Goal: Task Accomplishment & Management: Use online tool/utility

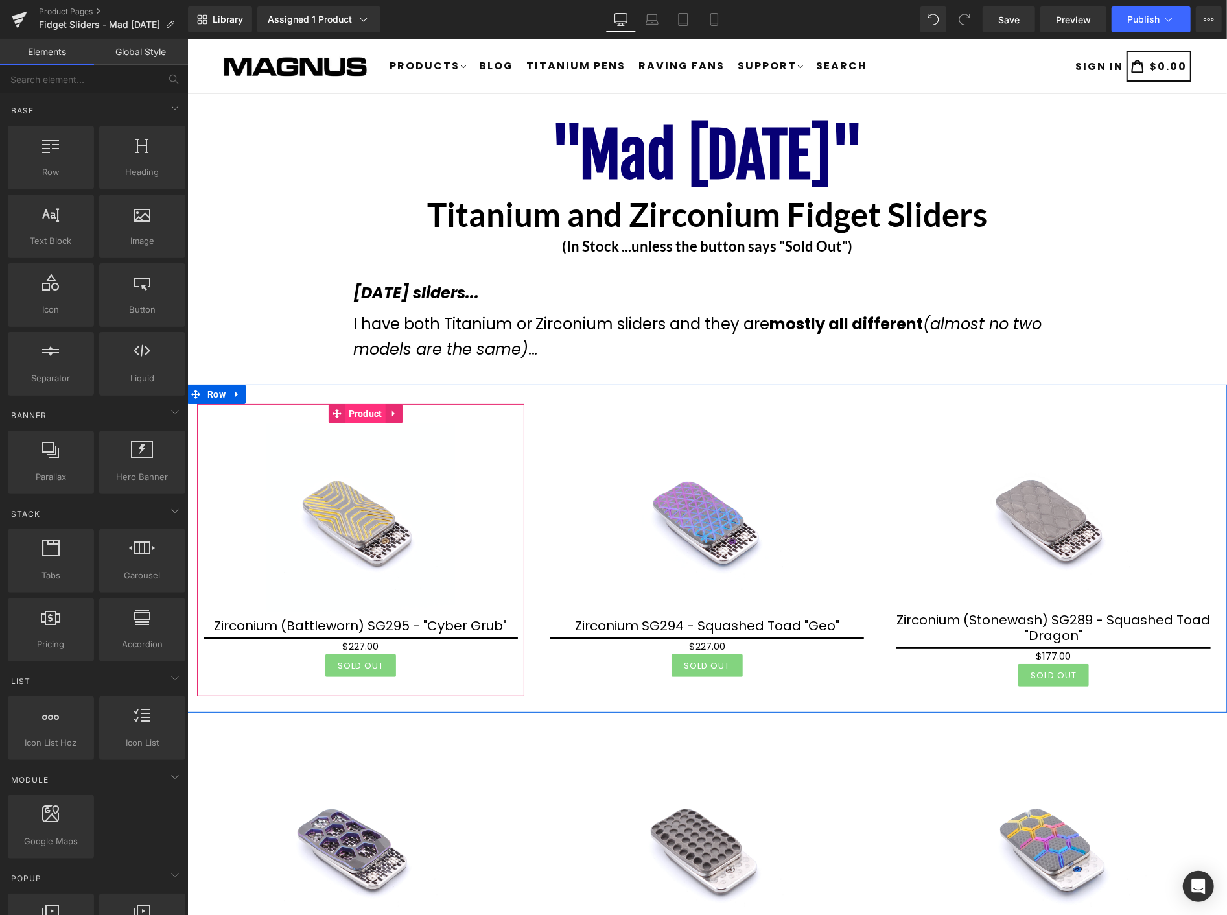
click at [356, 417] on span "Product" at bounding box center [365, 412] width 40 height 19
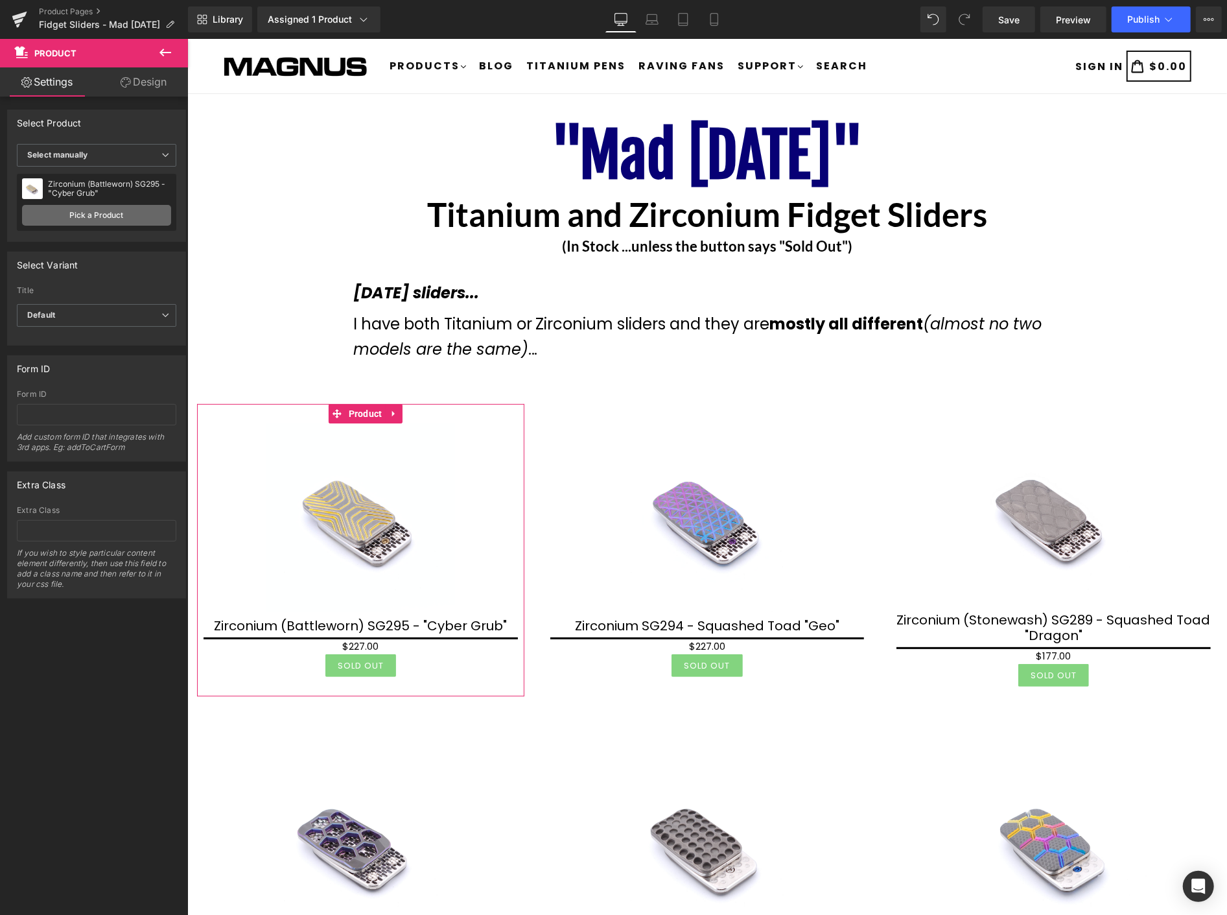
click at [117, 213] on link "Pick a Product" at bounding box center [96, 215] width 149 height 21
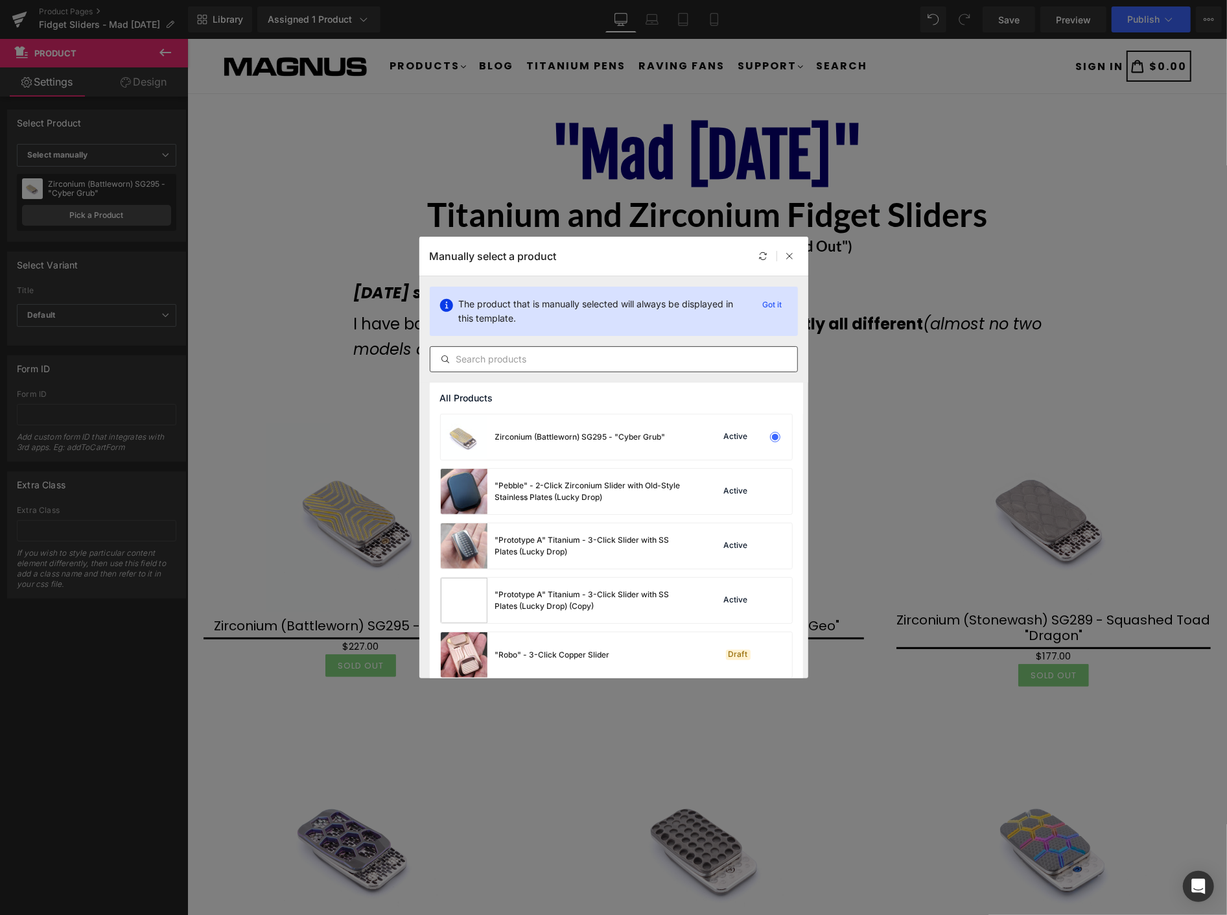
click at [521, 360] on input "text" at bounding box center [613, 359] width 367 height 16
type input "V"
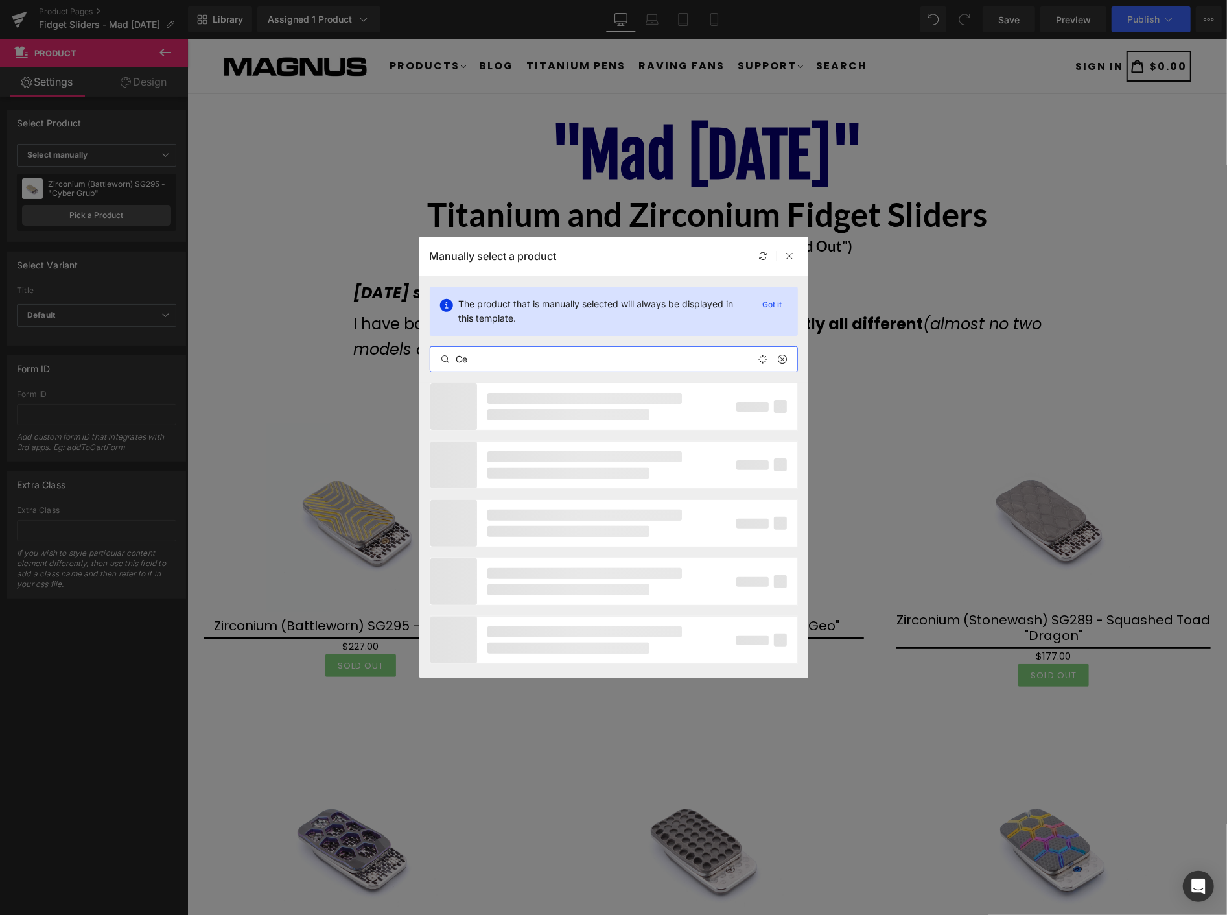
type input "C"
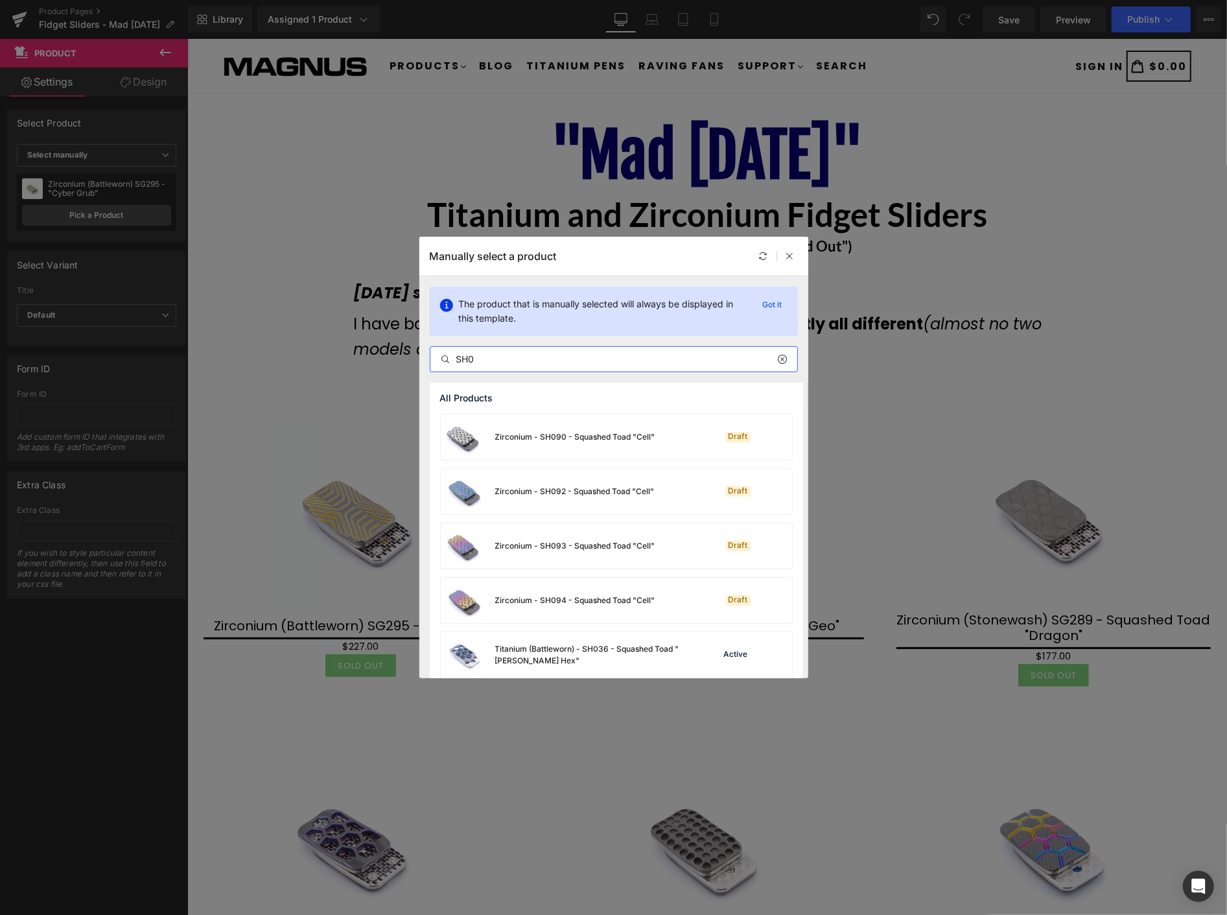
drag, startPoint x: 514, startPoint y: 357, endPoint x: 470, endPoint y: 358, distance: 44.1
click at [455, 362] on input "SH0" at bounding box center [613, 359] width 367 height 16
click at [506, 352] on input "SH0" at bounding box center [613, 359] width 367 height 16
click at [486, 359] on input "SH0" at bounding box center [613, 359] width 367 height 16
click at [472, 360] on input "SH0" at bounding box center [613, 359] width 367 height 16
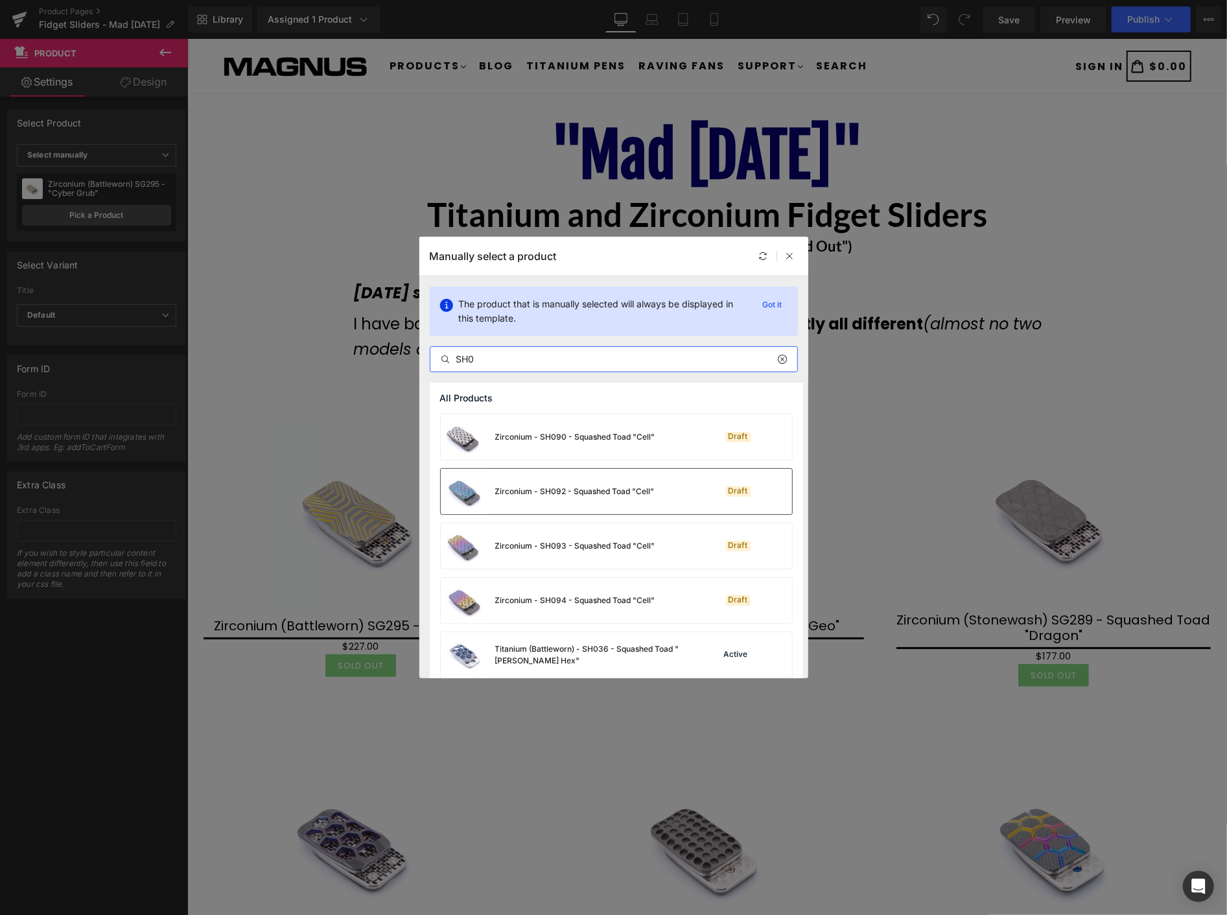
type input "SH0"
click at [624, 493] on div "Zirconium - SH092 - Squashed Toad "Cell"" at bounding box center [574, 491] width 159 height 12
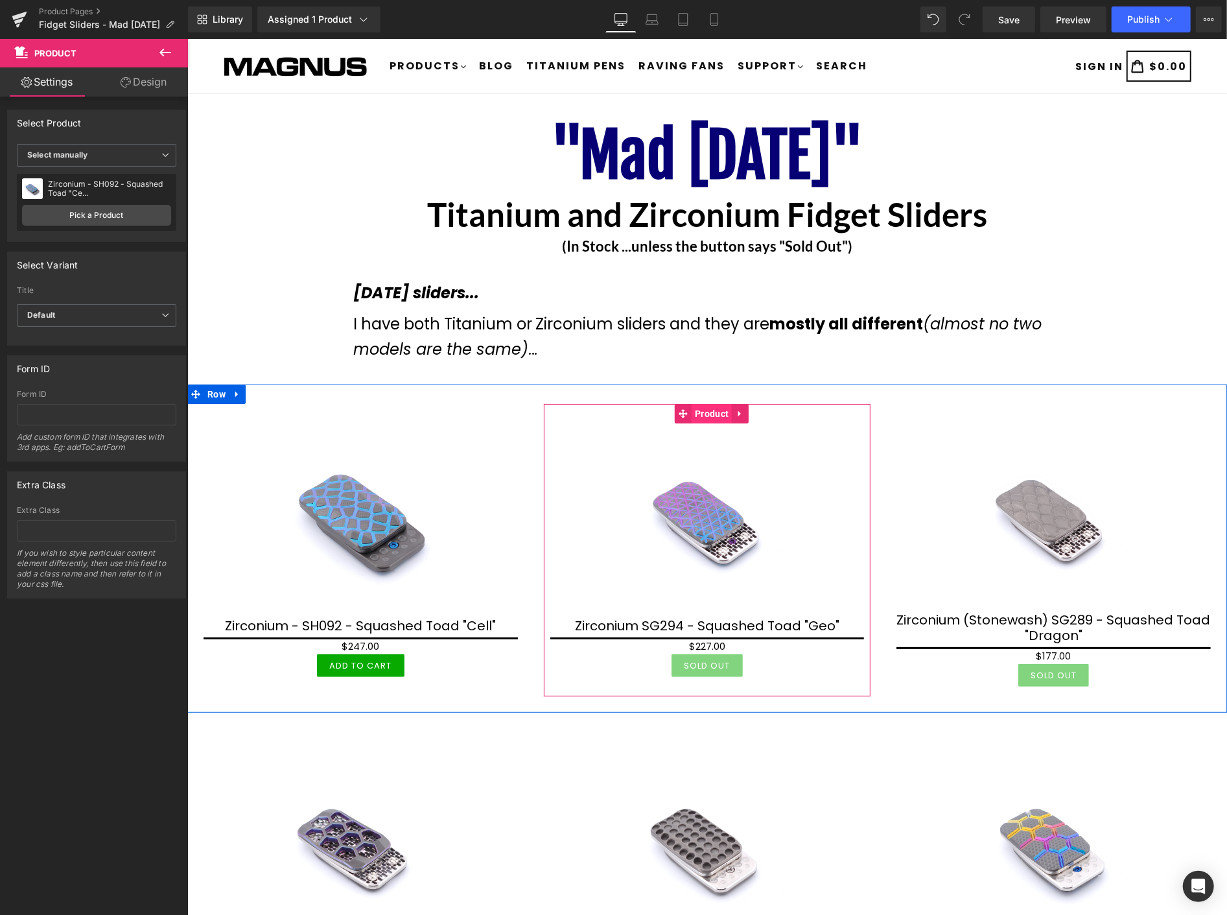
click at [703, 412] on span "Product" at bounding box center [711, 412] width 40 height 19
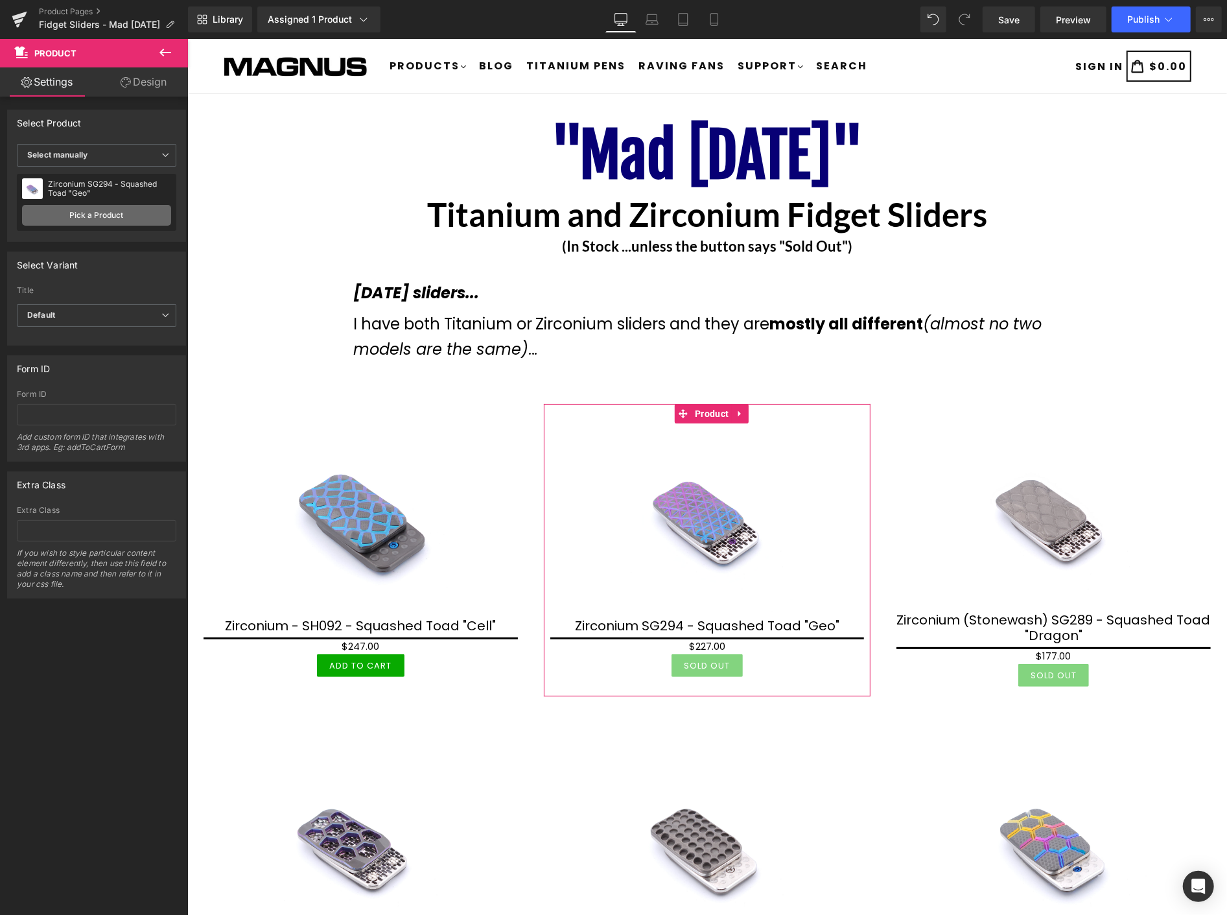
click at [108, 211] on link "Pick a Product" at bounding box center [96, 215] width 149 height 21
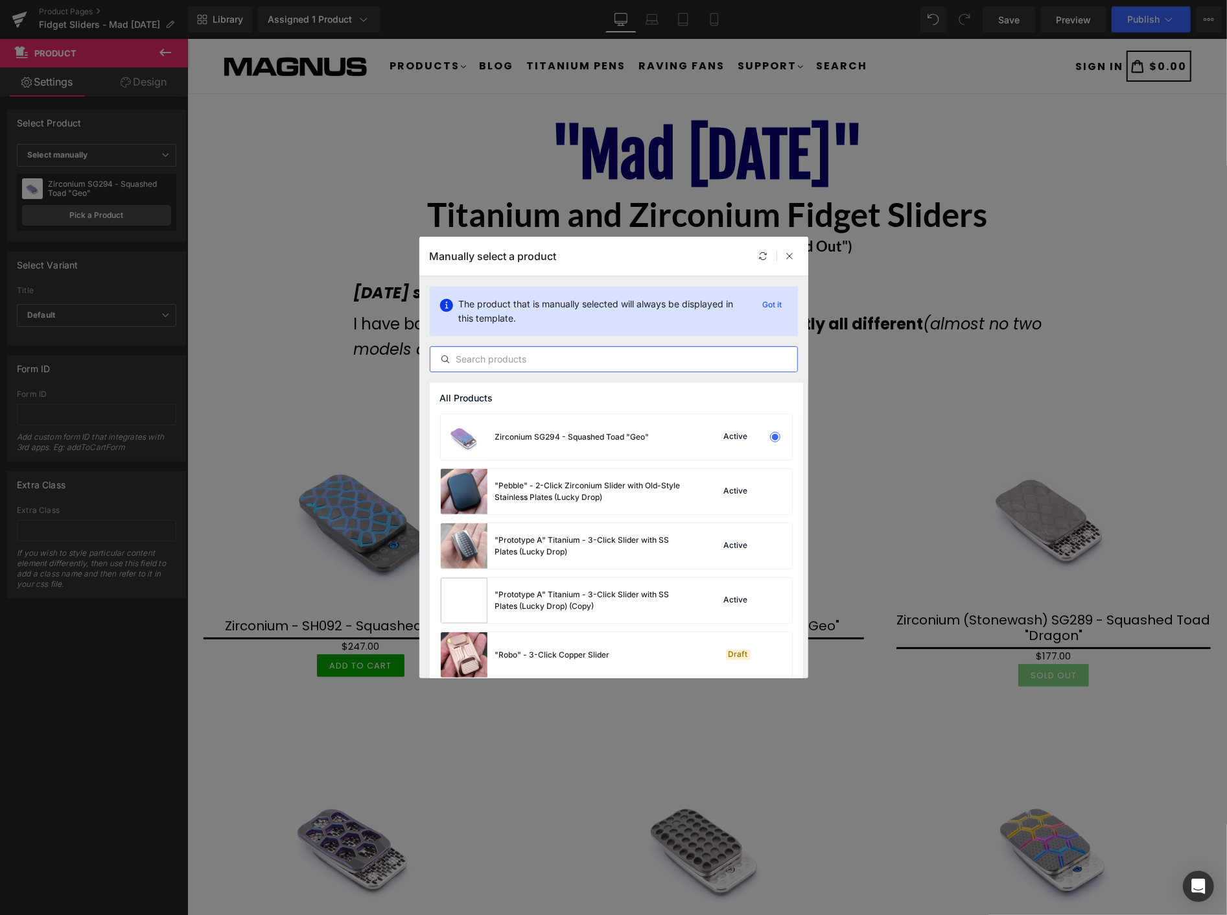
click at [514, 355] on input "text" at bounding box center [613, 359] width 367 height 16
paste input "SH0"
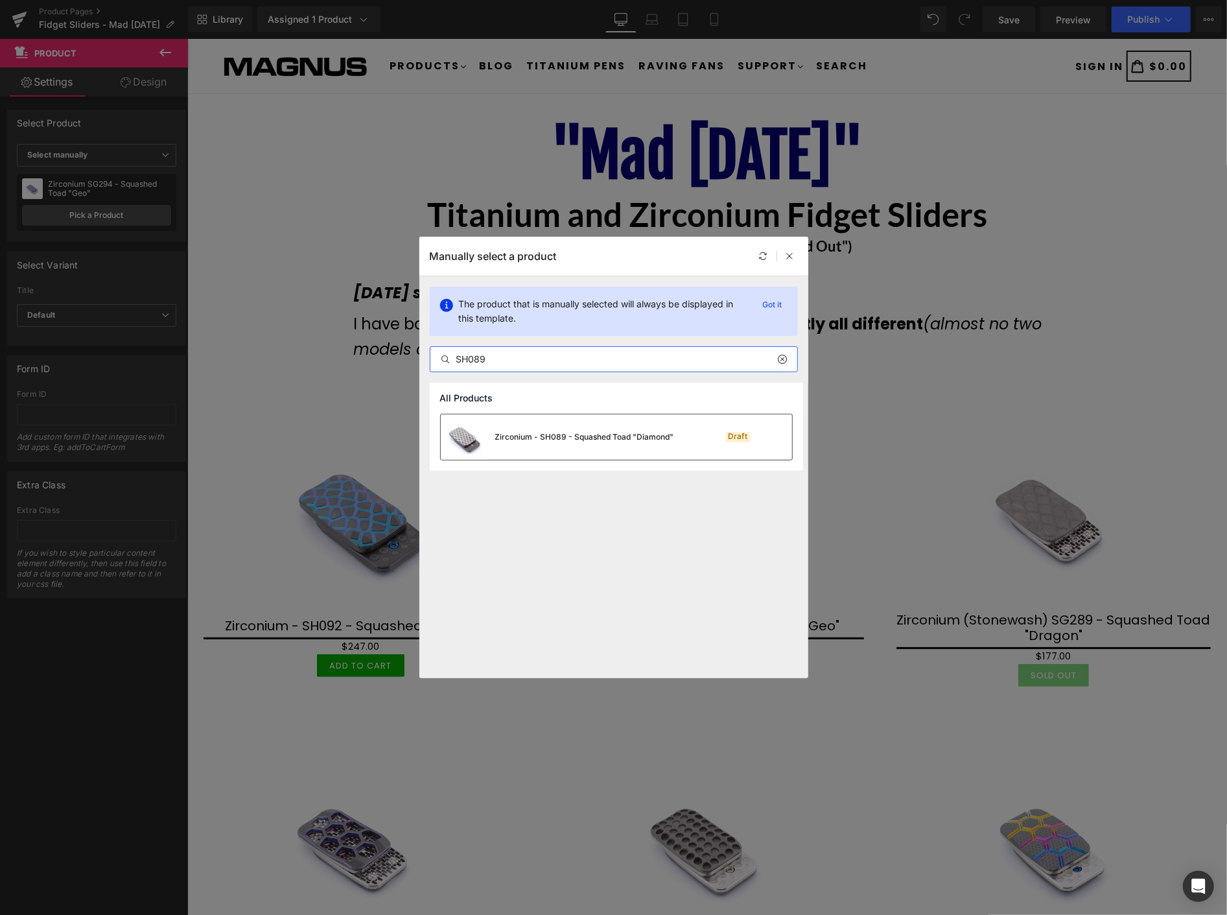
type input "SH089"
click at [564, 435] on div "Zirconium - SH089 - Squashed Toad "Diamond"" at bounding box center [584, 437] width 179 height 12
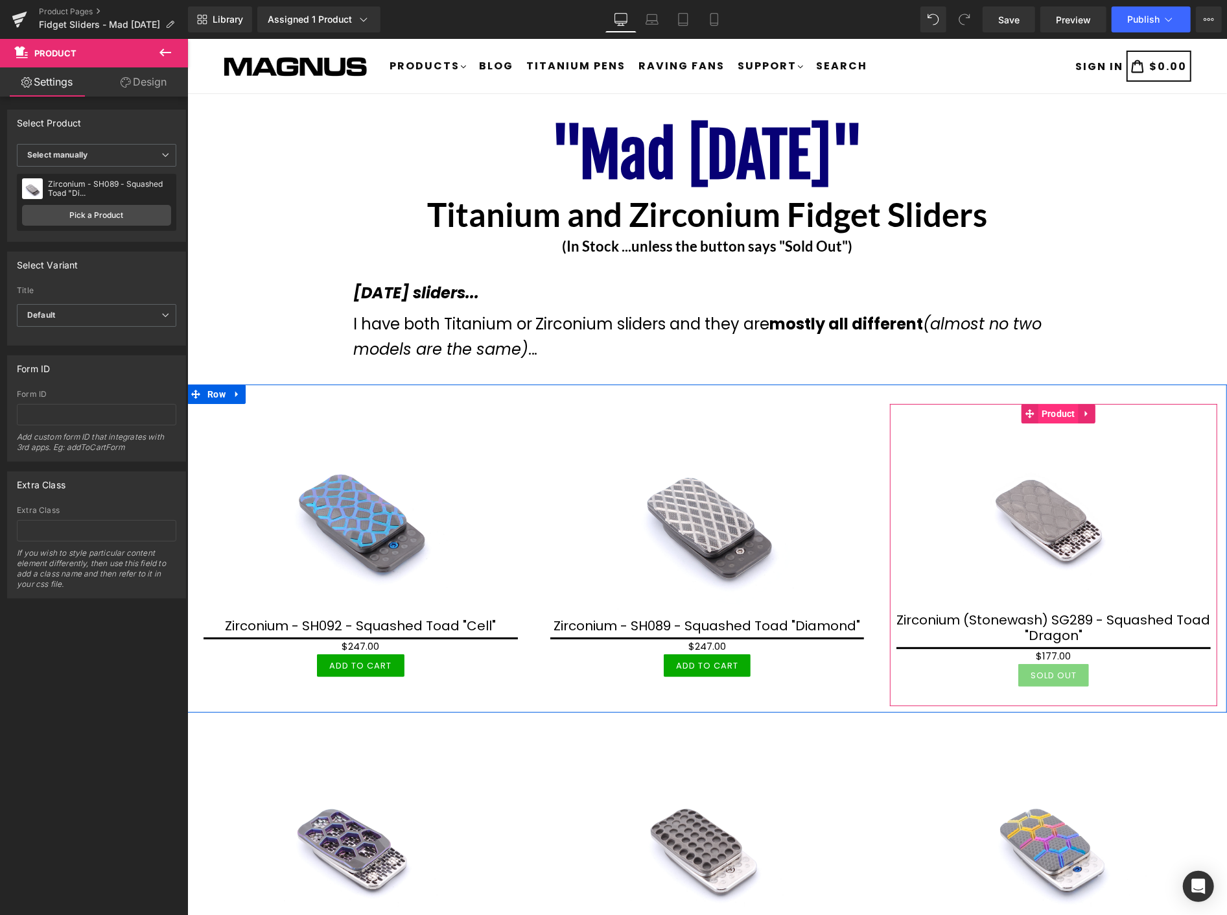
click at [1049, 412] on span "Product" at bounding box center [1058, 412] width 40 height 19
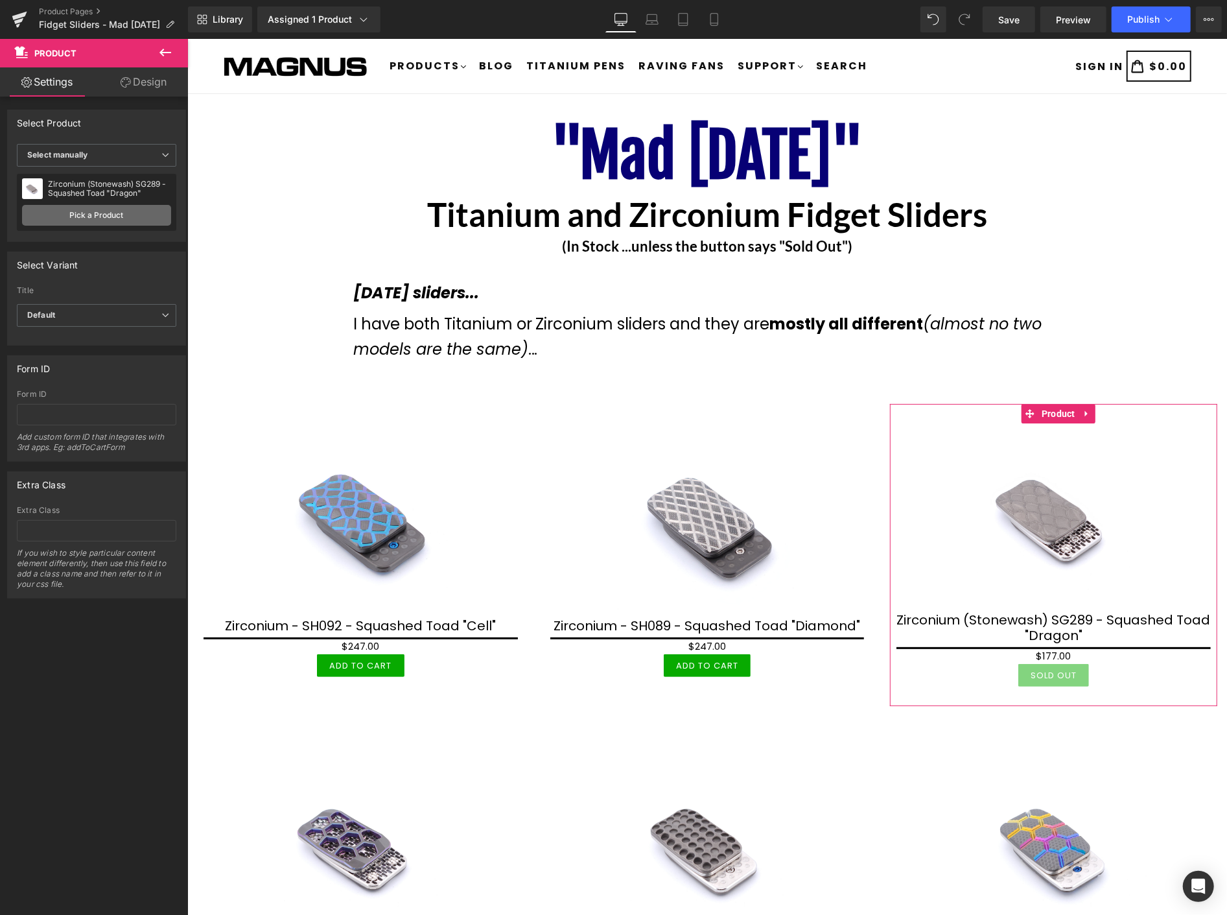
click at [87, 210] on link "Pick a Product" at bounding box center [96, 215] width 149 height 21
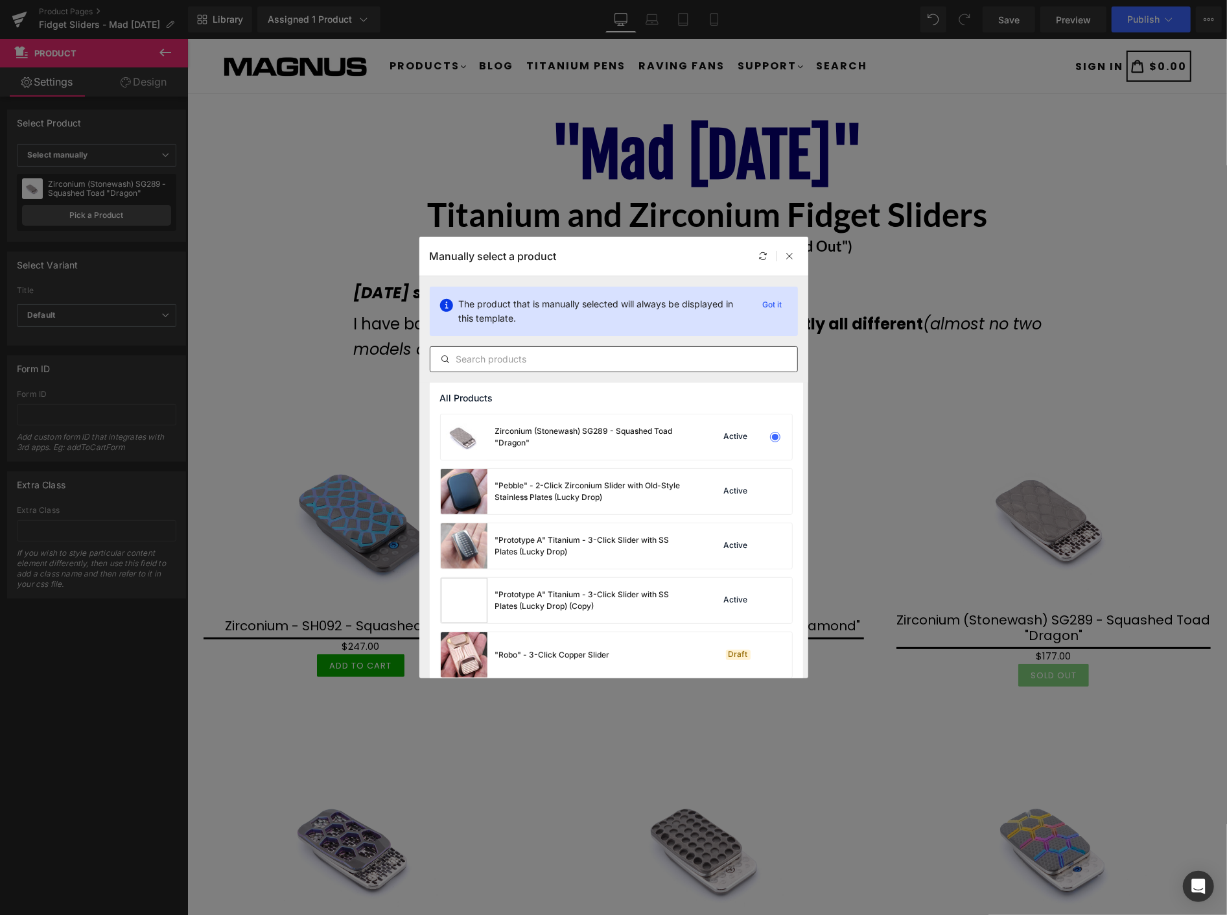
click at [498, 361] on input "text" at bounding box center [613, 359] width 367 height 16
paste input "SH0"
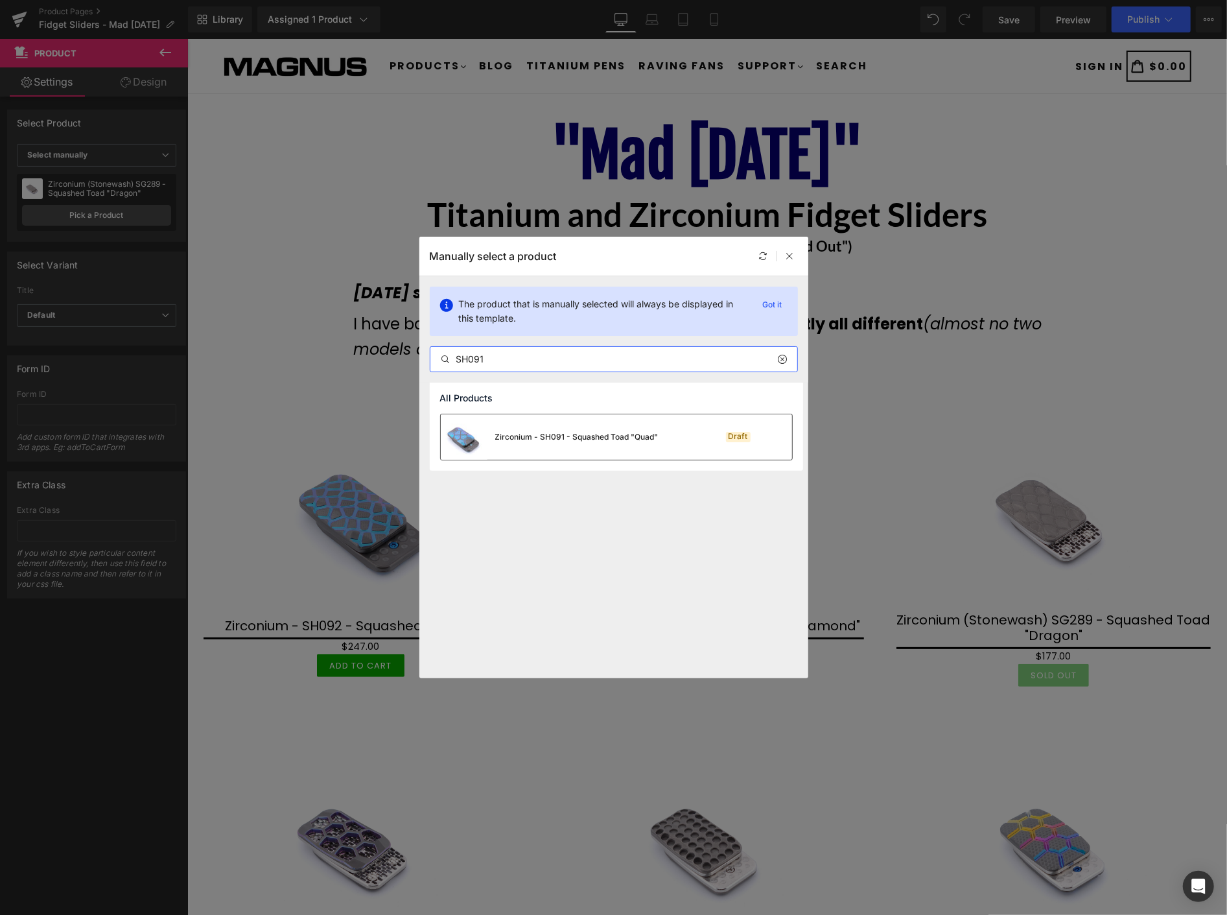
type input "SH091"
click at [545, 443] on div "Zirconium - SH091 - Squashed Toad "Quad"" at bounding box center [550, 436] width 218 height 45
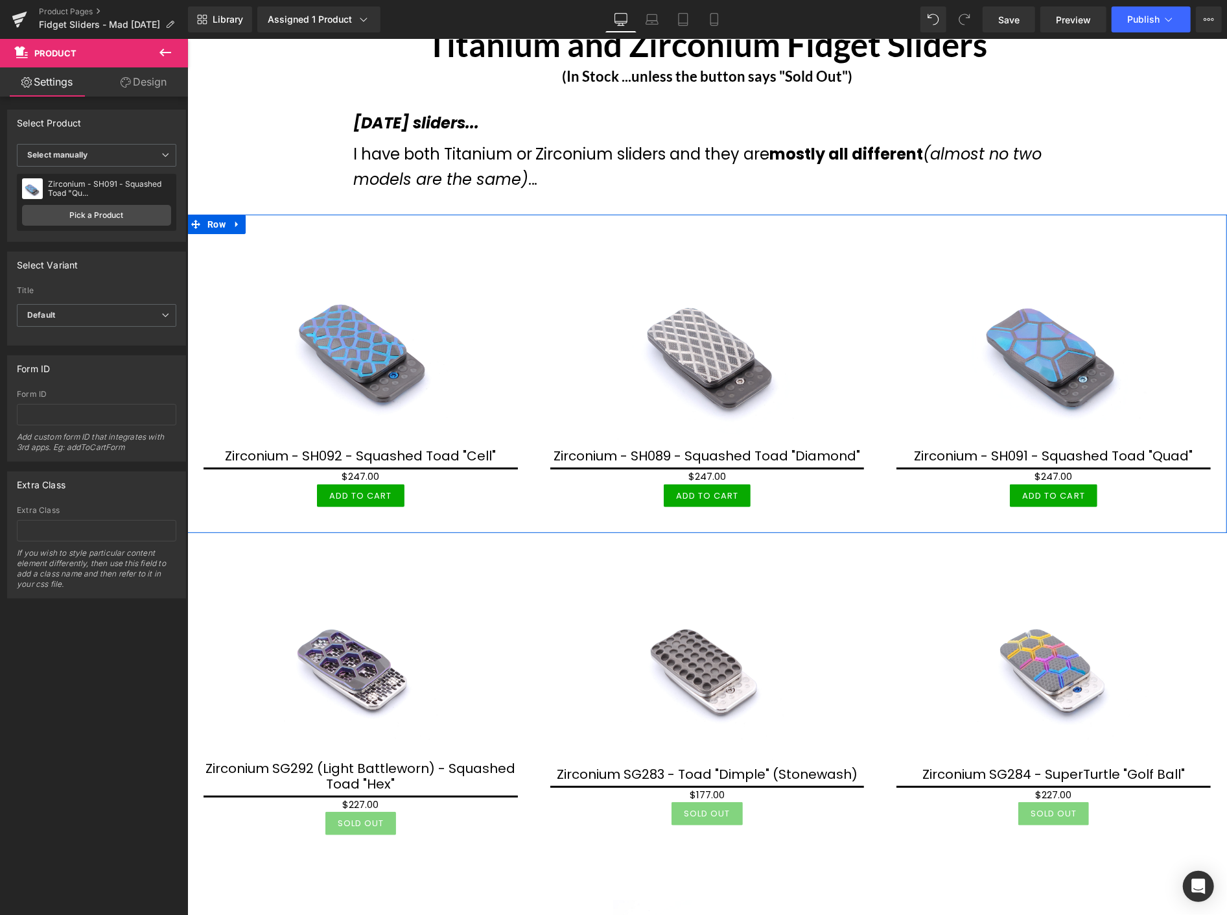
scroll to position [216, 0]
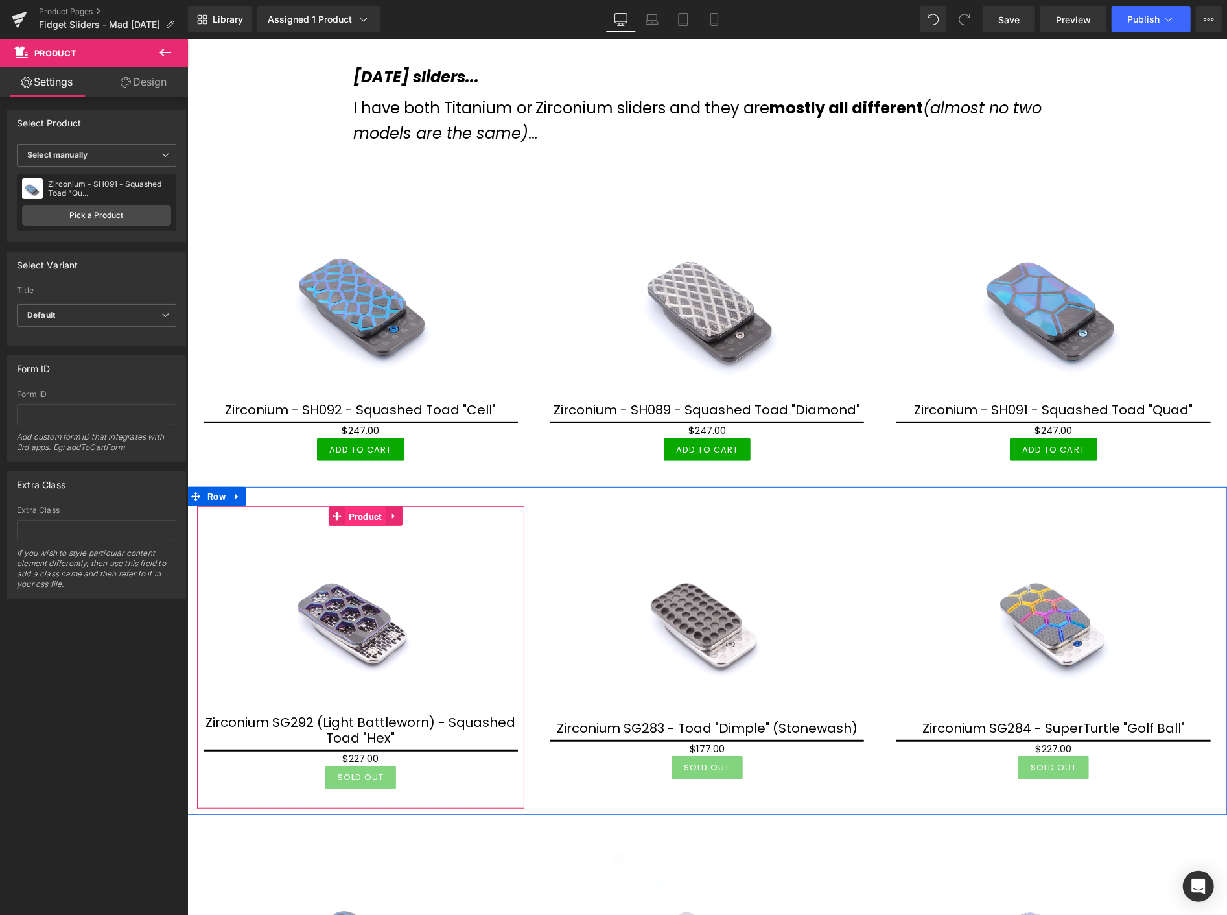
click at [360, 507] on span "Product" at bounding box center [365, 515] width 40 height 19
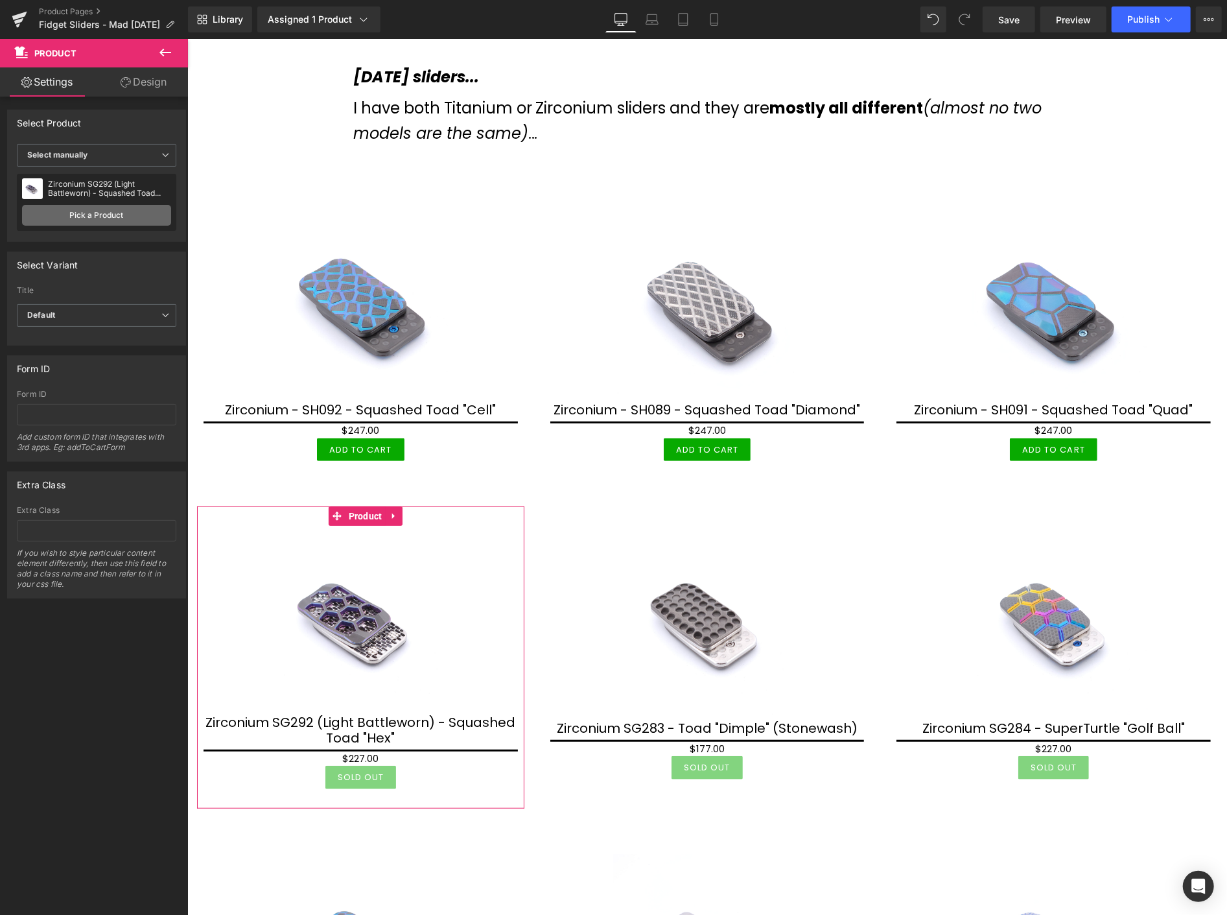
click at [108, 210] on link "Pick a Product" at bounding box center [96, 215] width 149 height 21
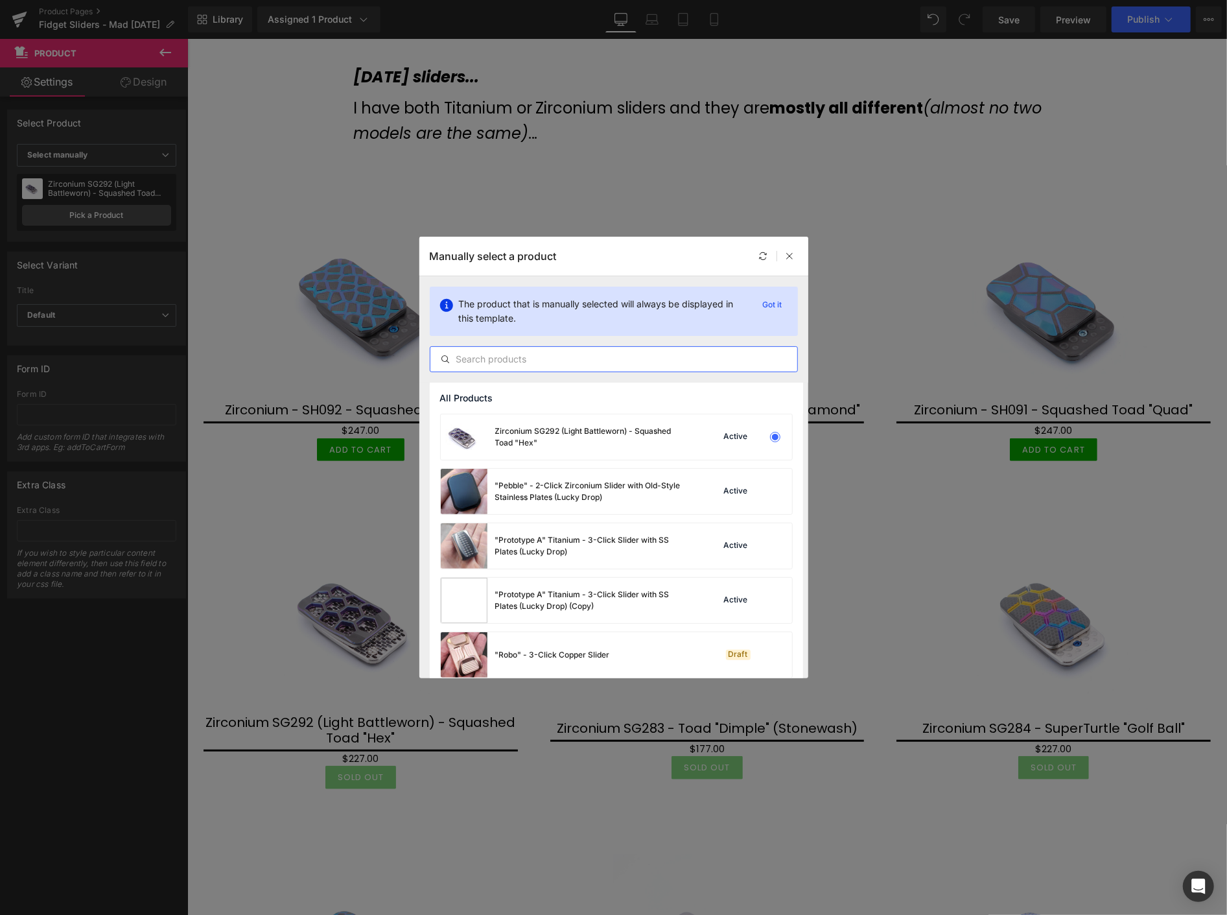
click at [535, 355] on input "text" at bounding box center [613, 359] width 367 height 16
paste input "SH0"
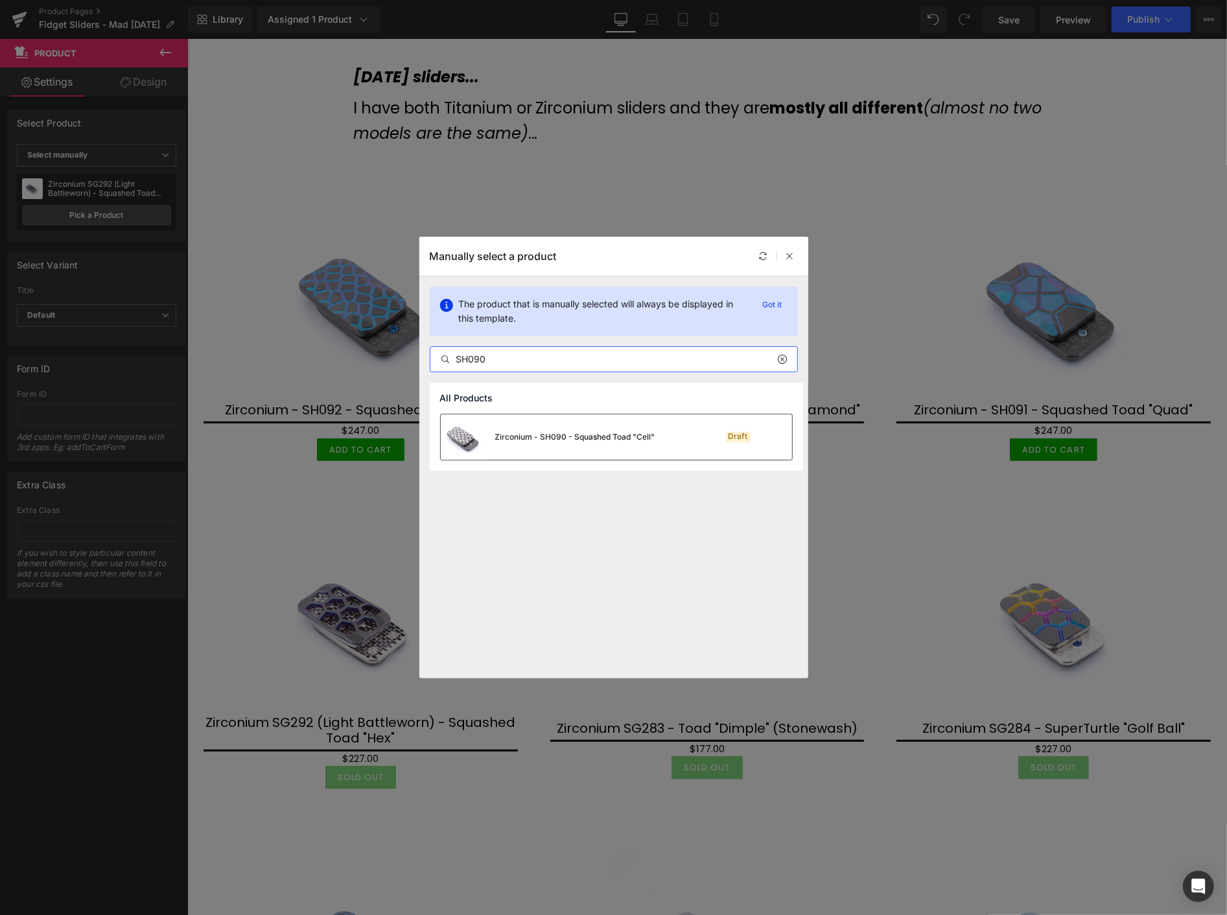
type input "SH090"
click at [605, 437] on div "Zirconium - SH090 - Squashed Toad "Cell"" at bounding box center [575, 437] width 160 height 12
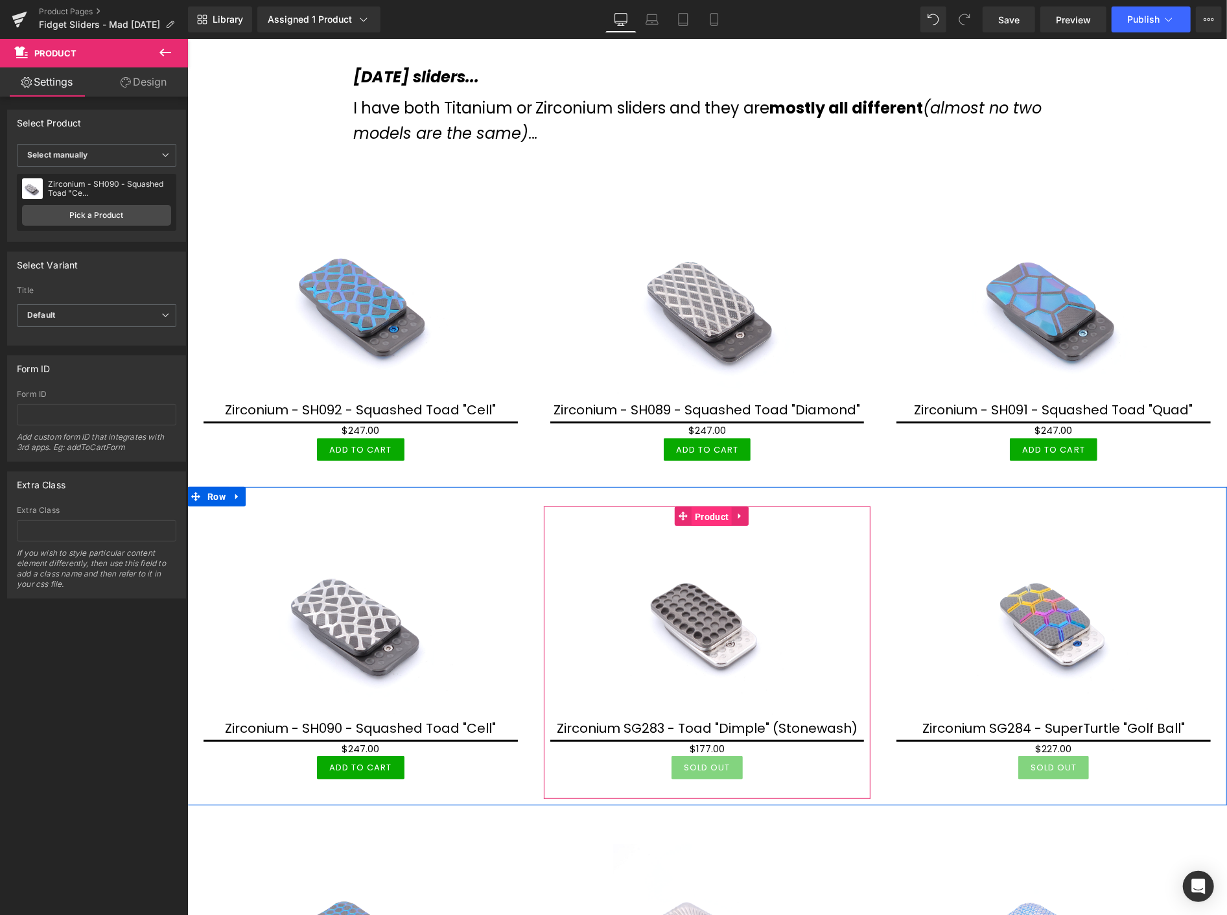
click at [707, 511] on span "Product" at bounding box center [711, 515] width 40 height 19
drag, startPoint x: 697, startPoint y: 511, endPoint x: 242, endPoint y: 229, distance: 535.3
click at [693, 507] on span "Product" at bounding box center [711, 515] width 40 height 19
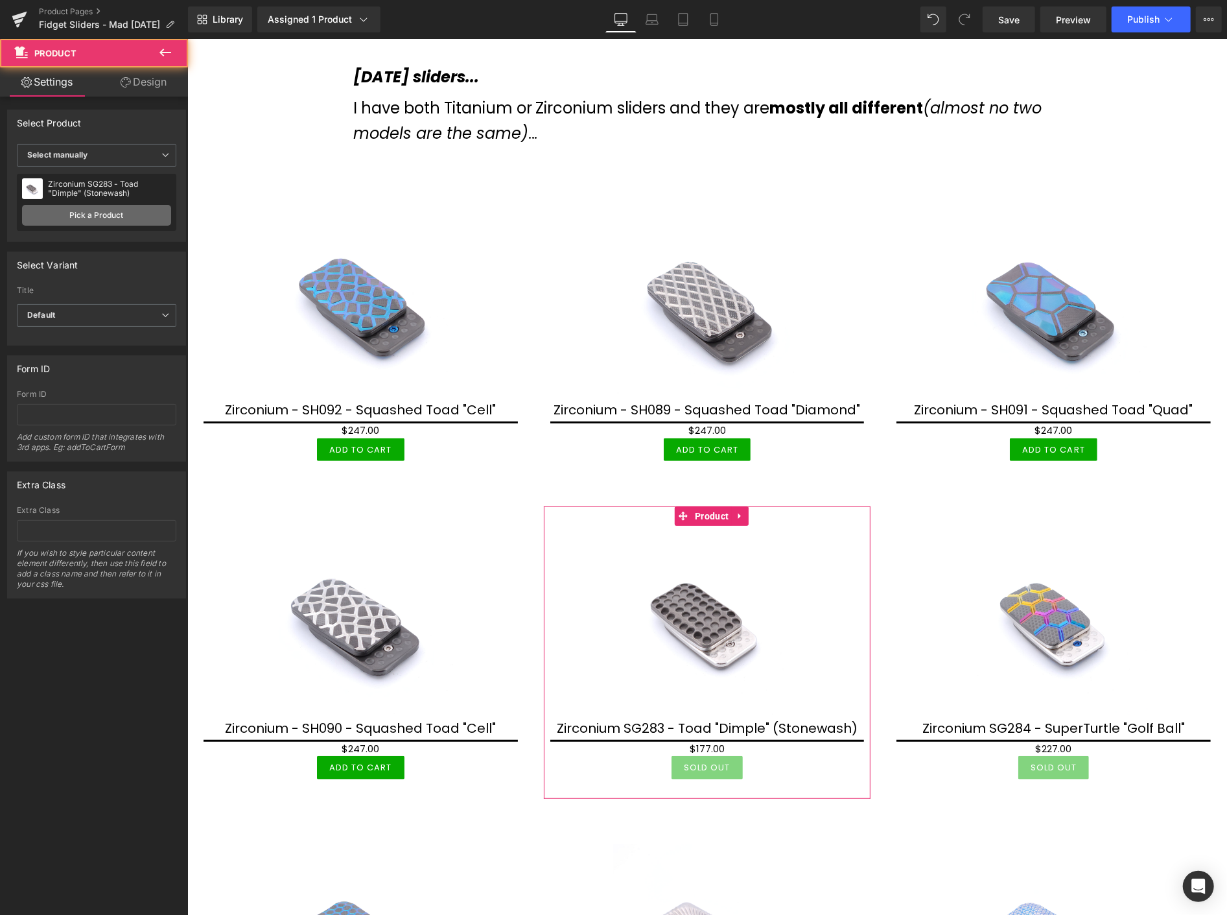
click at [89, 215] on link "Pick a Product" at bounding box center [96, 215] width 149 height 21
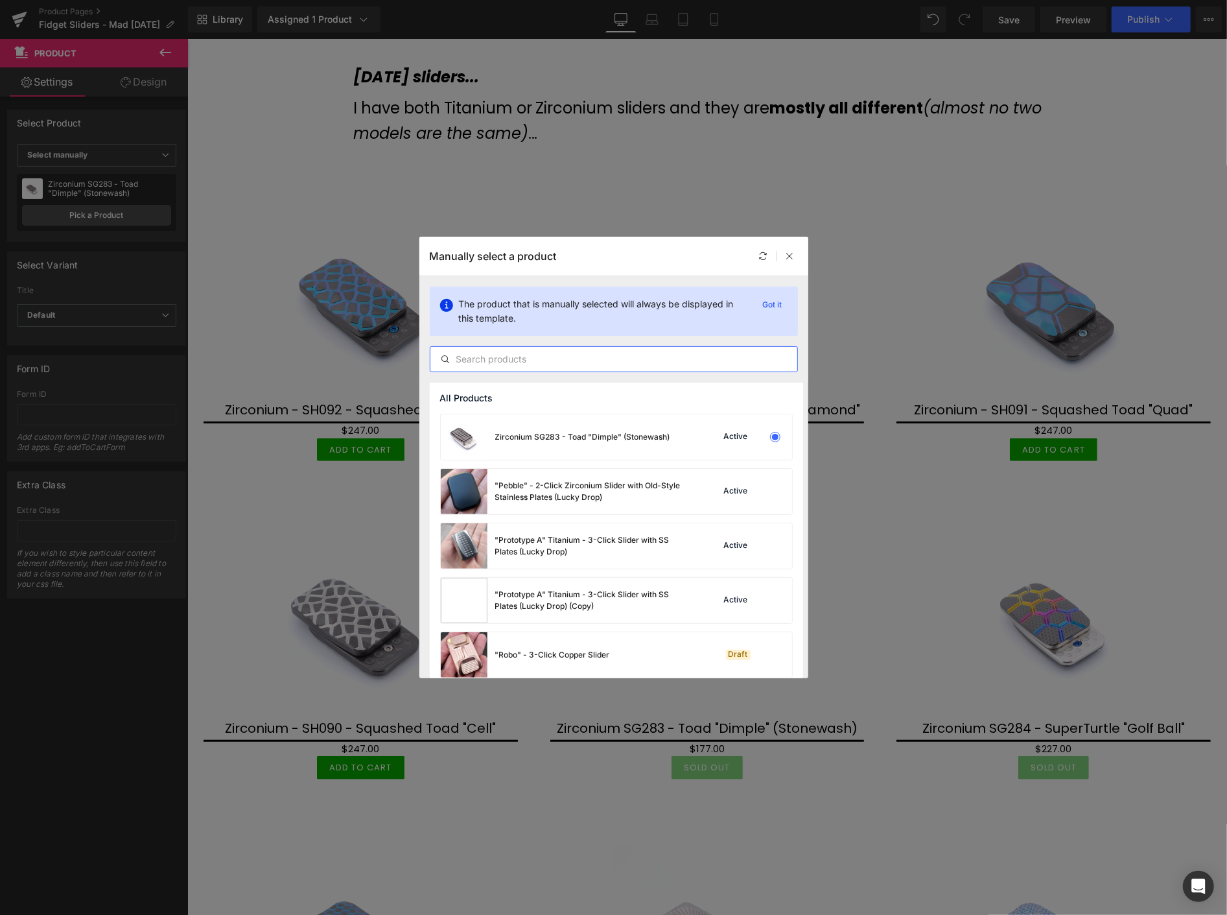
paste input "SH0"
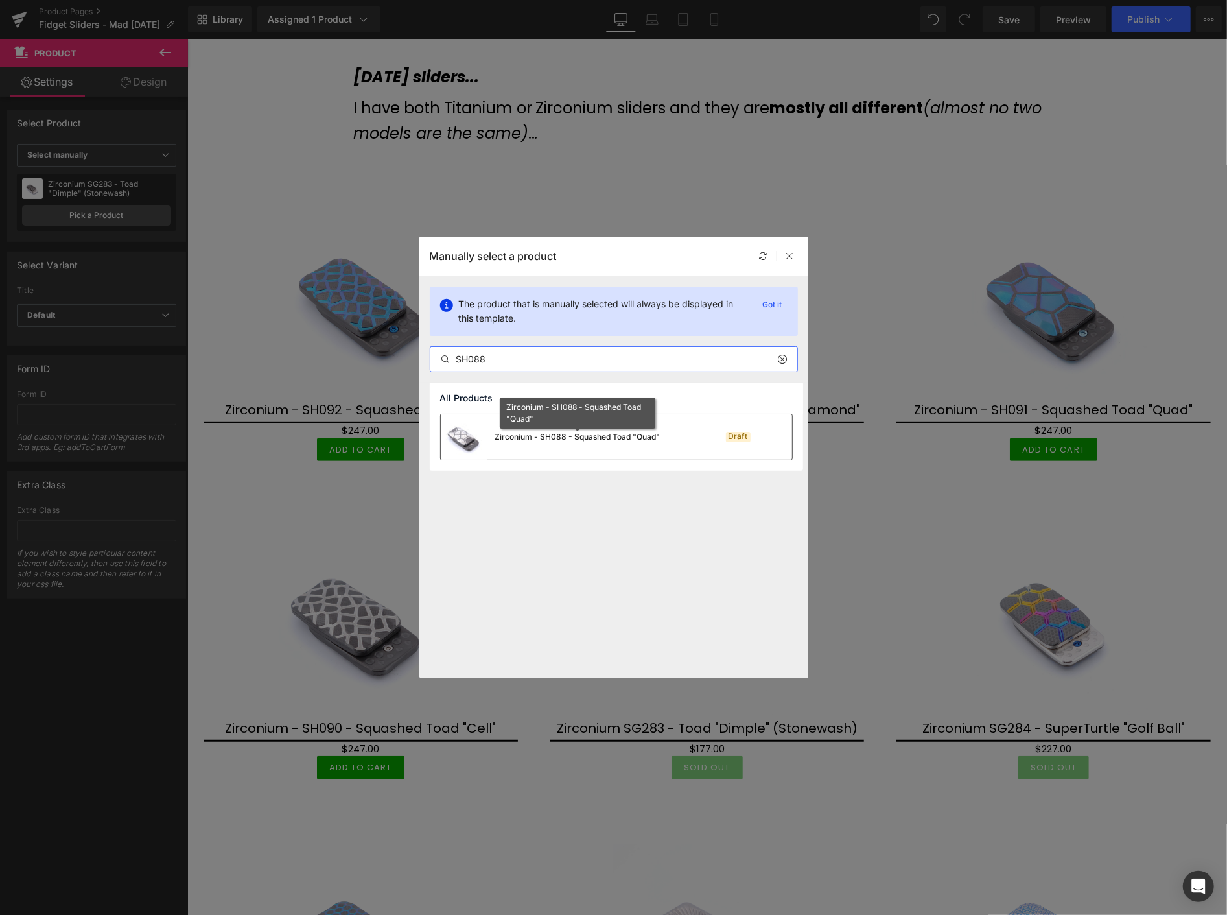
type input "SH088"
click at [565, 437] on div "Zirconium - SH088 - Squashed Toad "Quad"" at bounding box center [577, 437] width 165 height 12
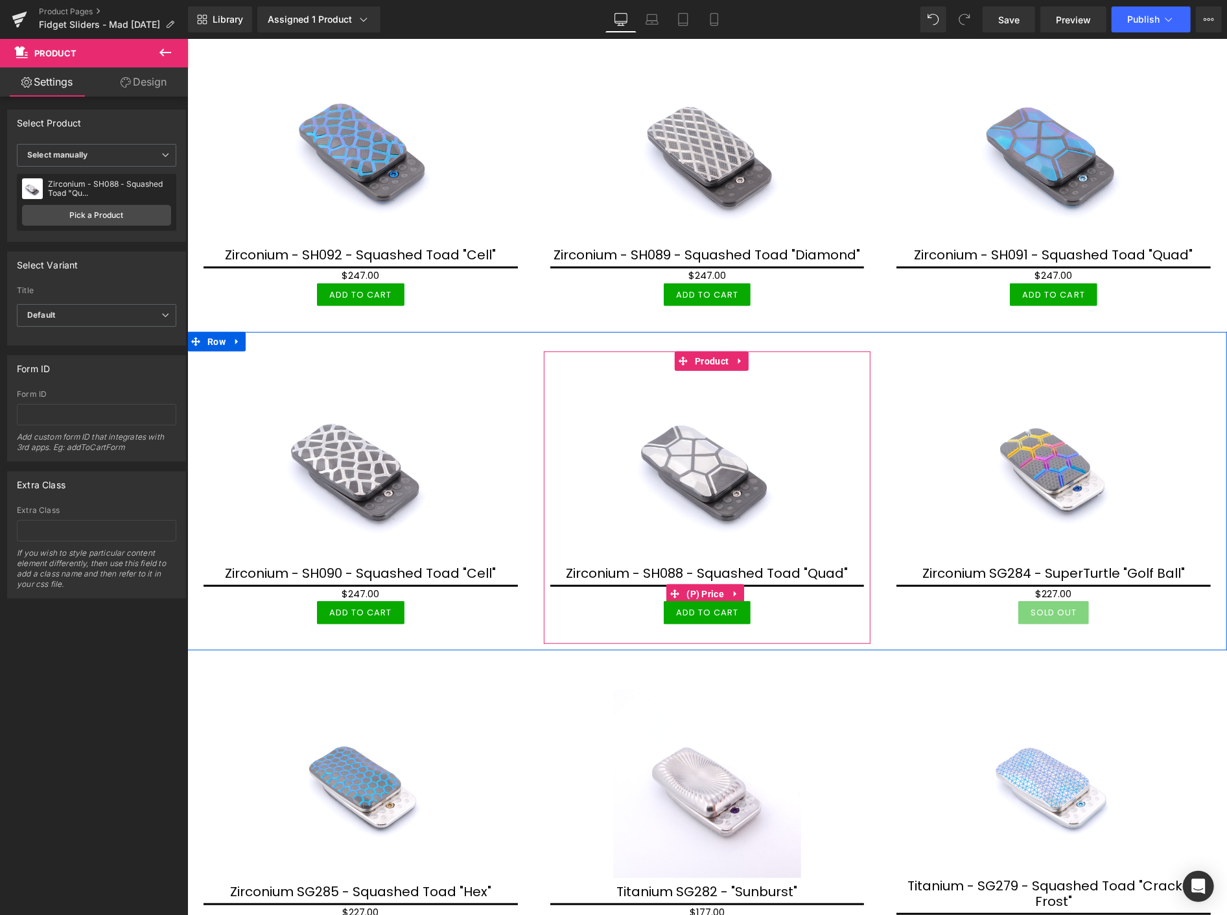
scroll to position [432, 0]
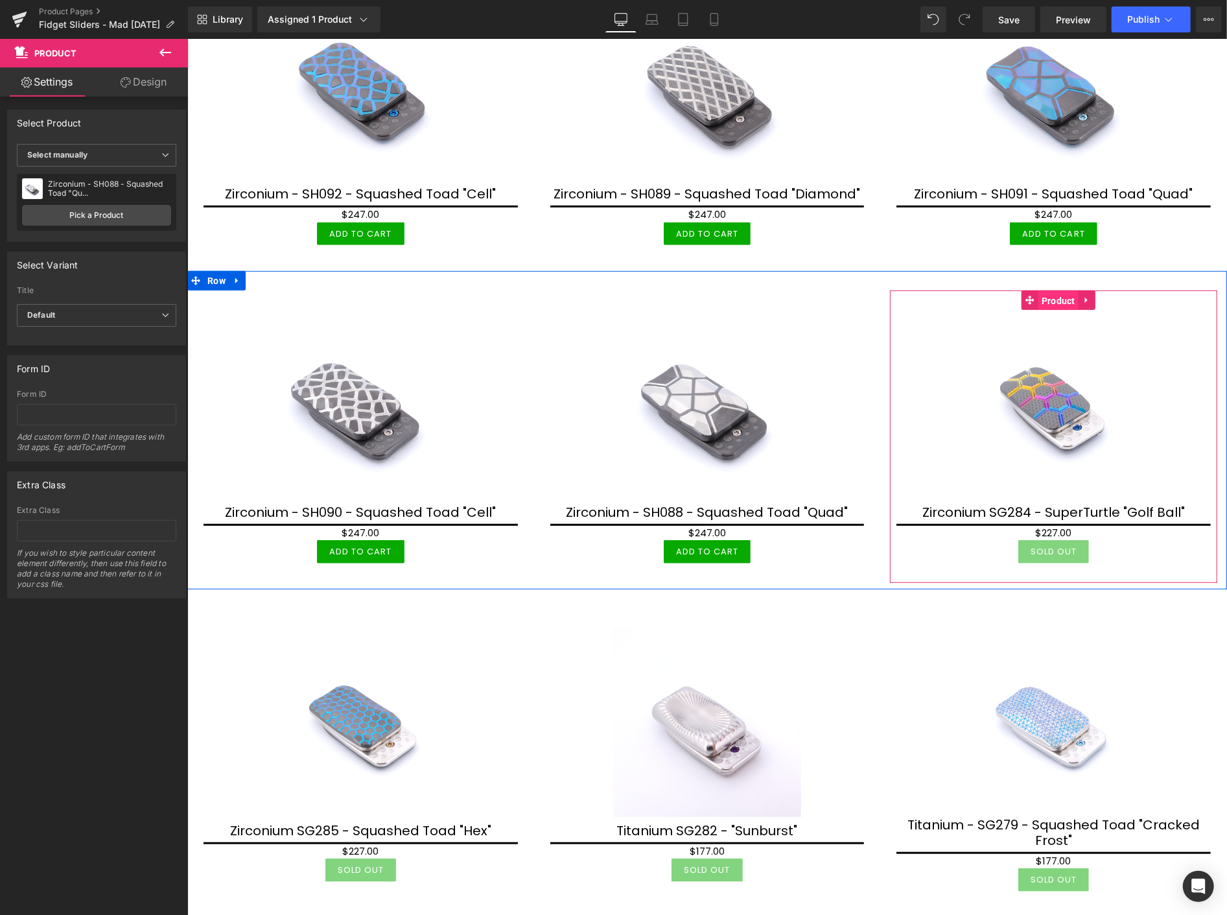
click at [1051, 296] on span "Product" at bounding box center [1058, 299] width 40 height 19
click at [1048, 299] on span "Product" at bounding box center [1058, 299] width 40 height 19
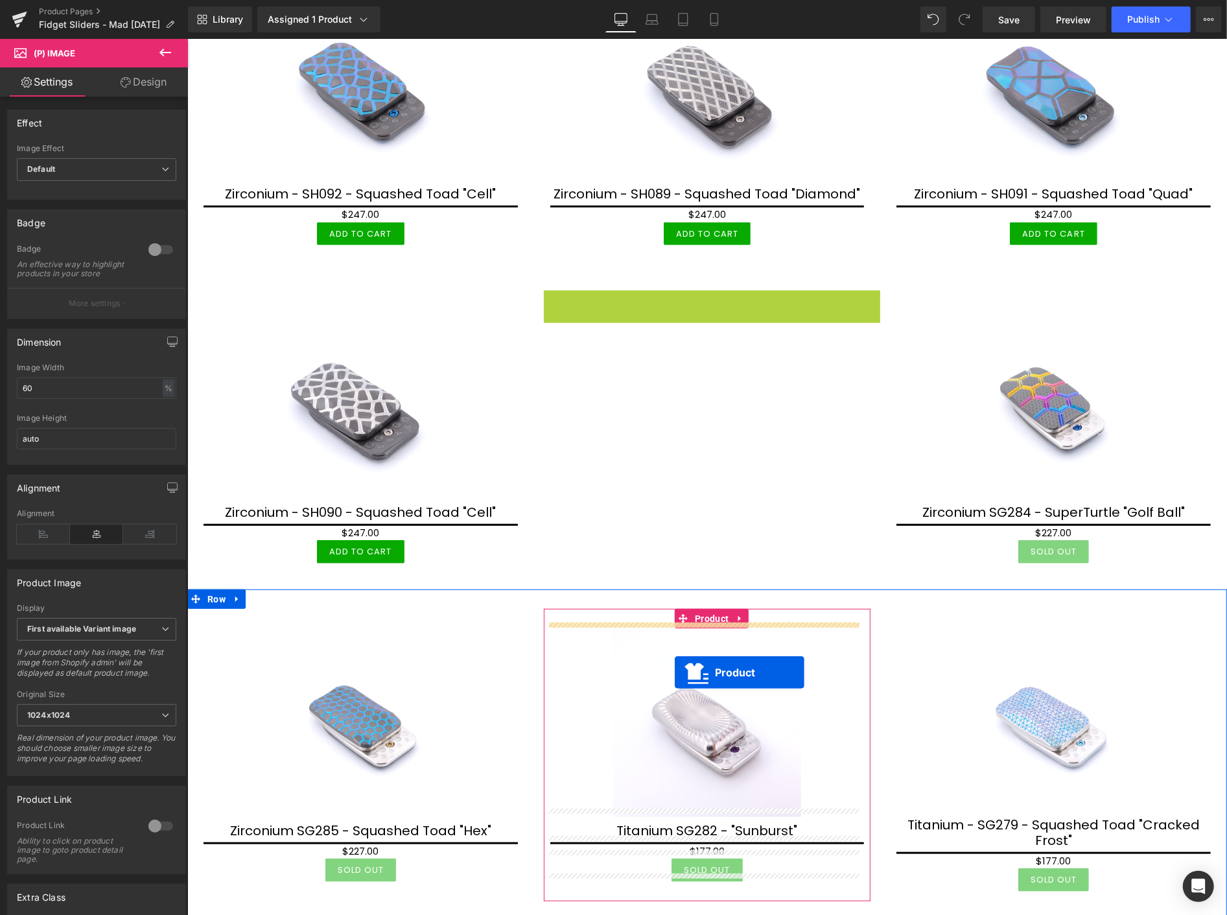
drag, startPoint x: 707, startPoint y: 302, endPoint x: 674, endPoint y: 671, distance: 370.9
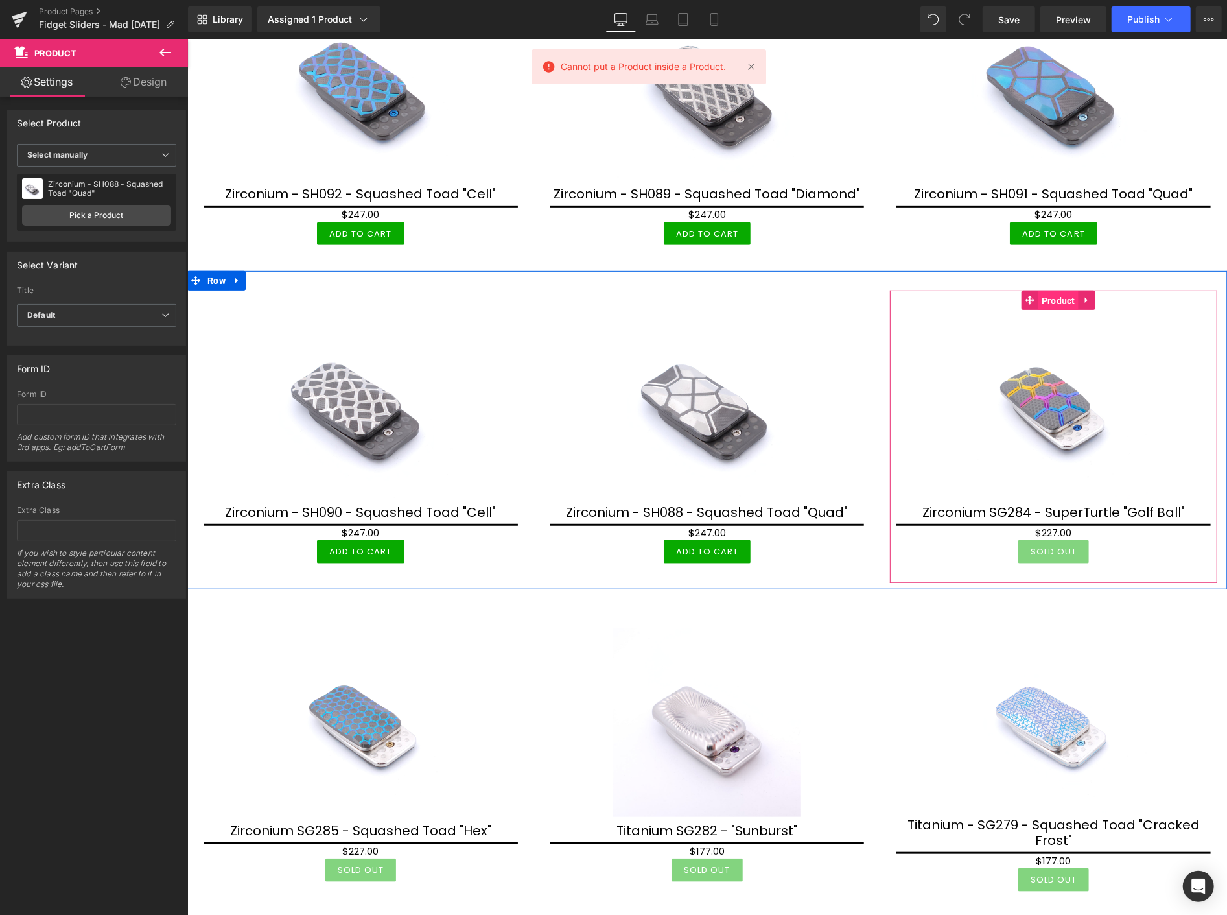
click at [1051, 299] on span "Product" at bounding box center [1058, 299] width 40 height 19
click at [1052, 296] on span "Product" at bounding box center [1058, 299] width 40 height 19
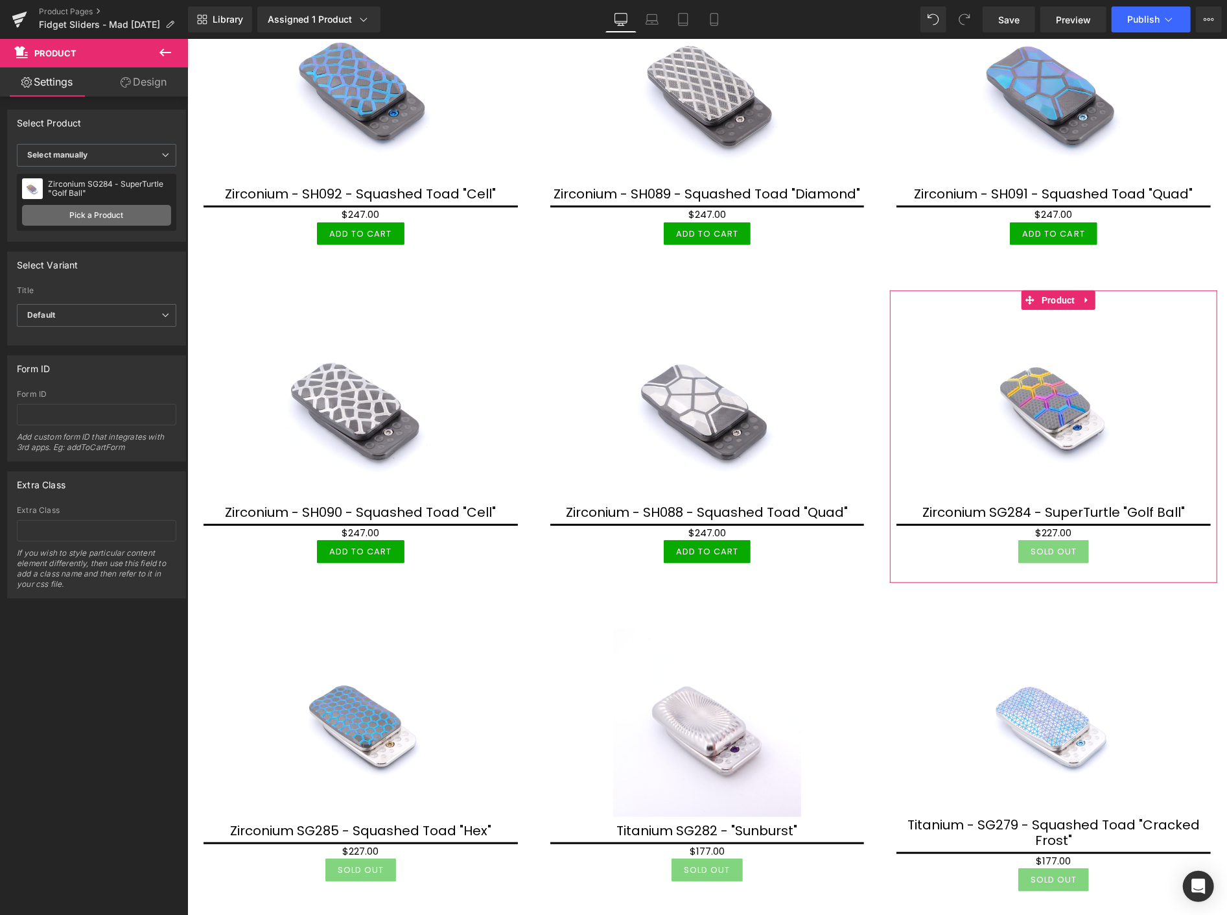
click at [113, 213] on link "Pick a Product" at bounding box center [96, 215] width 149 height 21
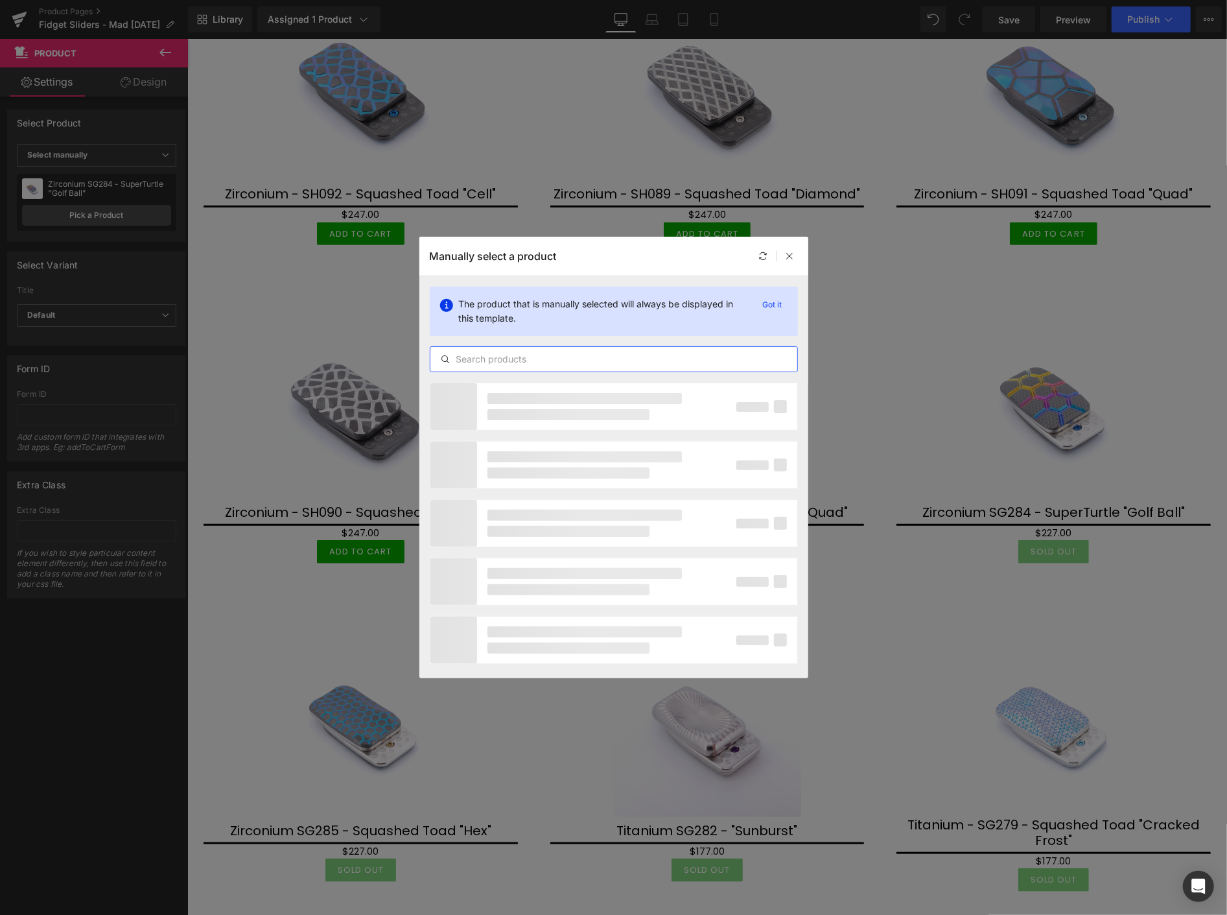
click at [540, 358] on input "text" at bounding box center [613, 359] width 367 height 16
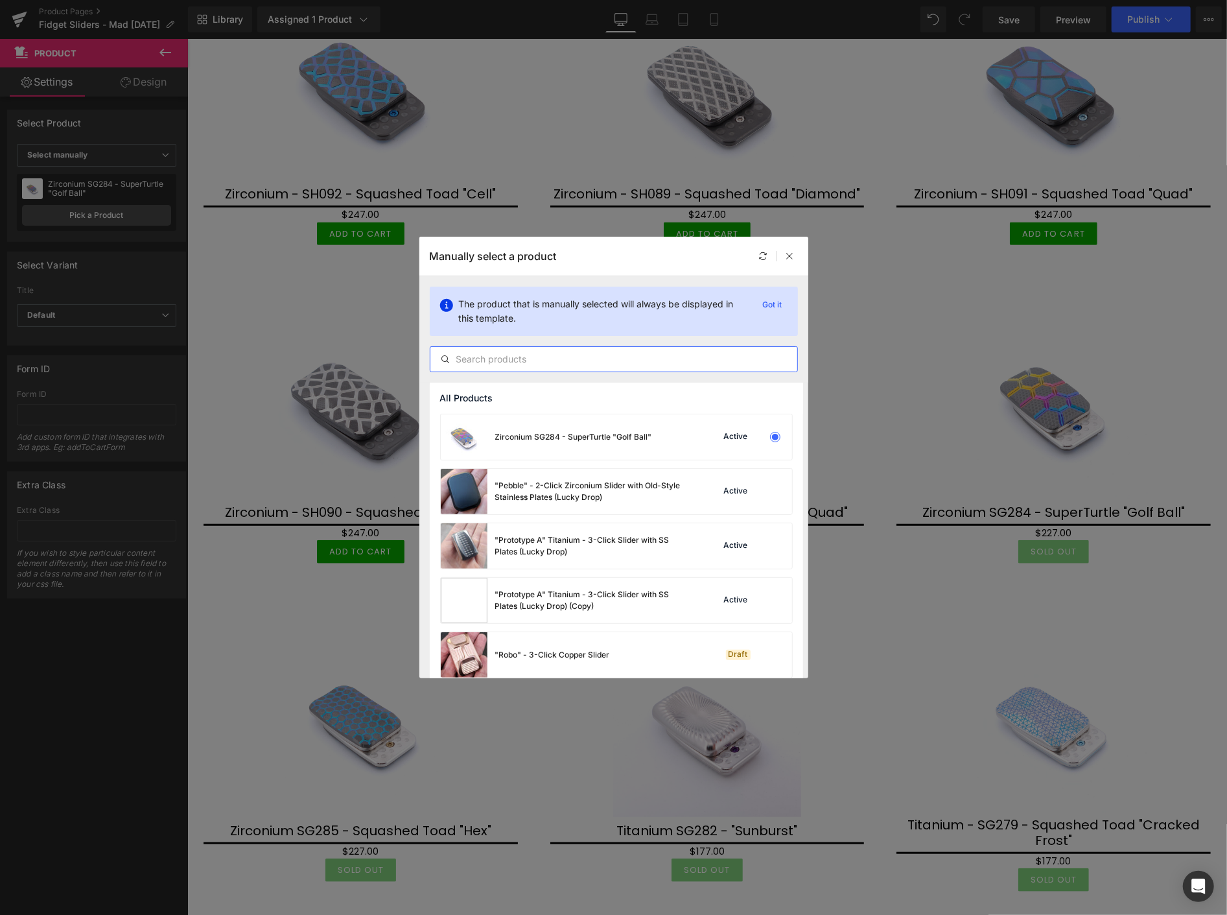
paste input "SH0"
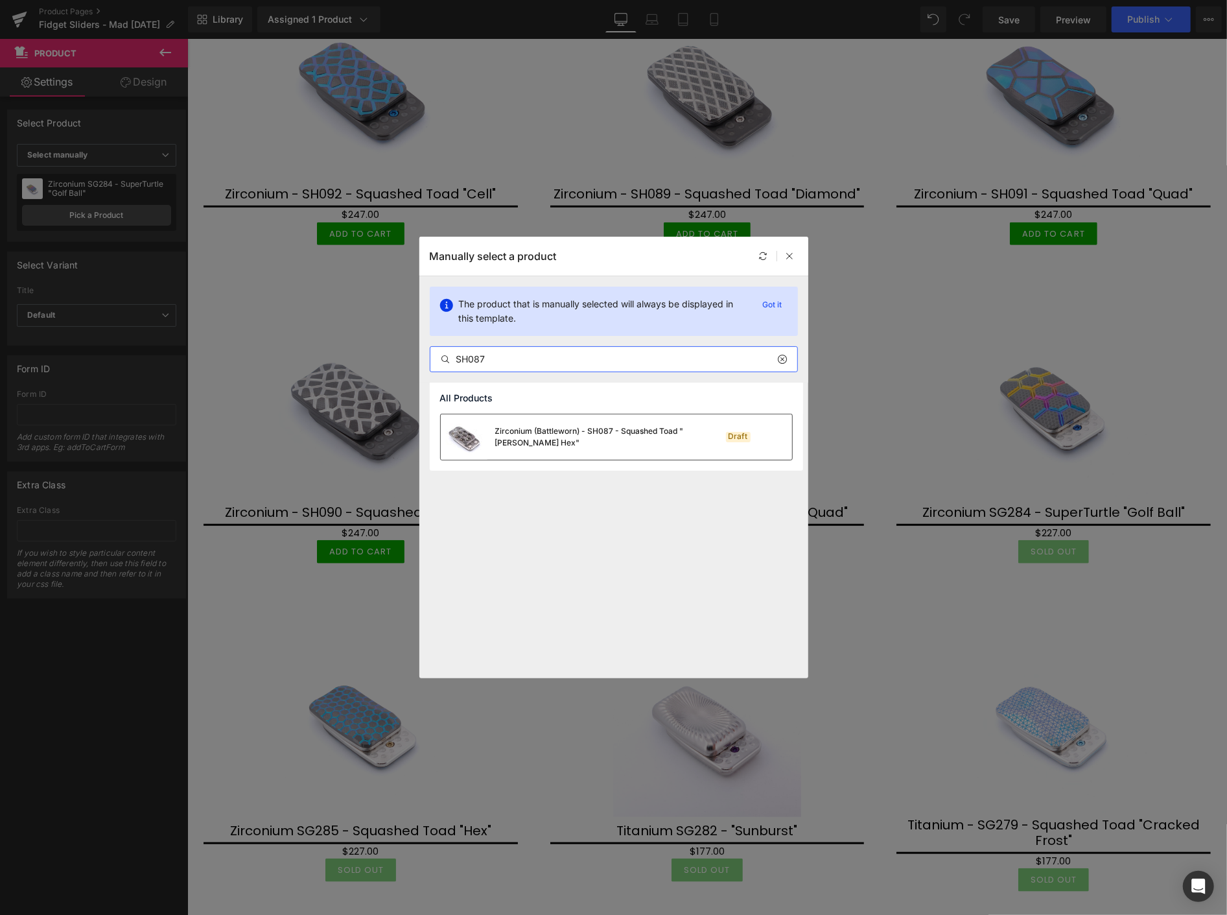
type input "SH087"
click at [581, 439] on div "Zirconium (Battleworn) - SH087 - Squashed Toad "Skelly Hex"" at bounding box center [592, 436] width 194 height 23
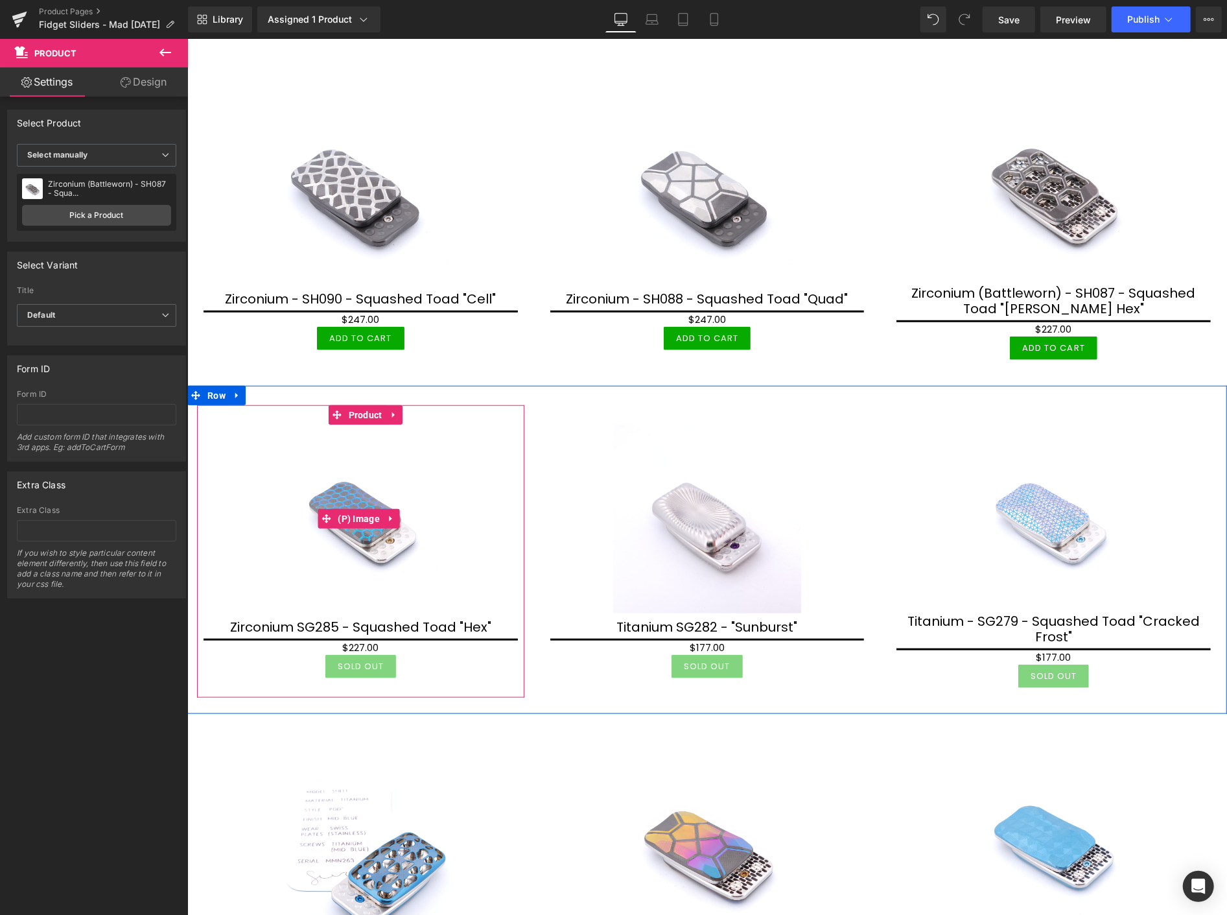
scroll to position [648, 0]
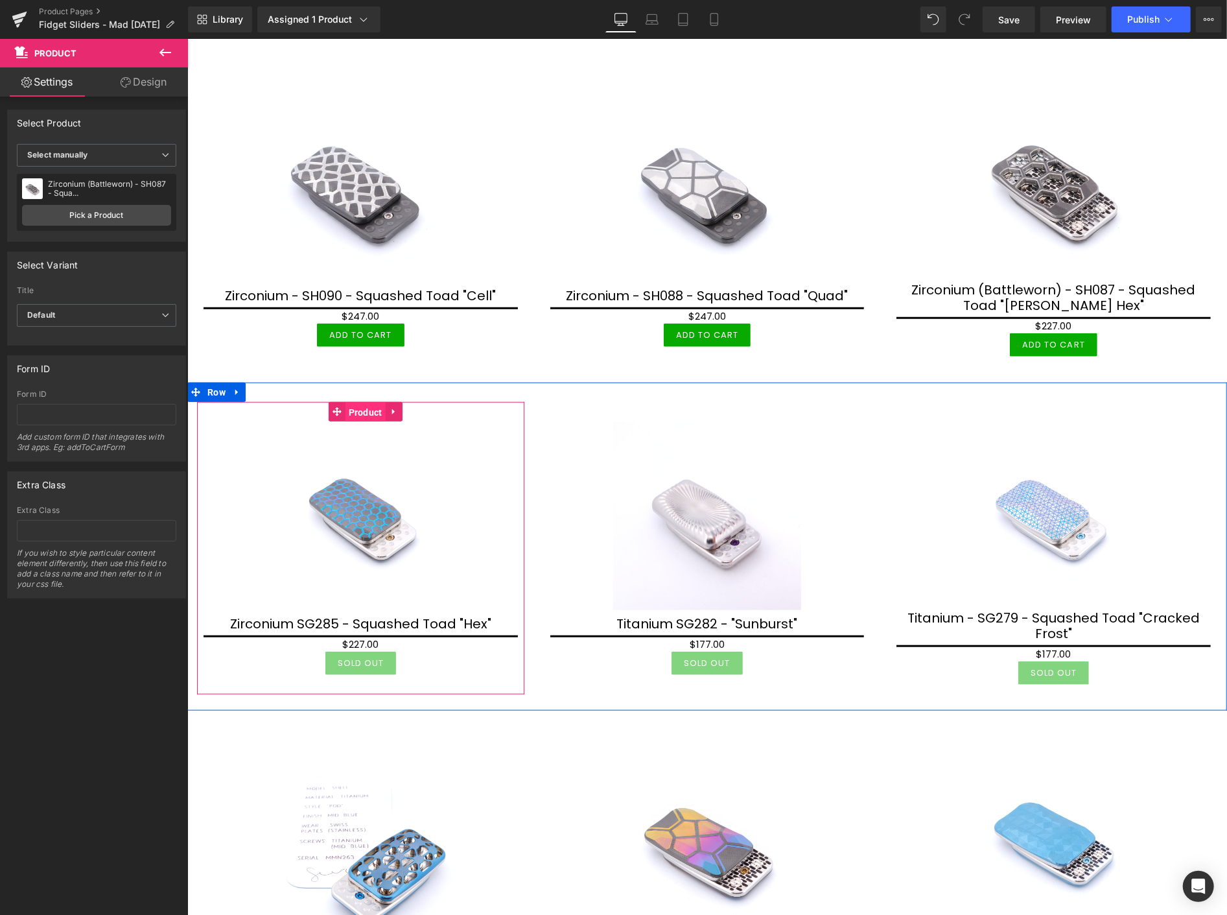
click at [367, 408] on span "Product" at bounding box center [365, 411] width 40 height 19
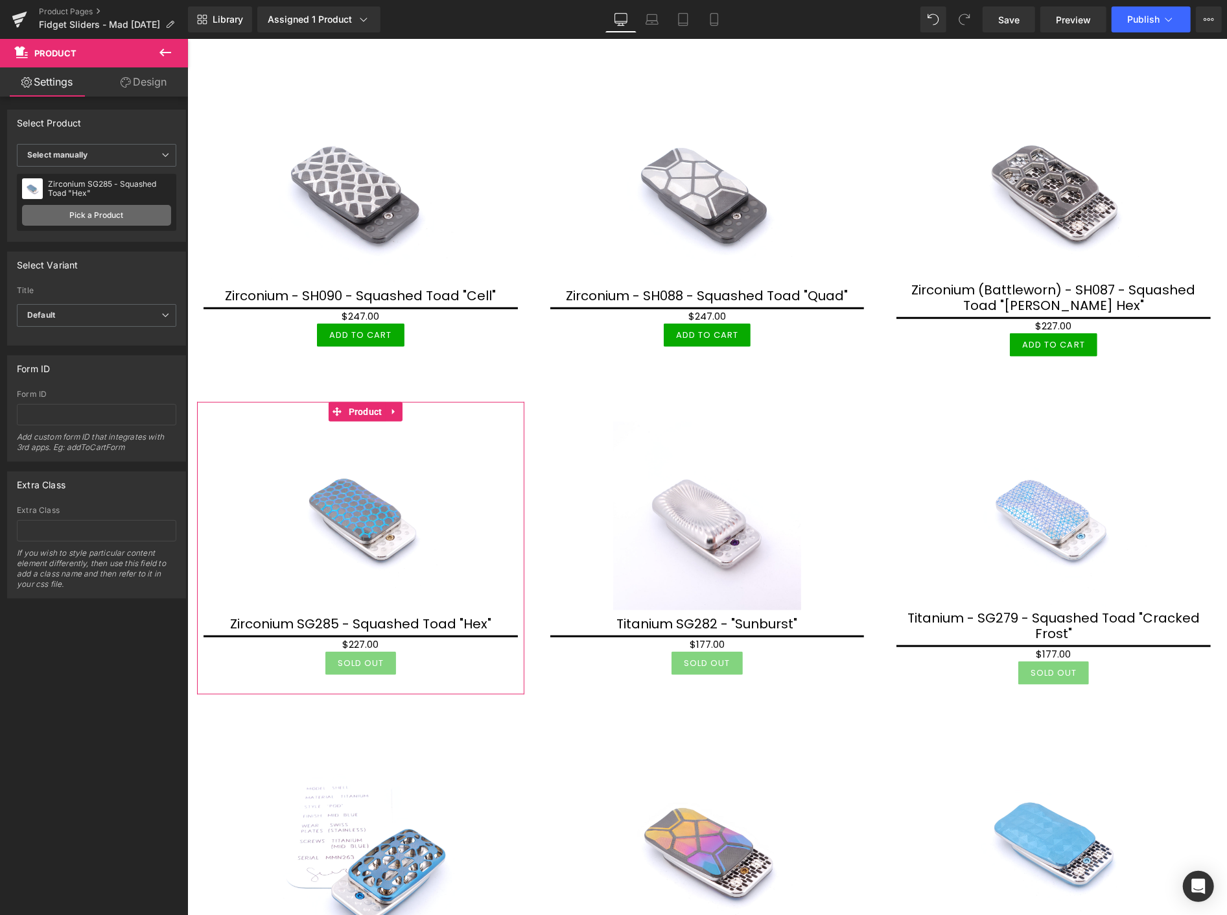
click at [72, 213] on link "Pick a Product" at bounding box center [96, 215] width 149 height 21
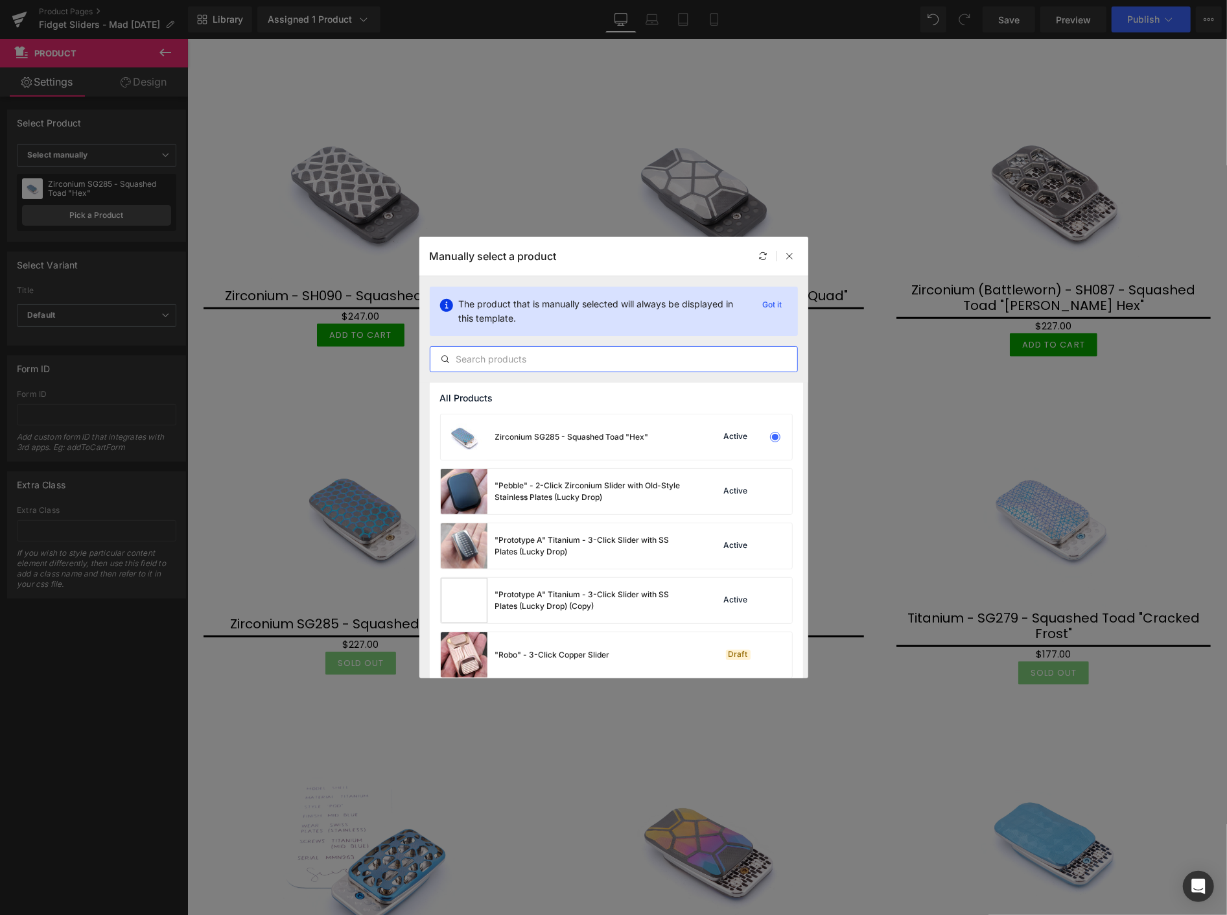
paste input "SH0"
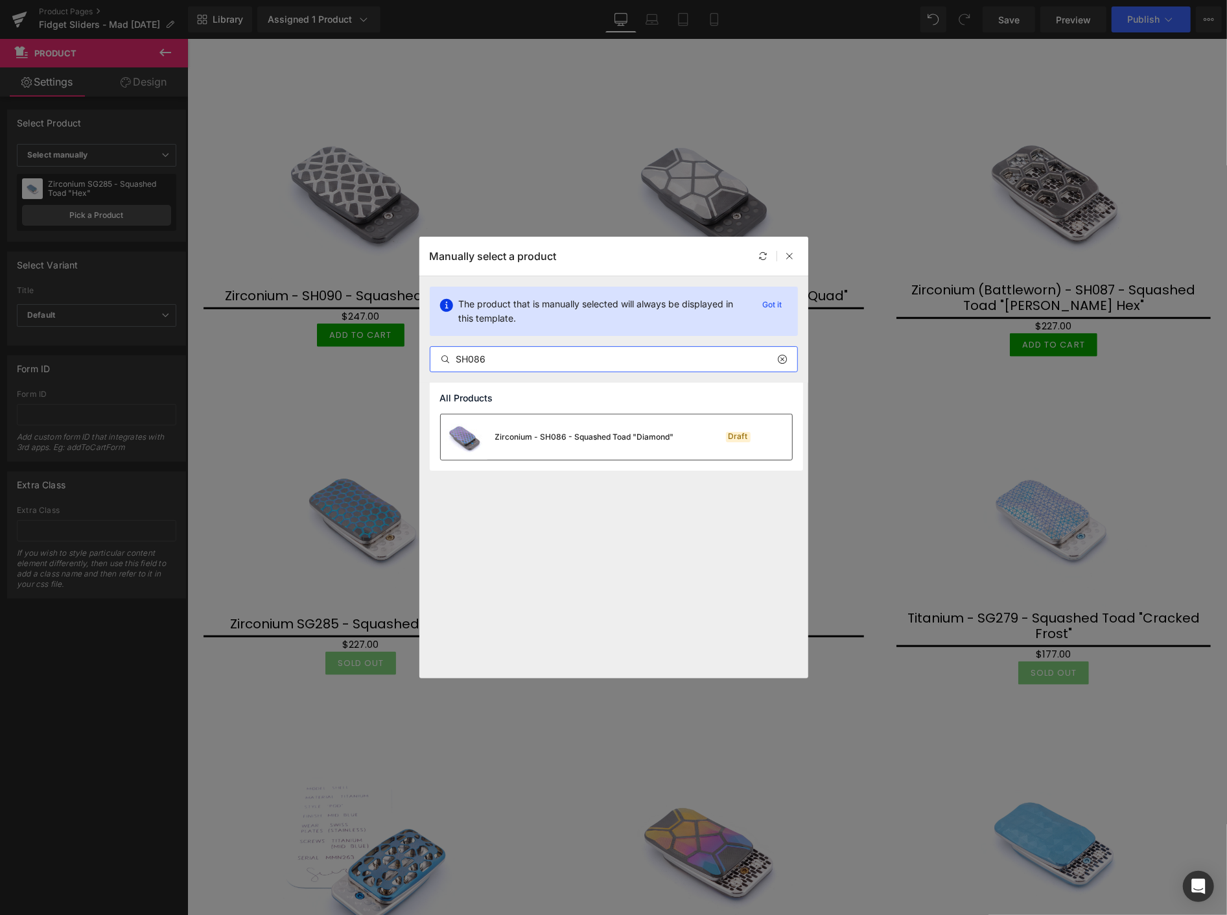
type input "SH086"
click at [565, 439] on div "Zirconium - SH086 - Squashed Toad "Diamond"" at bounding box center [584, 437] width 179 height 12
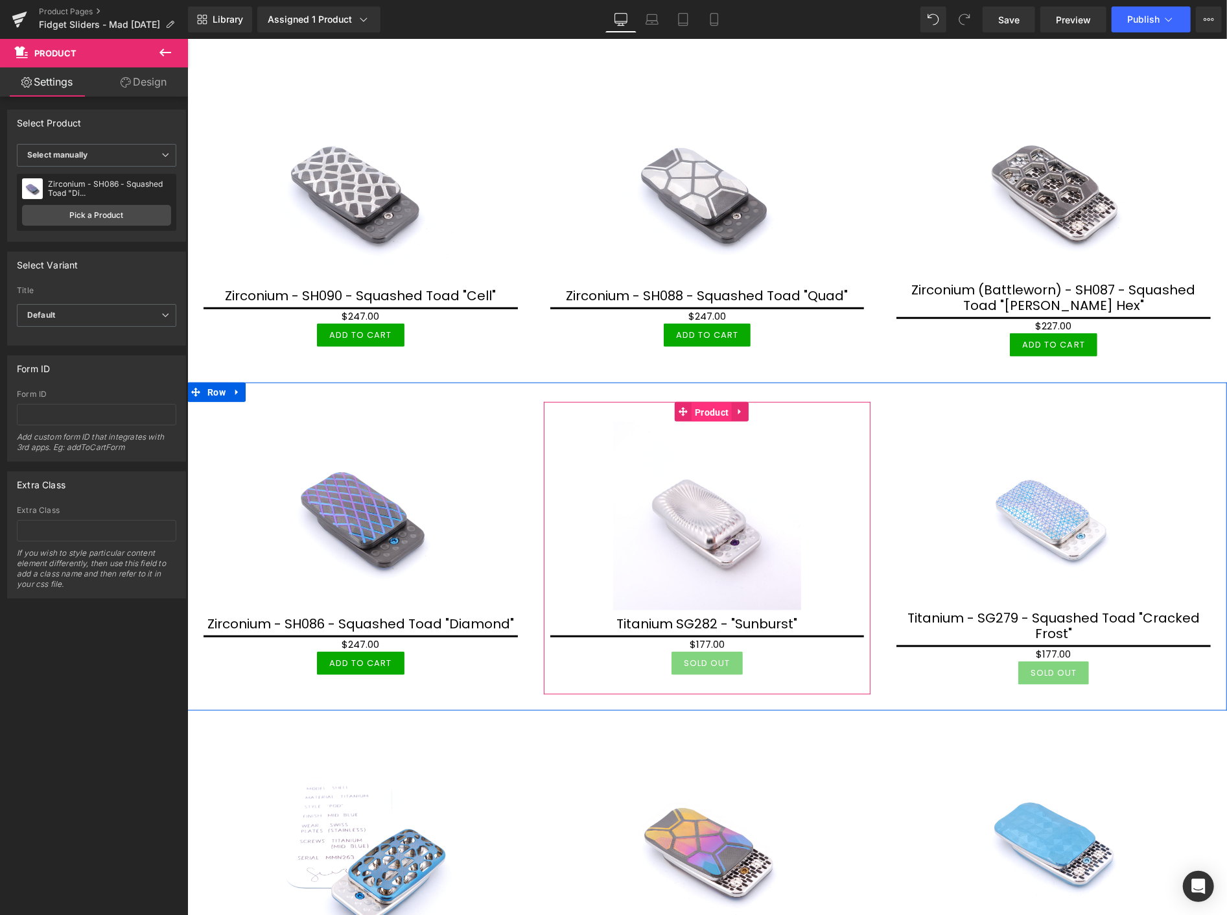
click at [704, 402] on span "Product" at bounding box center [711, 411] width 40 height 19
drag, startPoint x: 708, startPoint y: 410, endPoint x: 616, endPoint y: 396, distance: 93.7
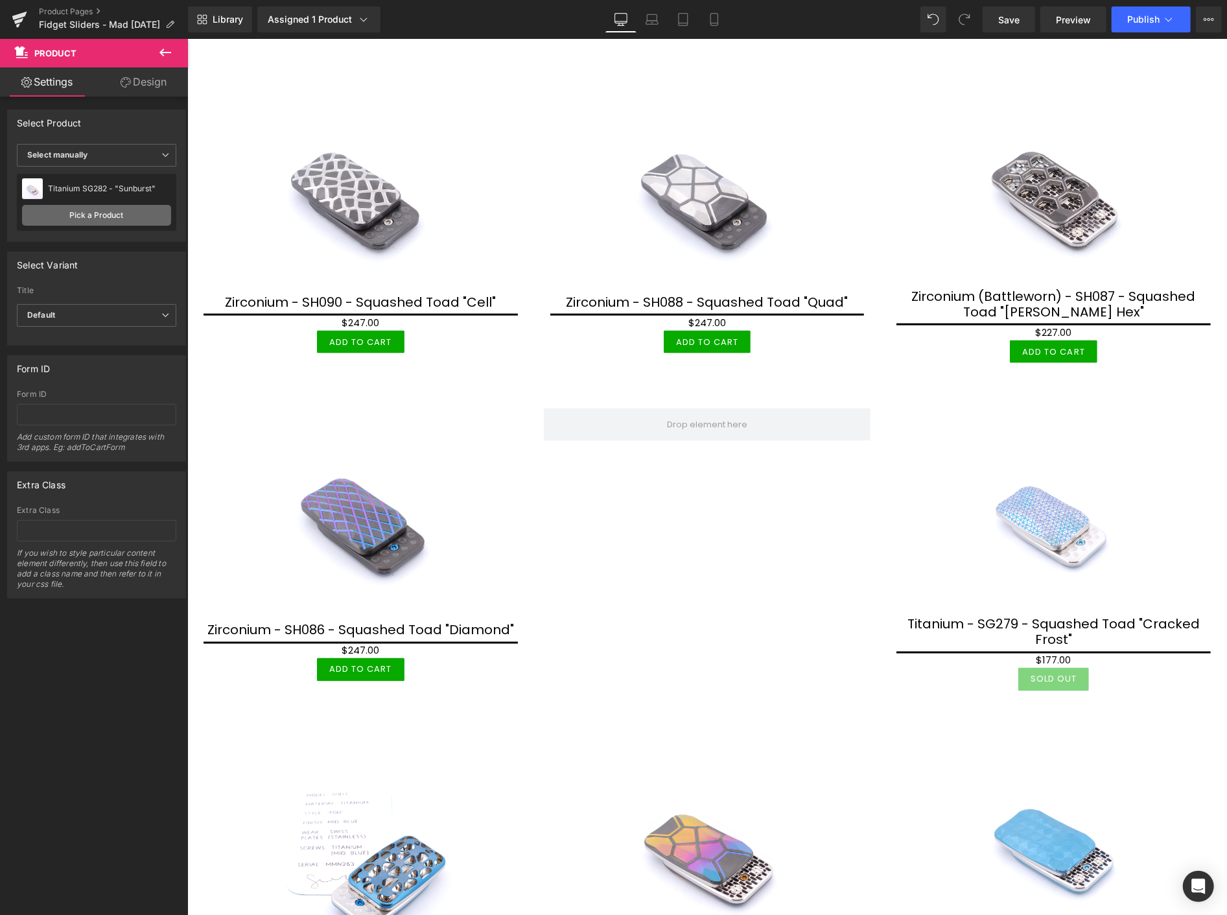
click at [107, 211] on link "Pick a Product" at bounding box center [96, 215] width 149 height 21
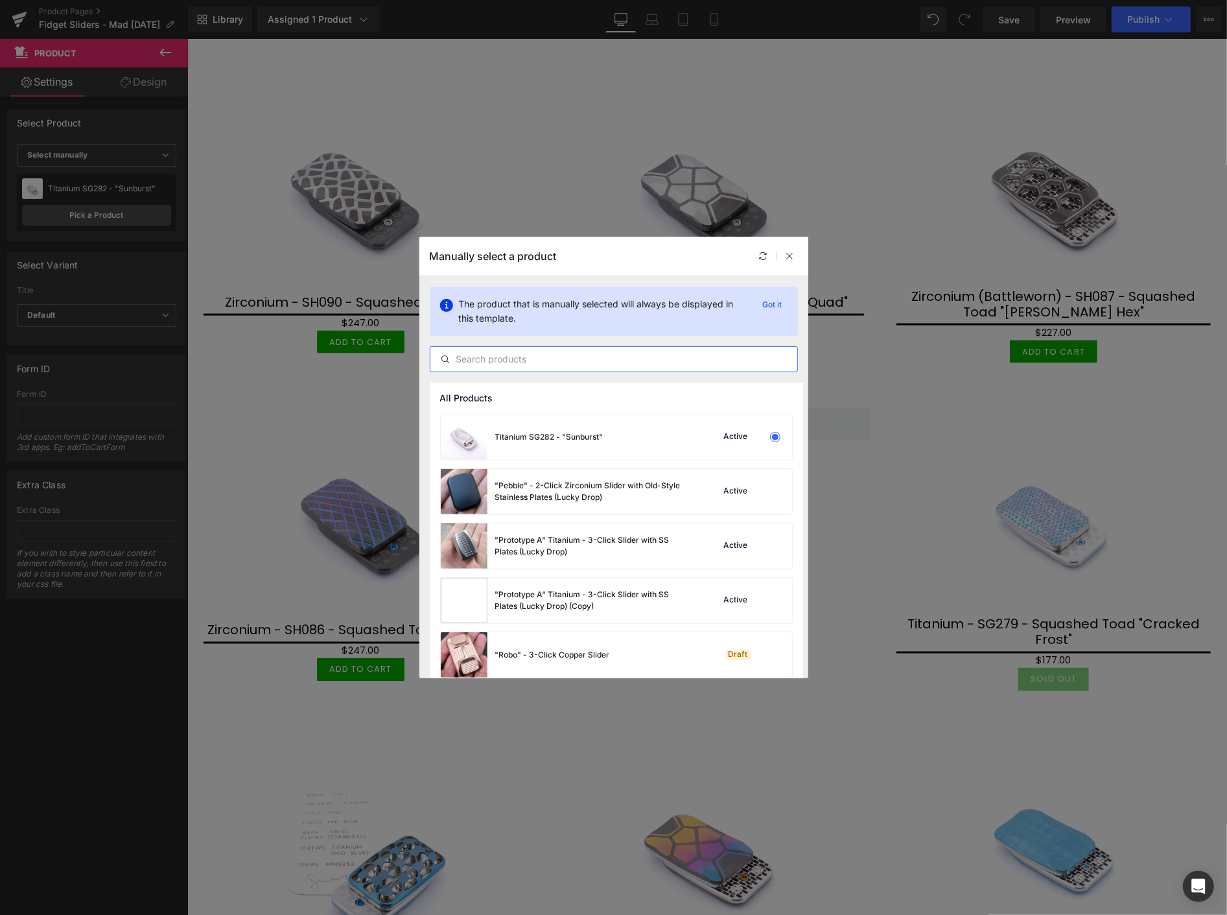
click at [552, 357] on input "text" at bounding box center [613, 359] width 367 height 16
paste input "SH0"
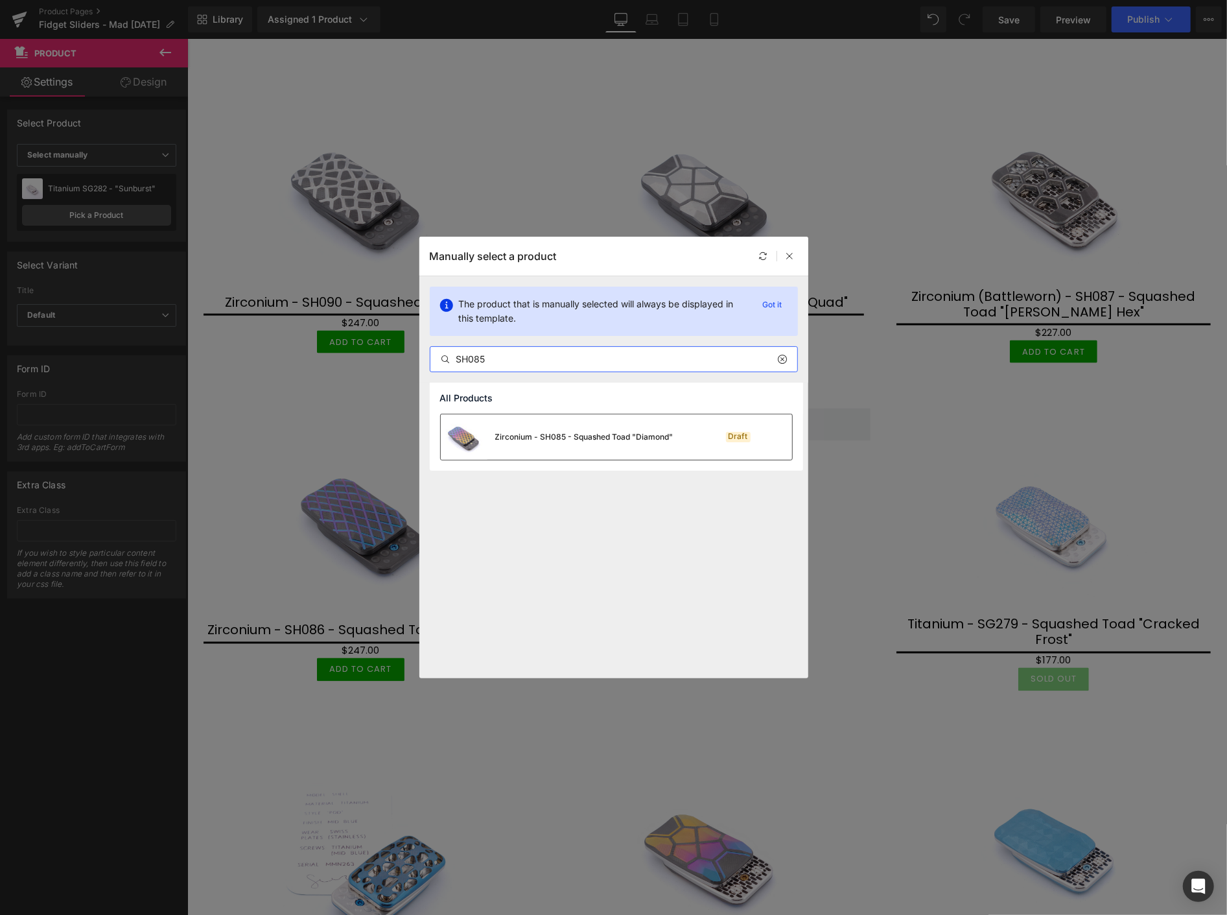
type input "SH085"
click at [579, 441] on div "Zirconium - SH085 - Squashed Toad "Diamond"" at bounding box center [557, 436] width 233 height 45
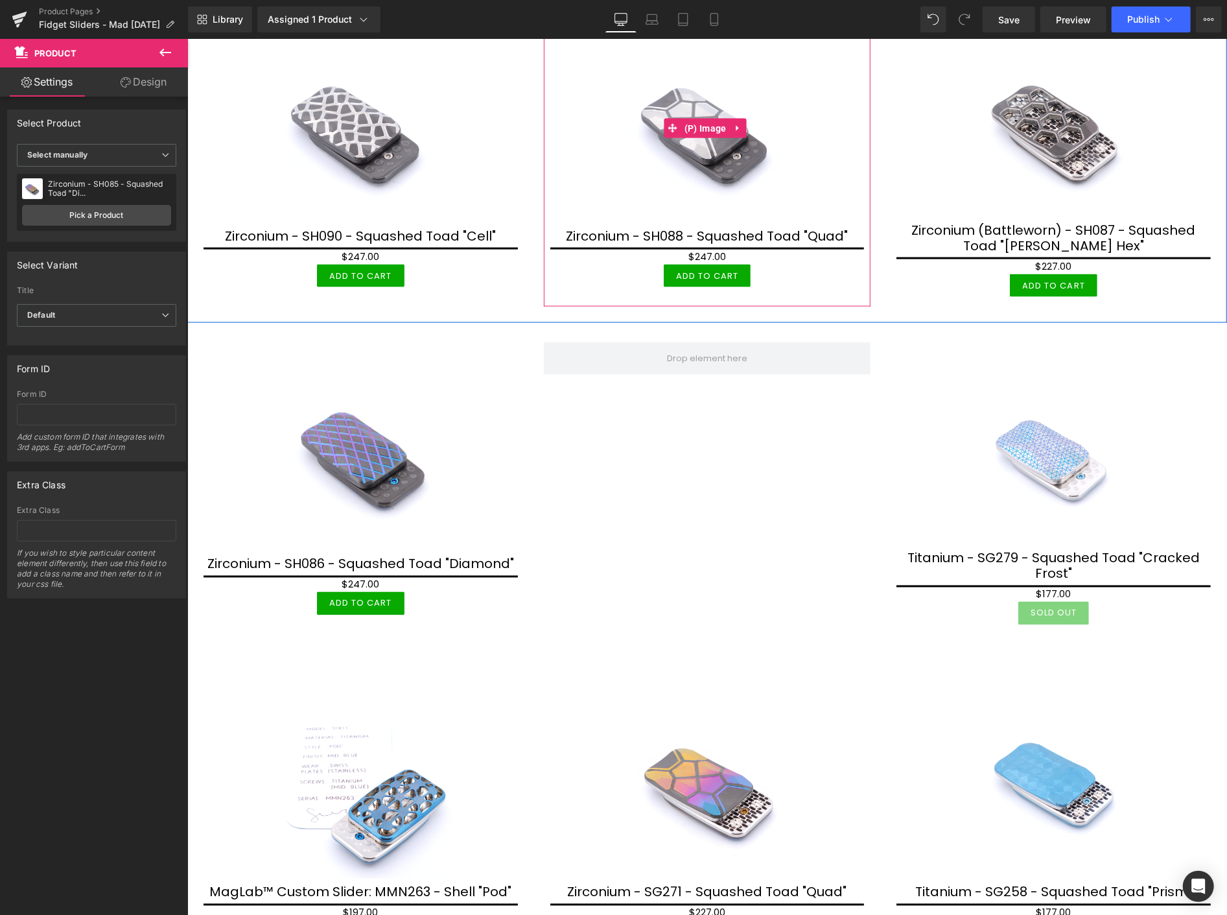
scroll to position [1433, 0]
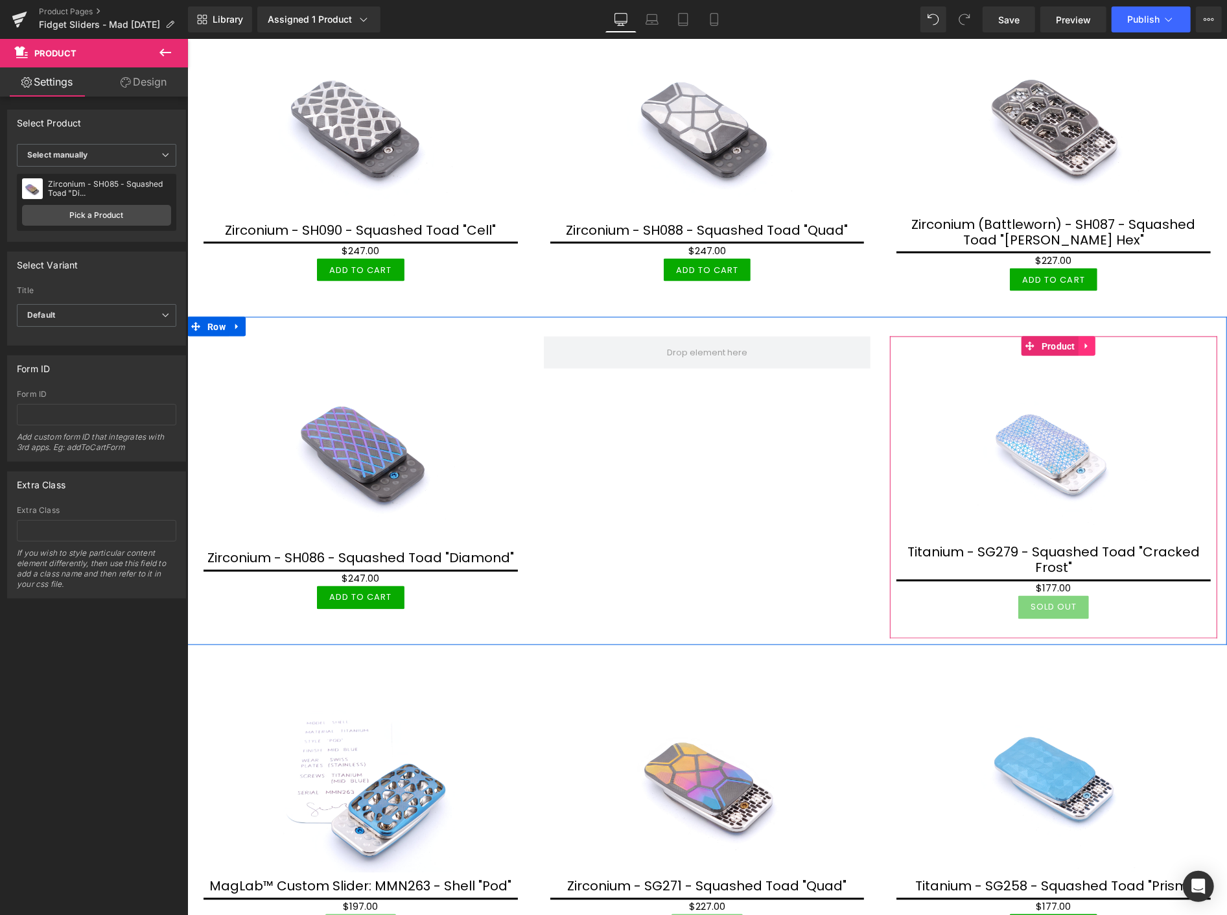
click at [1080, 336] on link at bounding box center [1086, 345] width 17 height 19
click at [1073, 341] on icon at bounding box center [1077, 345] width 9 height 9
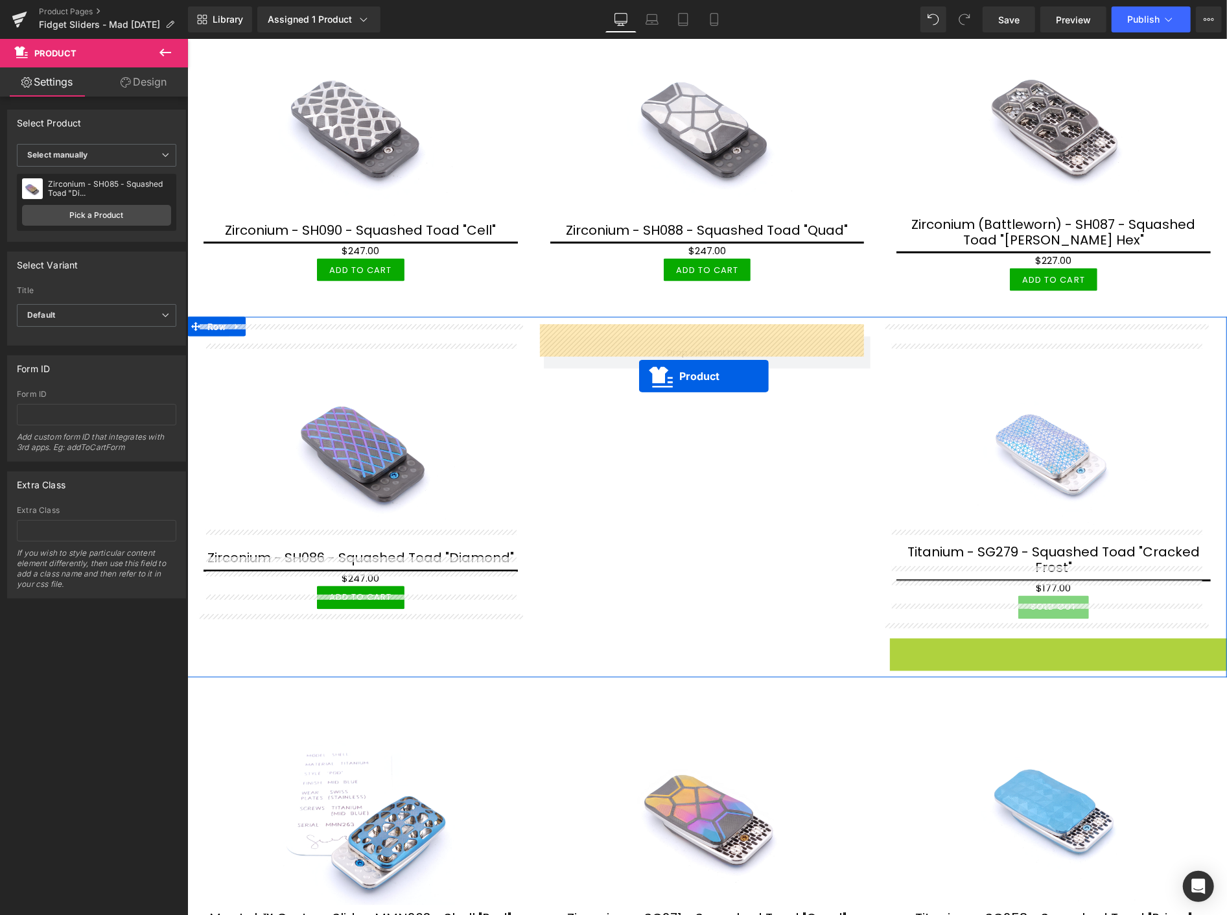
drag, startPoint x: 1053, startPoint y: 631, endPoint x: 638, endPoint y: 374, distance: 488.1
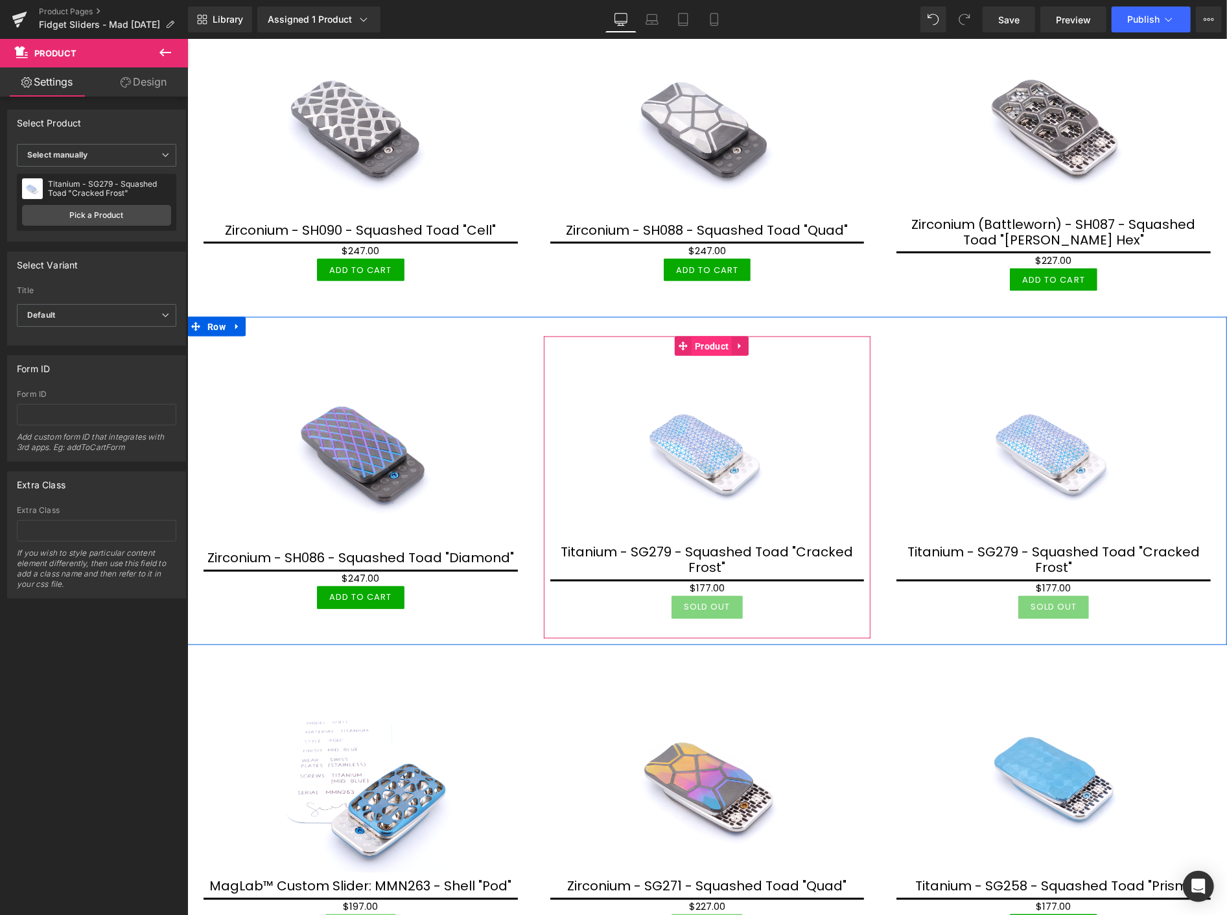
click at [705, 337] on span "Product" at bounding box center [711, 345] width 40 height 19
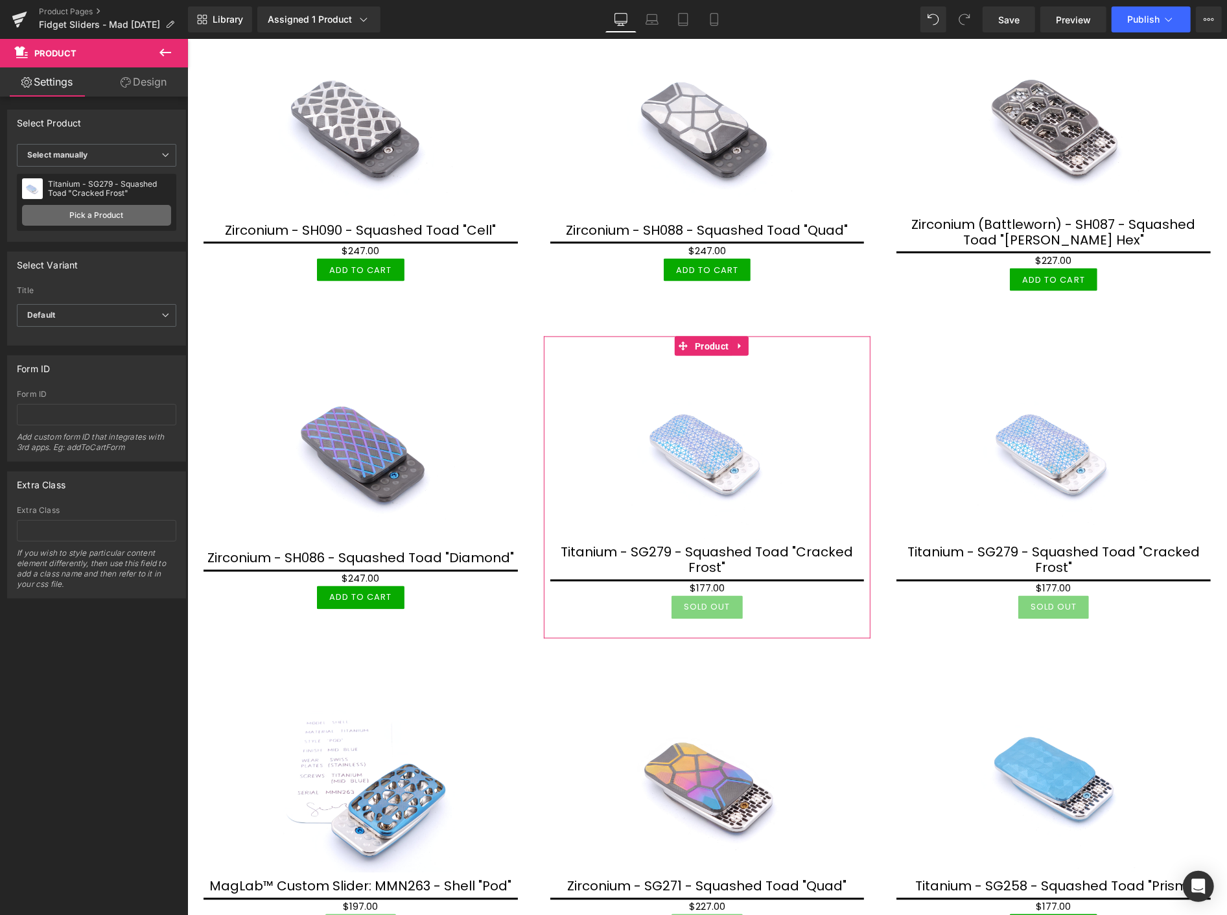
click at [85, 215] on link "Pick a Product" at bounding box center [96, 215] width 149 height 21
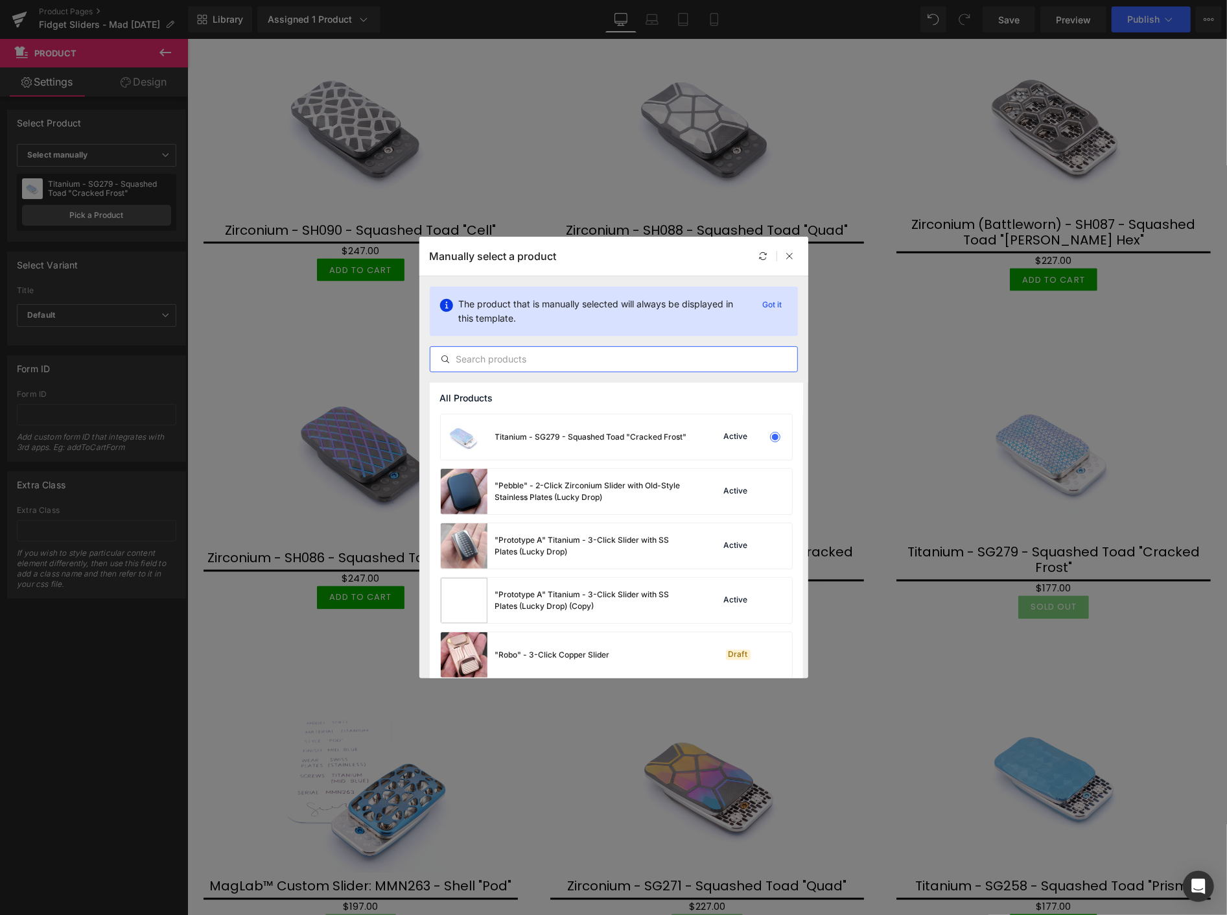
paste input "SH0"
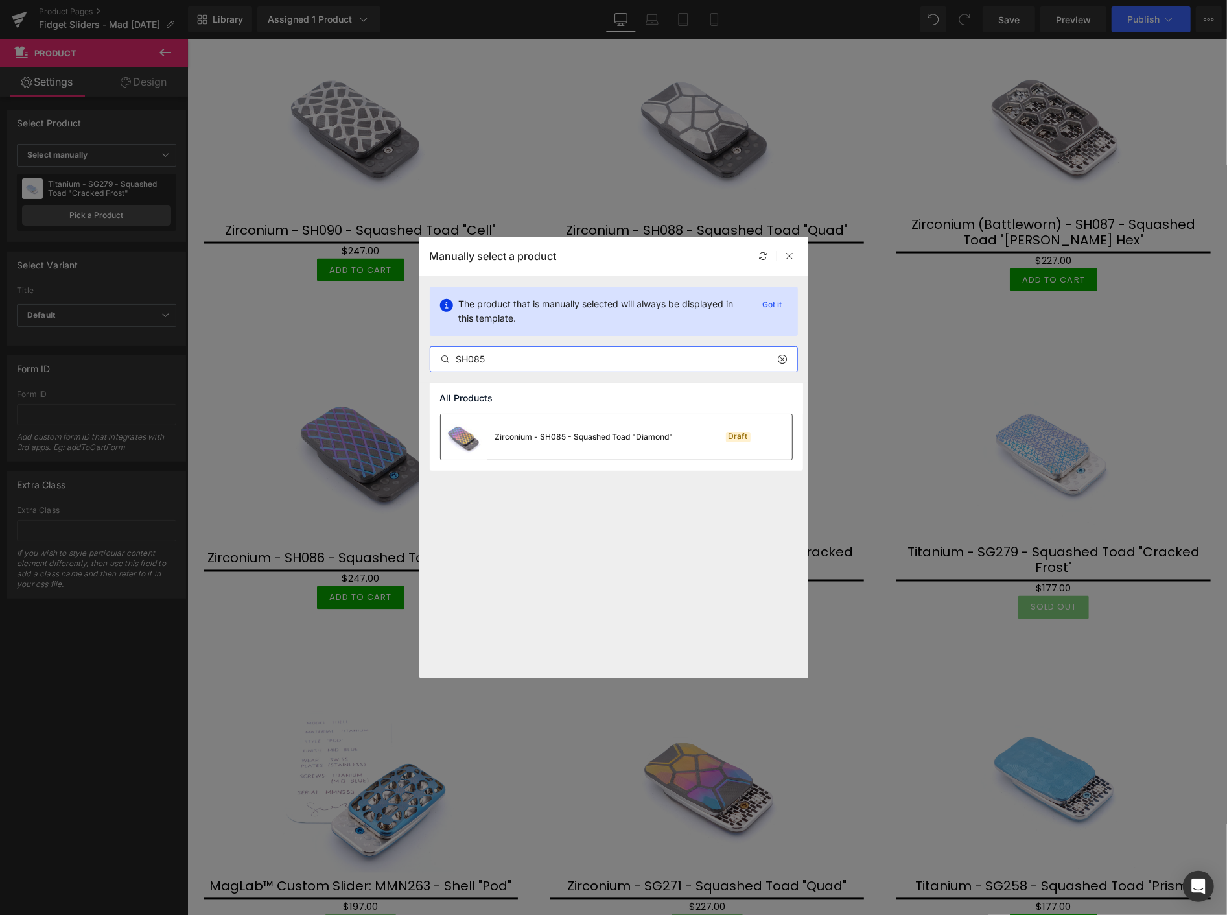
type input "SH085"
click at [538, 439] on div "Zirconium - SH085 - Squashed Toad "Diamond"" at bounding box center [584, 437] width 178 height 12
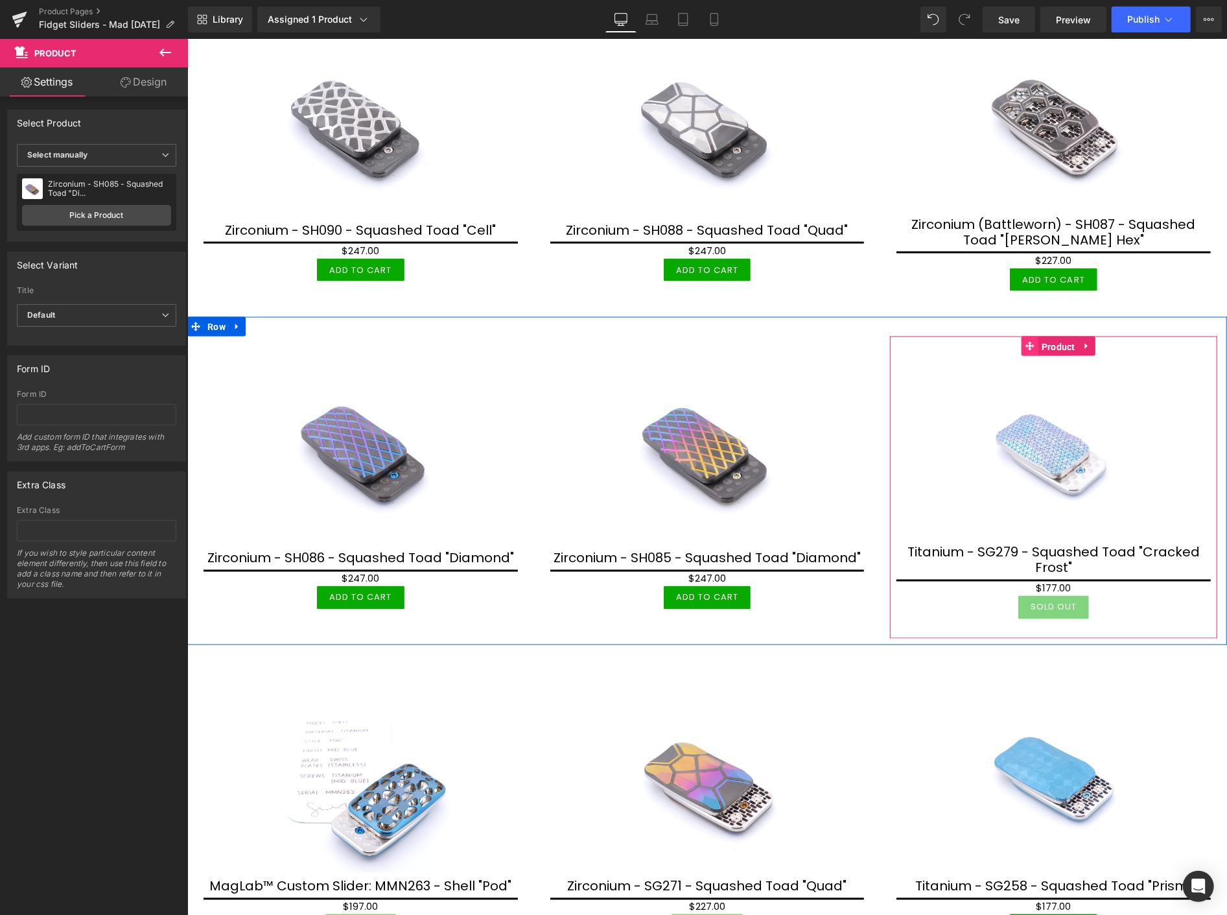
click at [1021, 336] on link "Product" at bounding box center [1049, 345] width 57 height 19
click at [1048, 336] on span "Product" at bounding box center [1058, 345] width 40 height 19
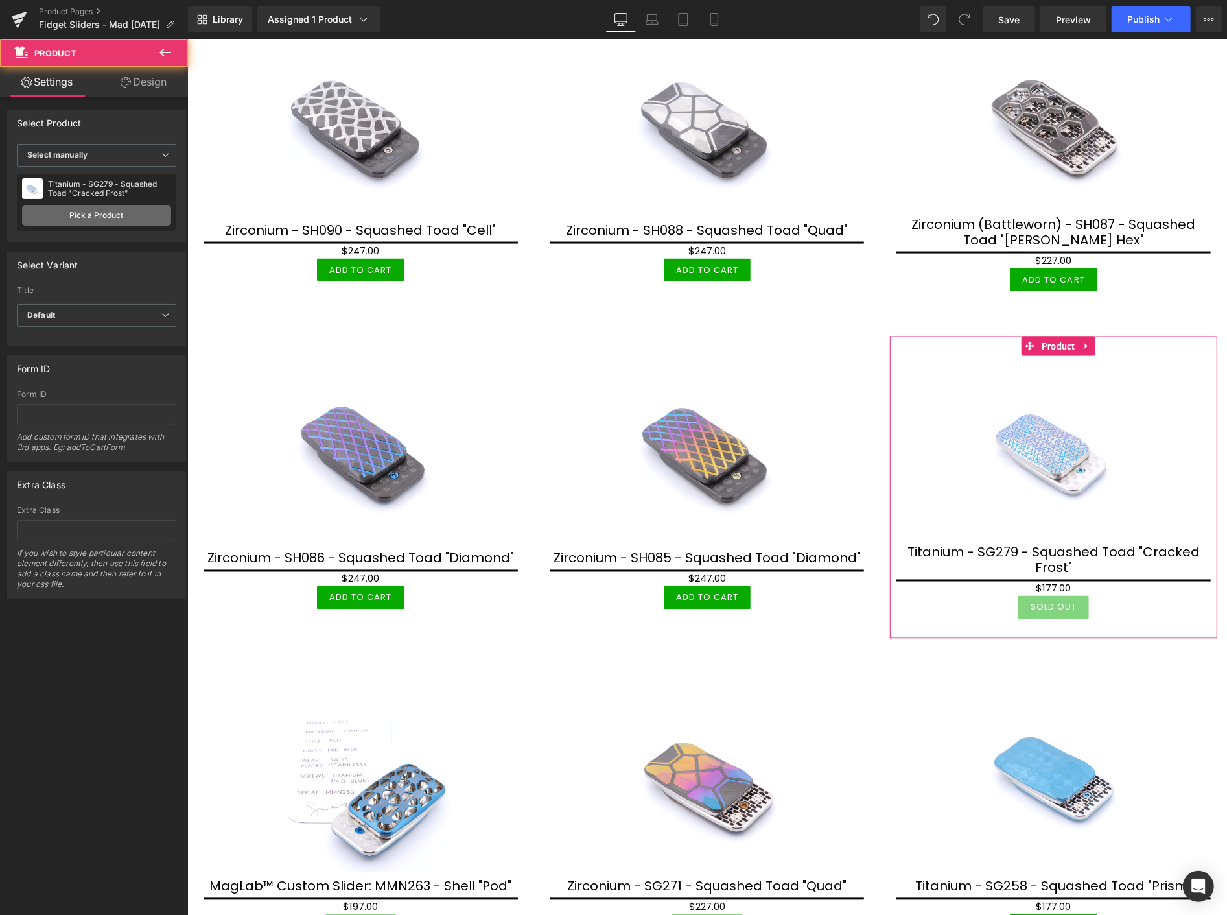
click at [135, 213] on link "Pick a Product" at bounding box center [96, 215] width 149 height 21
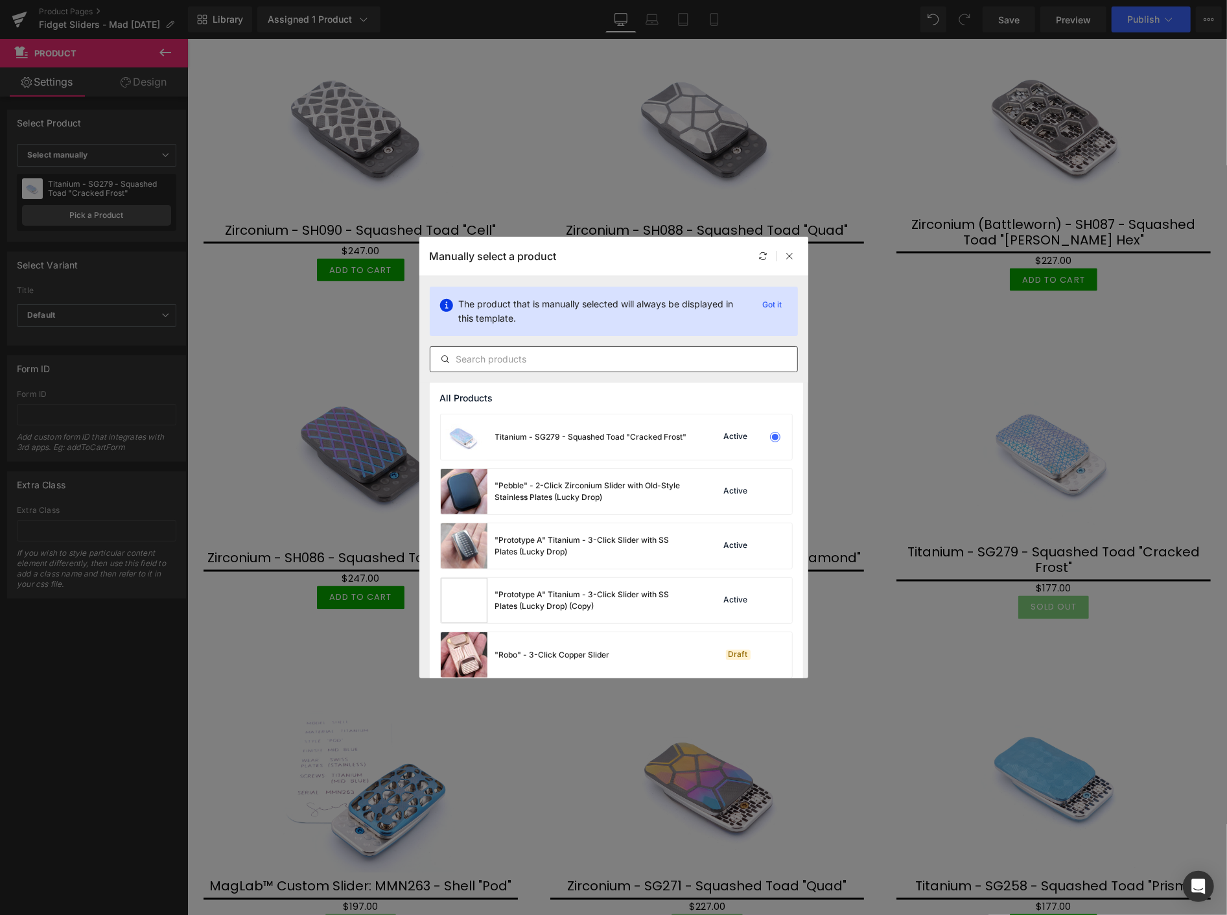
click at [550, 359] on input "text" at bounding box center [613, 359] width 367 height 16
paste input "SH0"
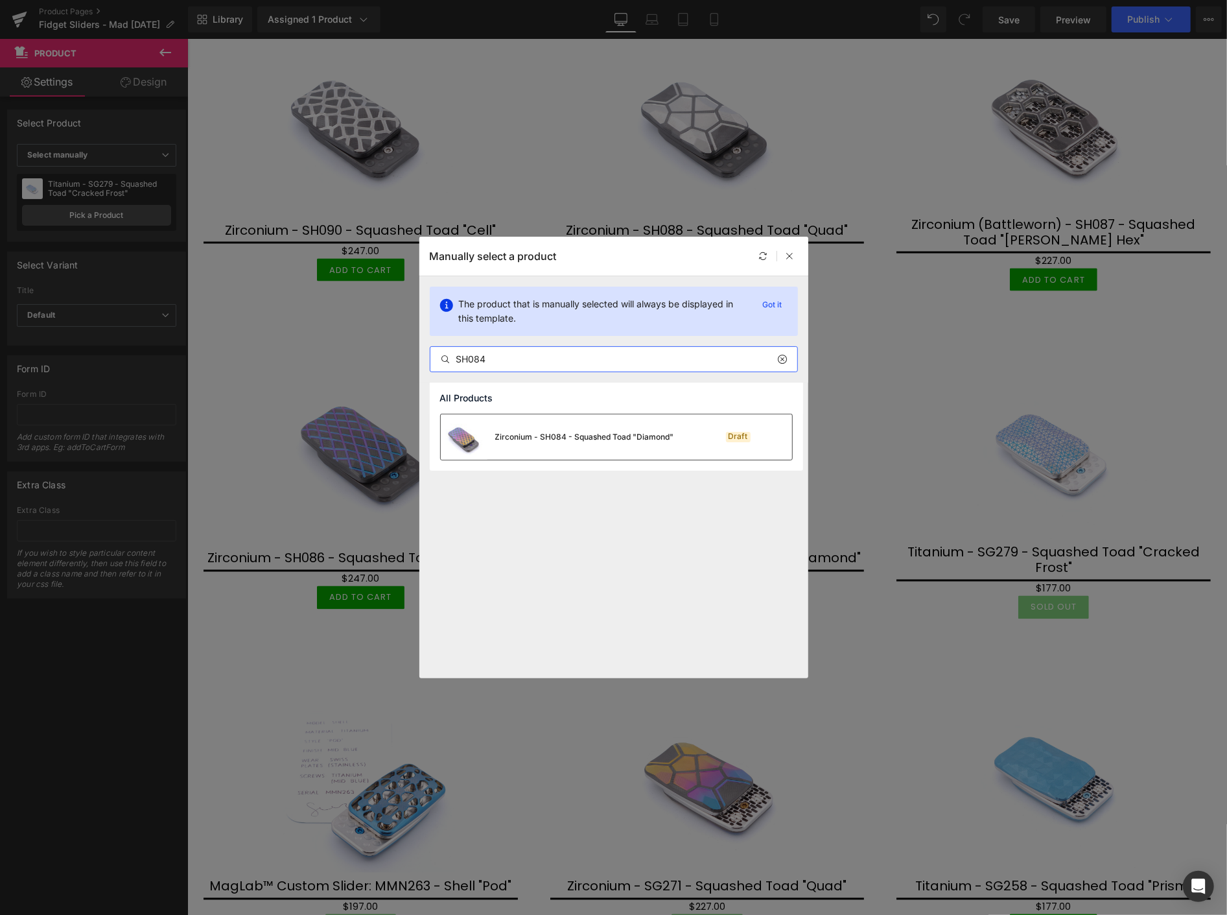
type input "SH084"
click at [593, 441] on div "Zirconium - SH084 - Squashed Toad "Diamond"" at bounding box center [584, 437] width 179 height 12
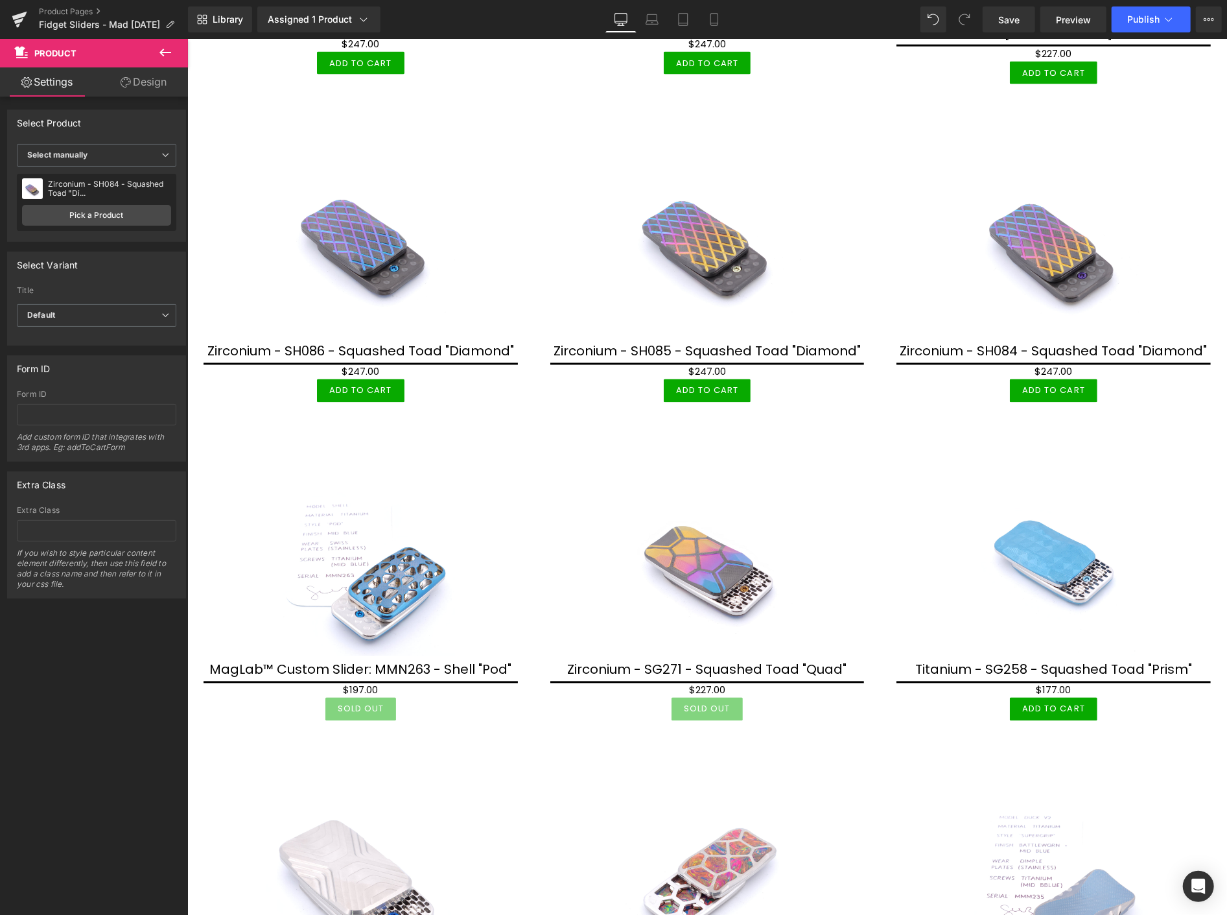
scroll to position [1649, 0]
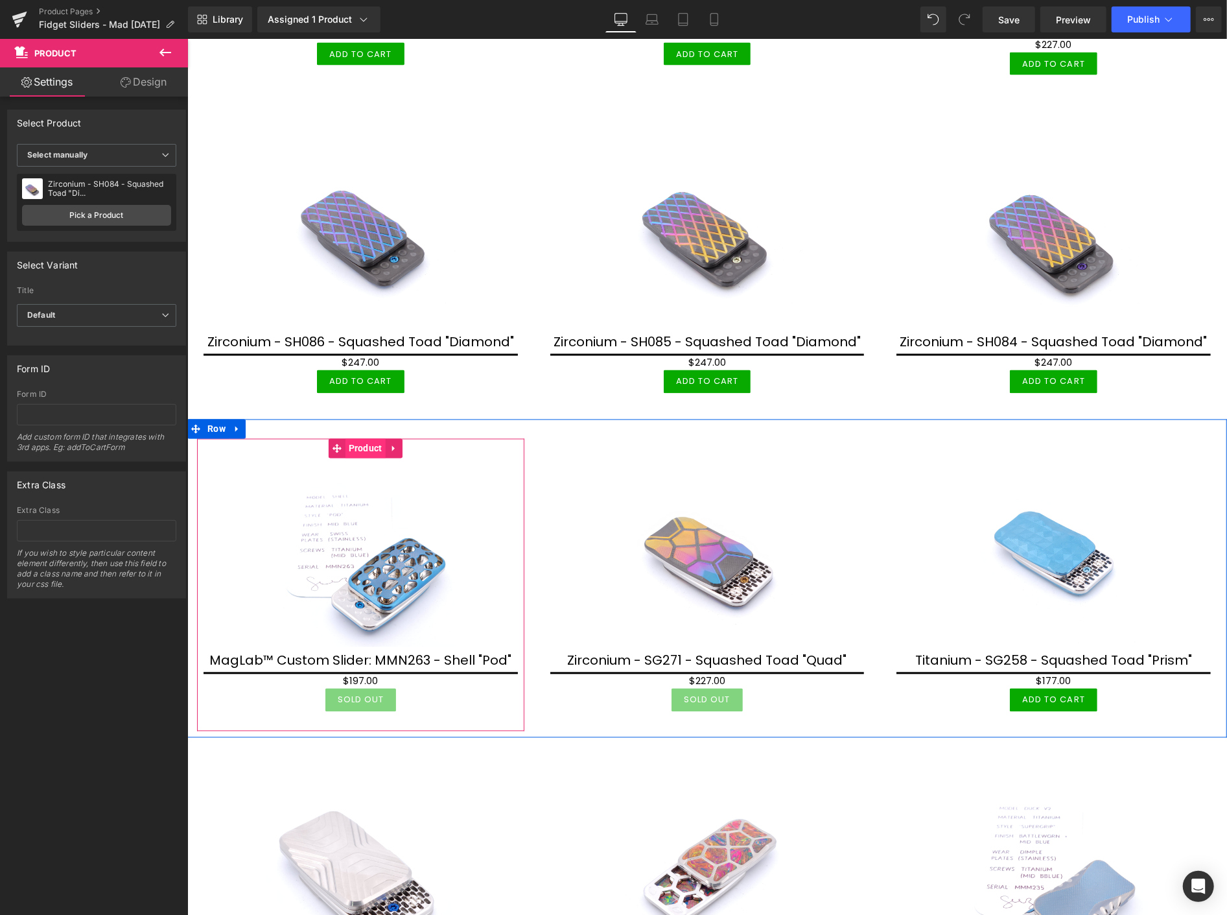
click at [349, 438] on span "Product" at bounding box center [365, 447] width 40 height 19
click at [371, 439] on span "Product" at bounding box center [365, 448] width 40 height 19
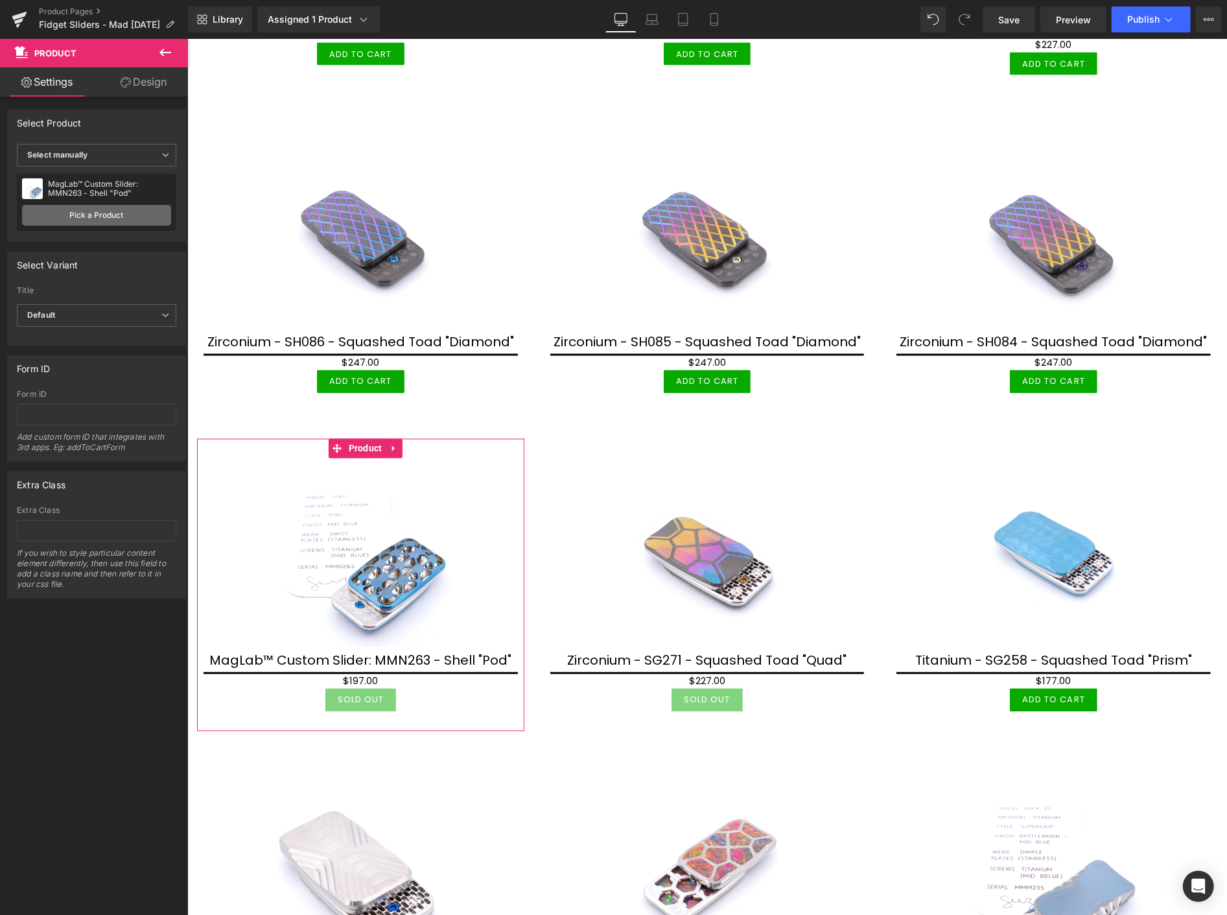
click at [126, 211] on link "Pick a Product" at bounding box center [96, 215] width 149 height 21
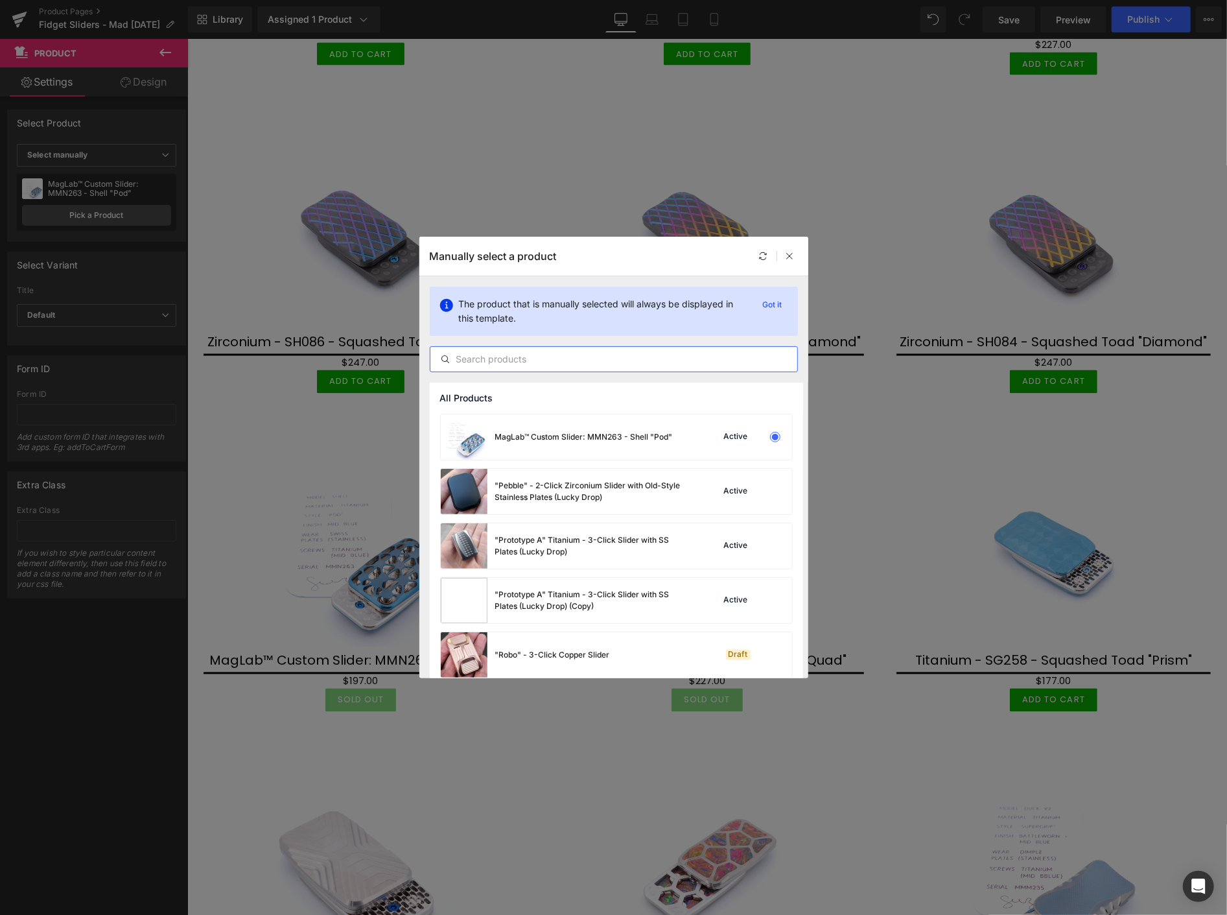
click at [499, 358] on input "text" at bounding box center [613, 359] width 367 height 16
paste input "SH0"
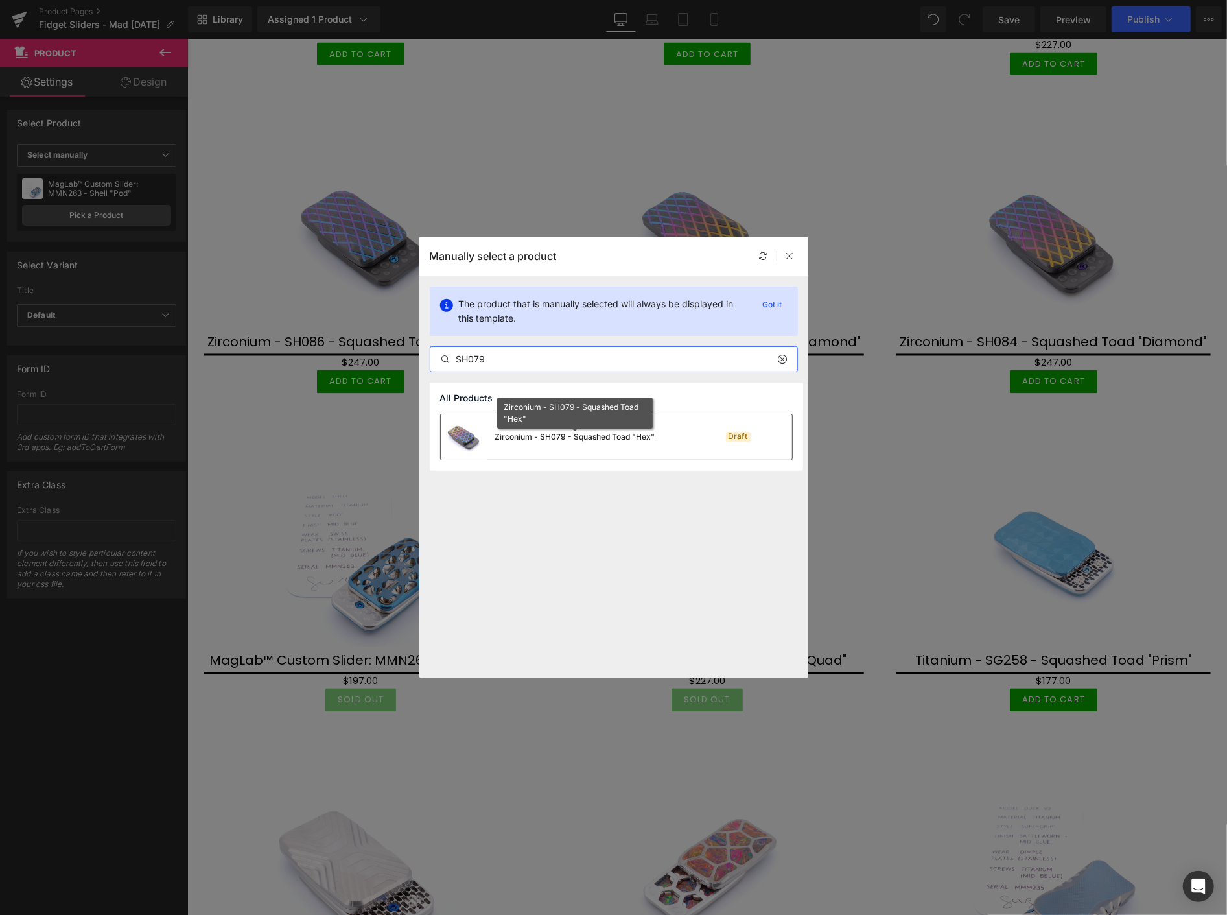
type input "SH079"
click at [521, 439] on div "Zirconium - SH079 - Squashed Toad "Hex"" at bounding box center [575, 437] width 160 height 12
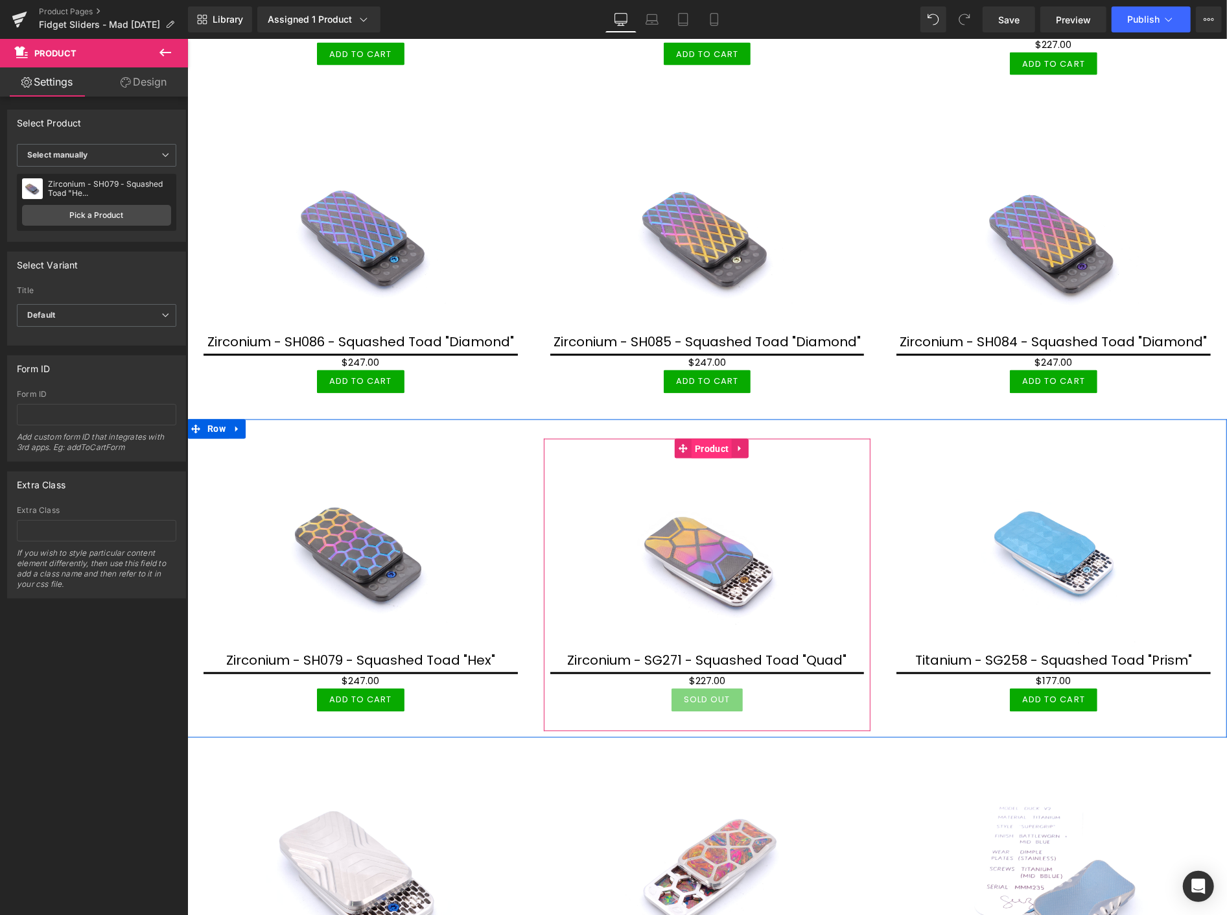
click at [706, 439] on span "Product" at bounding box center [711, 448] width 40 height 19
click at [700, 438] on span "Product" at bounding box center [711, 447] width 40 height 19
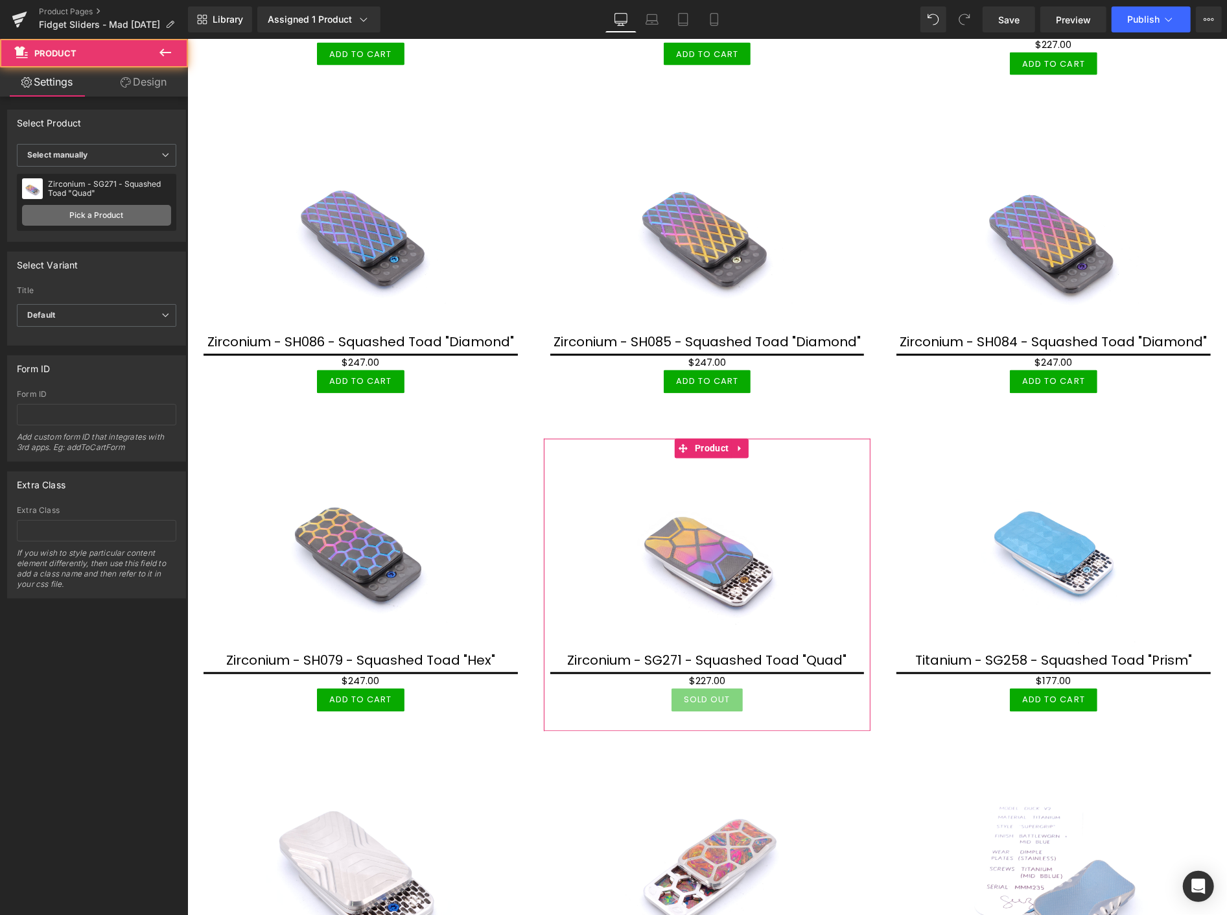
click at [113, 209] on link "Pick a Product" at bounding box center [96, 215] width 149 height 21
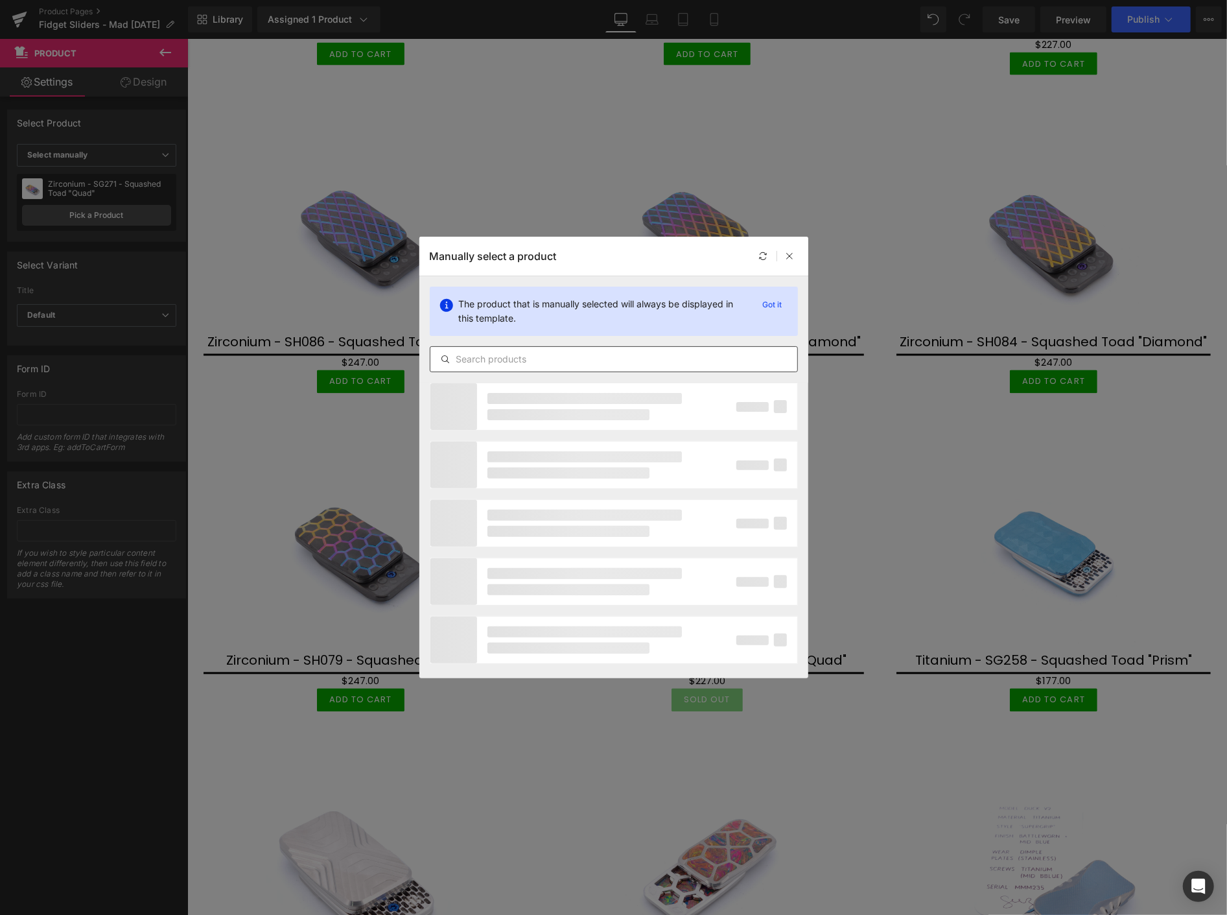
click at [538, 357] on input "text" at bounding box center [613, 359] width 367 height 16
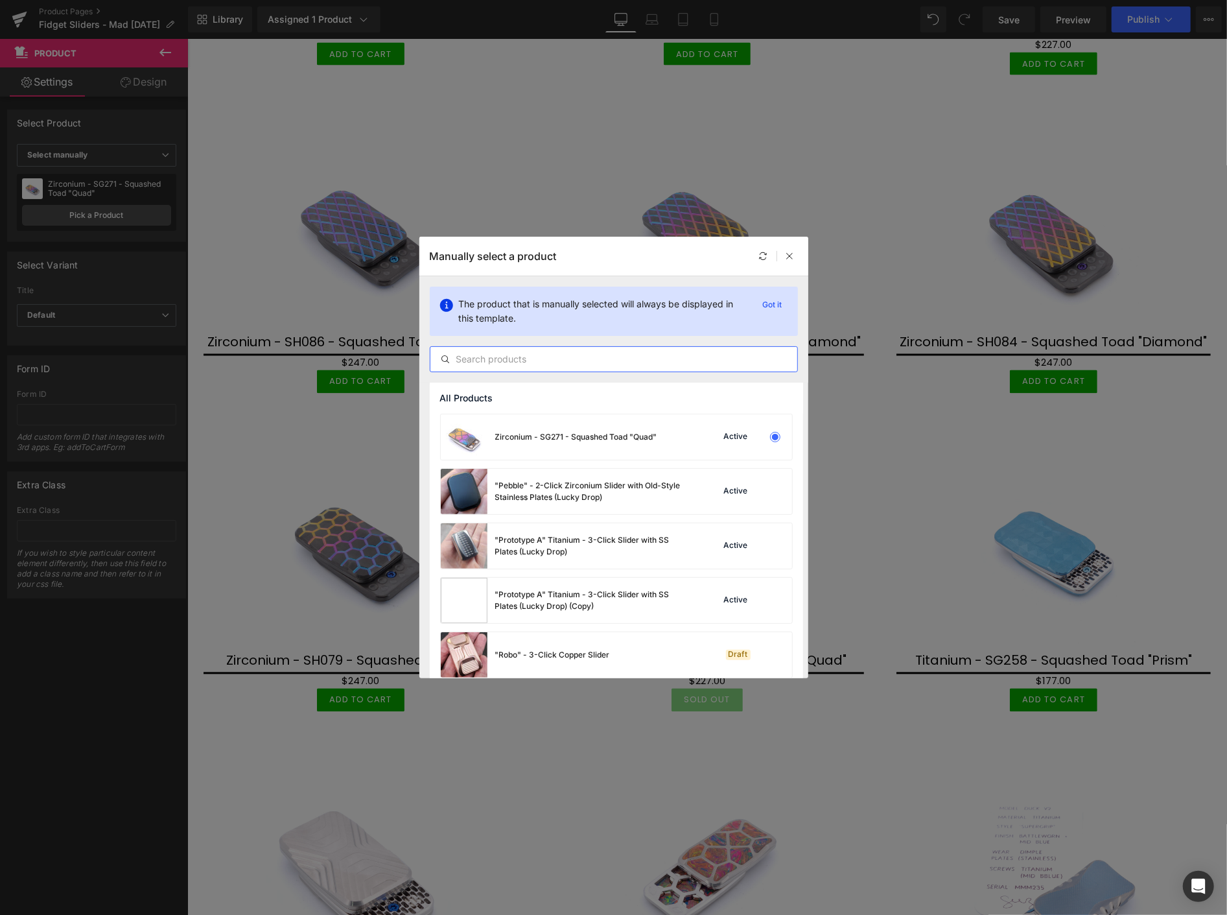
paste input "SH0"
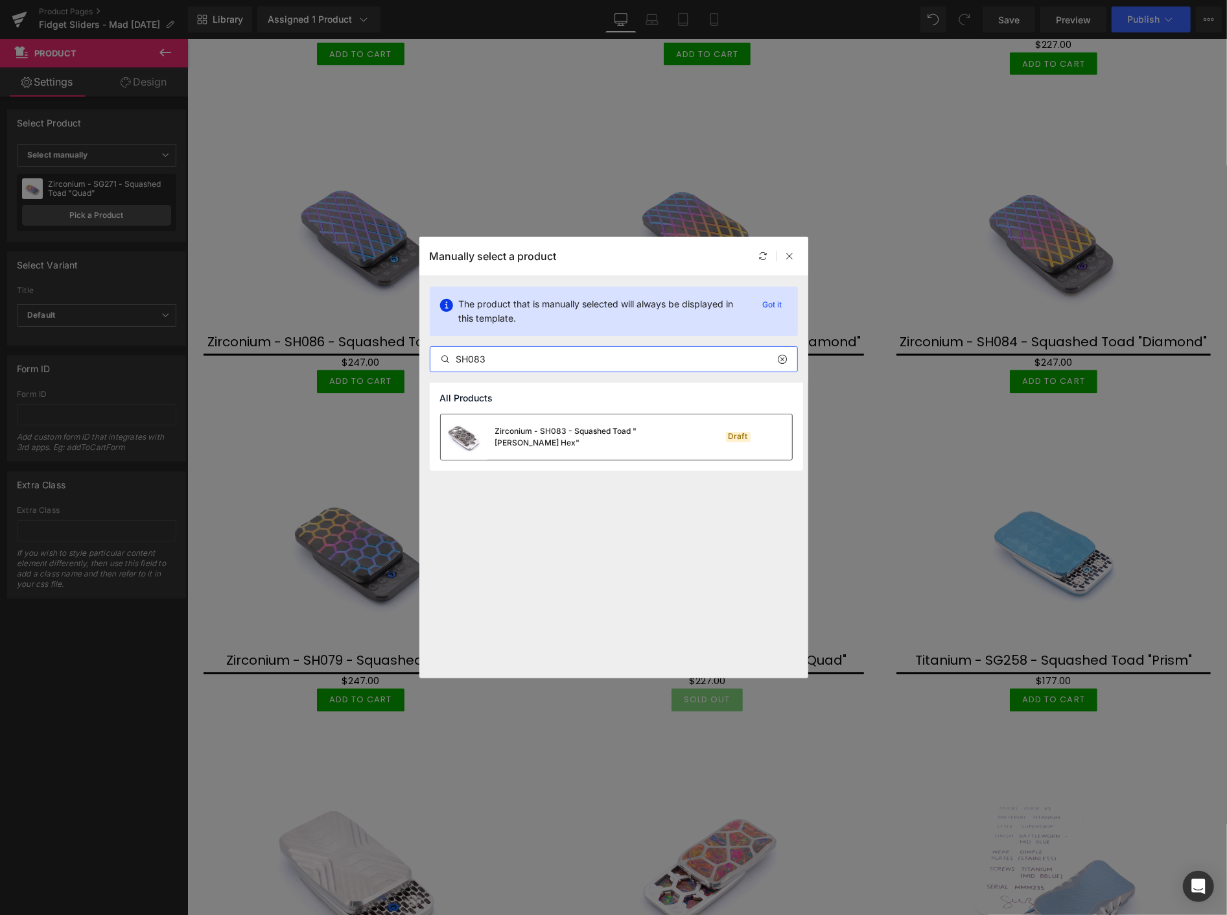
type input "SH083"
click at [564, 431] on div "Zirconium - SH083 - Squashed Toad "Skelly Hex"" at bounding box center [592, 436] width 194 height 23
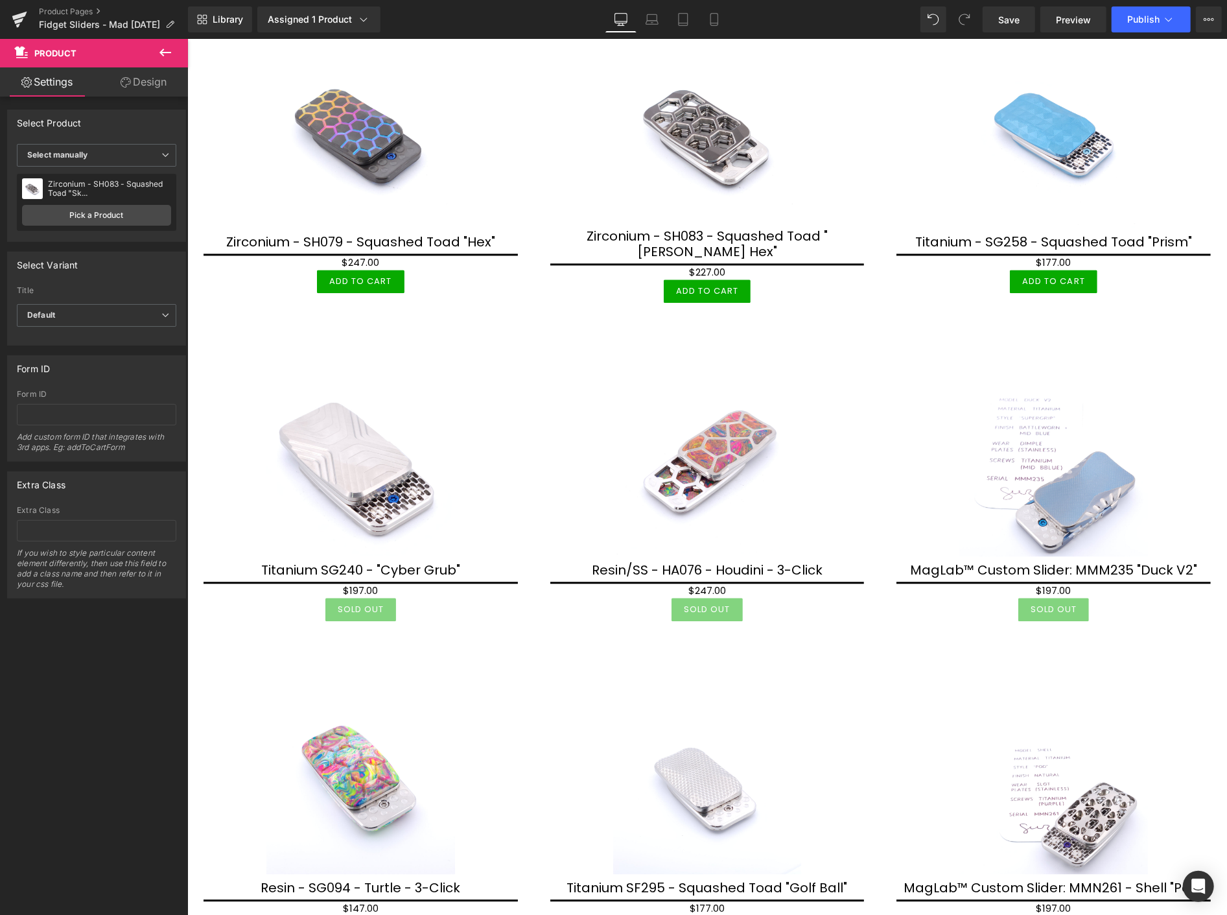
scroll to position [2081, 0]
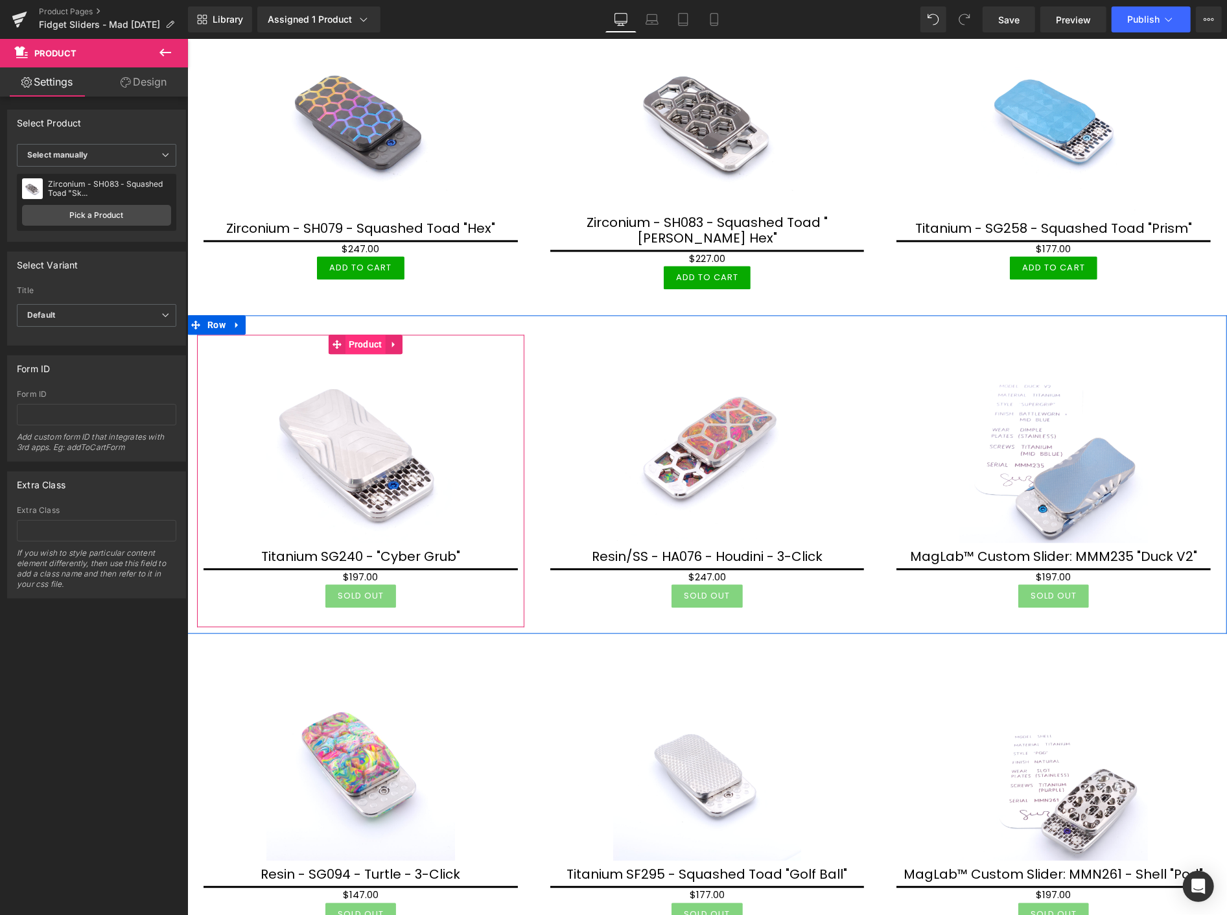
click at [360, 334] on span "Product" at bounding box center [365, 343] width 40 height 19
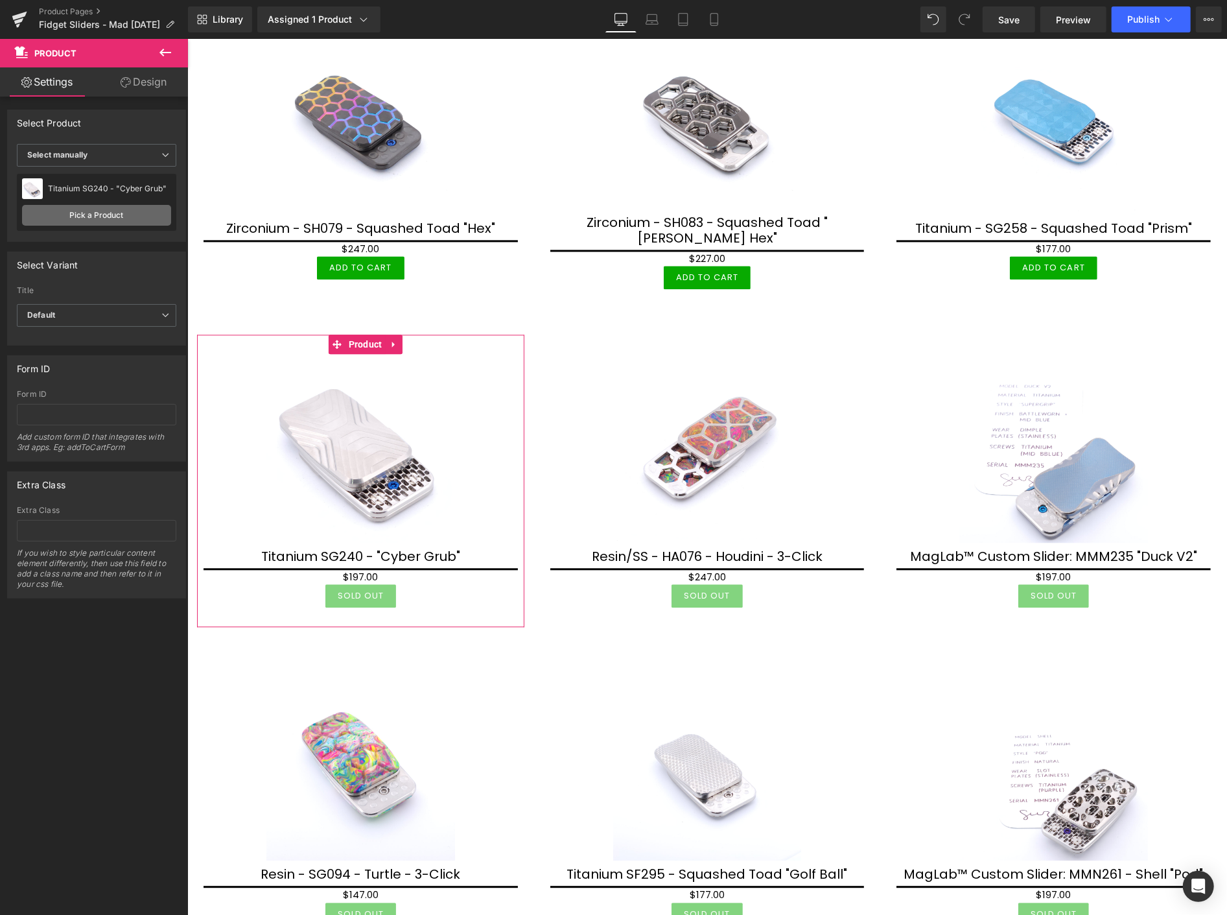
click at [123, 211] on link "Pick a Product" at bounding box center [96, 215] width 149 height 21
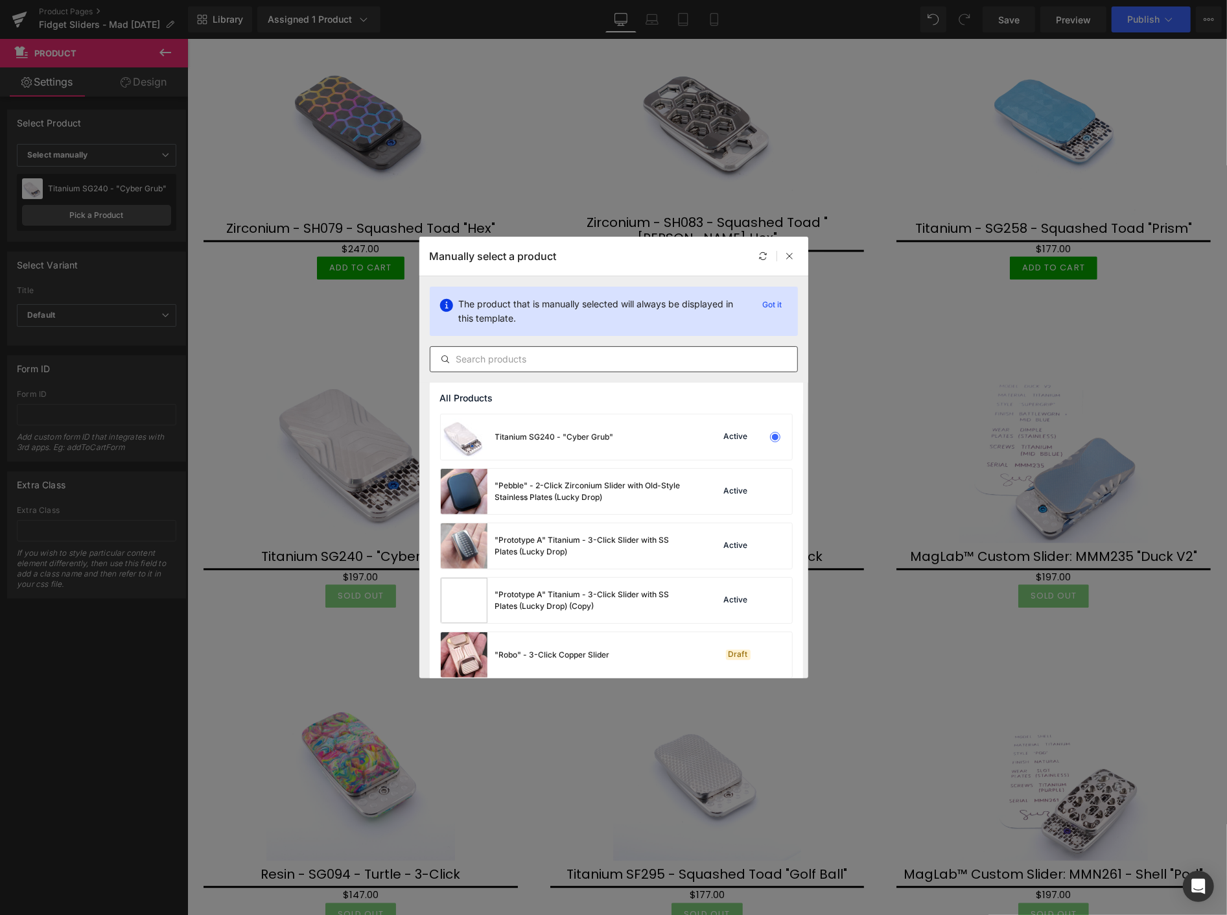
click at [509, 353] on input "text" at bounding box center [613, 359] width 367 height 16
paste input "SH0"
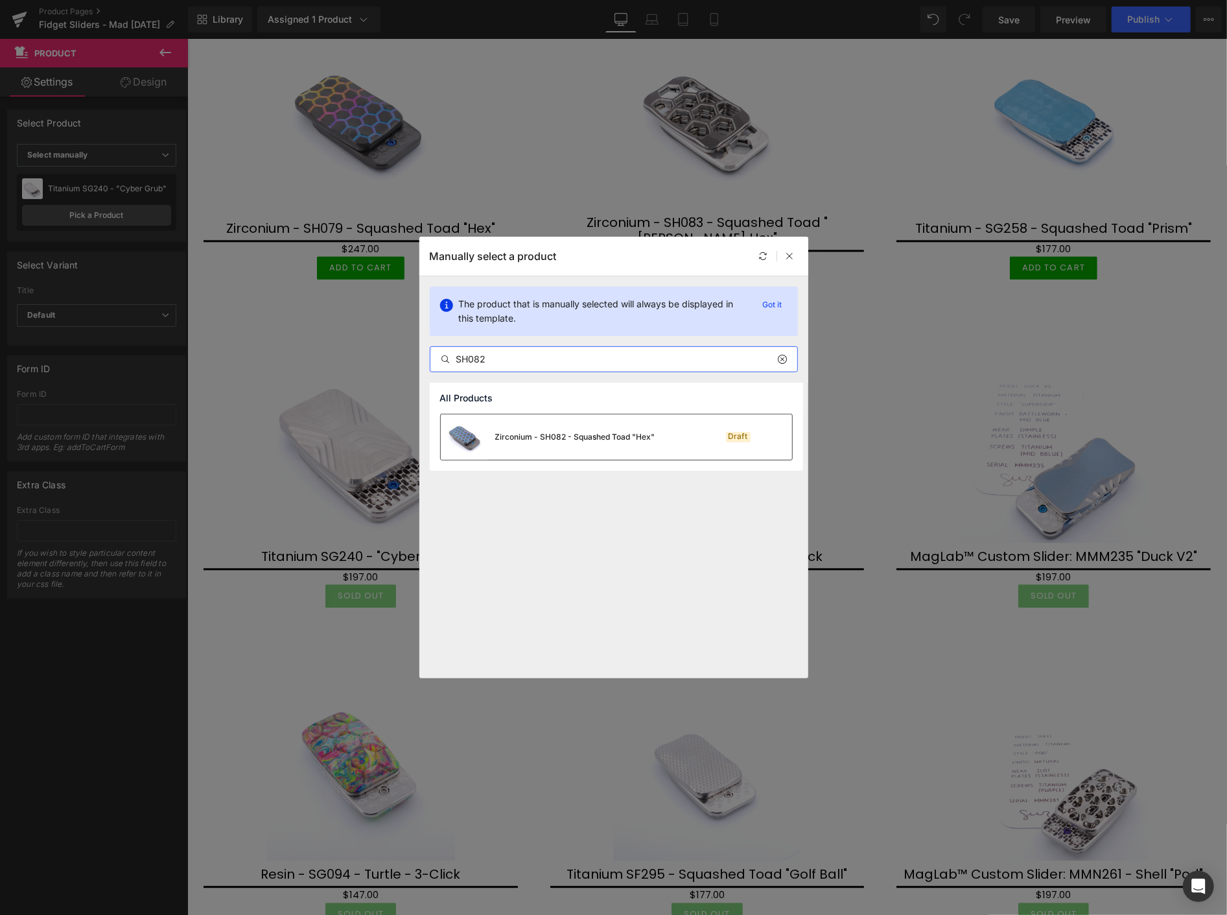
type input "SH082"
click at [546, 436] on div "Zirconium - SH082 - Squashed Toad "Hex"" at bounding box center [575, 437] width 160 height 12
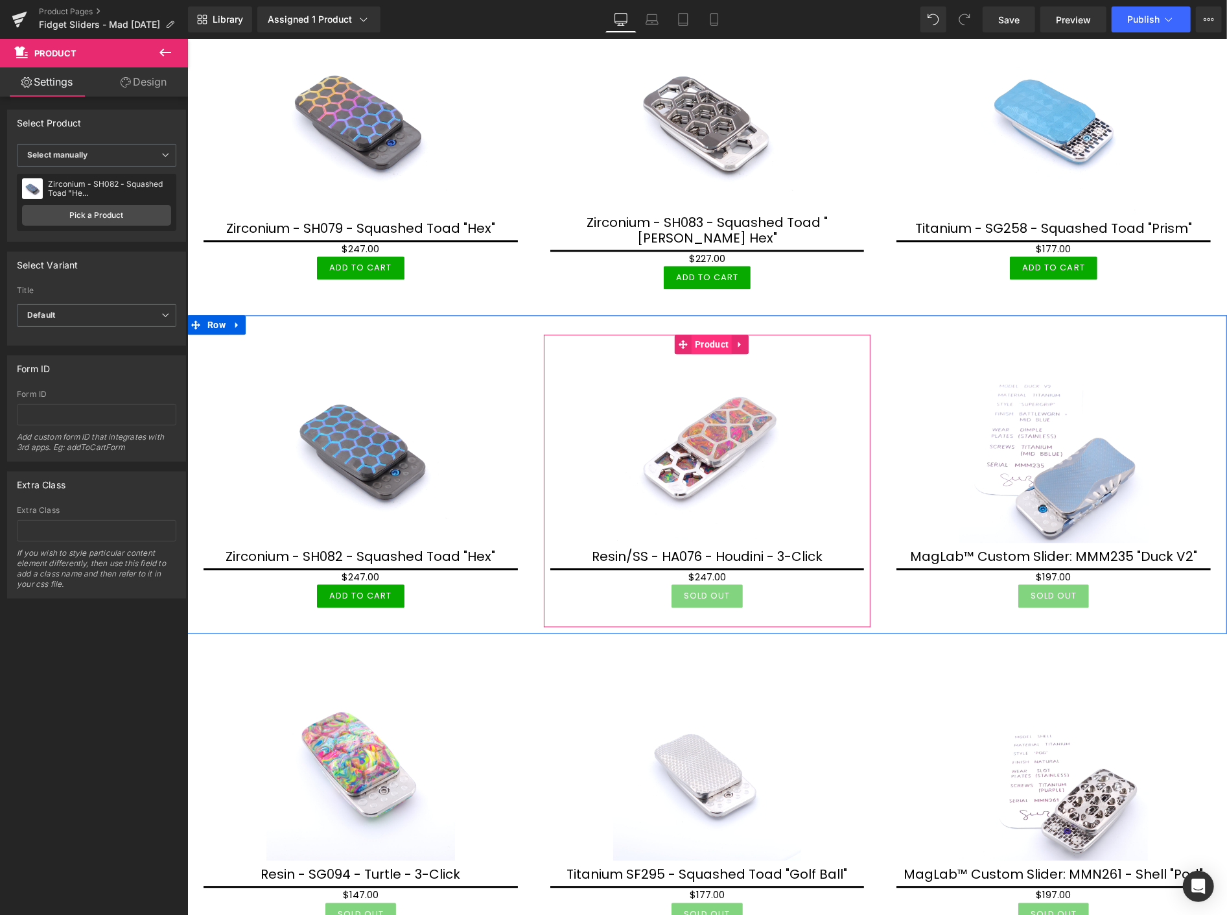
click at [705, 334] on span "Product" at bounding box center [711, 343] width 40 height 19
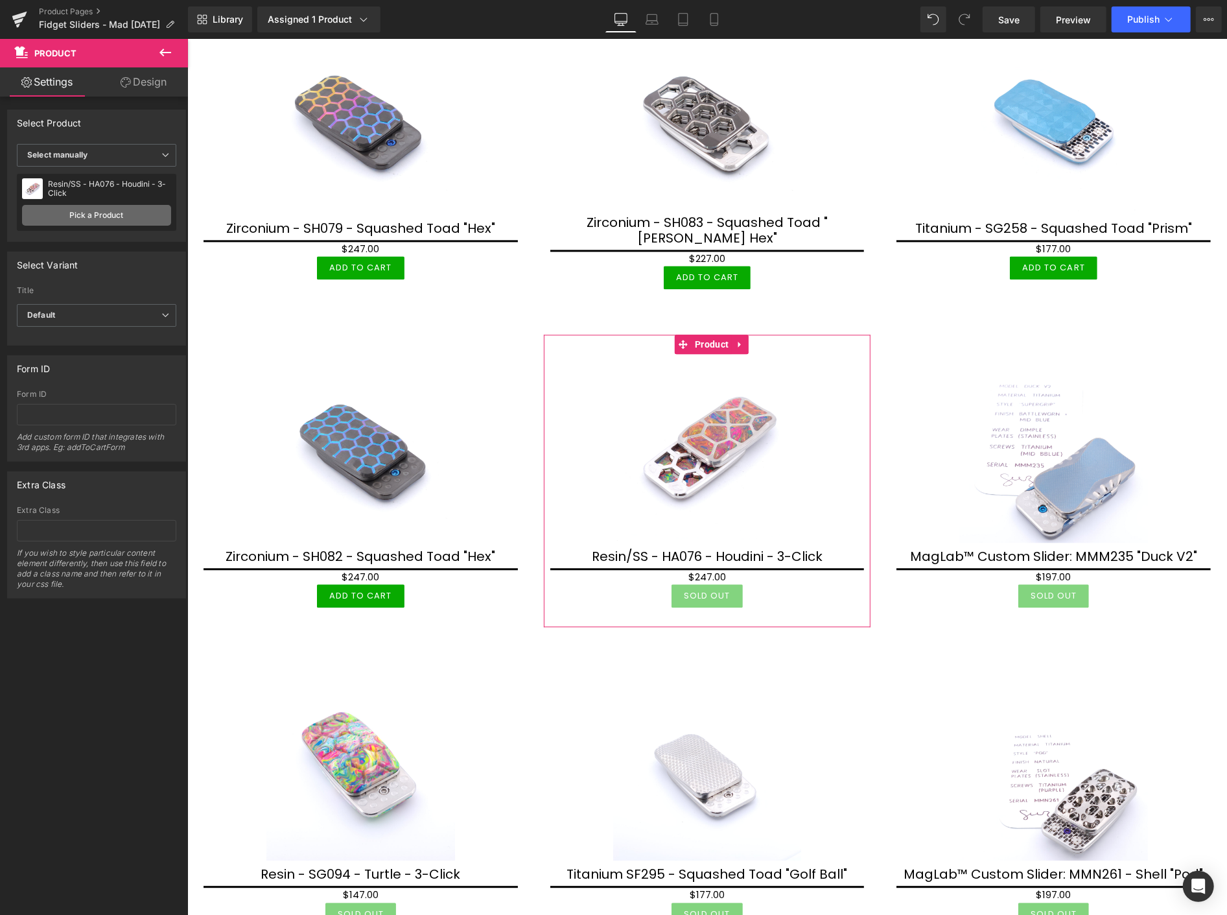
click at [82, 216] on link "Pick a Product" at bounding box center [96, 215] width 149 height 21
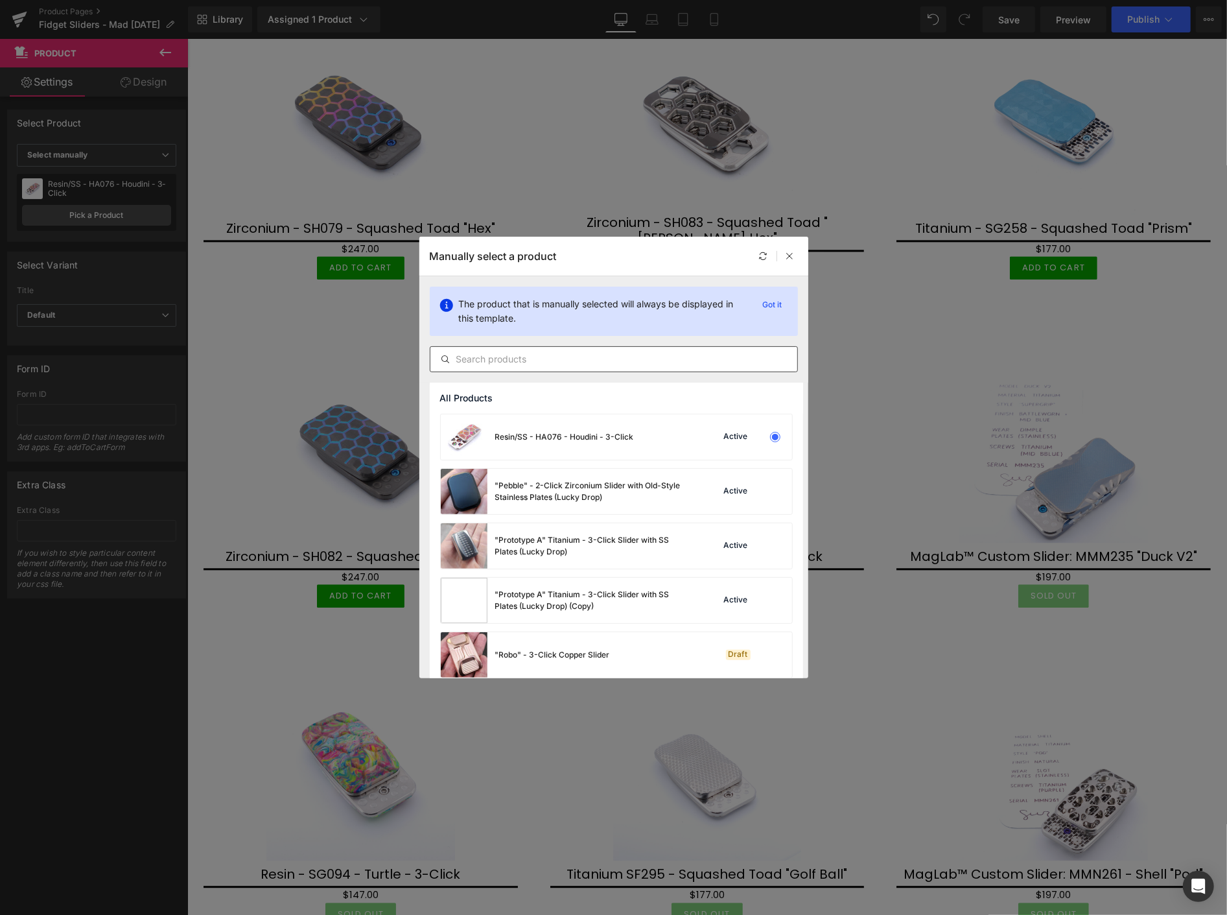
click at [587, 360] on input "text" at bounding box center [613, 359] width 367 height 16
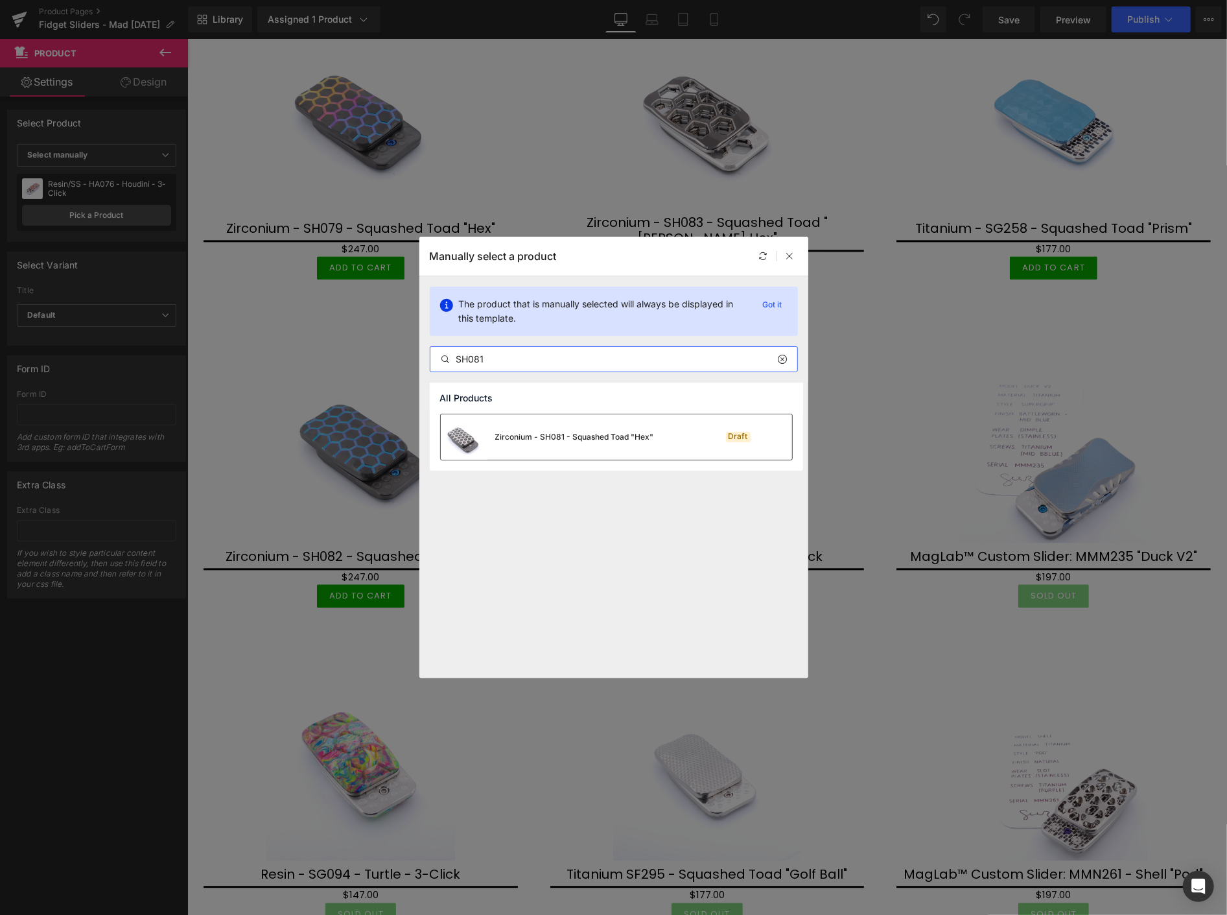
type input "SH081"
click at [566, 432] on div "Zirconium - SH081 - Squashed Toad "Hex"" at bounding box center [574, 437] width 159 height 12
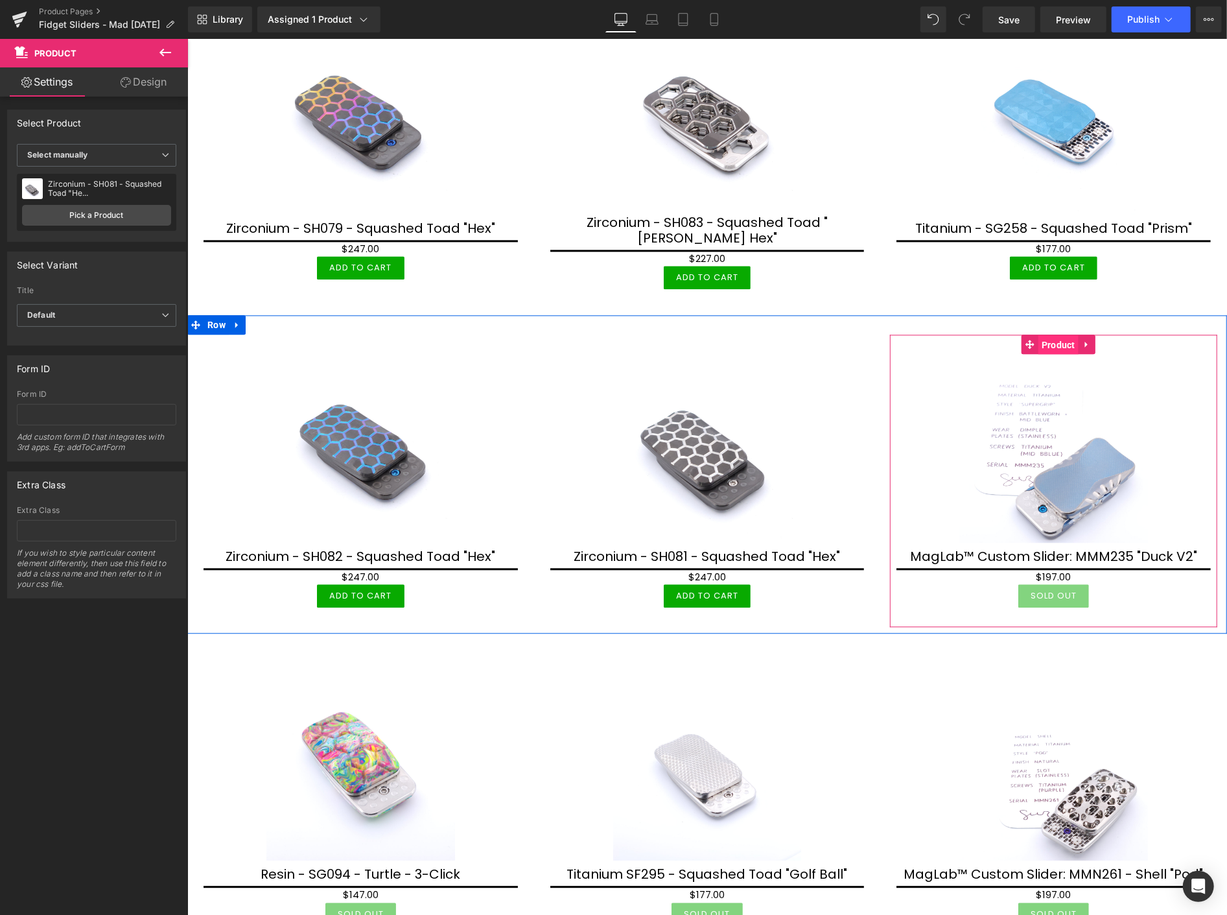
click at [1052, 334] on span "Product" at bounding box center [1058, 343] width 40 height 19
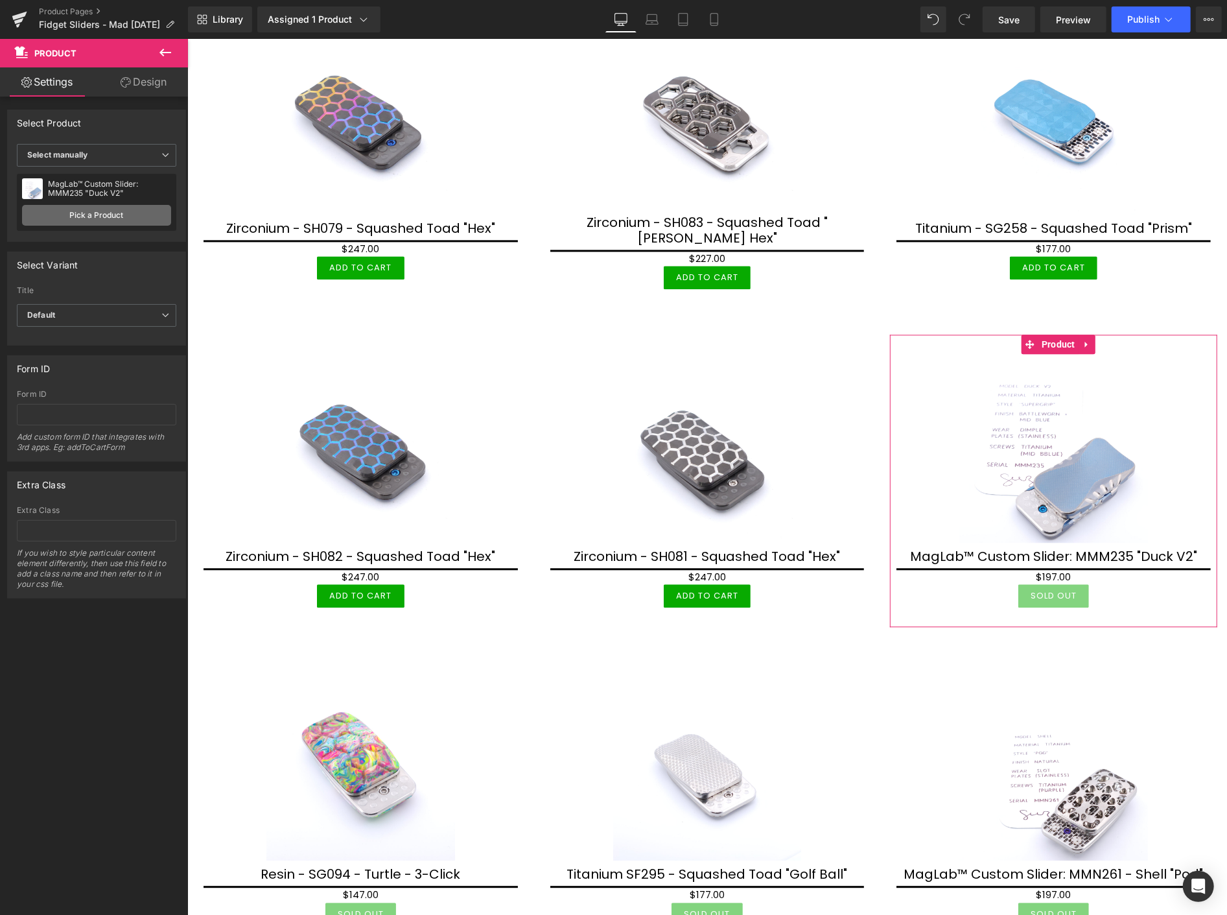
click at [130, 213] on link "Pick a Product" at bounding box center [96, 215] width 149 height 21
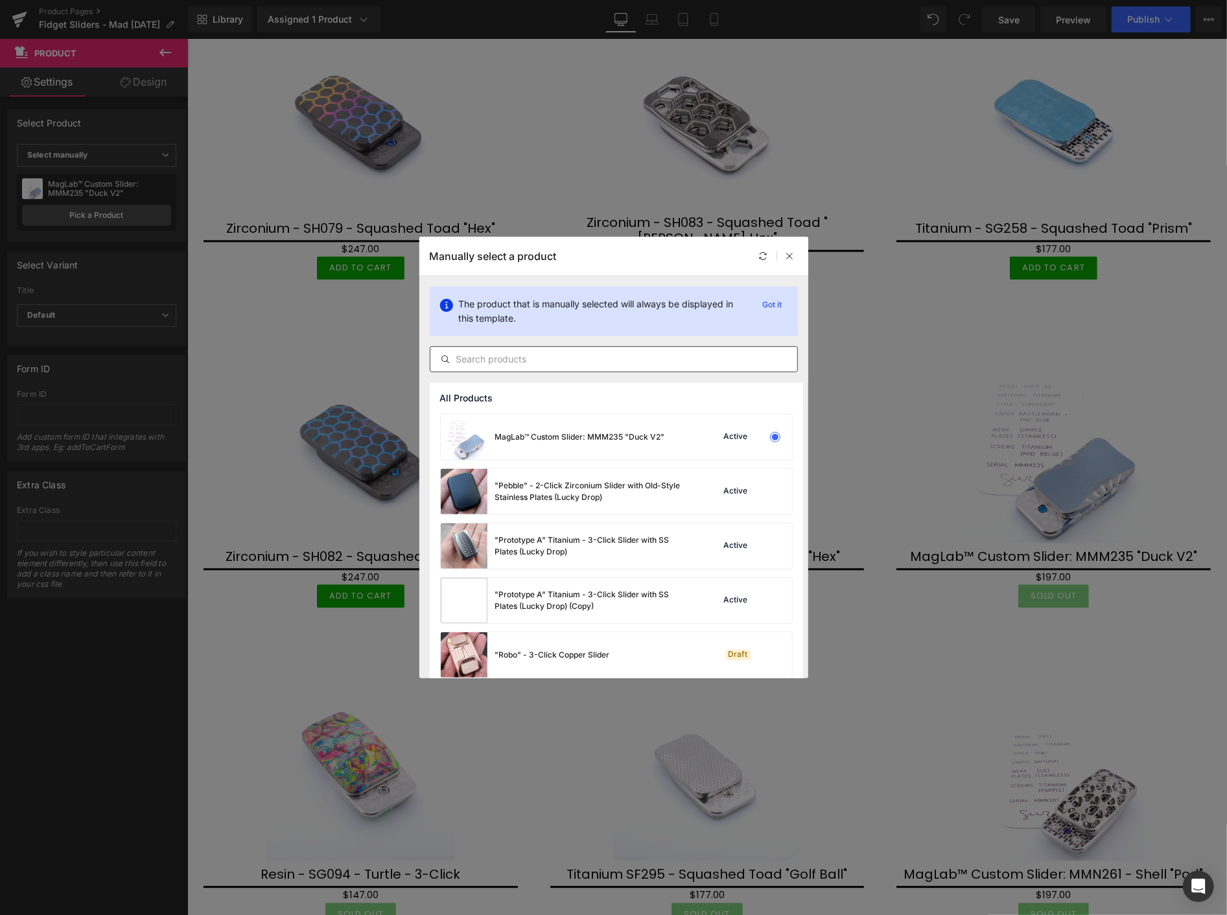
click at [480, 365] on input "text" at bounding box center [613, 359] width 367 height 16
paste input "SH0"
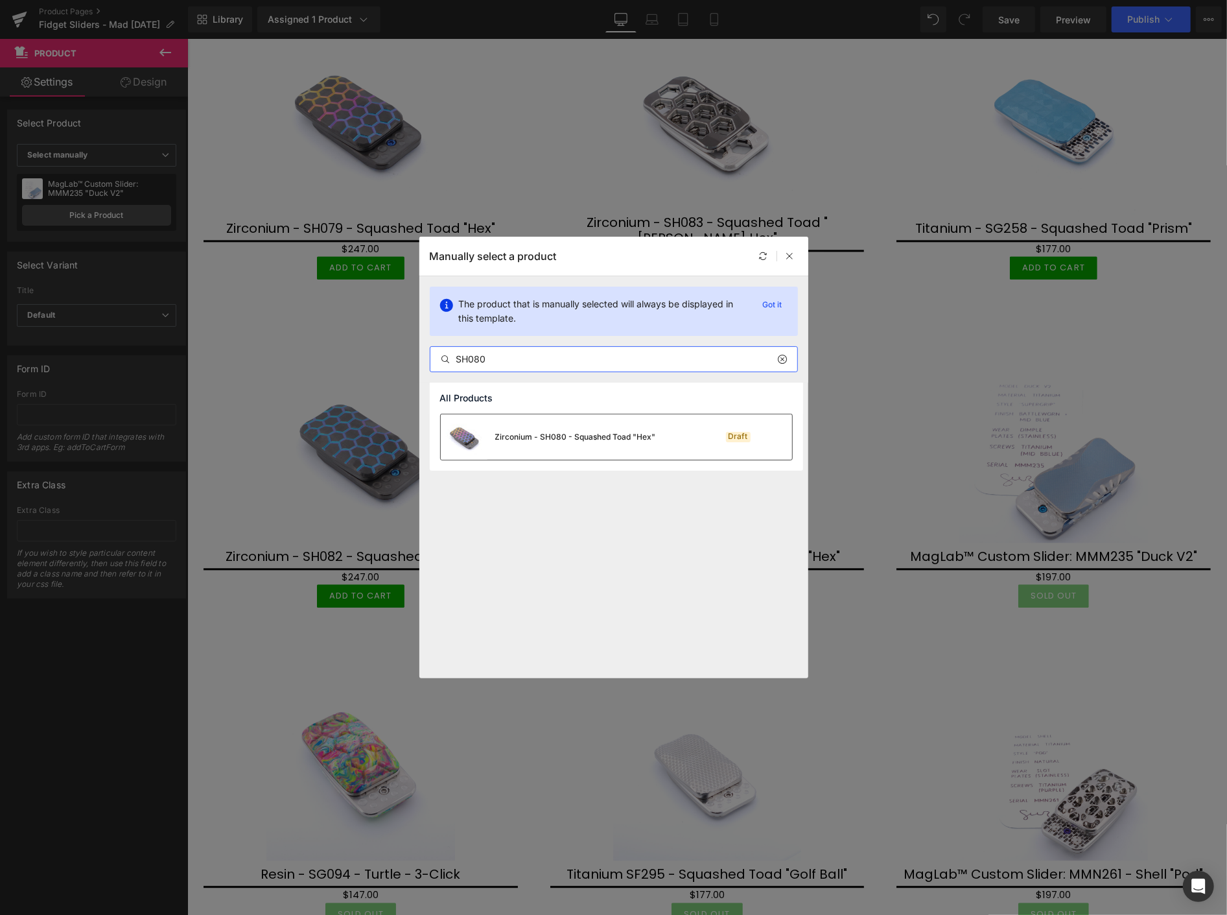
type input "SH080"
click at [561, 439] on div "Zirconium - SH080 - Squashed Toad "Hex"" at bounding box center [575, 437] width 161 height 12
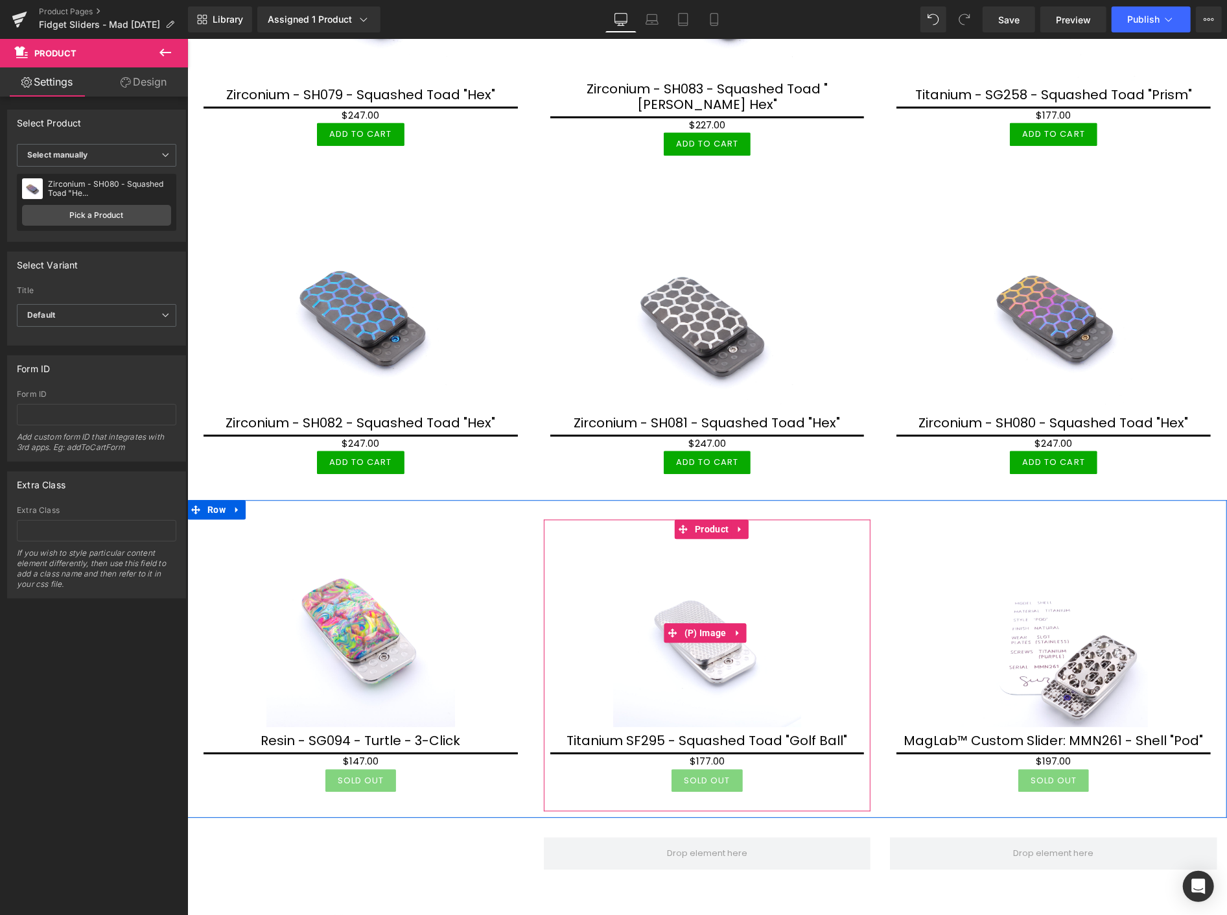
scroll to position [2225, 0]
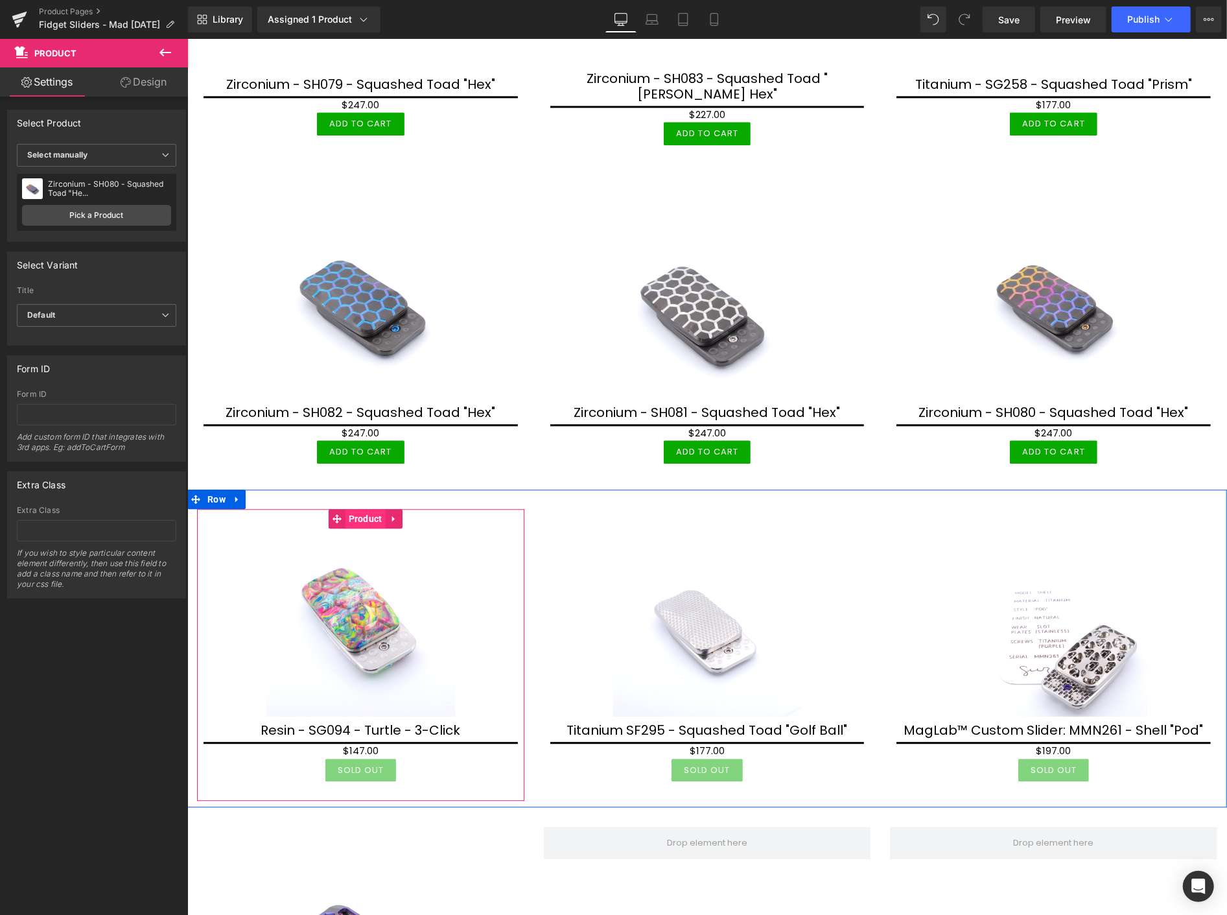
click at [374, 508] on span "Product" at bounding box center [365, 517] width 40 height 19
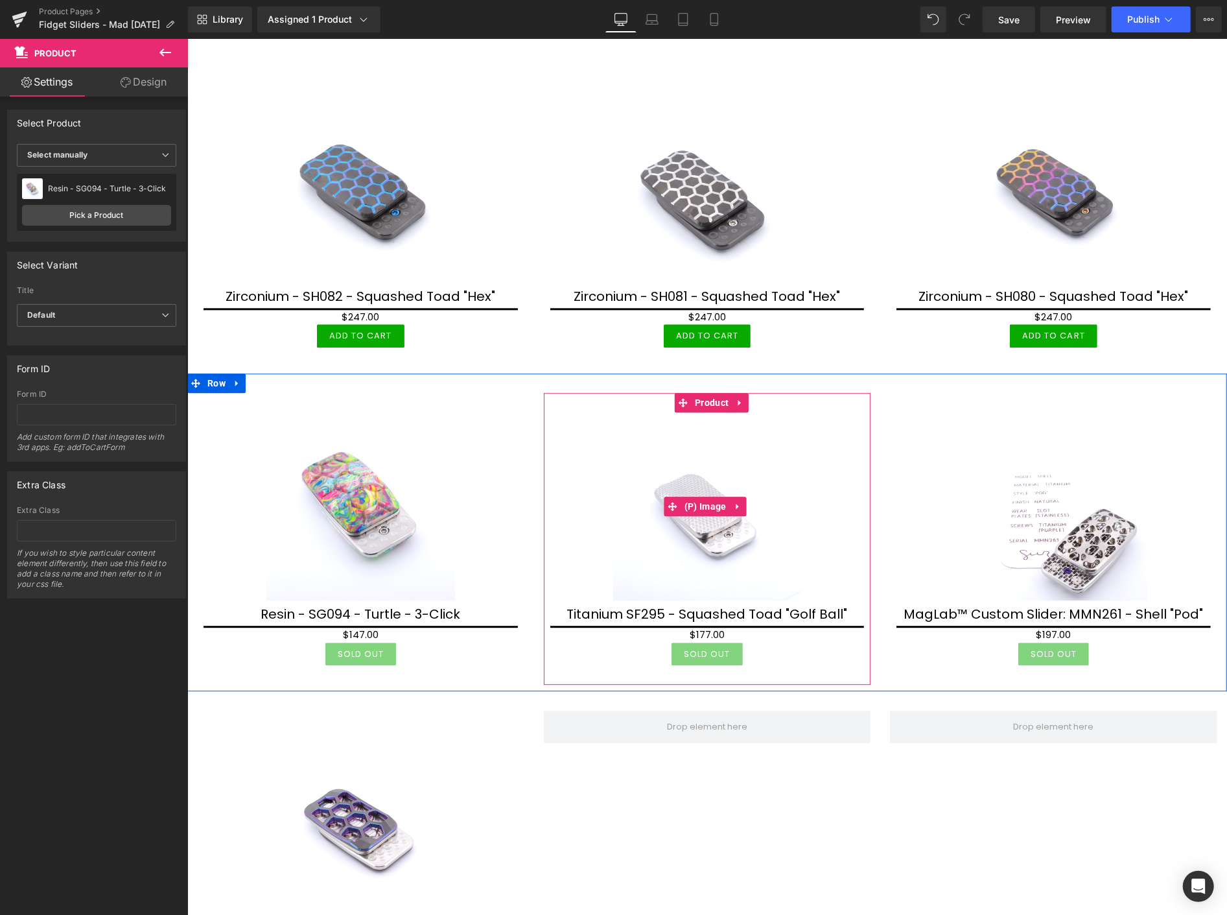
scroll to position [2369, 0]
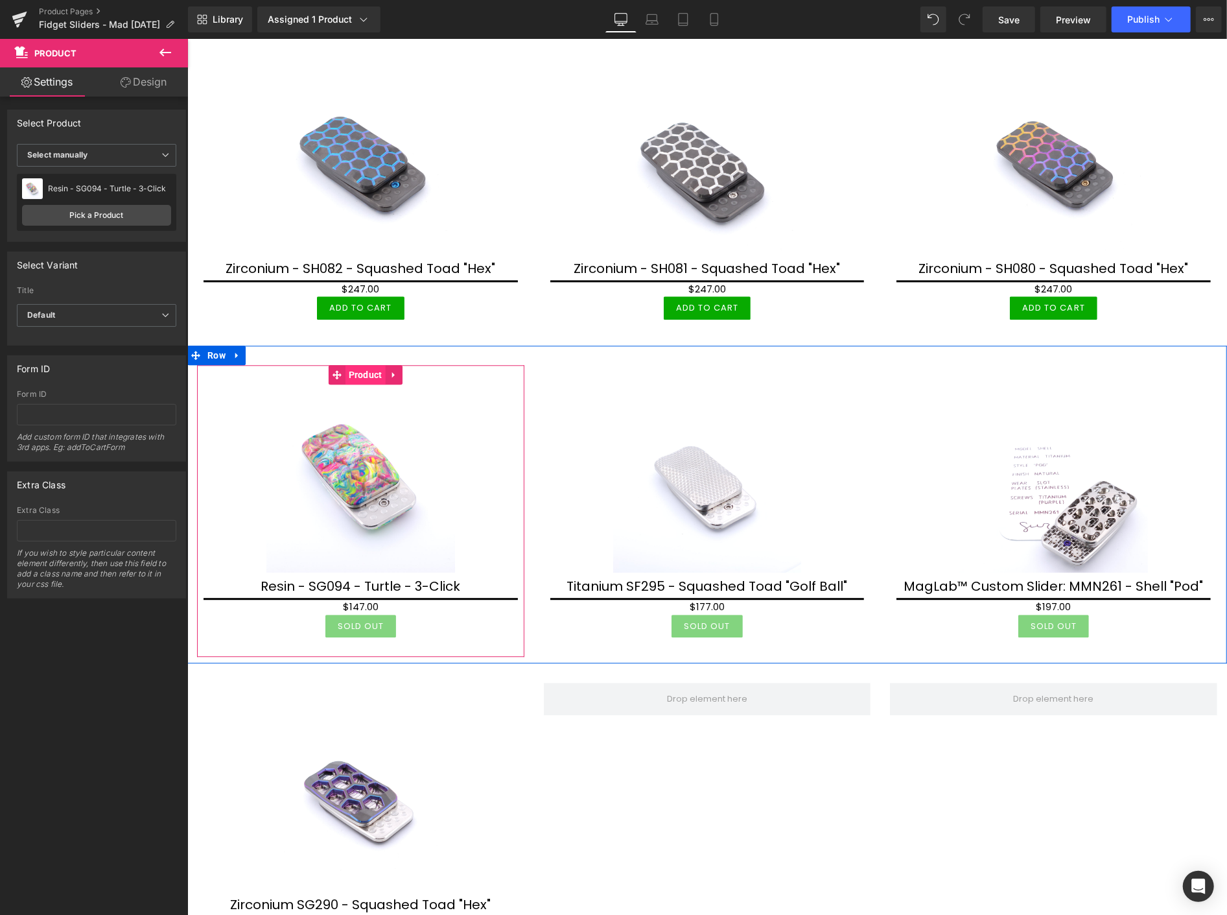
click at [366, 364] on span "Product" at bounding box center [365, 373] width 40 height 19
click at [363, 364] on span "Product" at bounding box center [365, 373] width 40 height 19
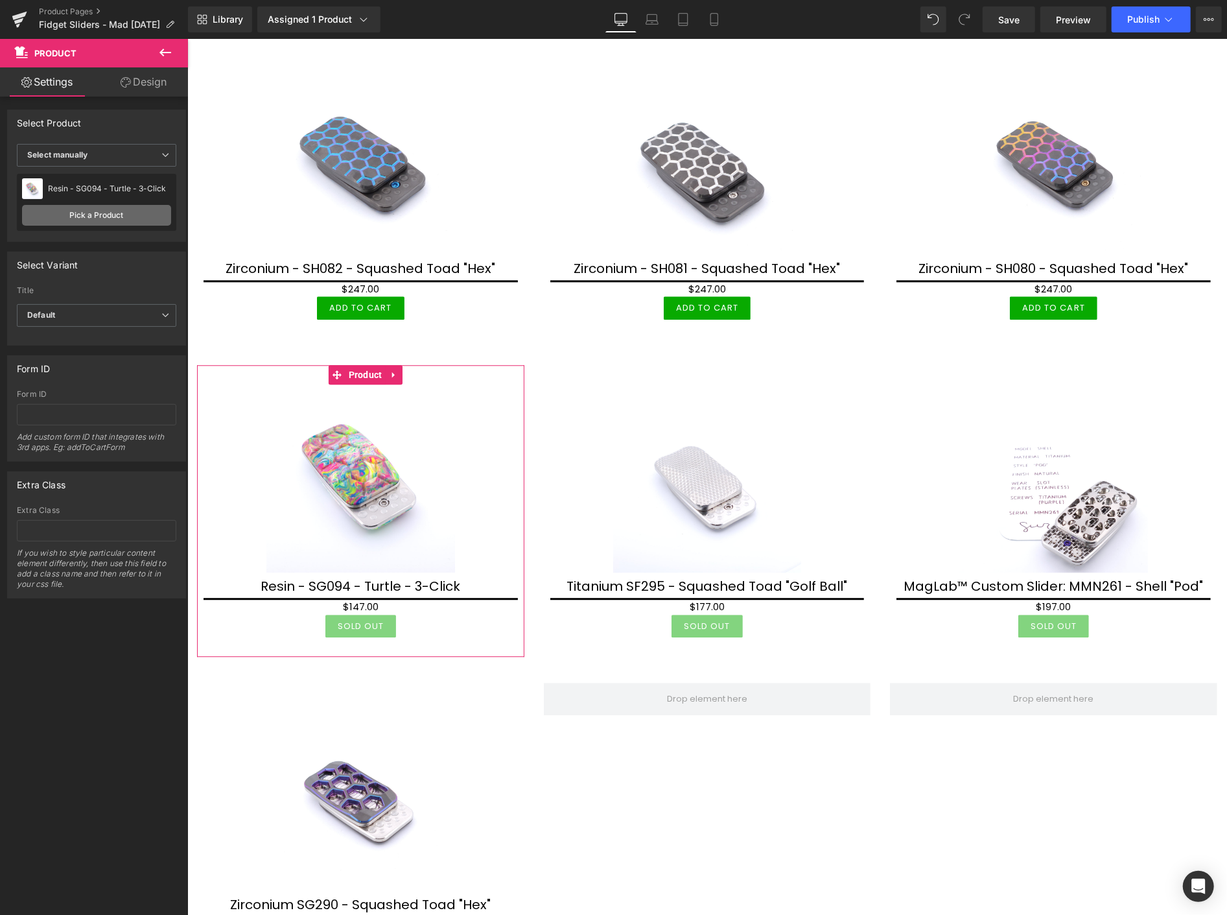
click at [82, 213] on link "Pick a Product" at bounding box center [96, 215] width 149 height 21
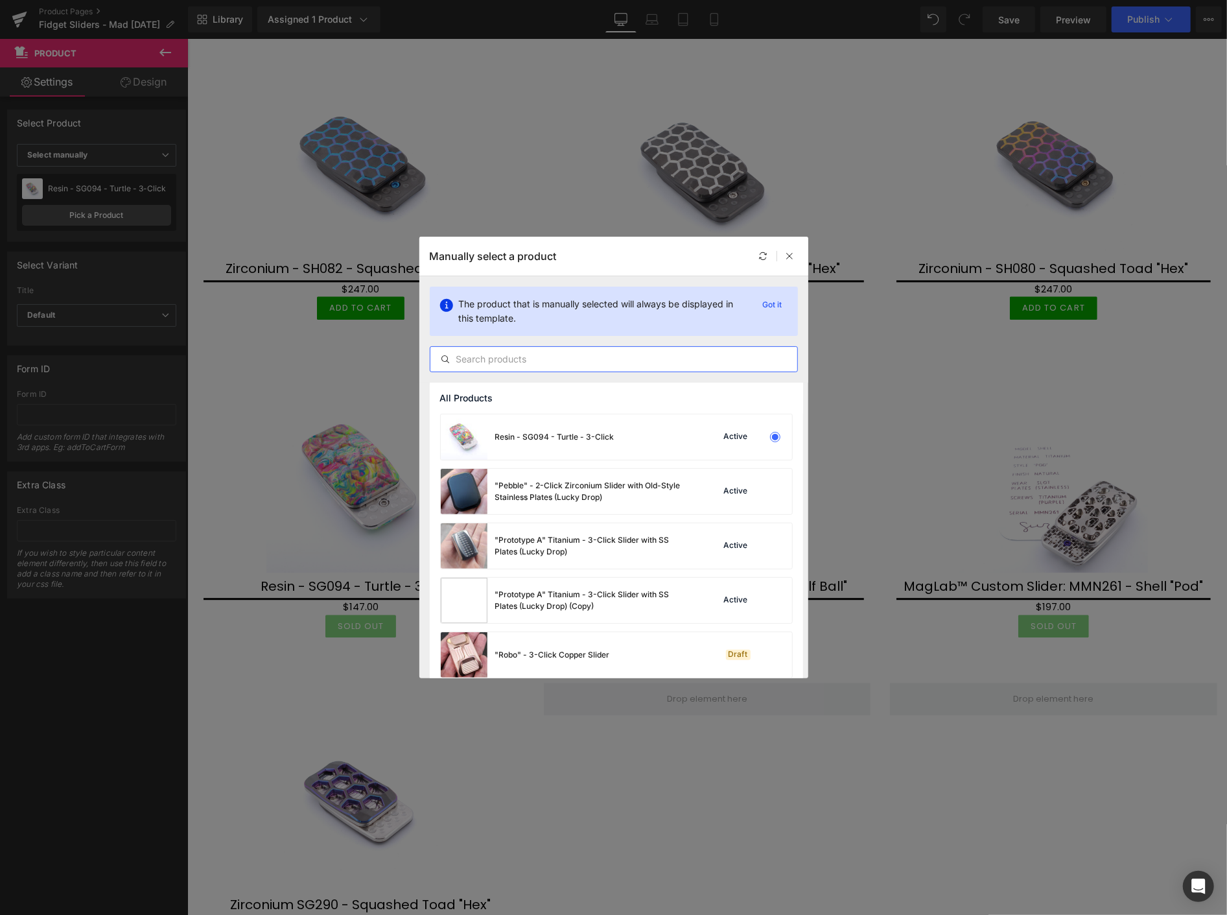
click at [482, 360] on input "text" at bounding box center [613, 359] width 367 height 16
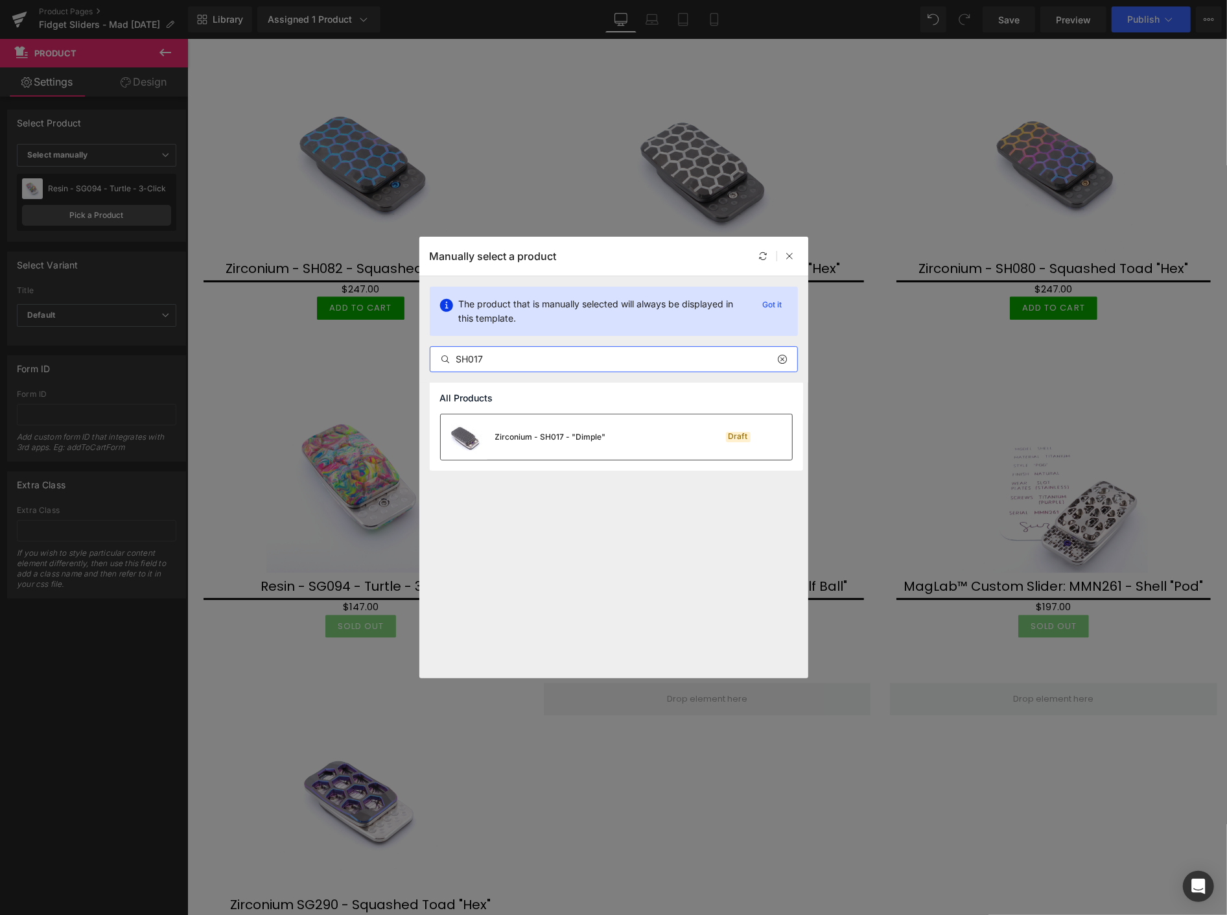
type input "SH017"
click at [538, 432] on div "Zirconium - SH017 - "Dimple"" at bounding box center [550, 437] width 111 height 12
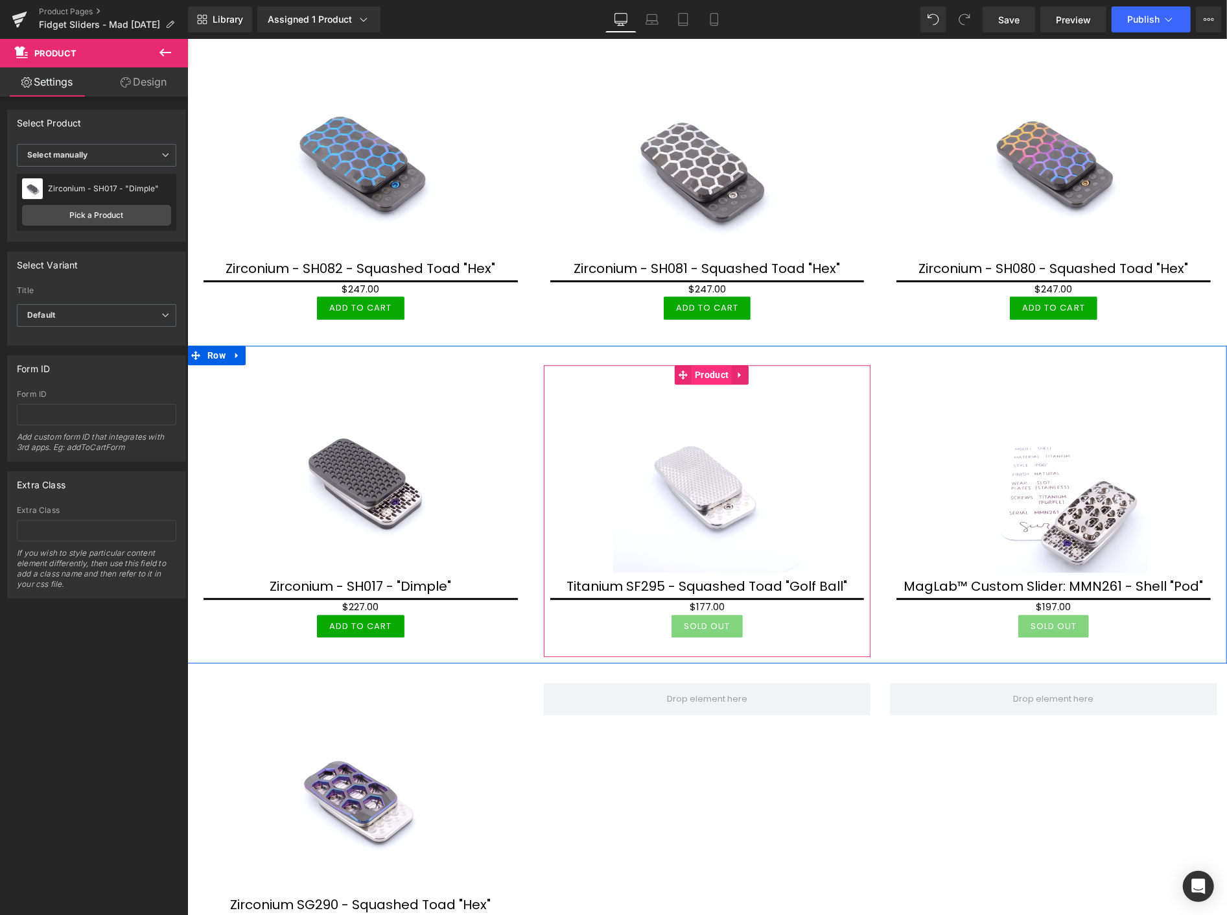
click at [703, 364] on span "Product" at bounding box center [711, 373] width 40 height 19
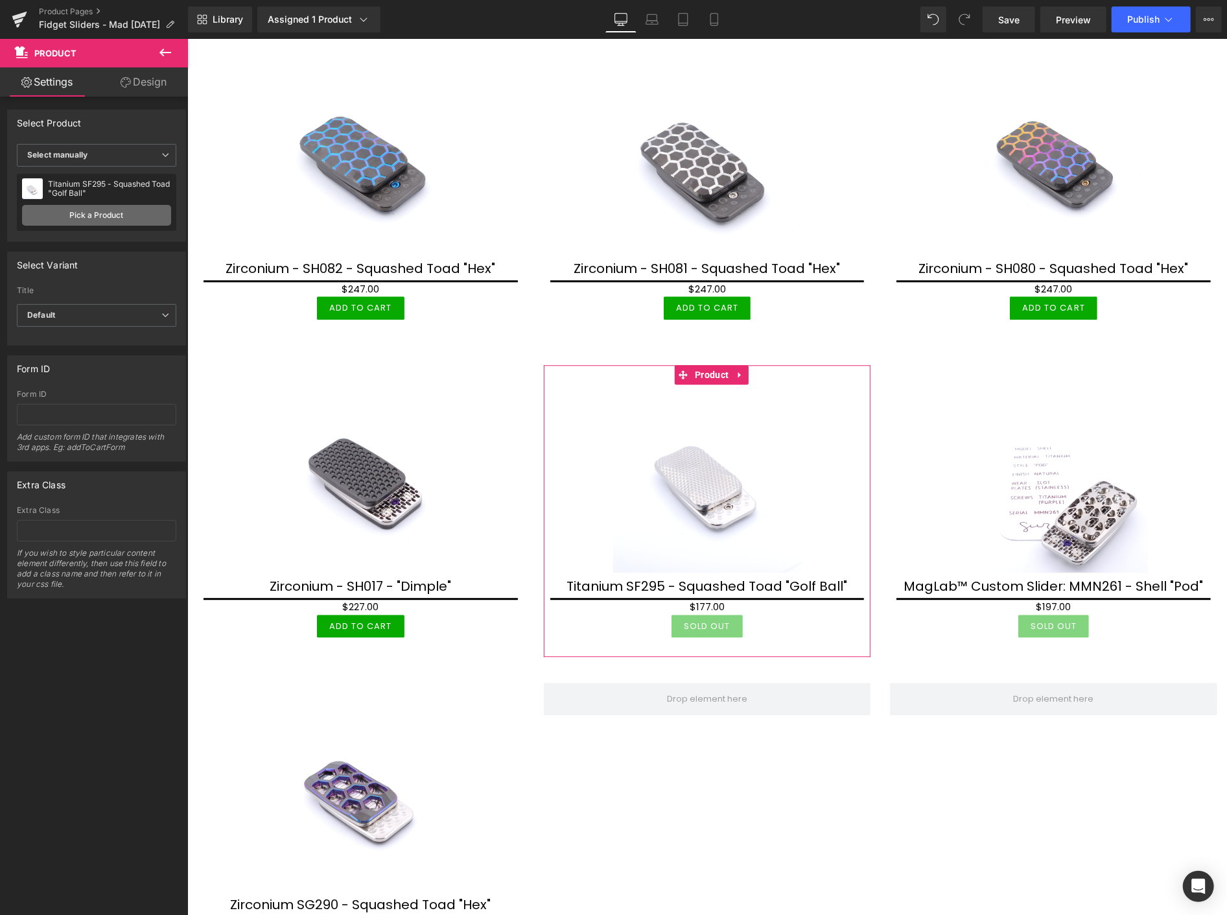
click at [89, 217] on link "Pick a Product" at bounding box center [96, 215] width 149 height 21
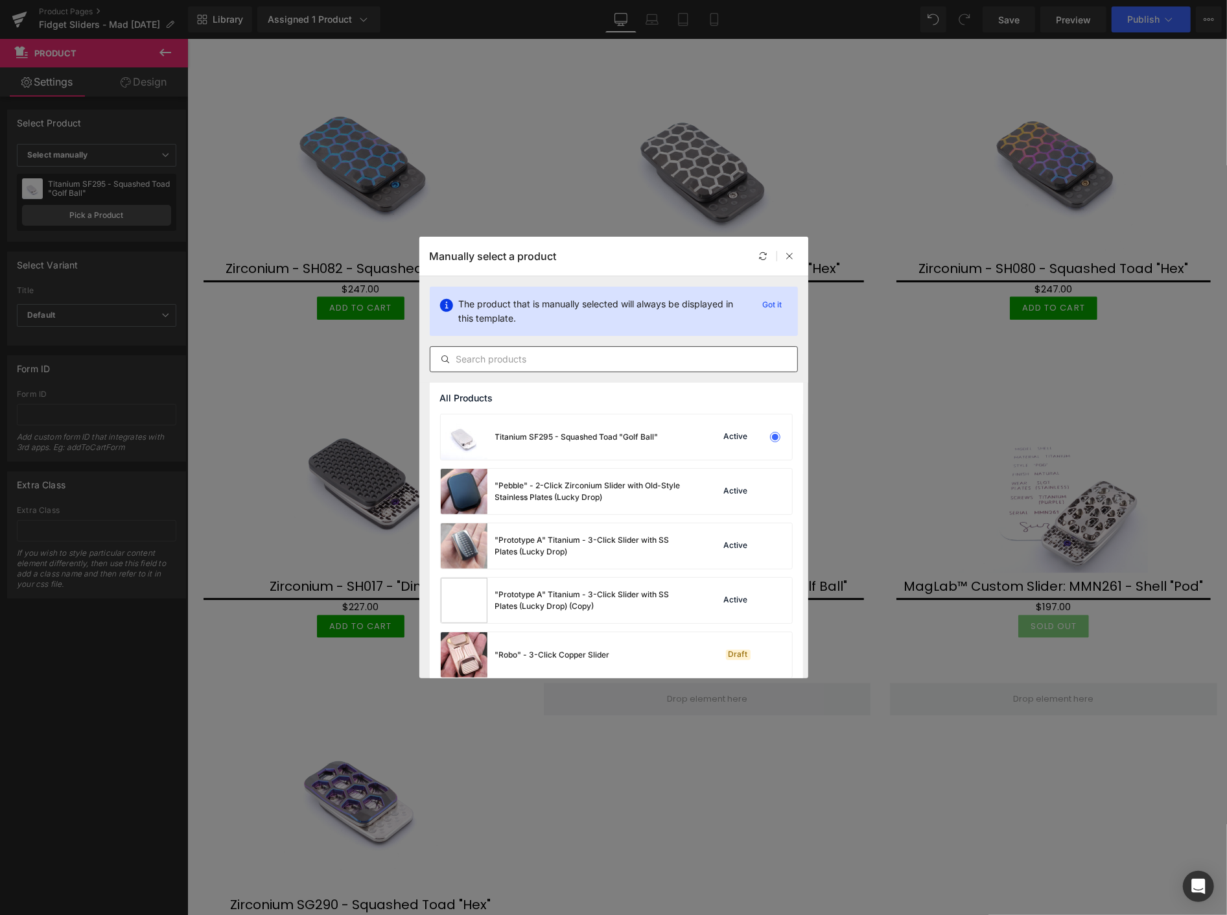
click at [489, 355] on input "text" at bounding box center [613, 359] width 367 height 16
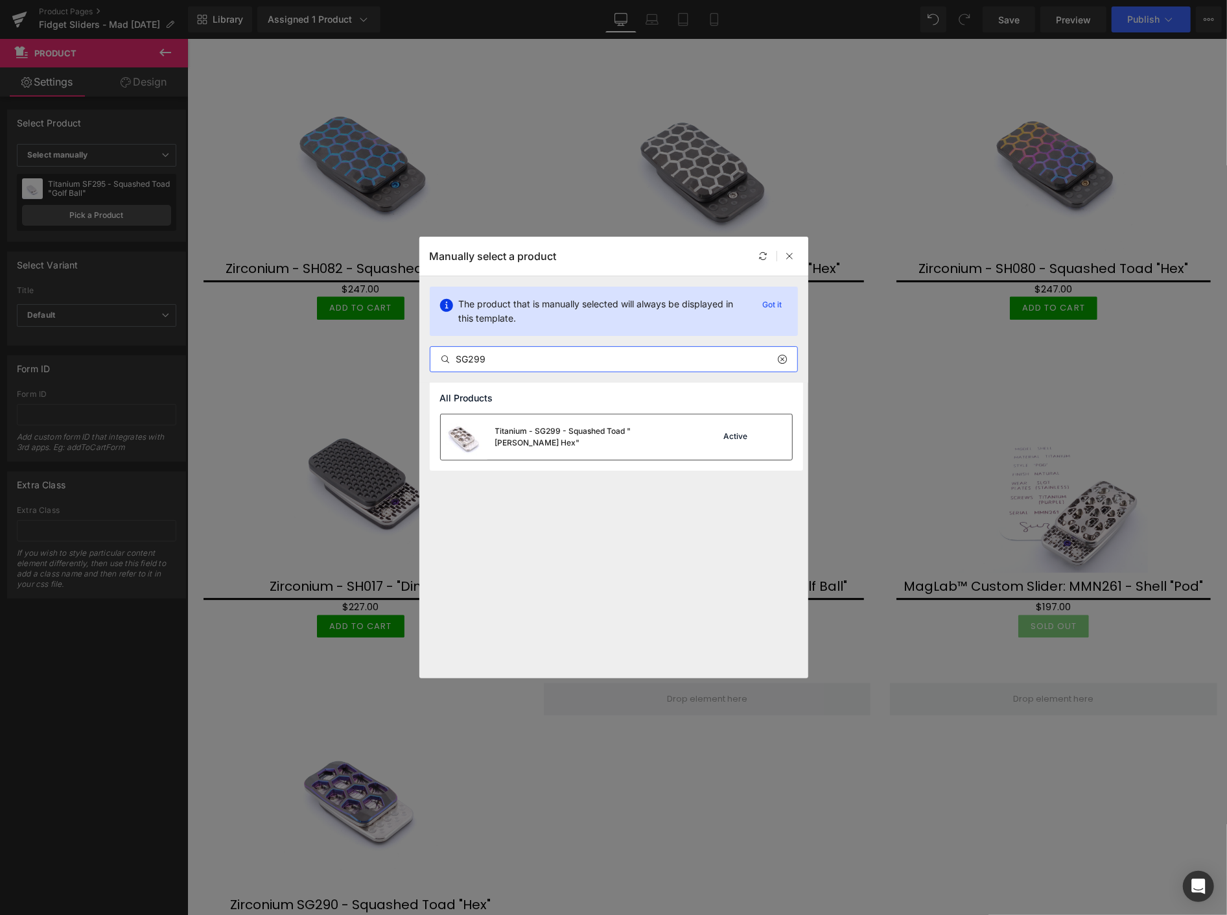
type input "SG299"
click at [571, 435] on div "Titanium - SG299 - Squashed Toad "Skelly Hex"" at bounding box center [592, 436] width 194 height 23
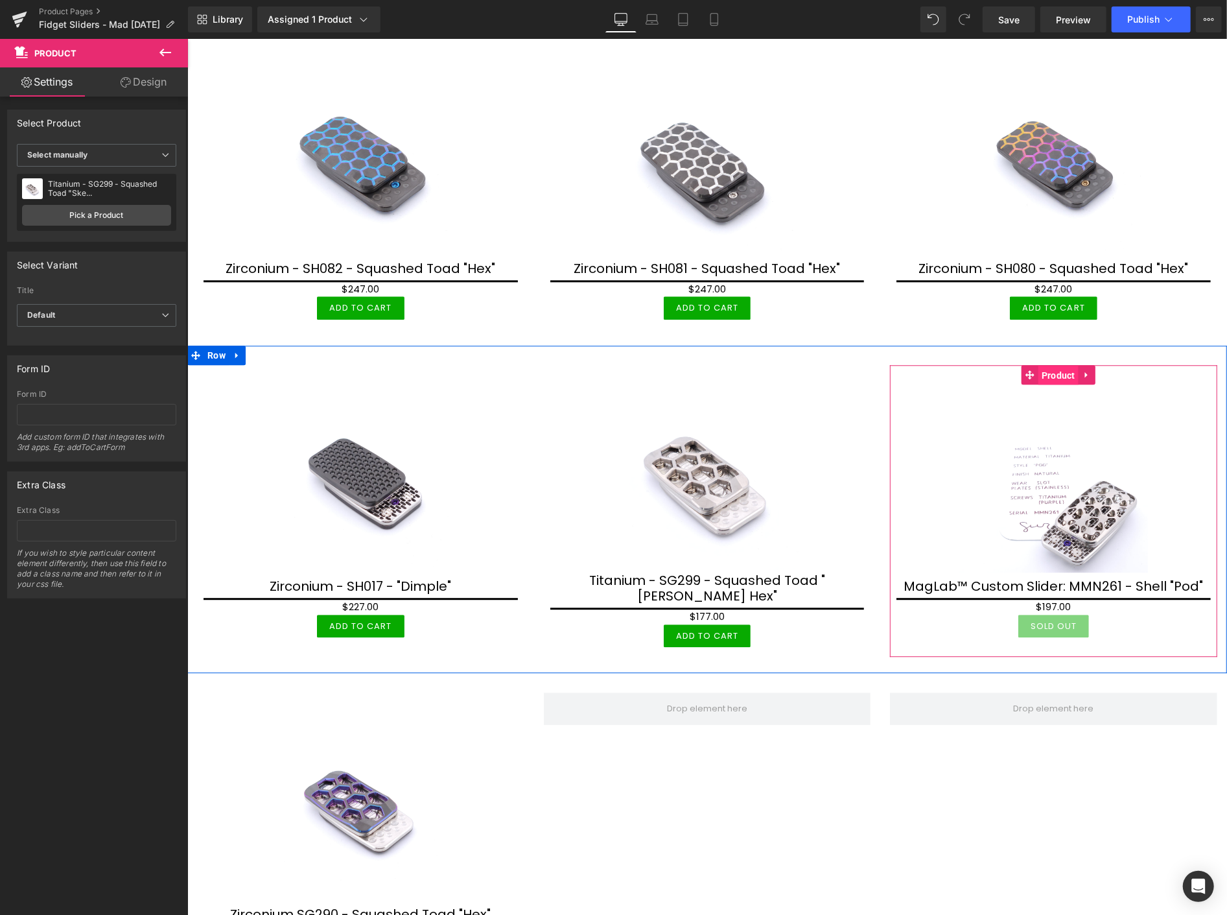
click at [1051, 365] on span "Product" at bounding box center [1058, 374] width 40 height 19
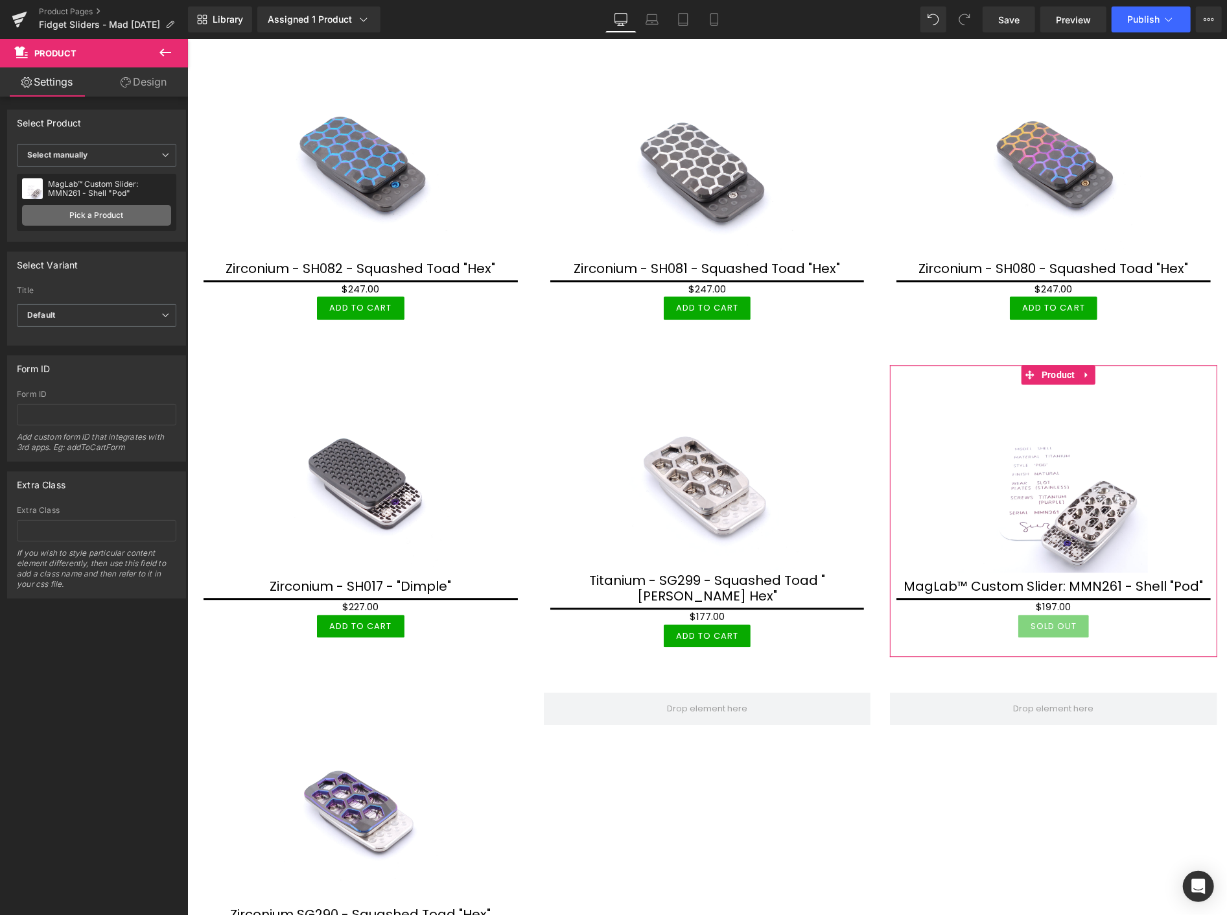
click at [89, 218] on link "Pick a Product" at bounding box center [96, 215] width 149 height 21
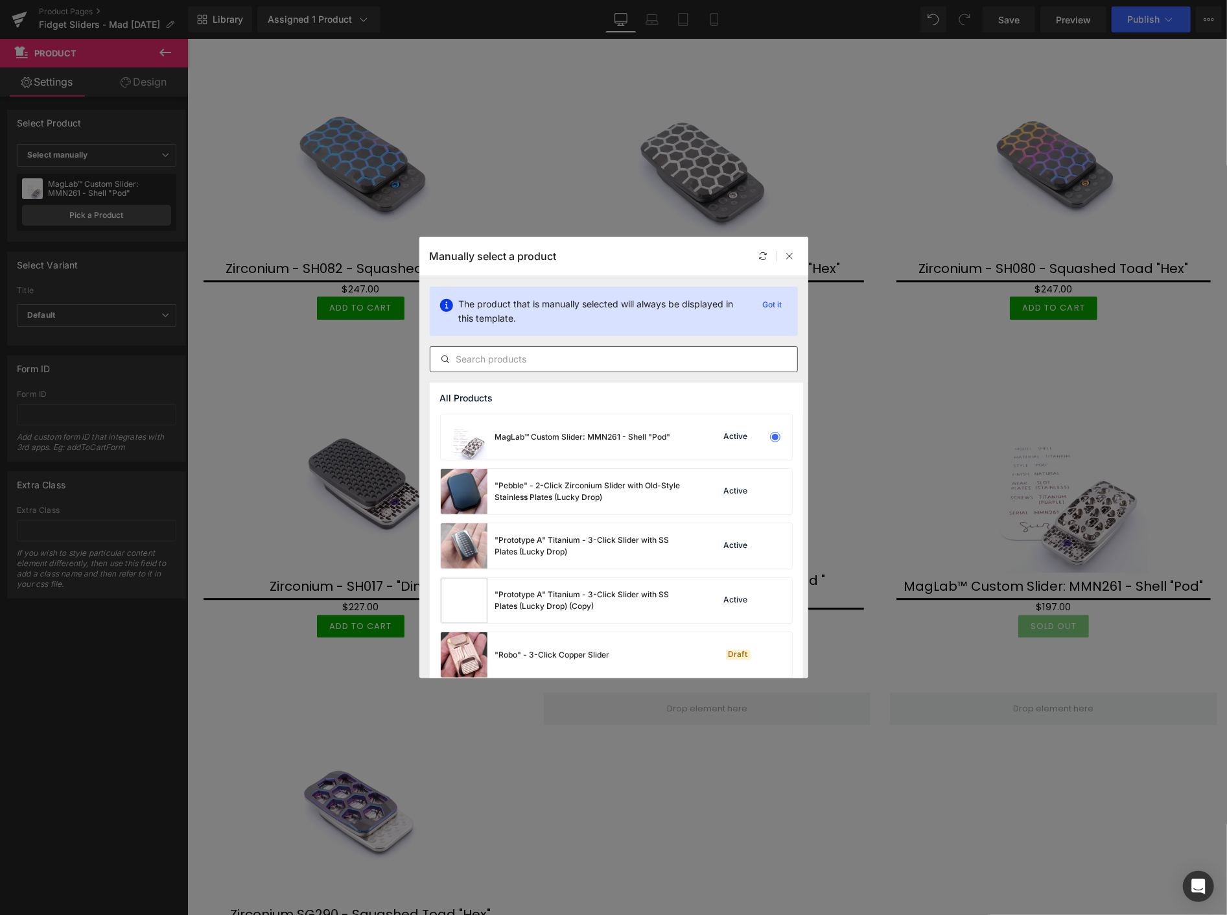
click at [494, 360] on input "text" at bounding box center [613, 359] width 367 height 16
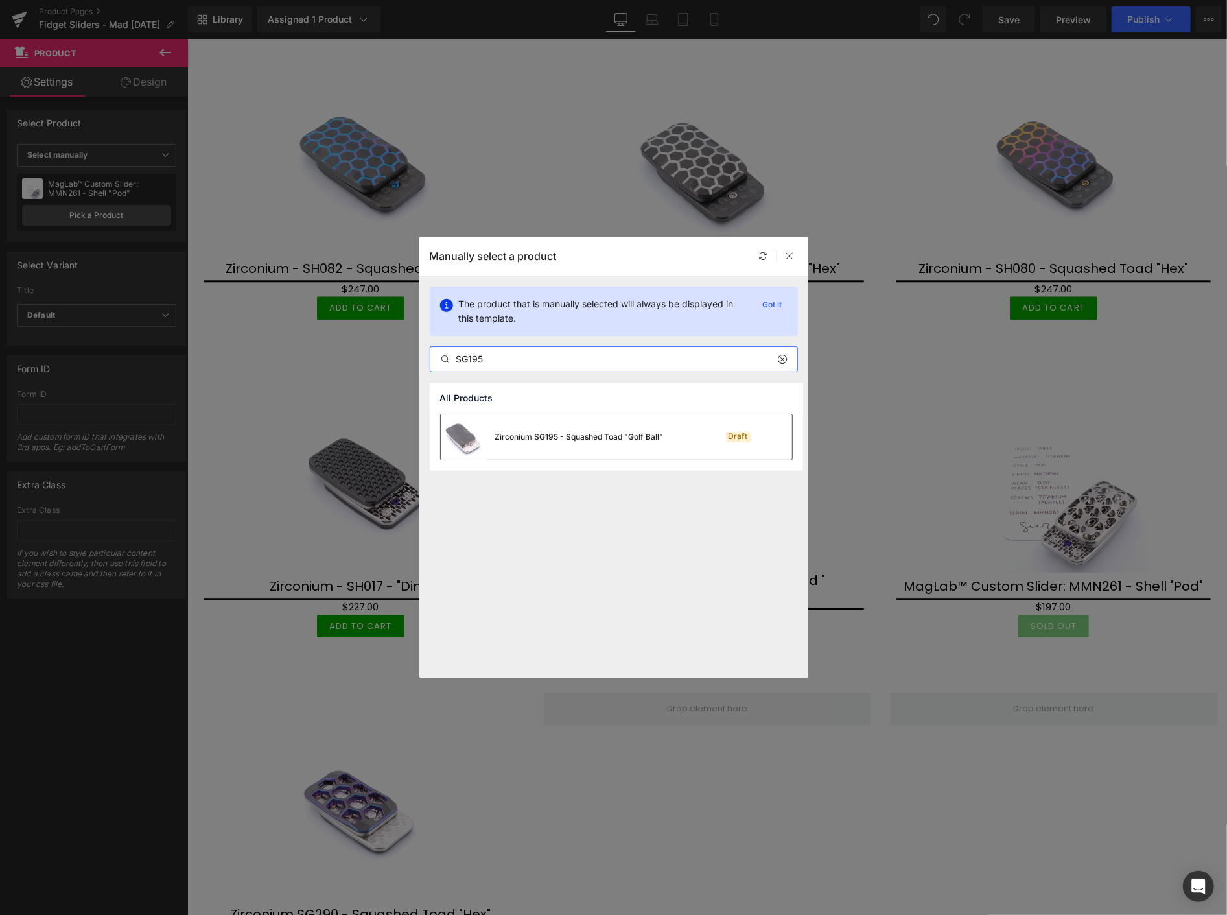
type input "SG195"
click at [550, 432] on div "Zirconium SG195 - Squashed Toad "Golf Ball"" at bounding box center [579, 437] width 169 height 12
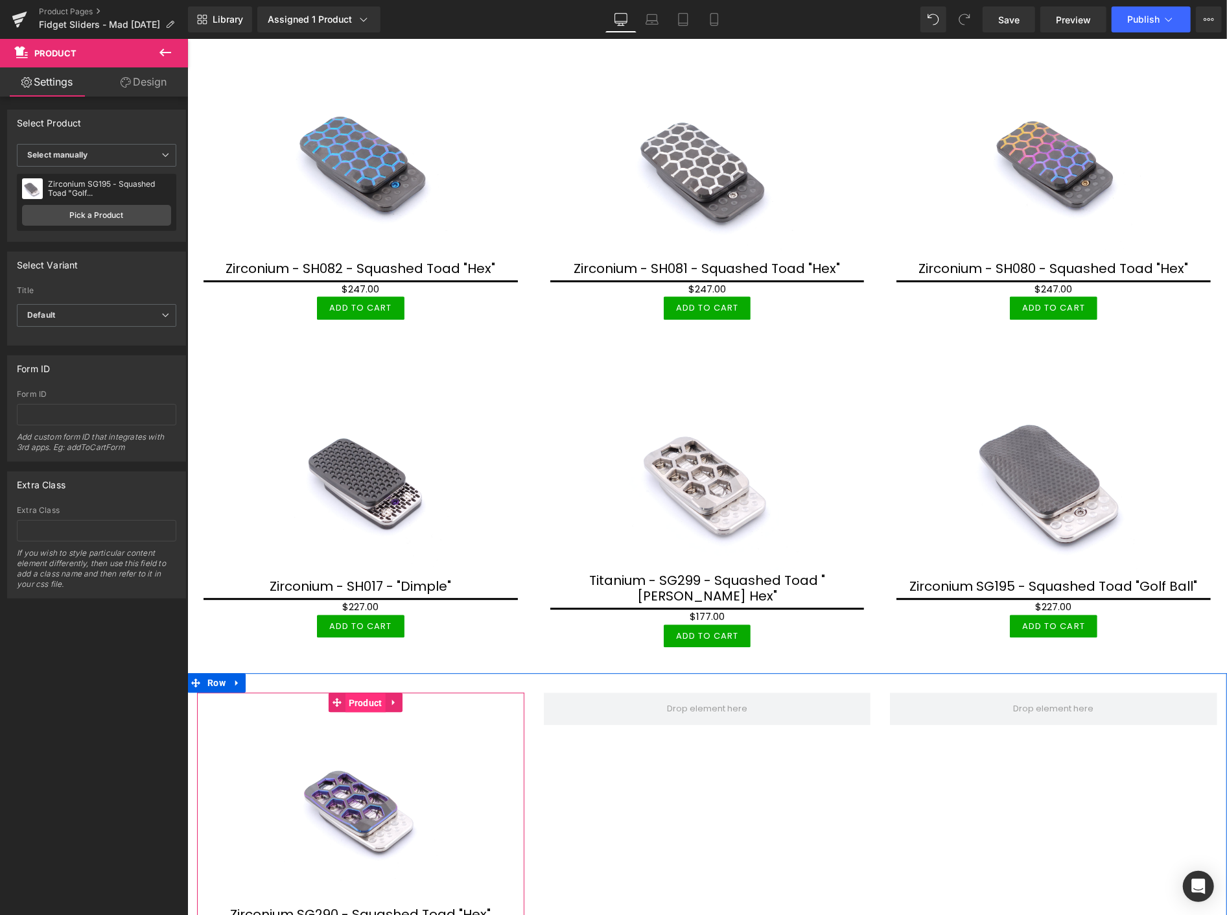
click at [359, 692] on span "Product" at bounding box center [365, 701] width 40 height 19
click at [360, 692] on span "Product" at bounding box center [365, 701] width 40 height 19
click at [98, 211] on link "Pick a Product" at bounding box center [96, 215] width 149 height 21
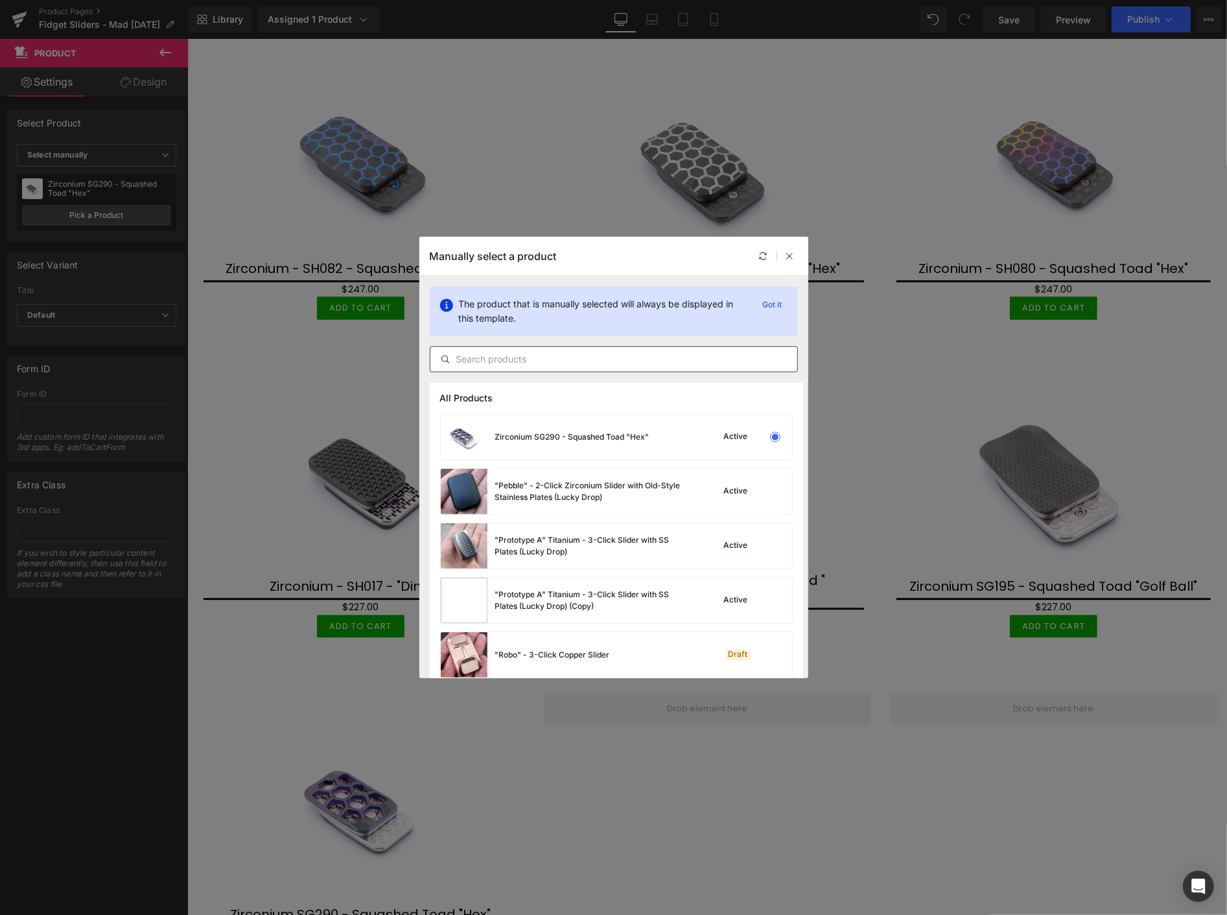
click at [548, 364] on input "text" at bounding box center [613, 359] width 367 height 16
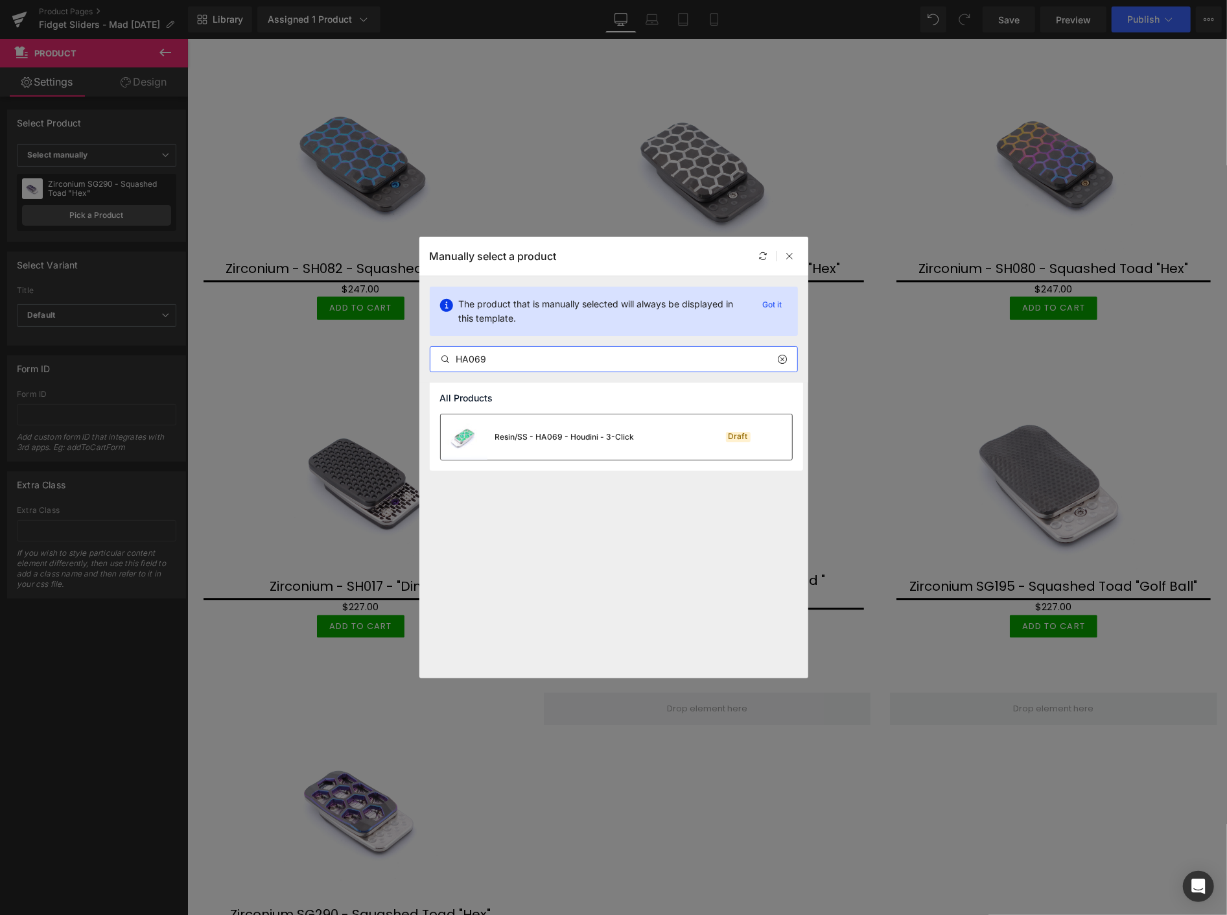
type input "HA069"
click at [577, 436] on div "Resin/SS - HA069 - Houdini - 3-Click" at bounding box center [564, 437] width 139 height 12
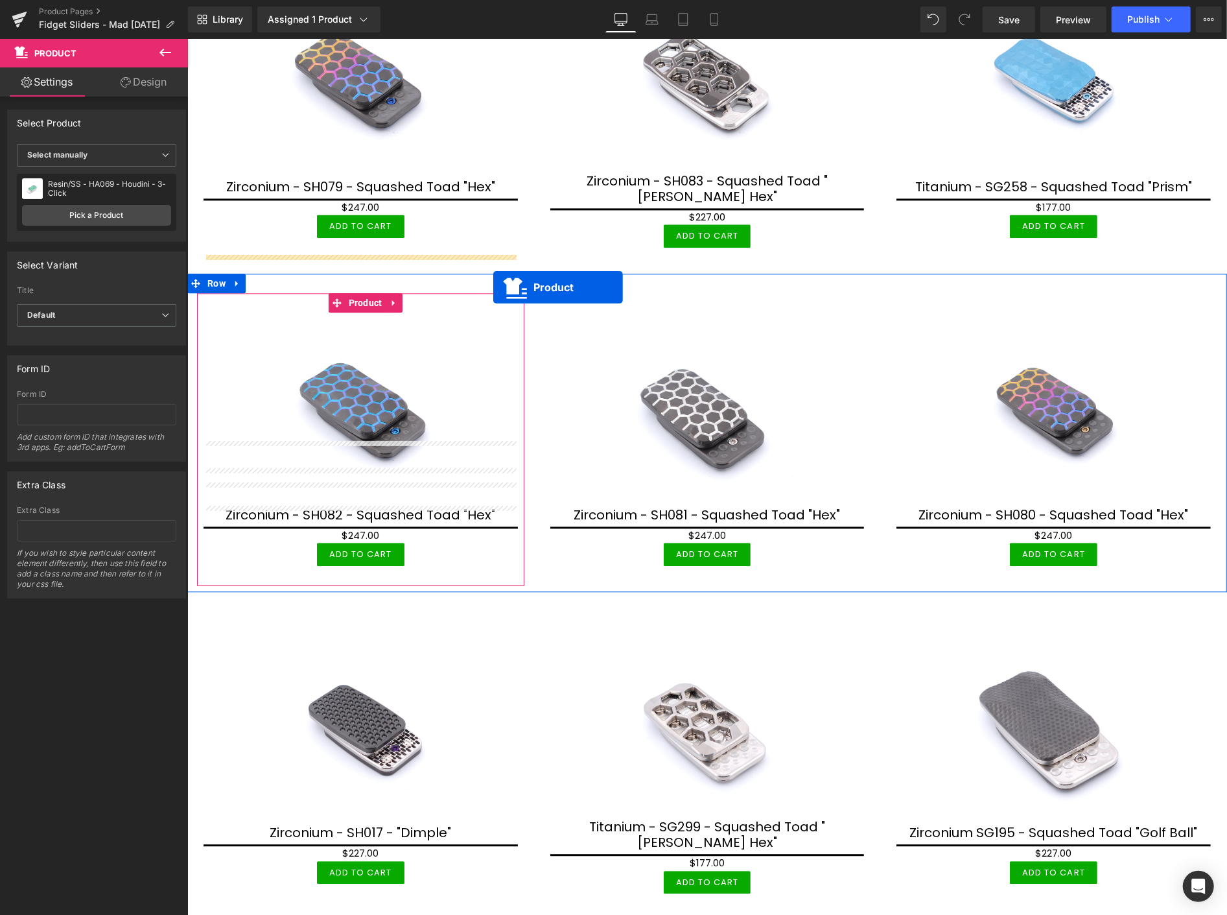
scroll to position [2081, 0]
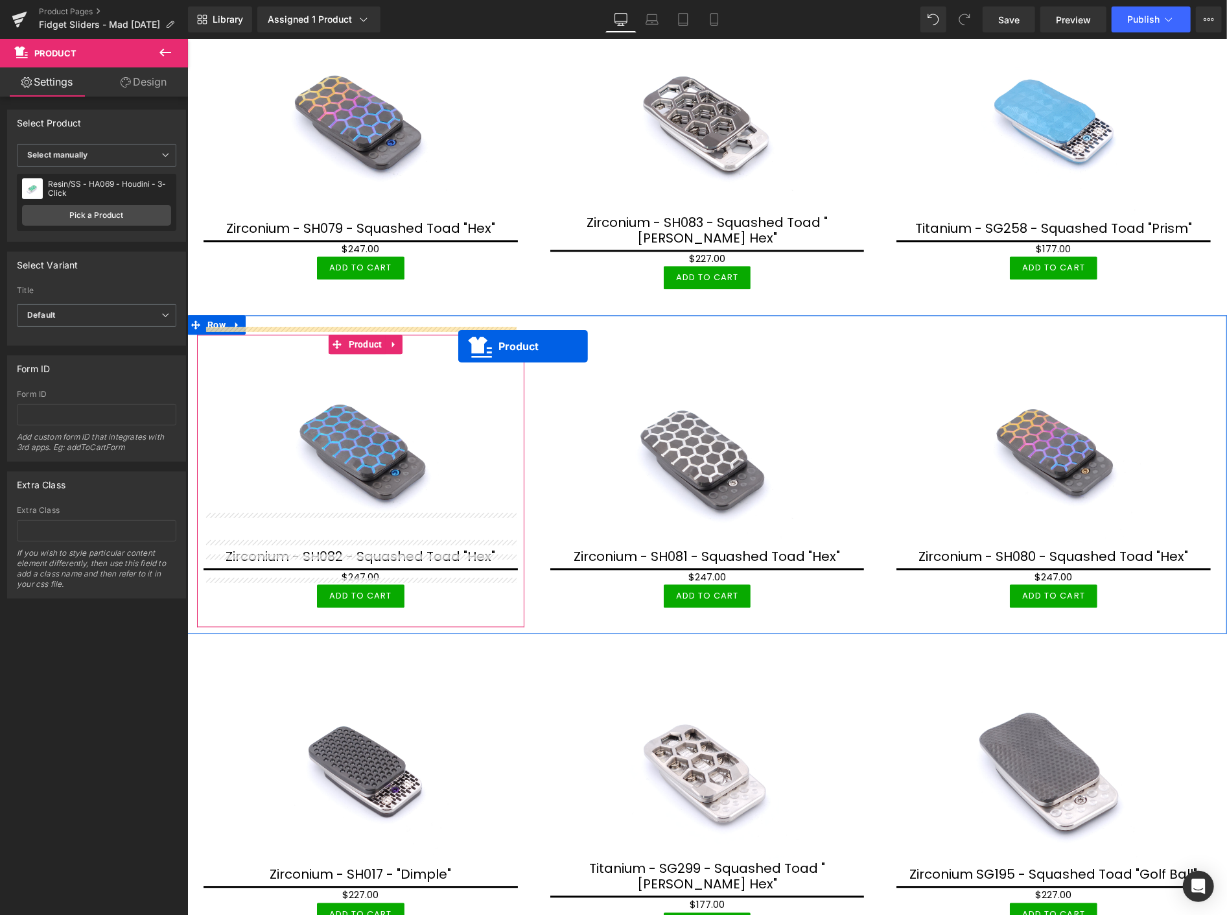
drag, startPoint x: 361, startPoint y: 661, endPoint x: 458, endPoint y: 346, distance: 329.5
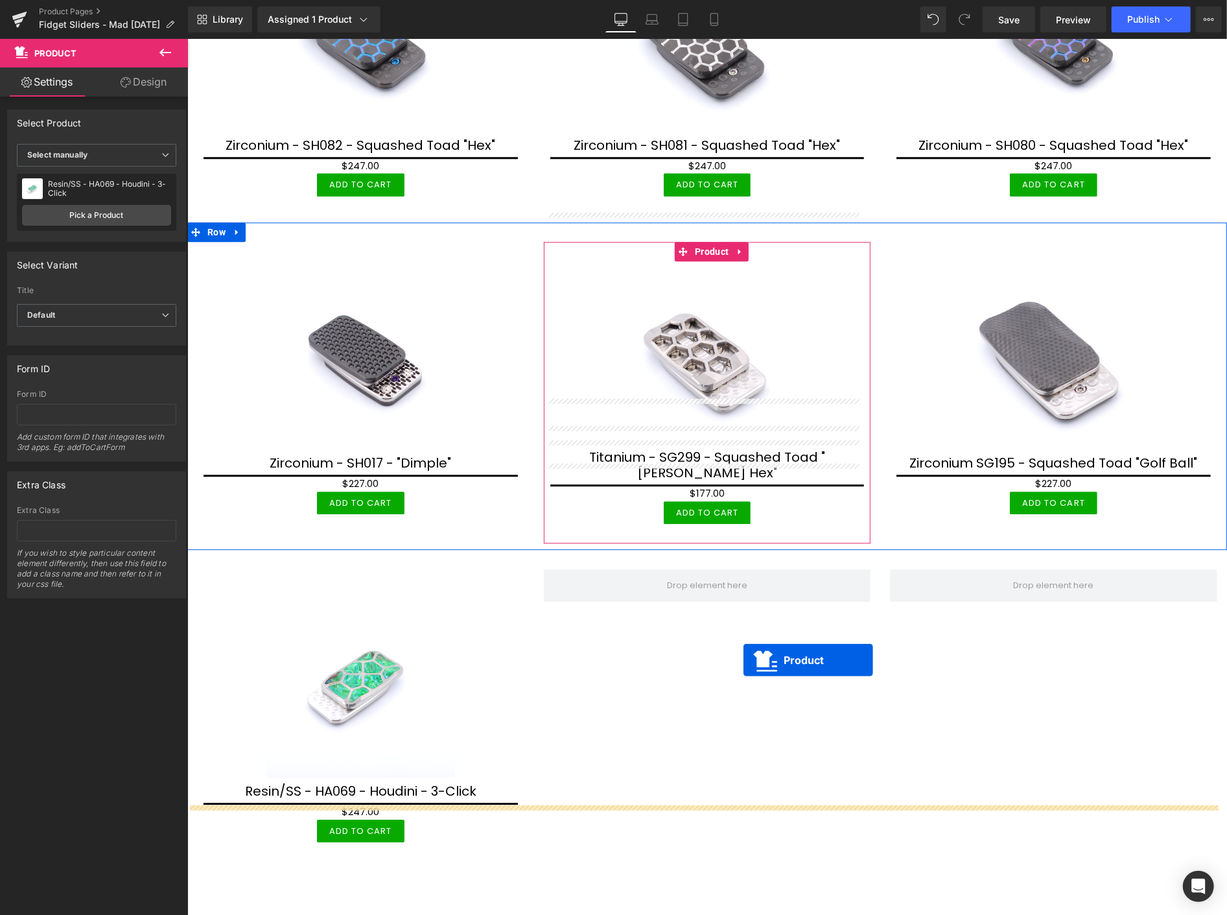
scroll to position [2513, 0]
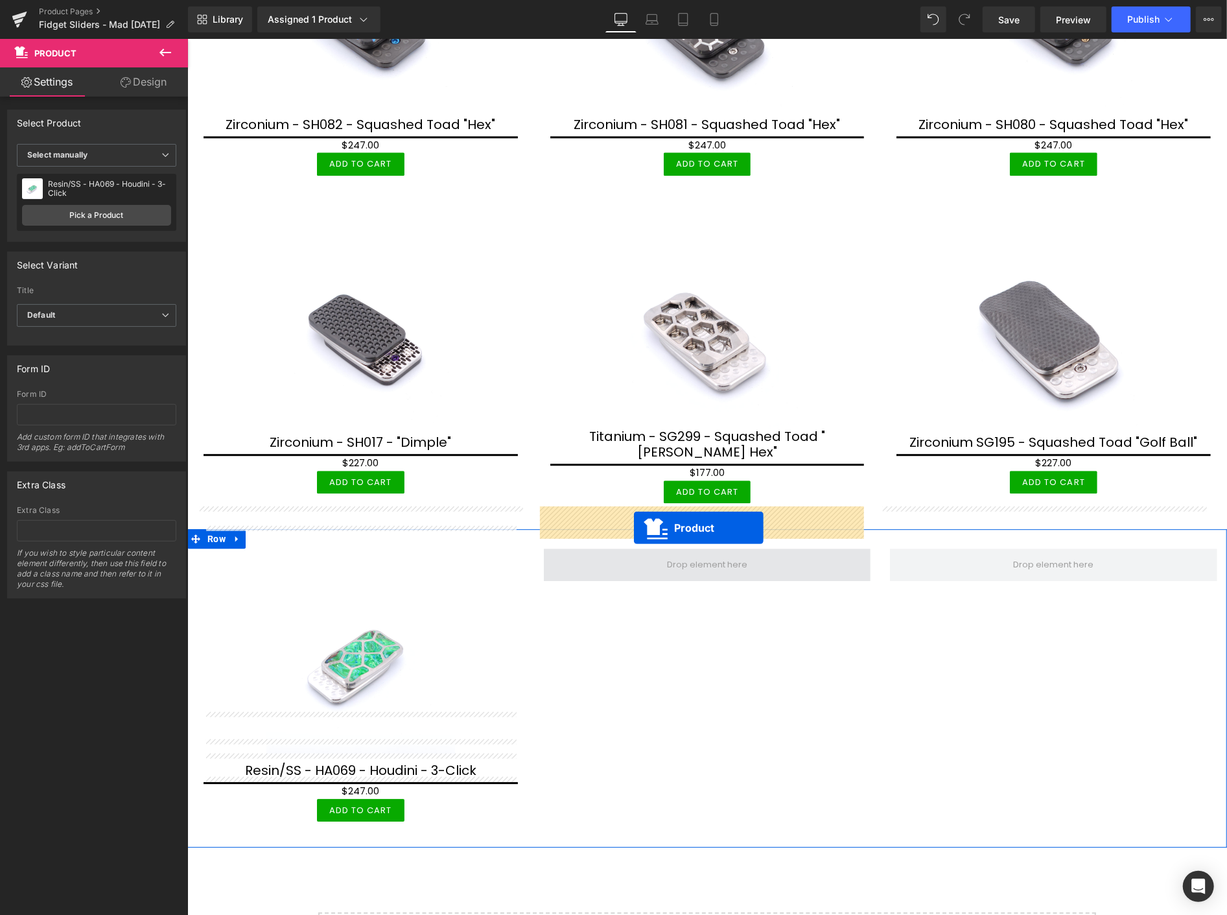
drag, startPoint x: 1049, startPoint y: 121, endPoint x: 633, endPoint y: 528, distance: 581.2
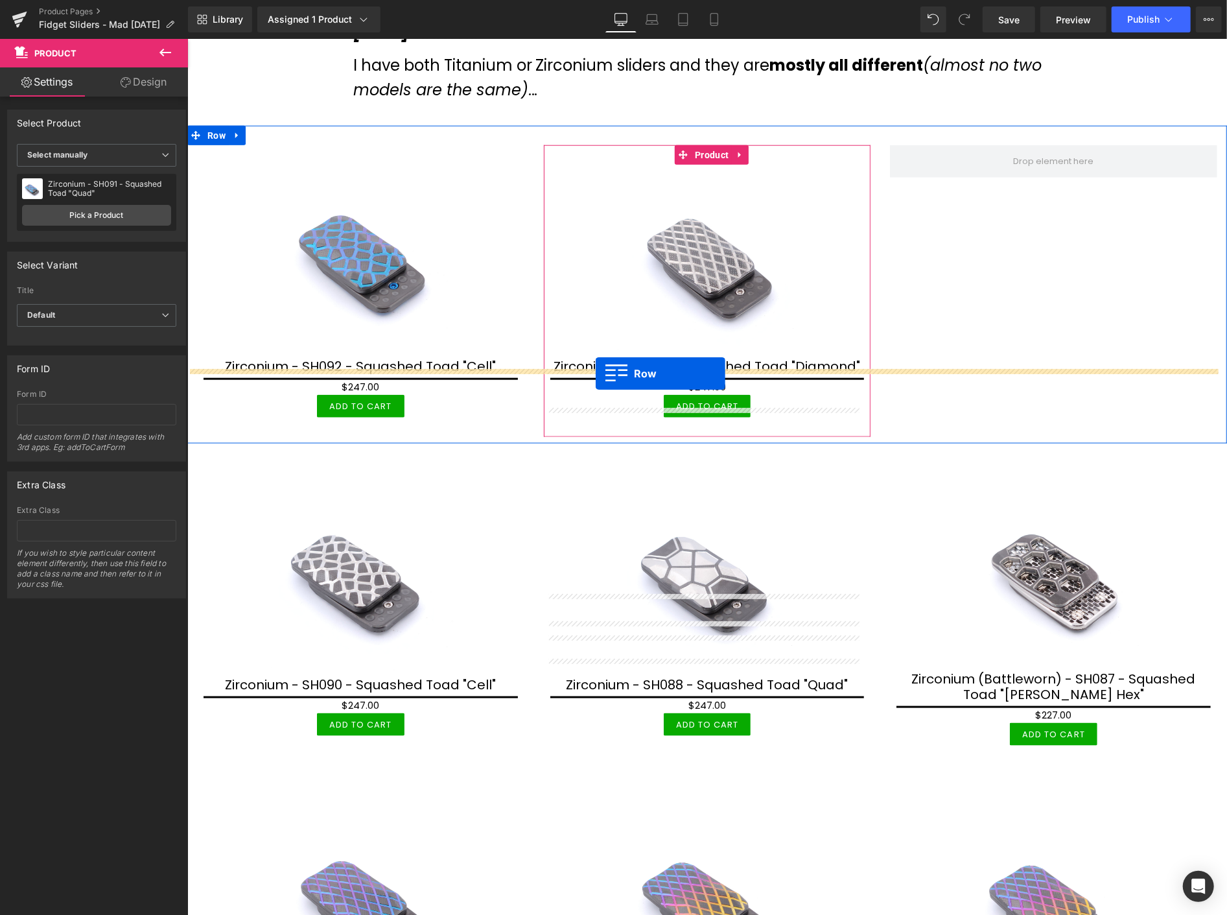
scroll to position [828, 0]
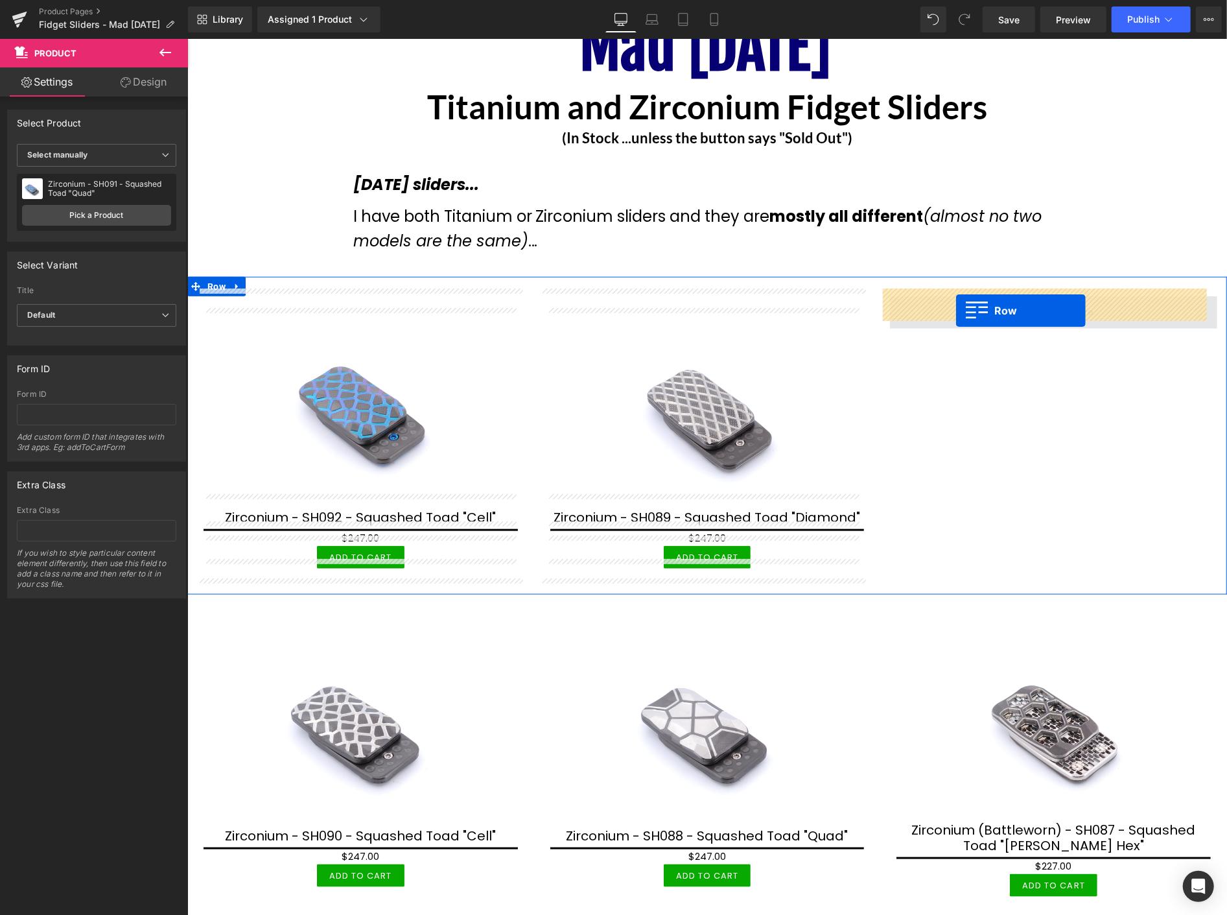
drag, startPoint x: 196, startPoint y: 495, endPoint x: 955, endPoint y: 311, distance: 781.0
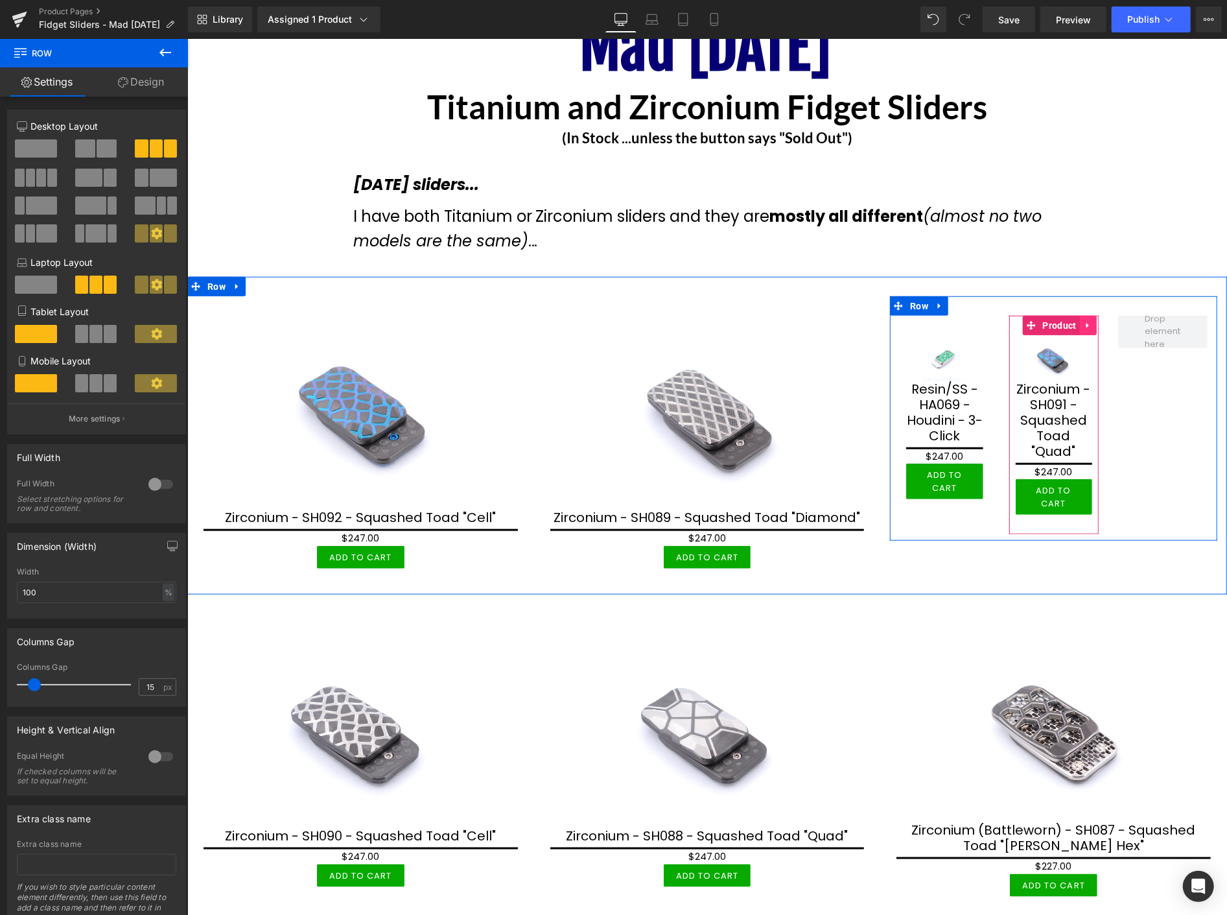
click at [1079, 315] on link at bounding box center [1087, 324] width 17 height 19
click at [1091, 320] on icon at bounding box center [1095, 324] width 9 height 9
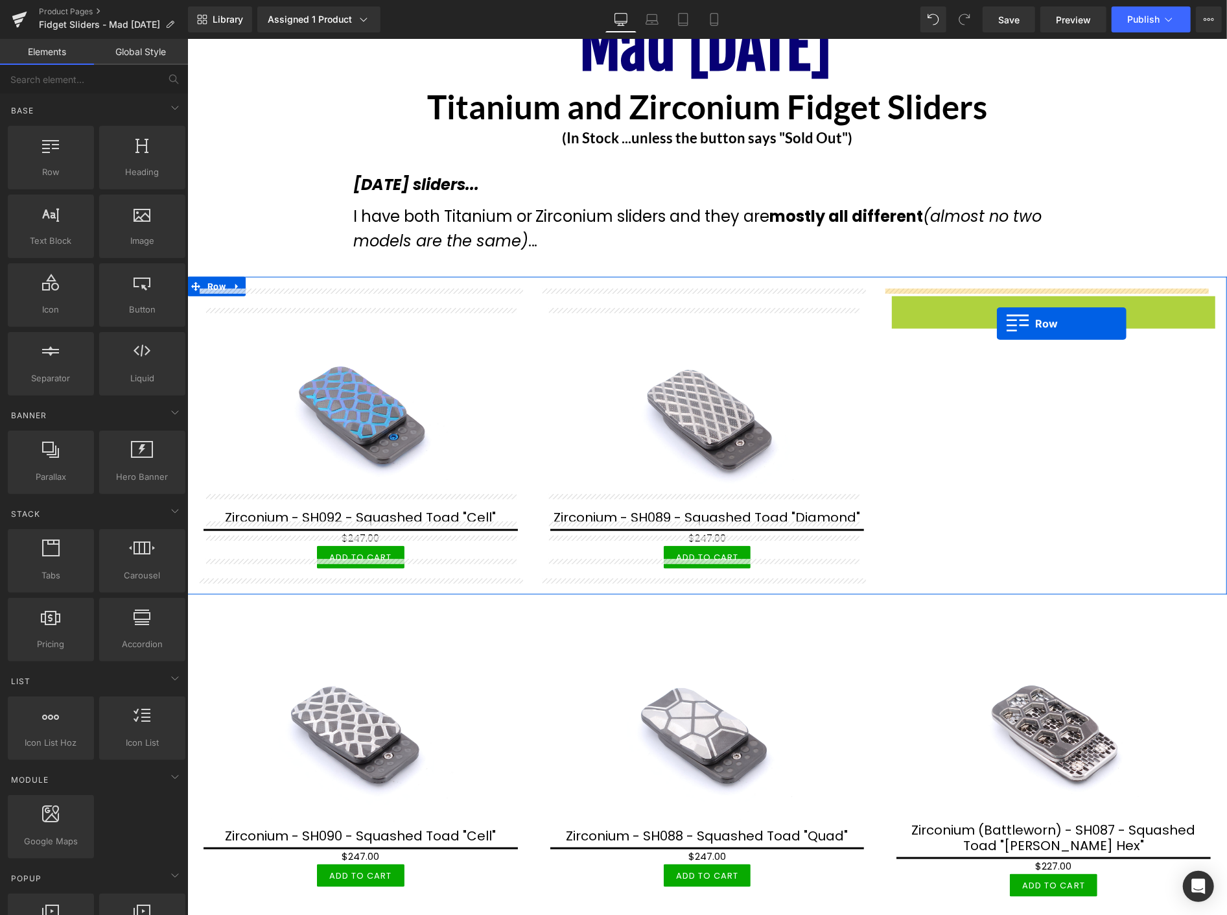
drag, startPoint x: 908, startPoint y: 296, endPoint x: 996, endPoint y: 323, distance: 92.4
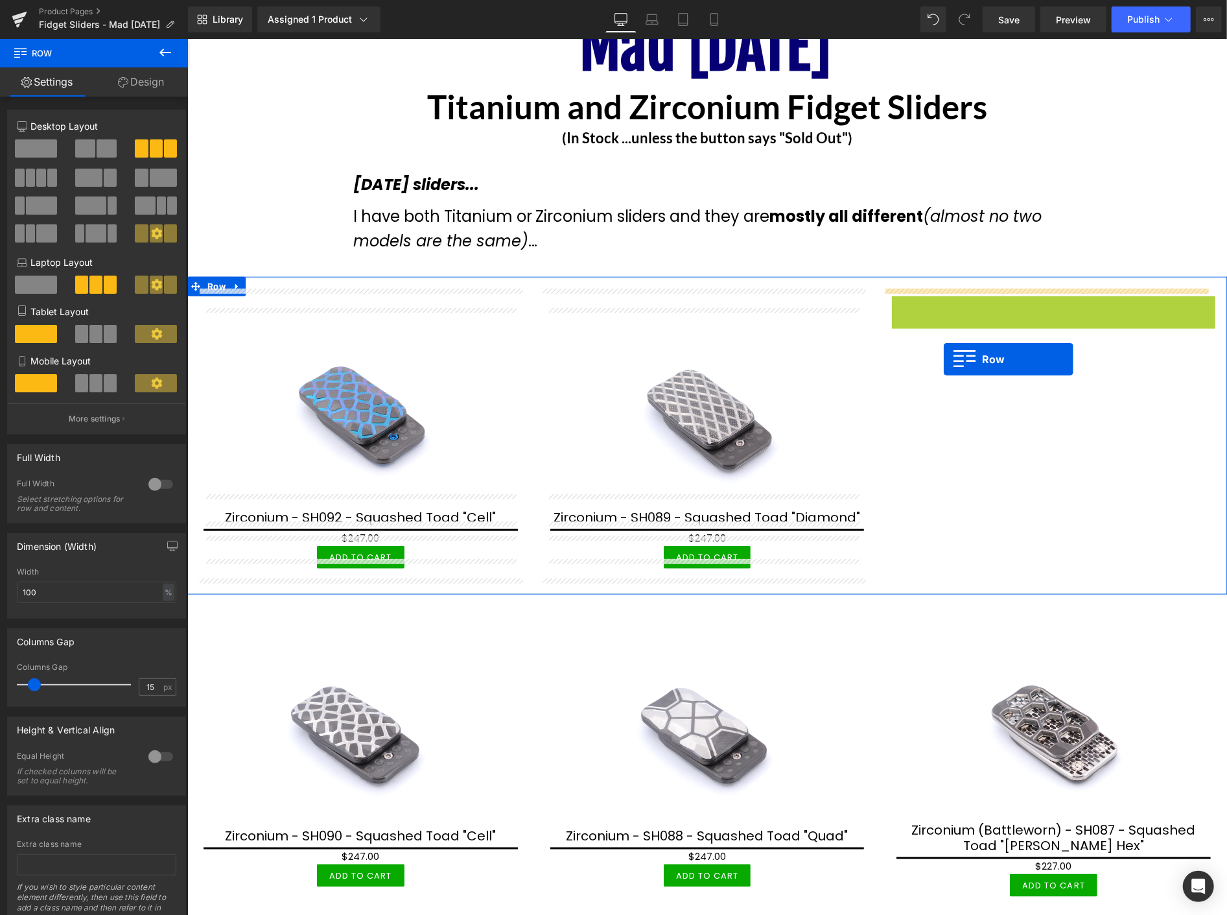
drag, startPoint x: 889, startPoint y: 298, endPoint x: 943, endPoint y: 358, distance: 81.2
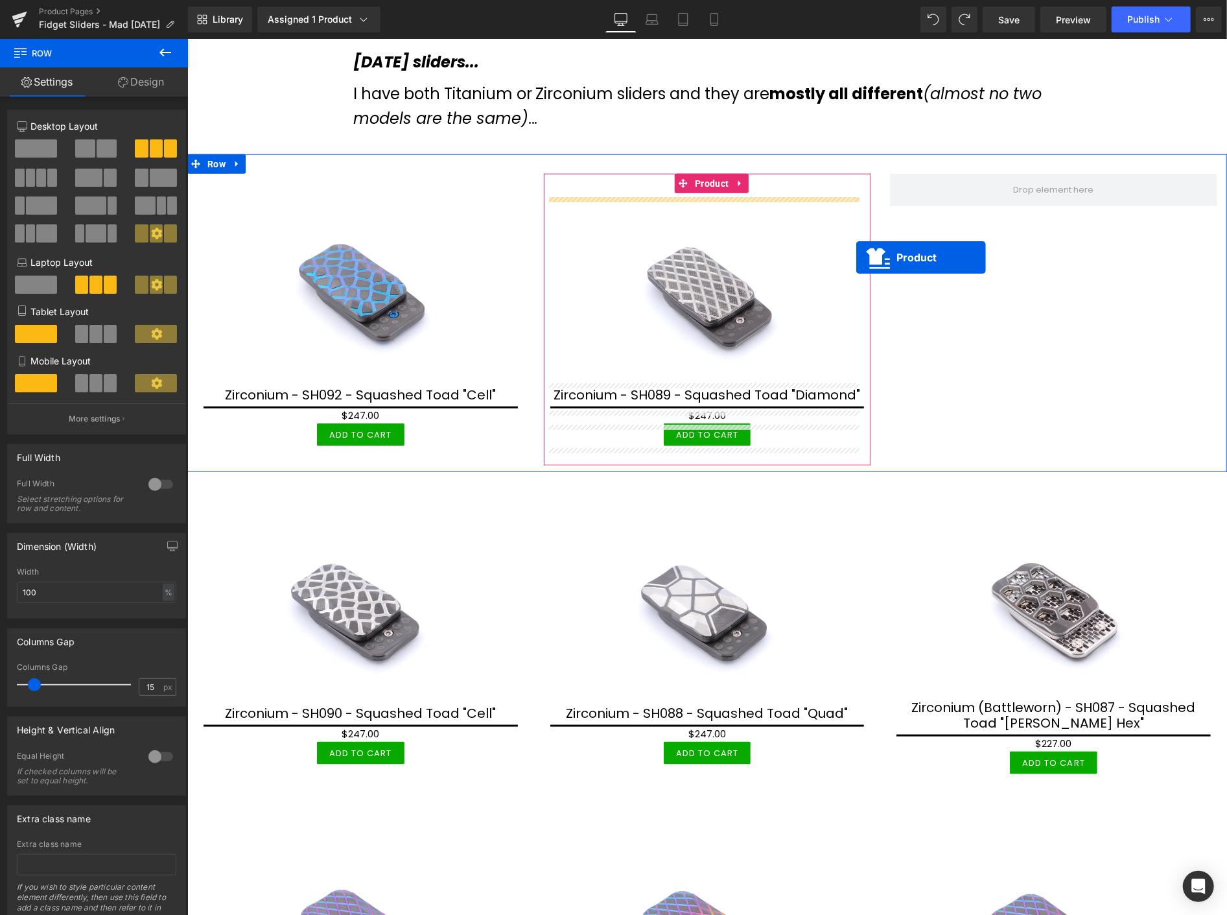
scroll to position [938, 0]
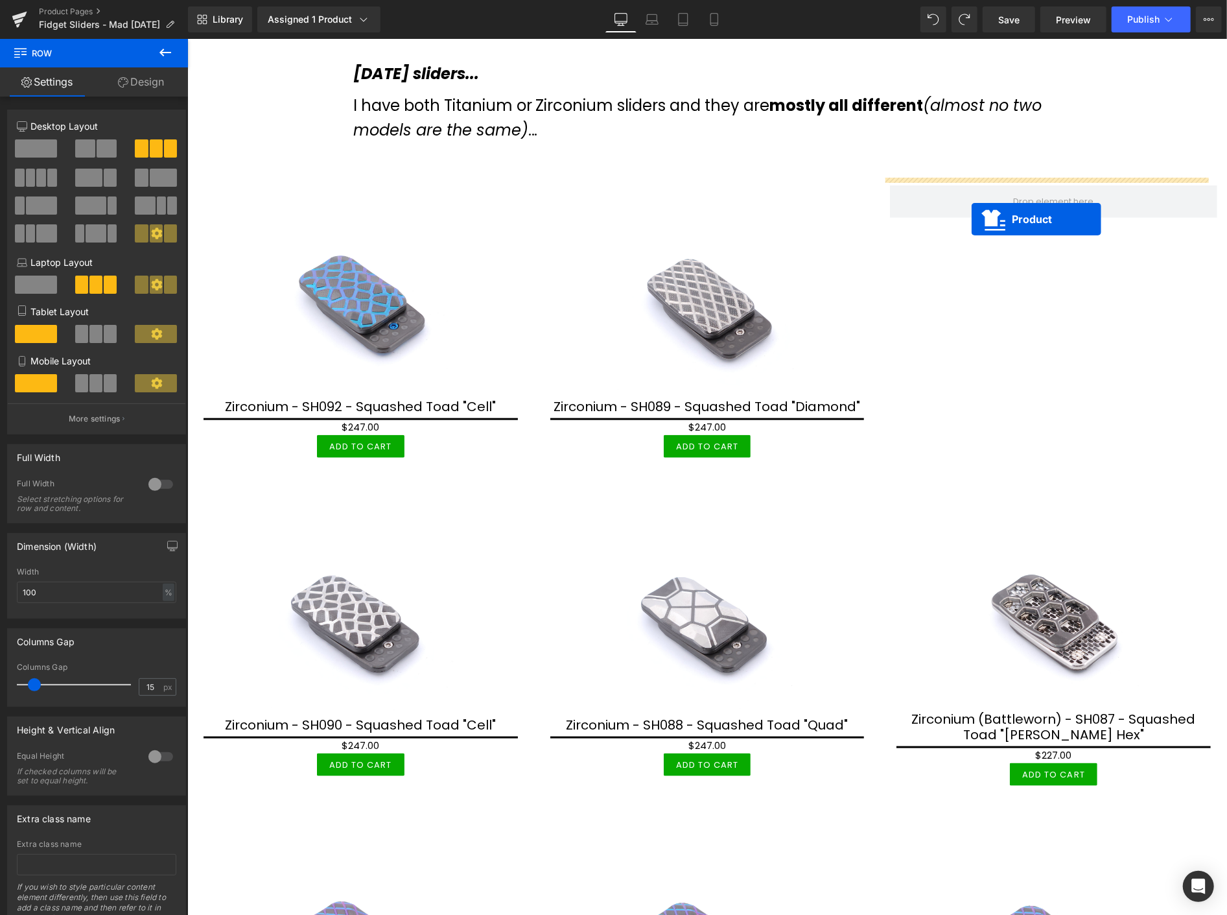
drag, startPoint x: 366, startPoint y: 366, endPoint x: 971, endPoint y: 222, distance: 621.4
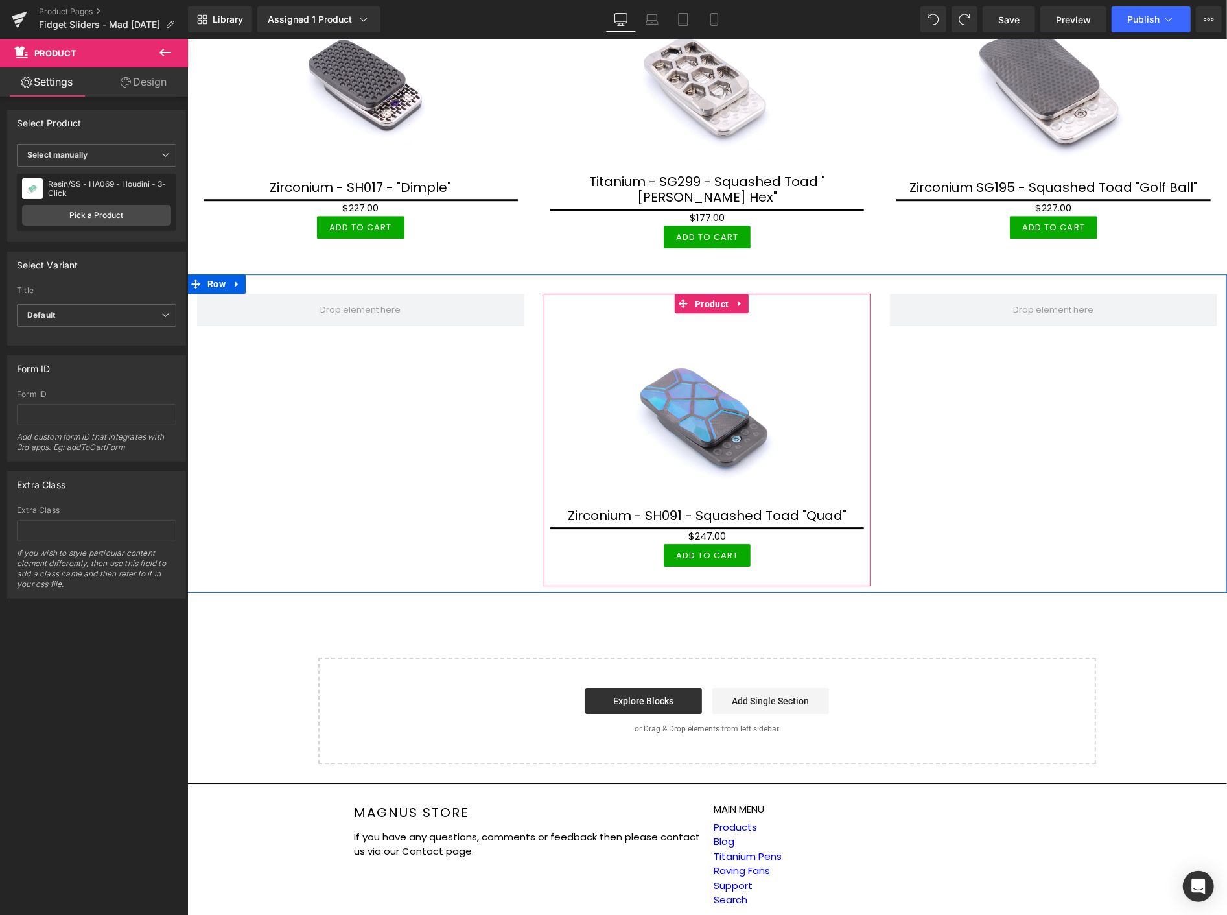
scroll to position [2510, 0]
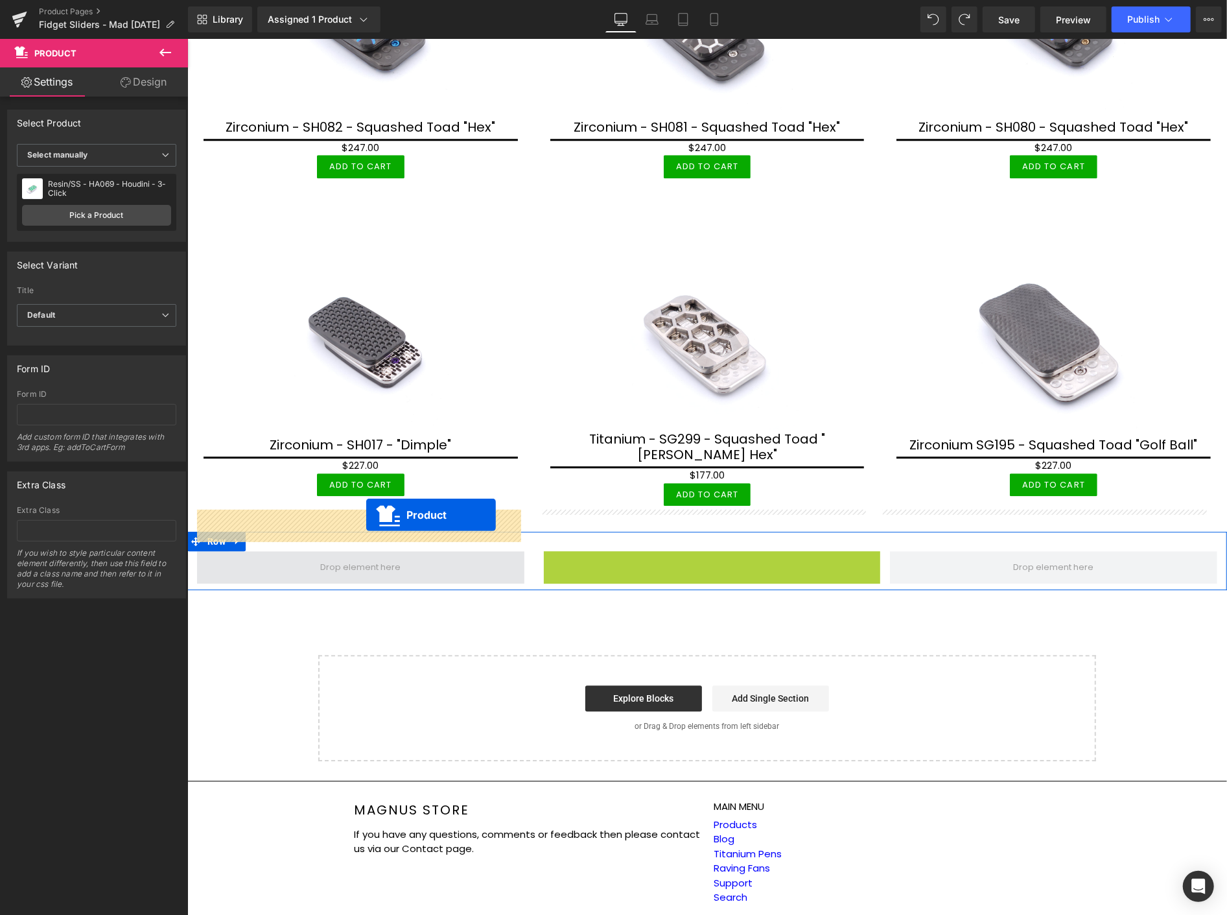
drag, startPoint x: 706, startPoint y: 263, endPoint x: 366, endPoint y: 514, distance: 422.7
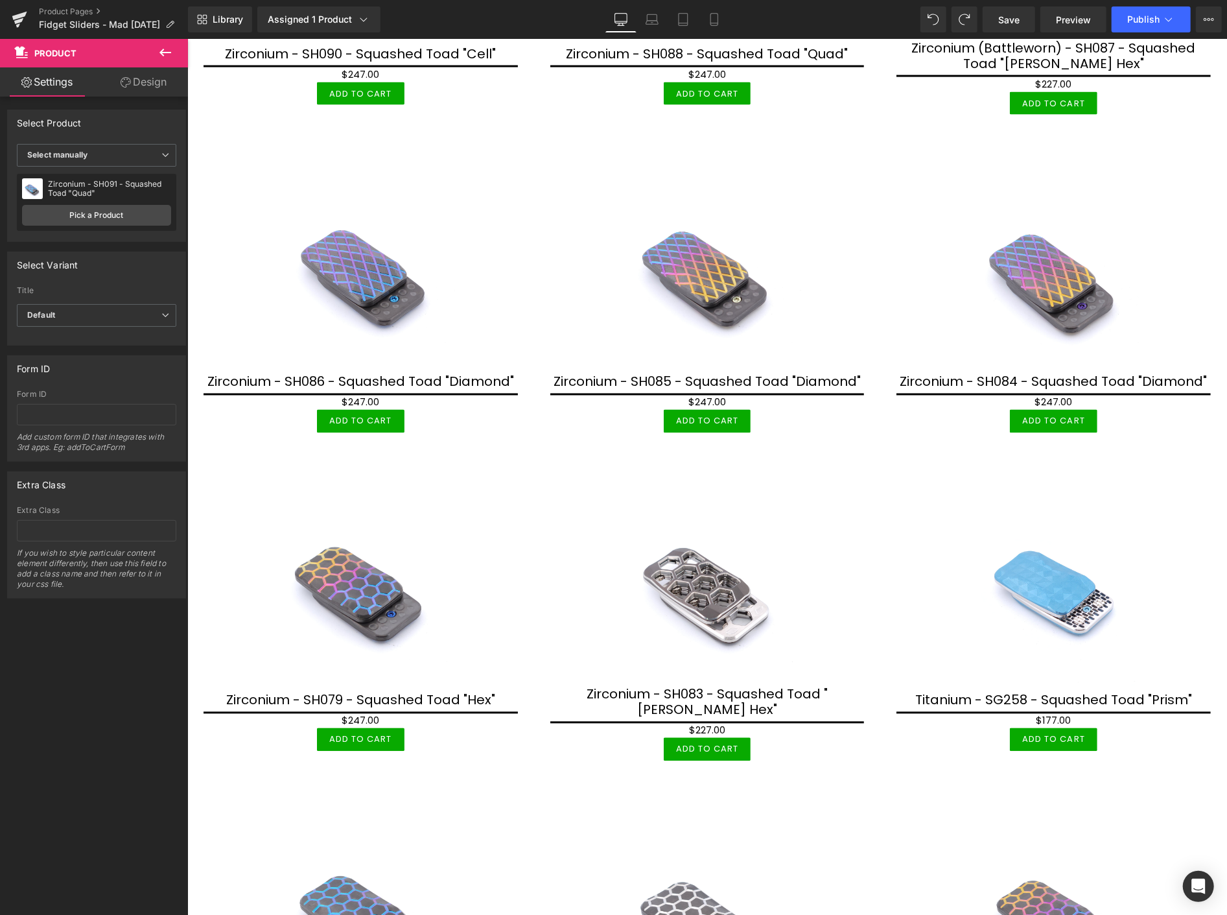
scroll to position [1687, 0]
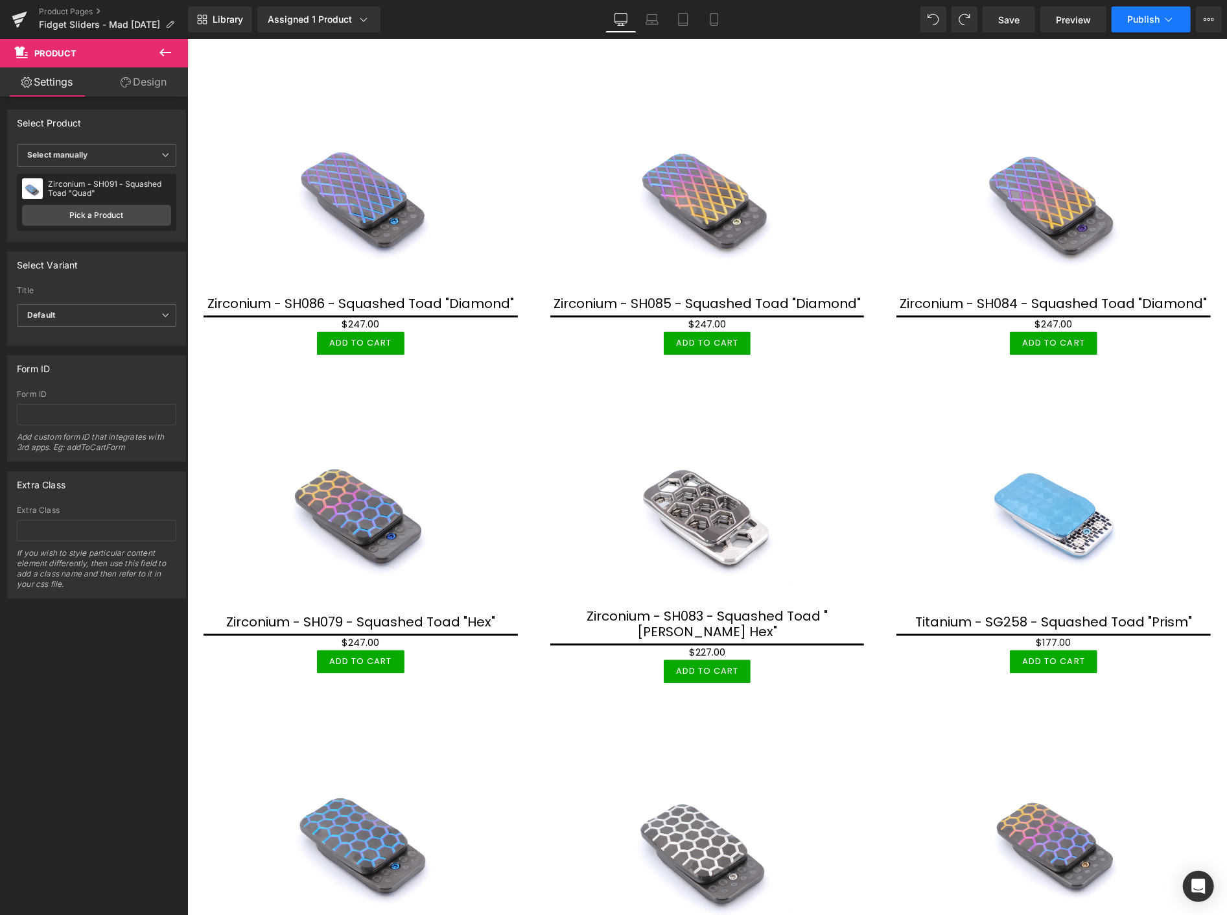
click at [1142, 21] on span "Publish" at bounding box center [1143, 19] width 32 height 10
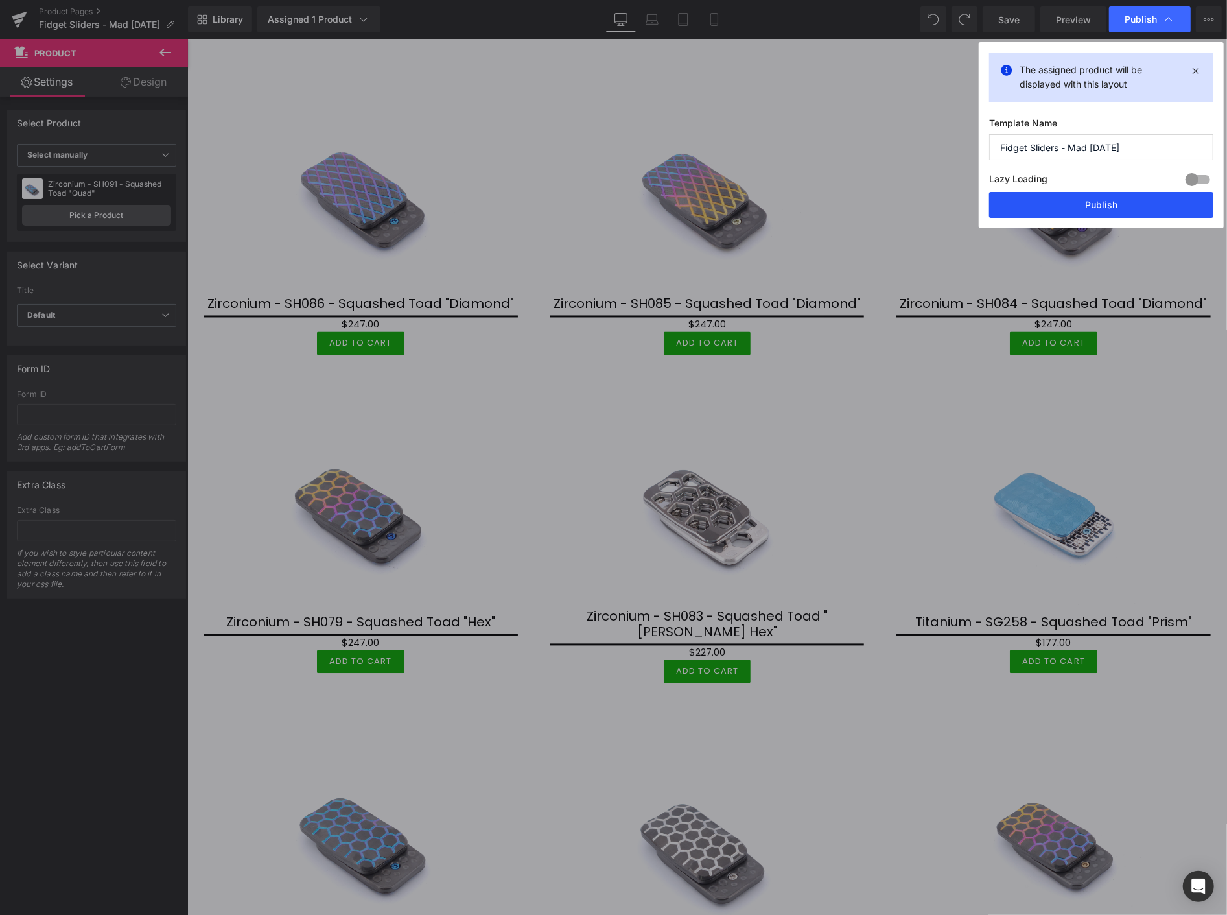
click at [1112, 204] on button "Publish" at bounding box center [1101, 205] width 224 height 26
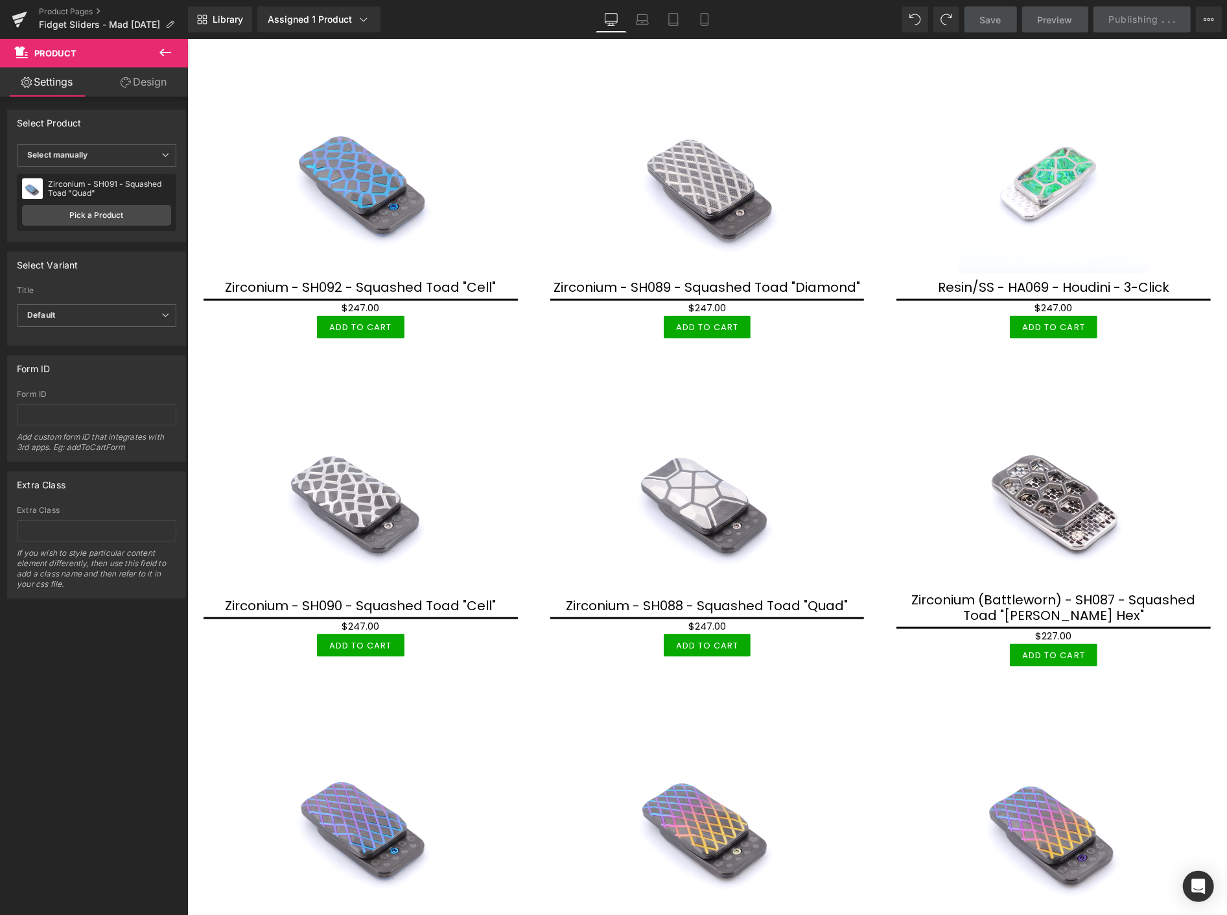
scroll to position [679, 0]
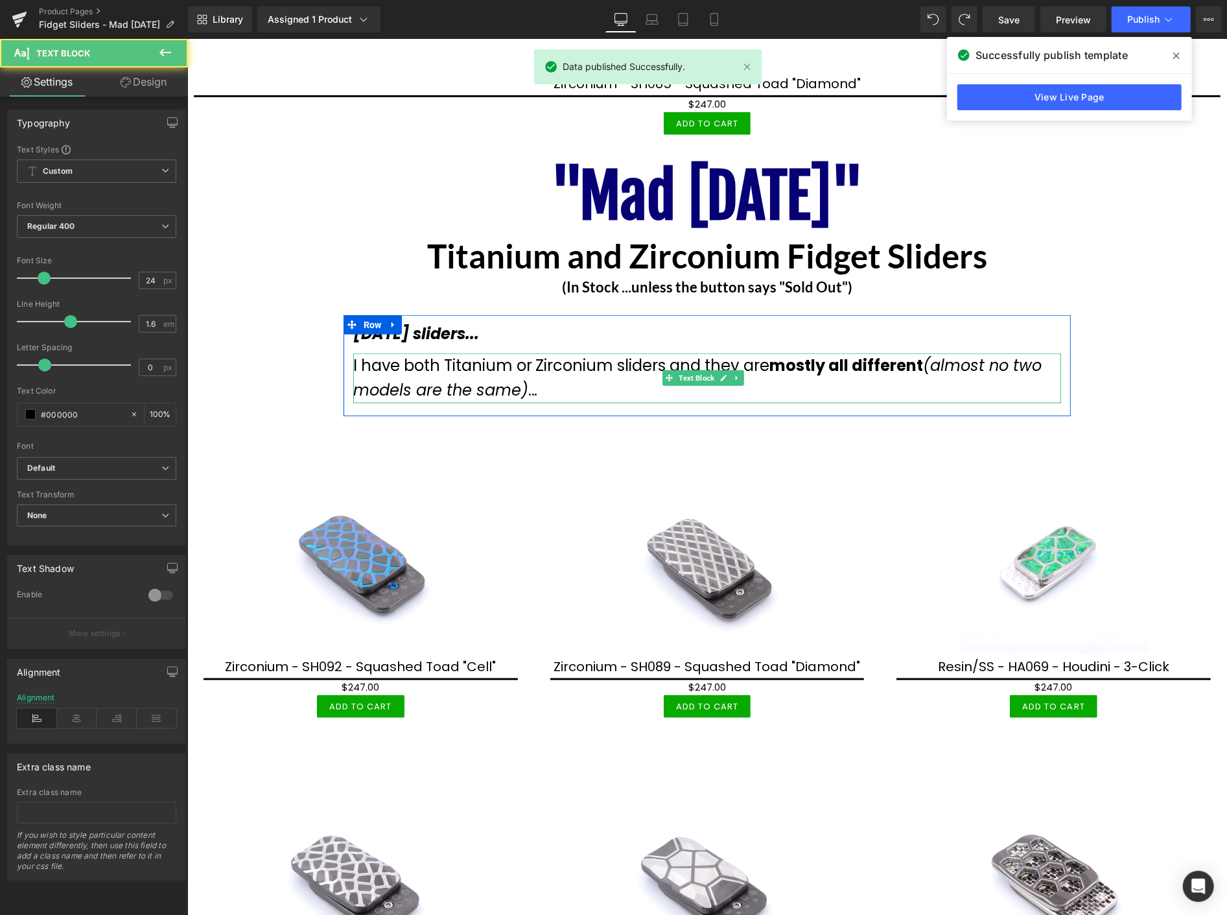
click at [807, 364] on strong "mostly all differen" at bounding box center [842, 364] width 147 height 21
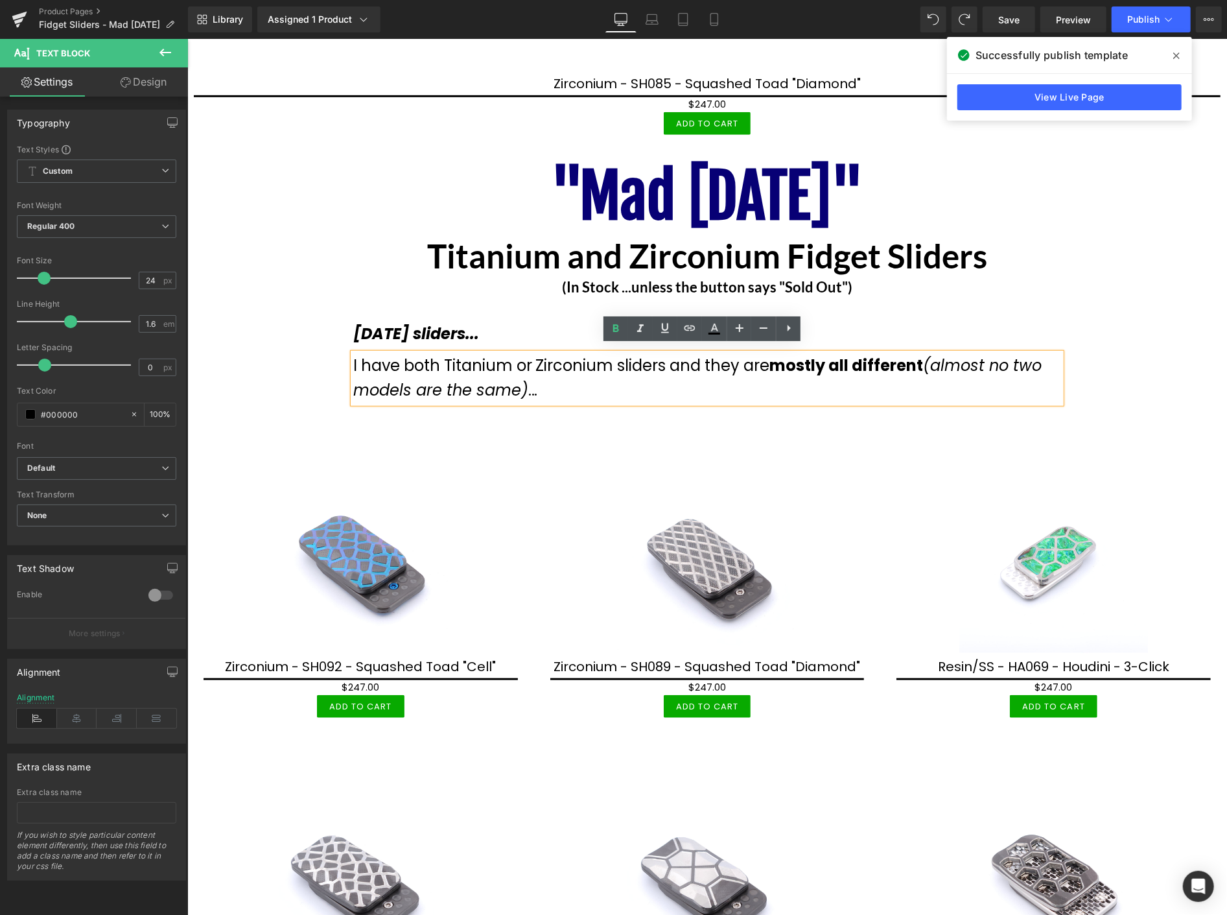
click at [773, 357] on strong "mostly all differen" at bounding box center [842, 364] width 147 height 21
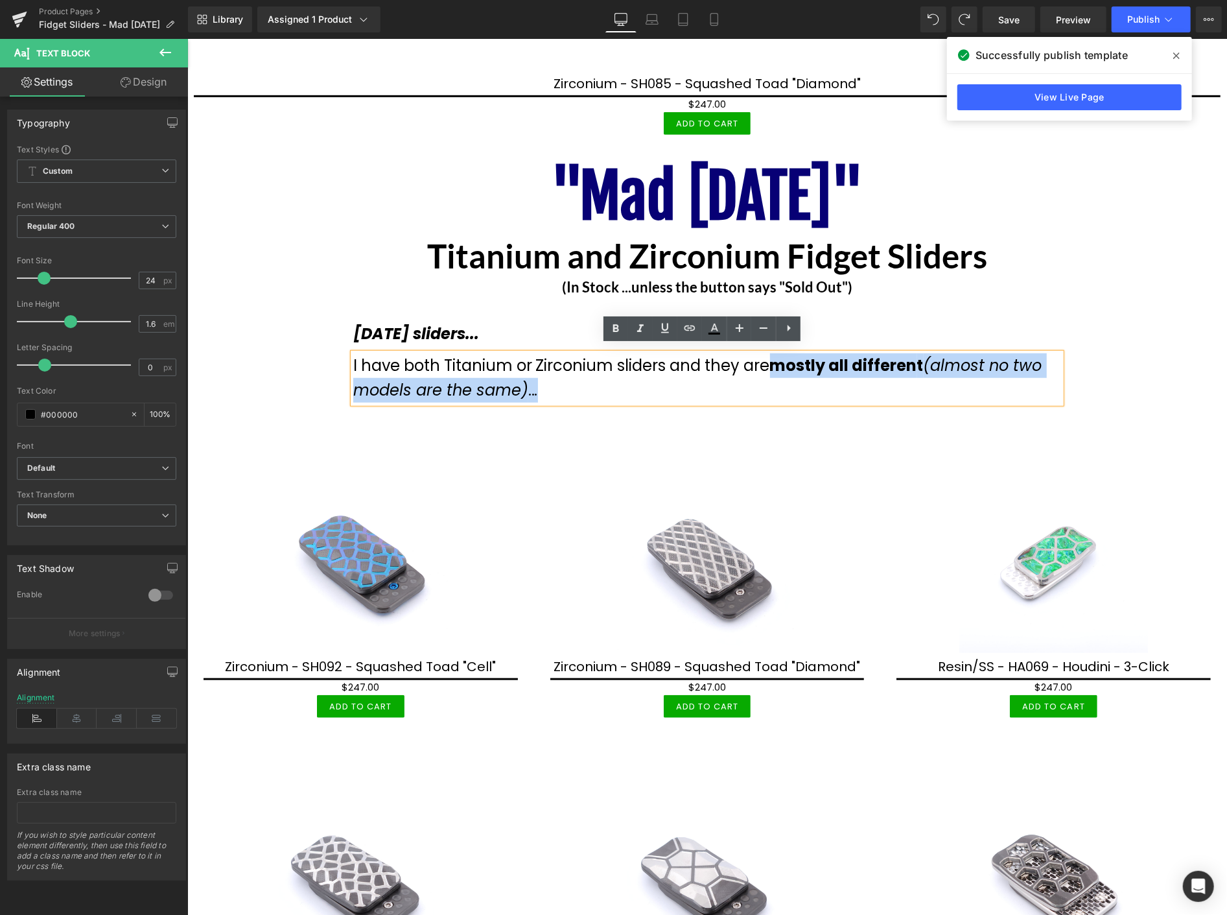
drag, startPoint x: 772, startPoint y: 353, endPoint x: 820, endPoint y: 383, distance: 56.5
click at [820, 383] on div "I have both Titanium or Zirconium sliders and they are mostly all differen t (a…" at bounding box center [707, 378] width 708 height 50
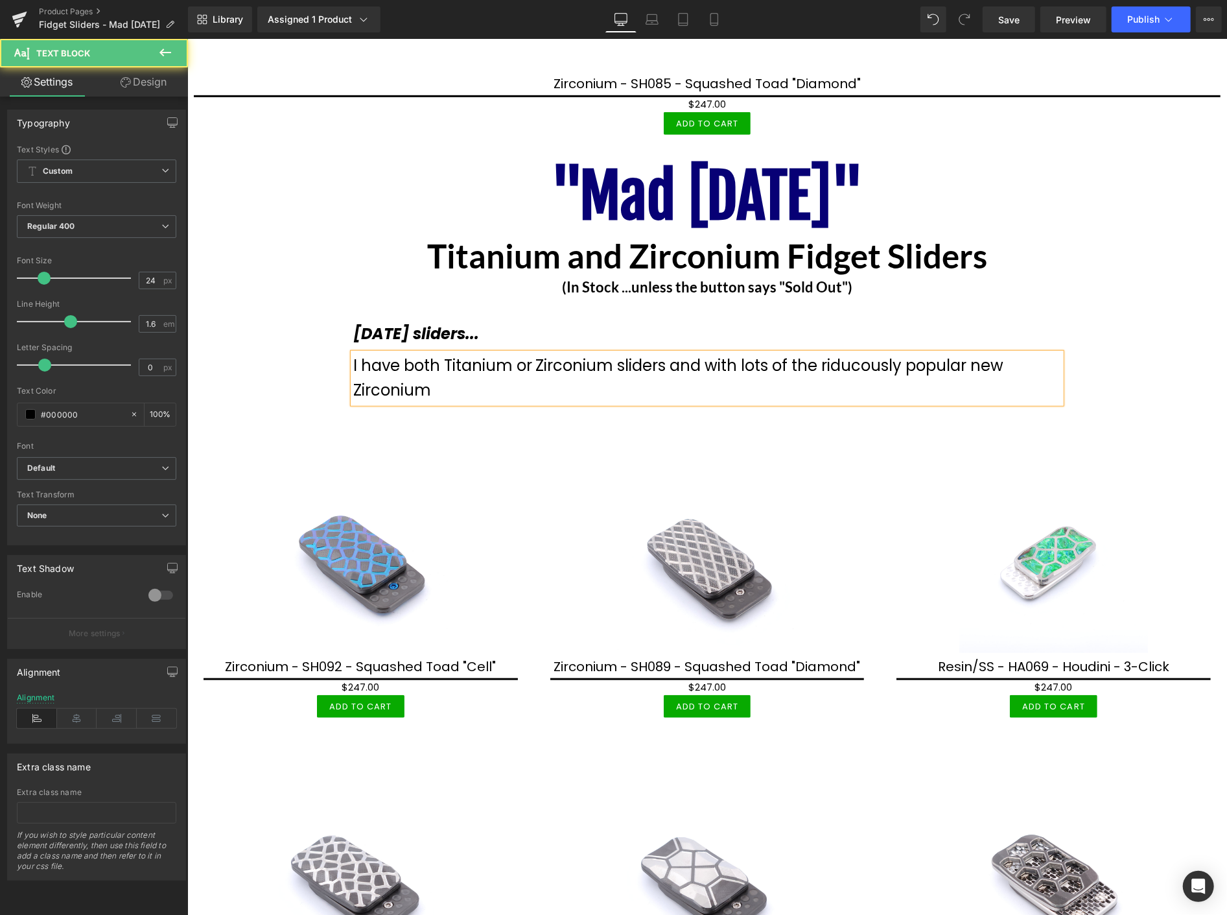
click at [871, 363] on span "I have both Titanium or Zirconium sliders and with lots of the riducously popul…" at bounding box center [678, 377] width 651 height 46
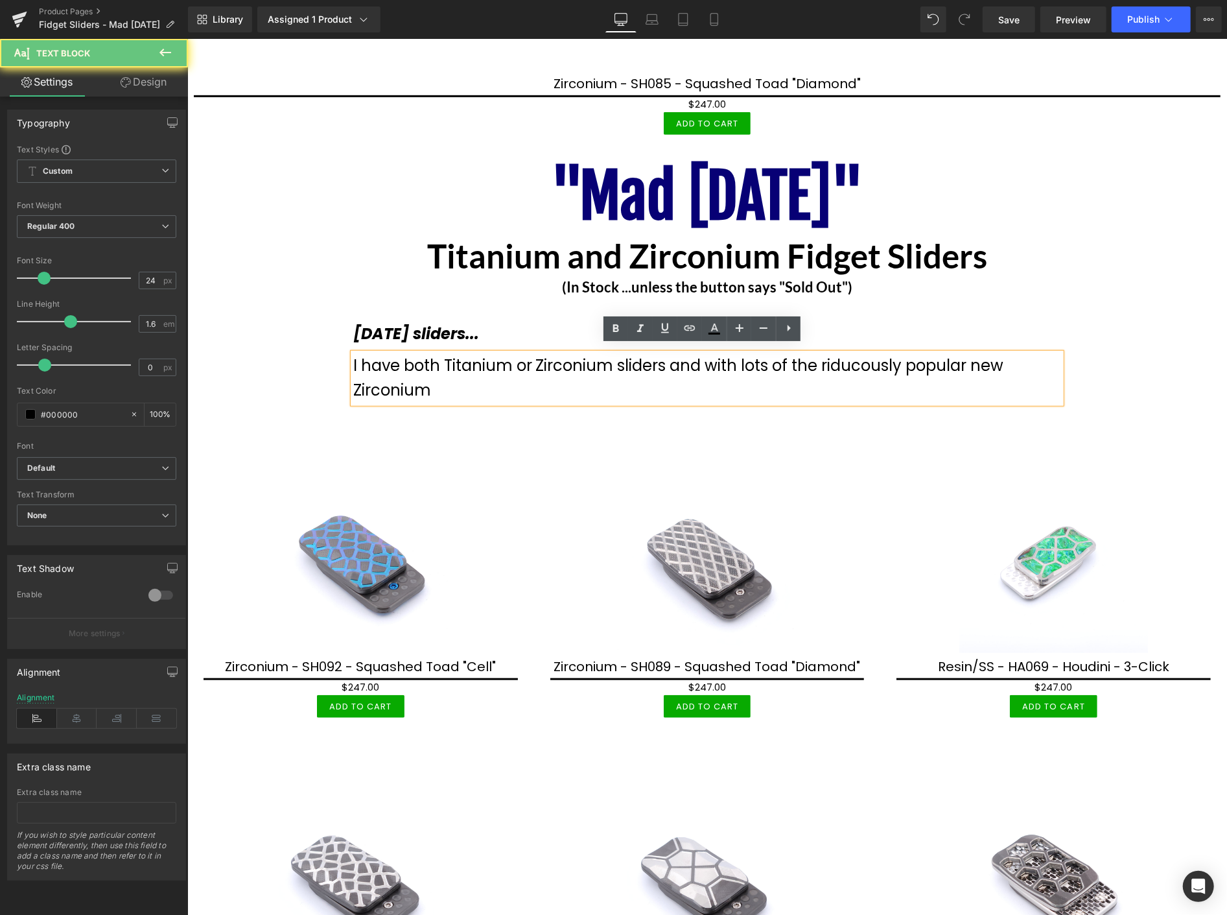
click at [845, 360] on span "I have both Titanium or Zirconium sliders and with lots of the riducously popul…" at bounding box center [678, 377] width 651 height 46
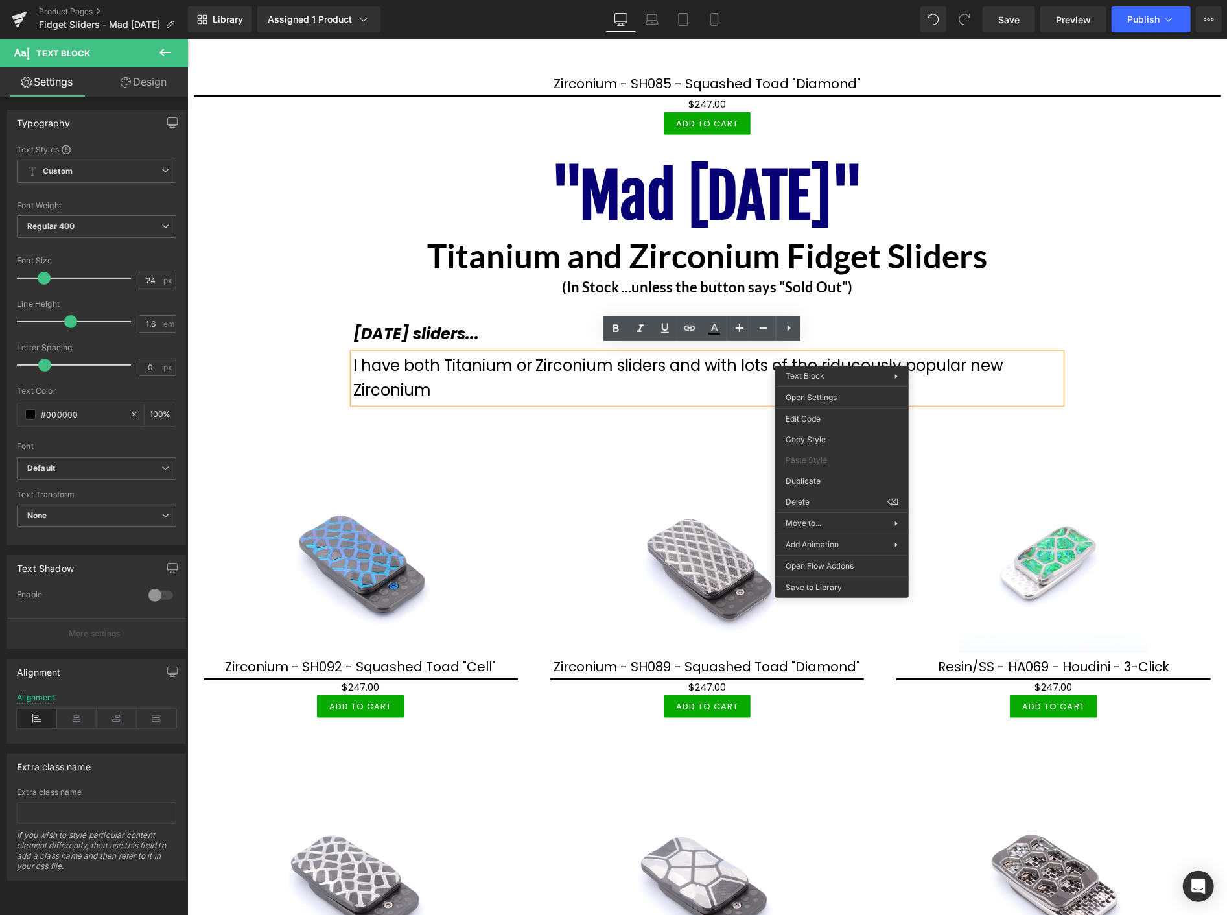
click at [864, 354] on span "I have both Titanium or Zirconium sliders and with lots of the riducously popul…" at bounding box center [678, 377] width 651 height 46
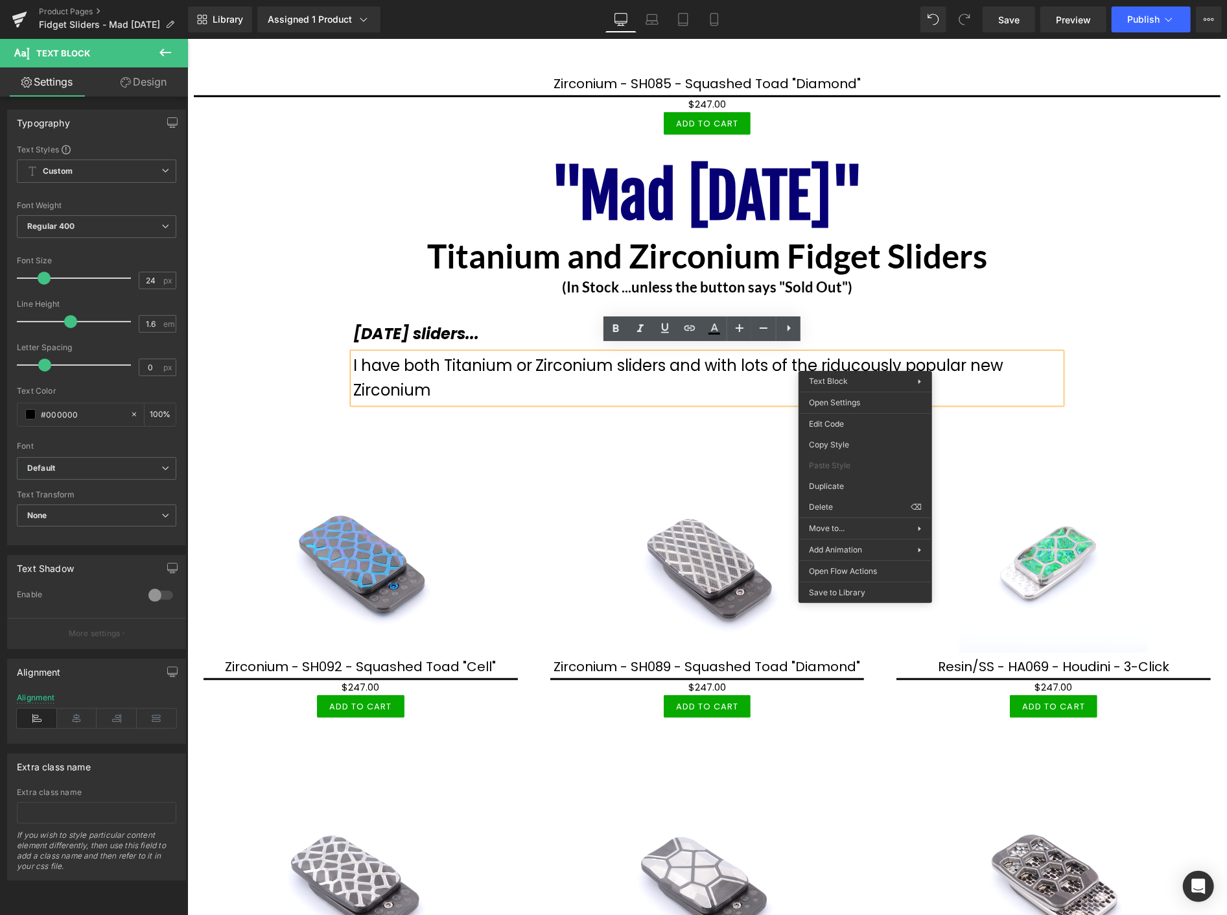
click at [784, 358] on span "I have both Titanium or Zirconium sliders and with lots of the riducously popul…" at bounding box center [678, 377] width 651 height 46
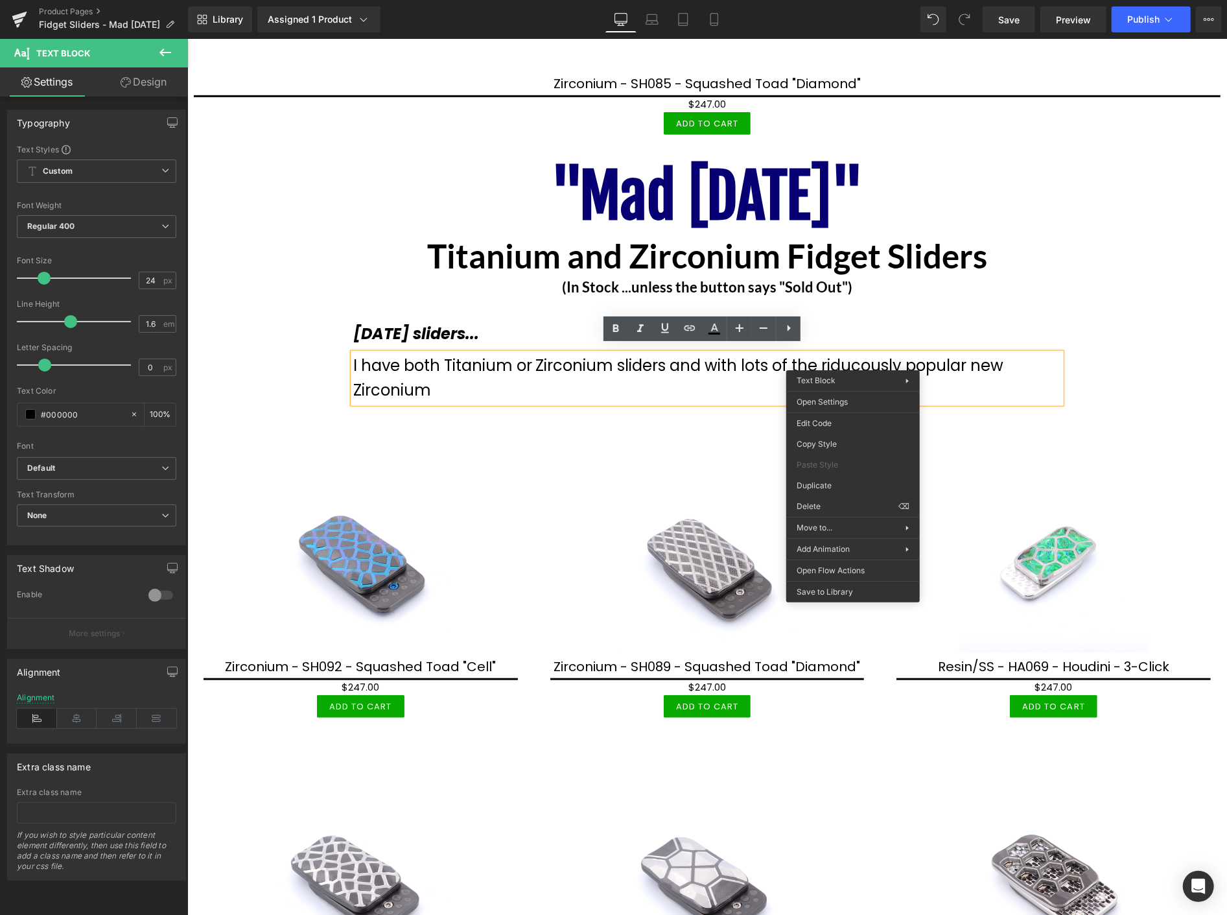
click at [858, 354] on span "I have both Titanium or Zirconium sliders and with lots of the riducously popul…" at bounding box center [678, 377] width 651 height 46
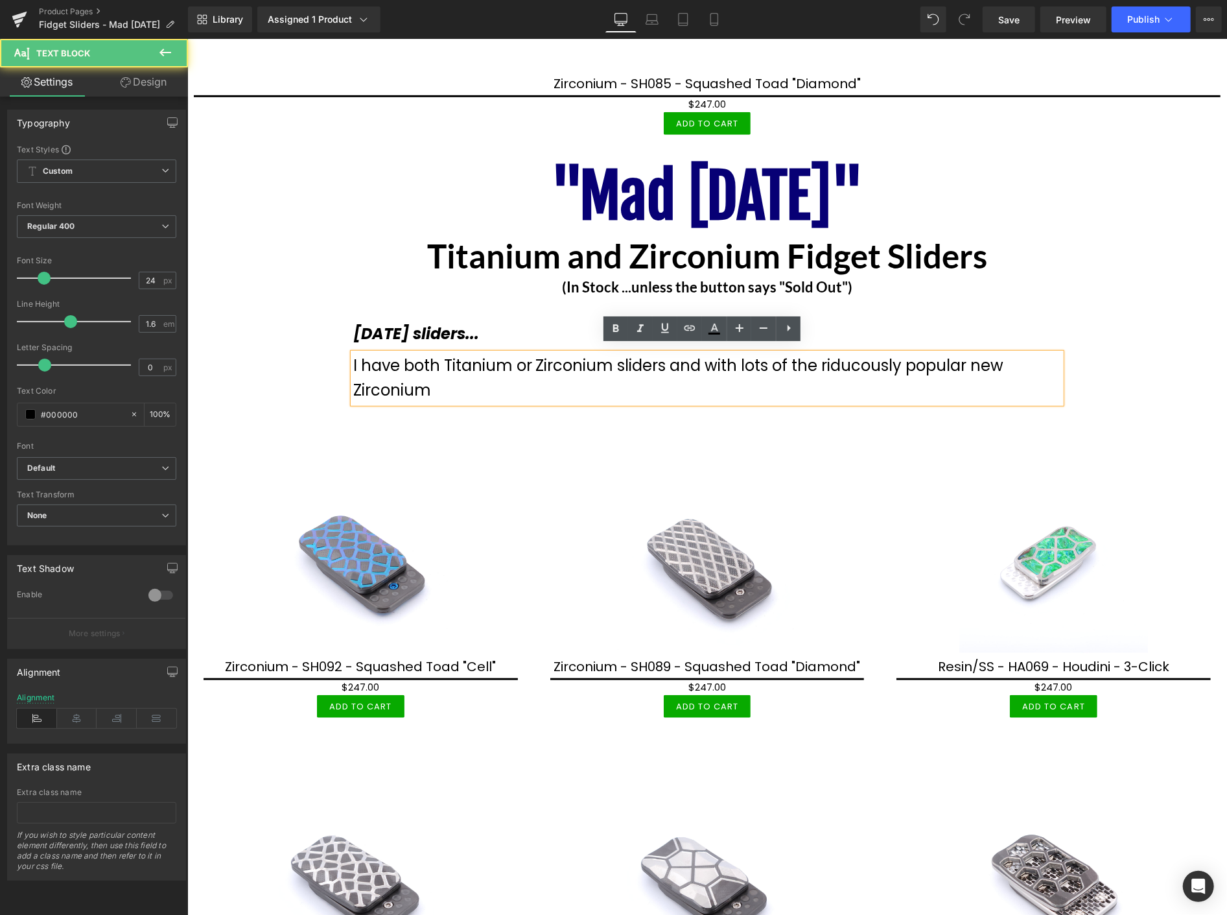
click at [848, 361] on span "I have both Titanium or Zirconium sliders and with lots of the riducously popul…" at bounding box center [678, 377] width 651 height 46
click at [877, 357] on span "I have both Titanium or Zirconium sliders and with lots of the ridicucously pop…" at bounding box center [685, 377] width 664 height 46
click at [891, 355] on span "I have both Titanium or Zirconium sliders and with lots of the ridicucously pop…" at bounding box center [685, 377] width 664 height 46
click at [908, 354] on span "I have both Titanium or Zirconium sliders and with lots of the ridicucously pop…" at bounding box center [685, 377] width 664 height 46
click at [912, 358] on span "I have both Titanium or Zirconium sliders and with lots of the ridicucously pop…" at bounding box center [685, 377] width 664 height 46
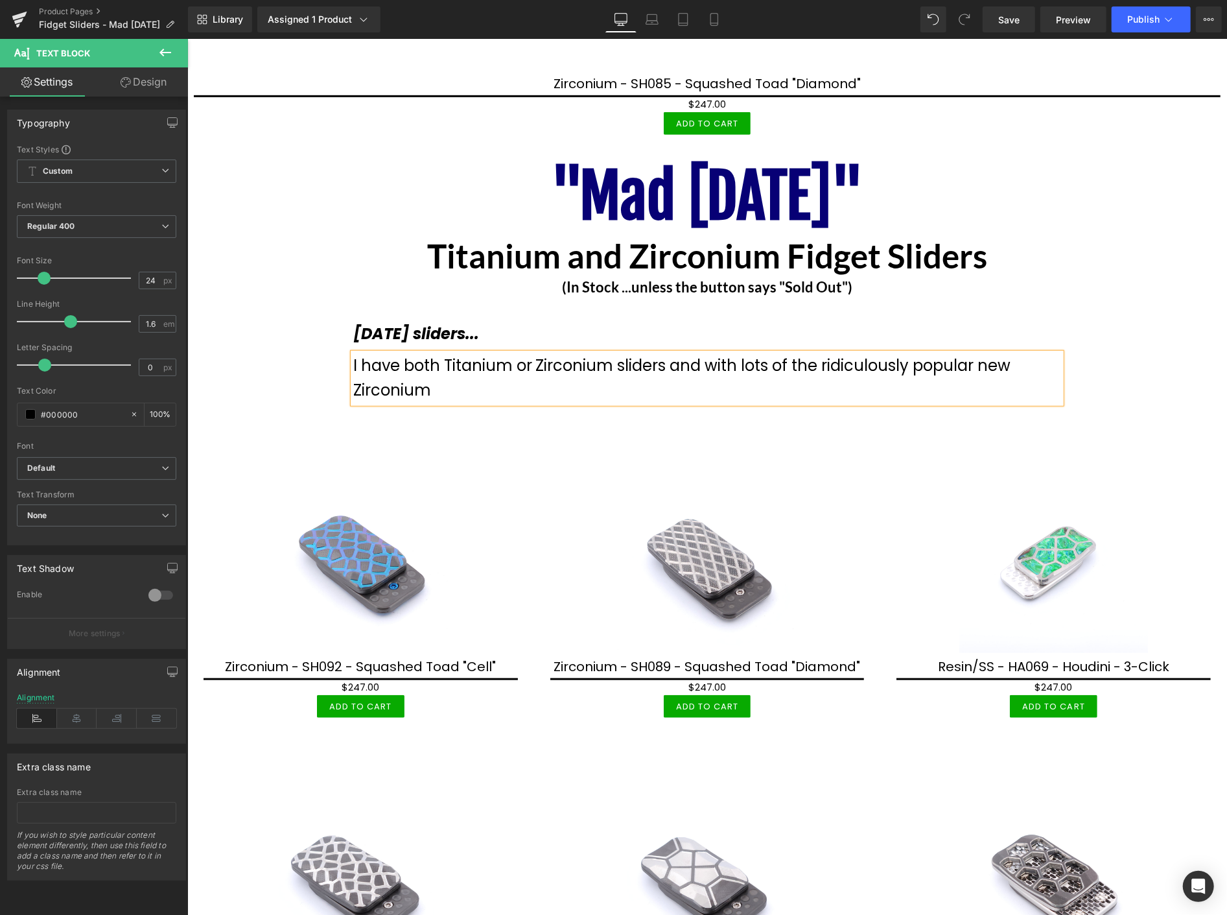
click at [480, 379] on div "I have both Titanium or Zirconium sliders and with lots of the ridiculously pop…" at bounding box center [707, 378] width 708 height 50
click at [1011, 357] on div "I have both Titanium or Zirconium sliders and with lots of the ridiculously pop…" at bounding box center [707, 378] width 708 height 50
drag, startPoint x: 485, startPoint y: 385, endPoint x: 350, endPoint y: 380, distance: 134.9
click at [353, 380] on div "I have both Titanium or Zirconium sliders and with lots of the ridiculously pop…" at bounding box center [707, 378] width 708 height 50
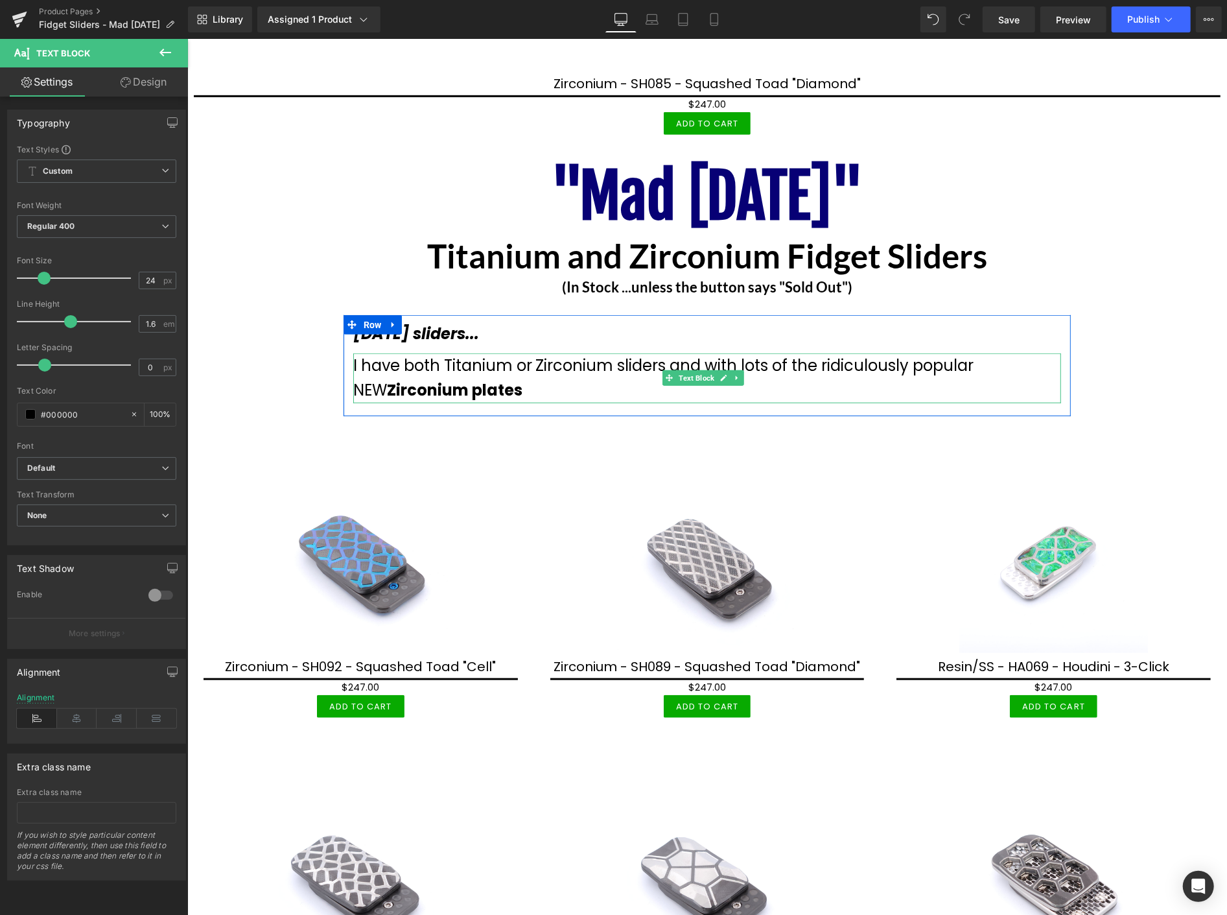
click at [493, 380] on div "I have both Titanium or Zirconium sliders and with lots of the ridiculously pop…" at bounding box center [707, 378] width 708 height 50
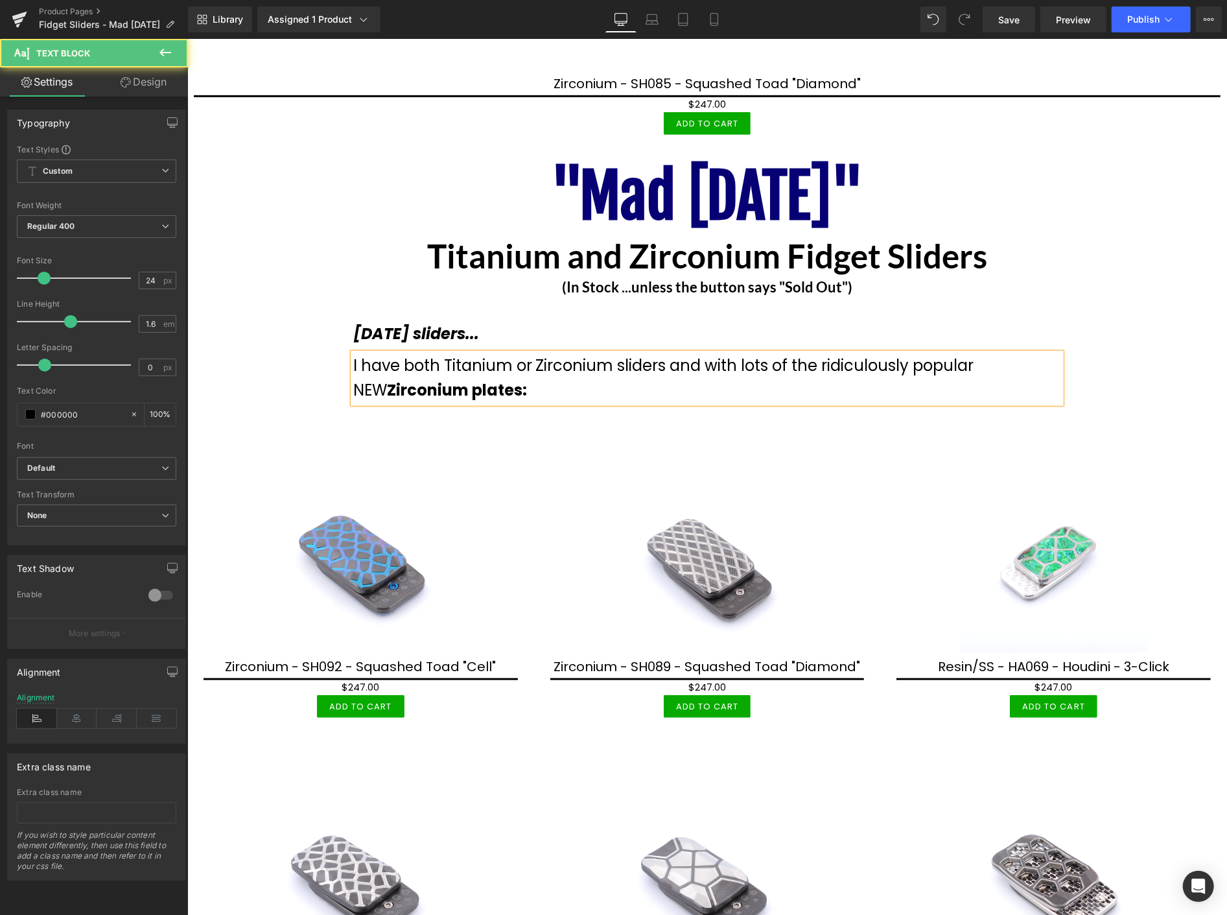
click at [892, 371] on div "I have both Titanium or Zirconium sliders and with lots of the ridiculously pop…" at bounding box center [707, 378] width 708 height 50
click at [535, 363] on span "I have both Titanium or Zirconium sliders and with lots of the ridiculously pop…" at bounding box center [663, 377] width 621 height 46
click at [727, 362] on span "I have both Titanium and Zirconium sliders and with lots of the ridiculously po…" at bounding box center [671, 377] width 636 height 46
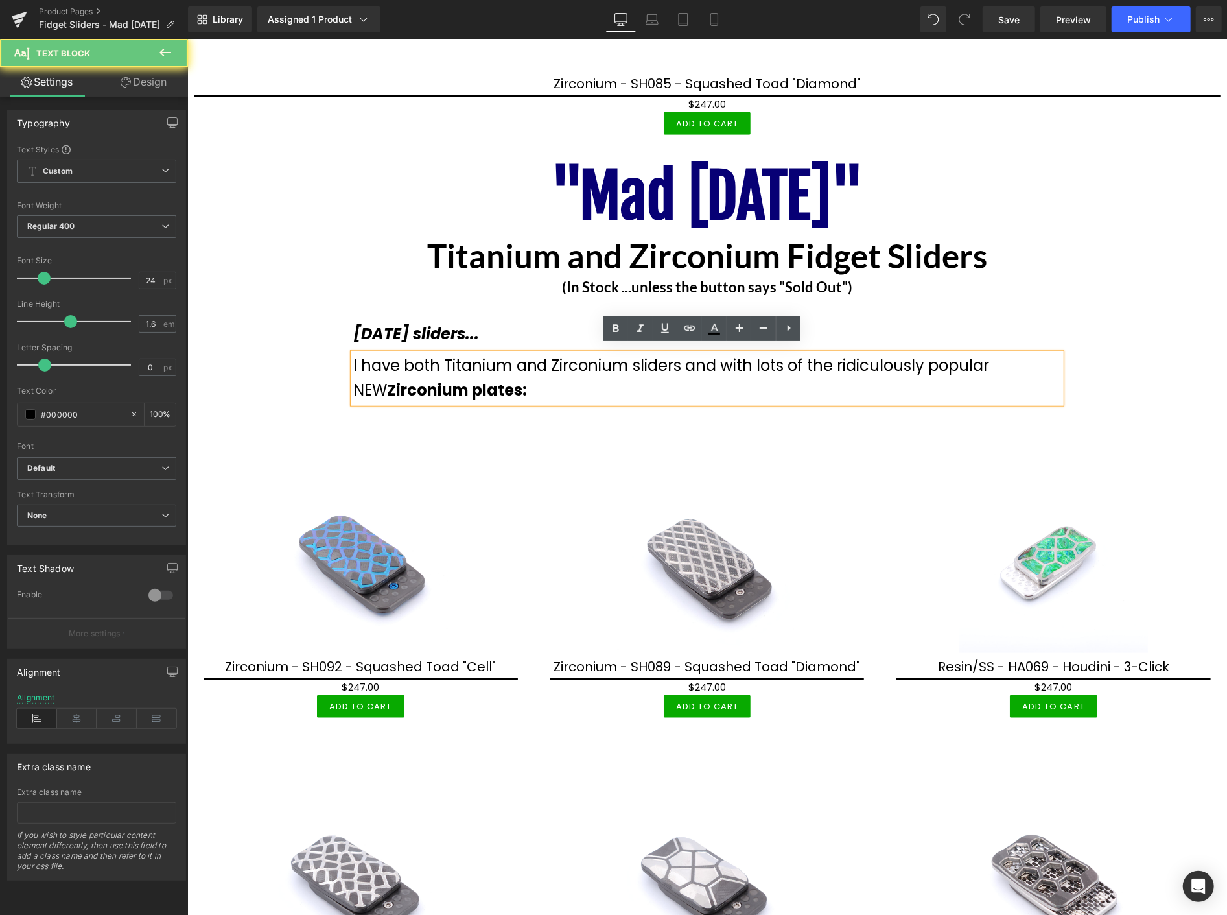
click at [722, 360] on span "I have both Titanium and Zirconium sliders and with lots of the ridiculously po…" at bounding box center [671, 377] width 636 height 46
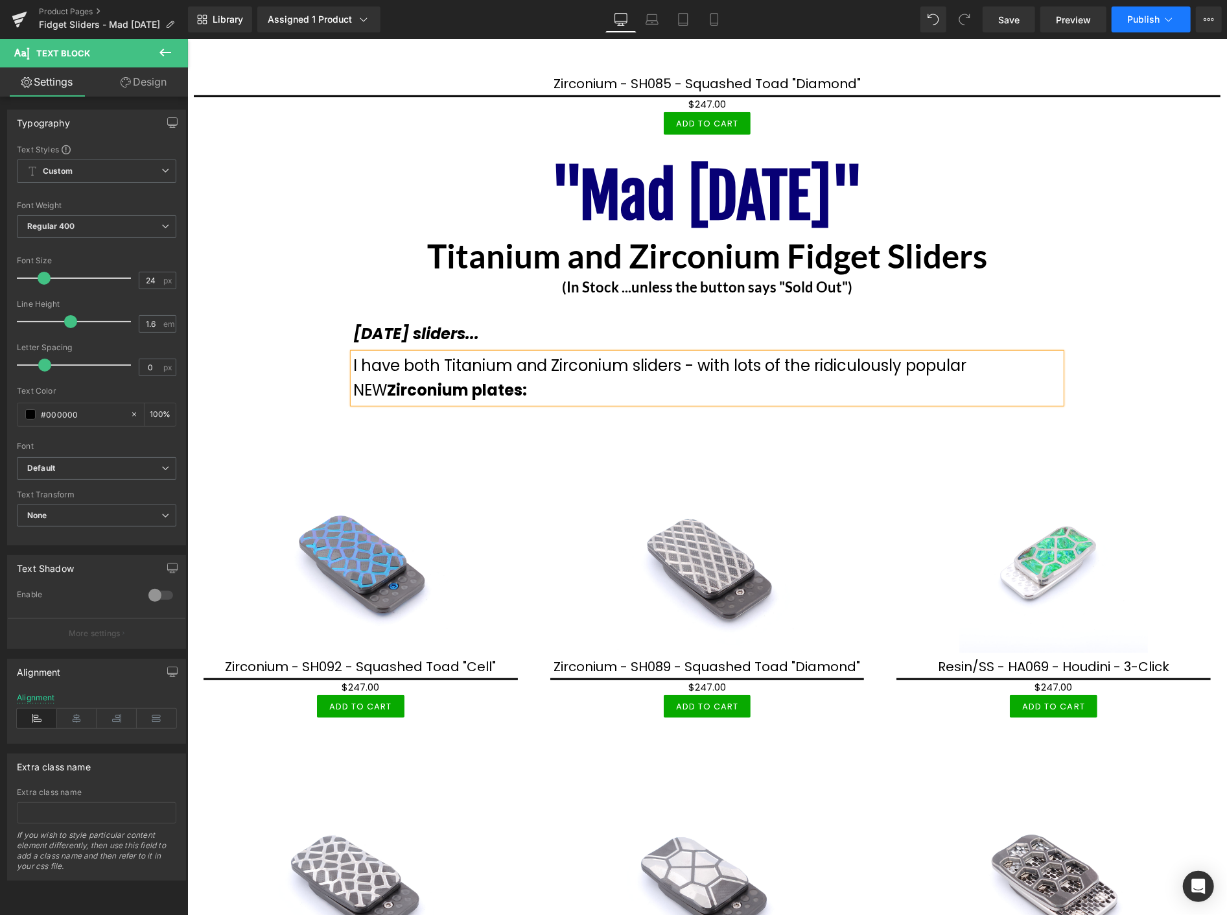
click at [1137, 15] on span "Publish" at bounding box center [1143, 19] width 32 height 10
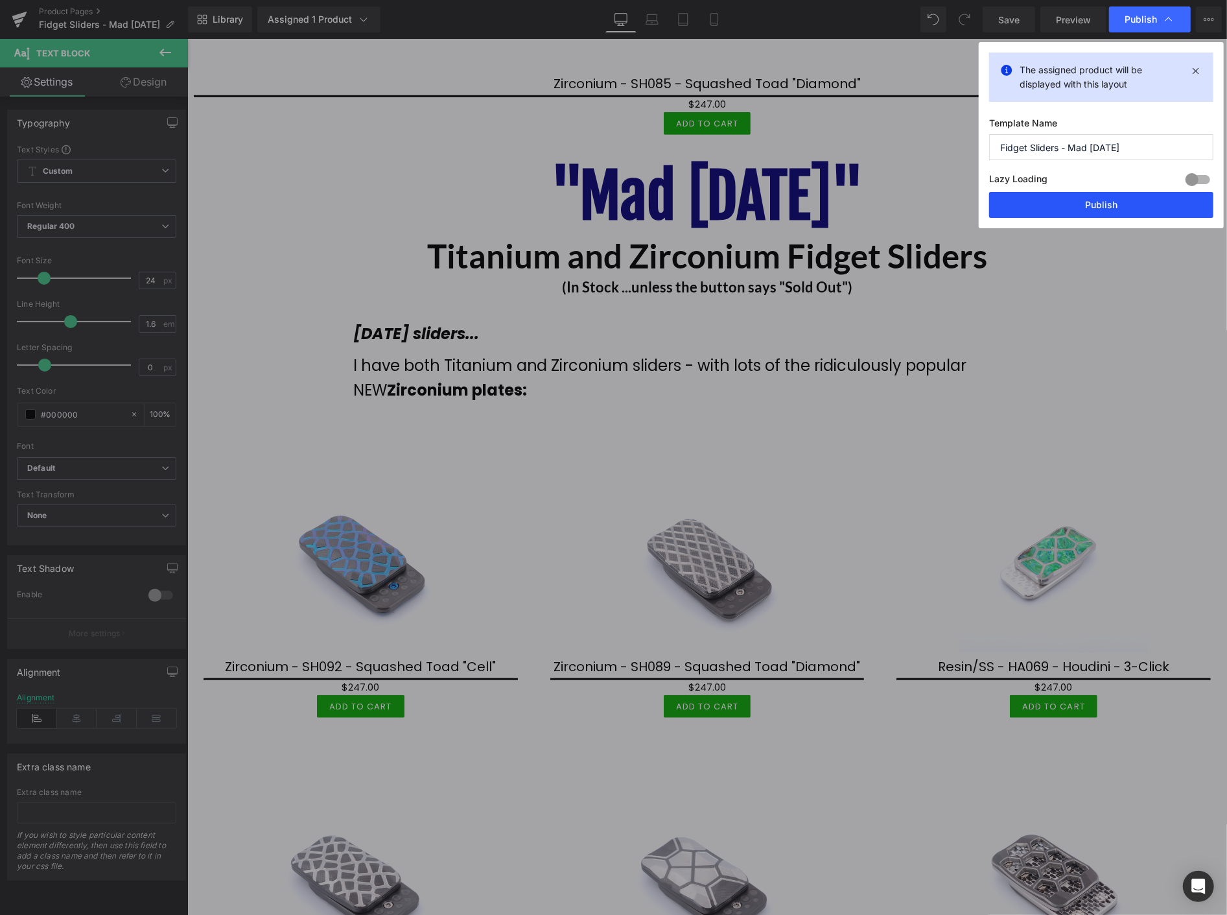
click at [1131, 204] on button "Publish" at bounding box center [1101, 205] width 224 height 26
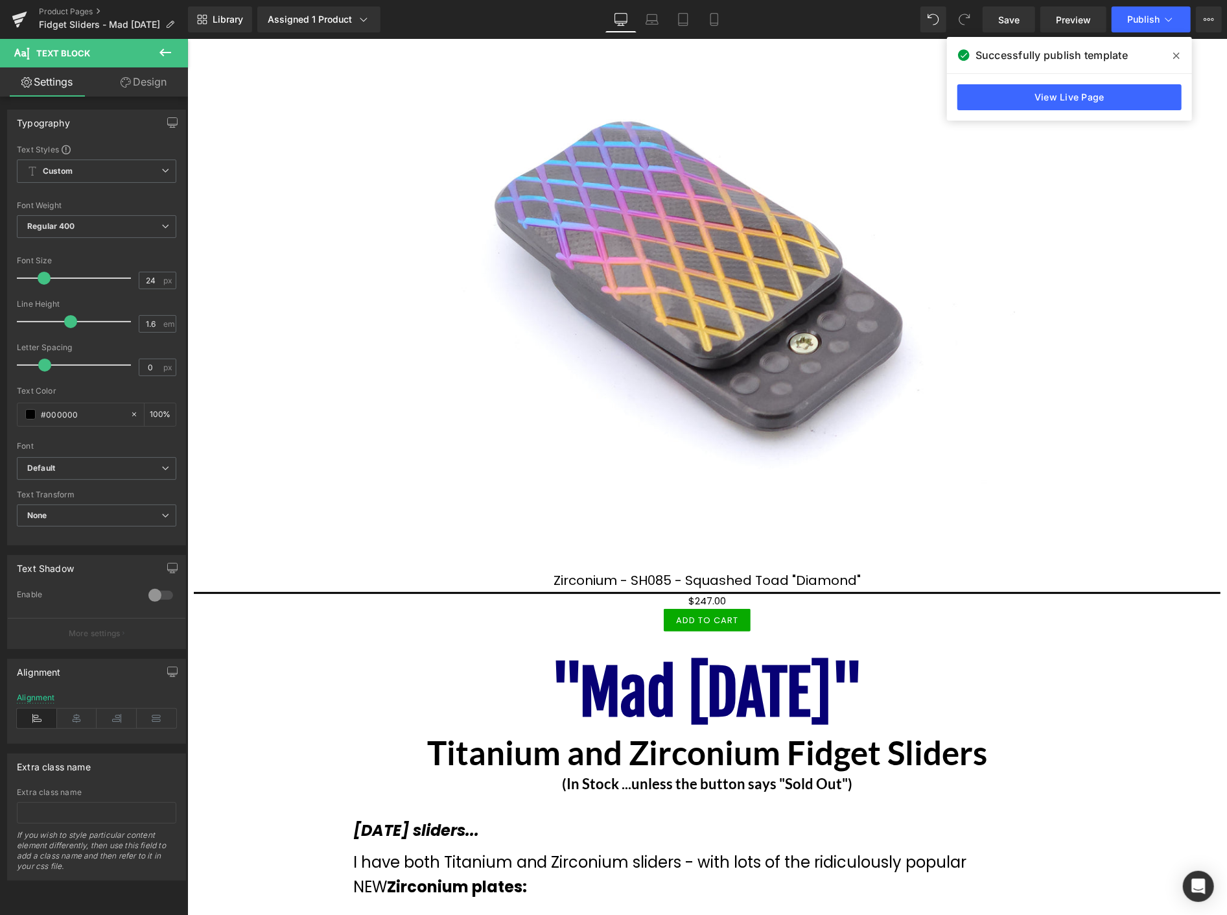
scroll to position [288, 0]
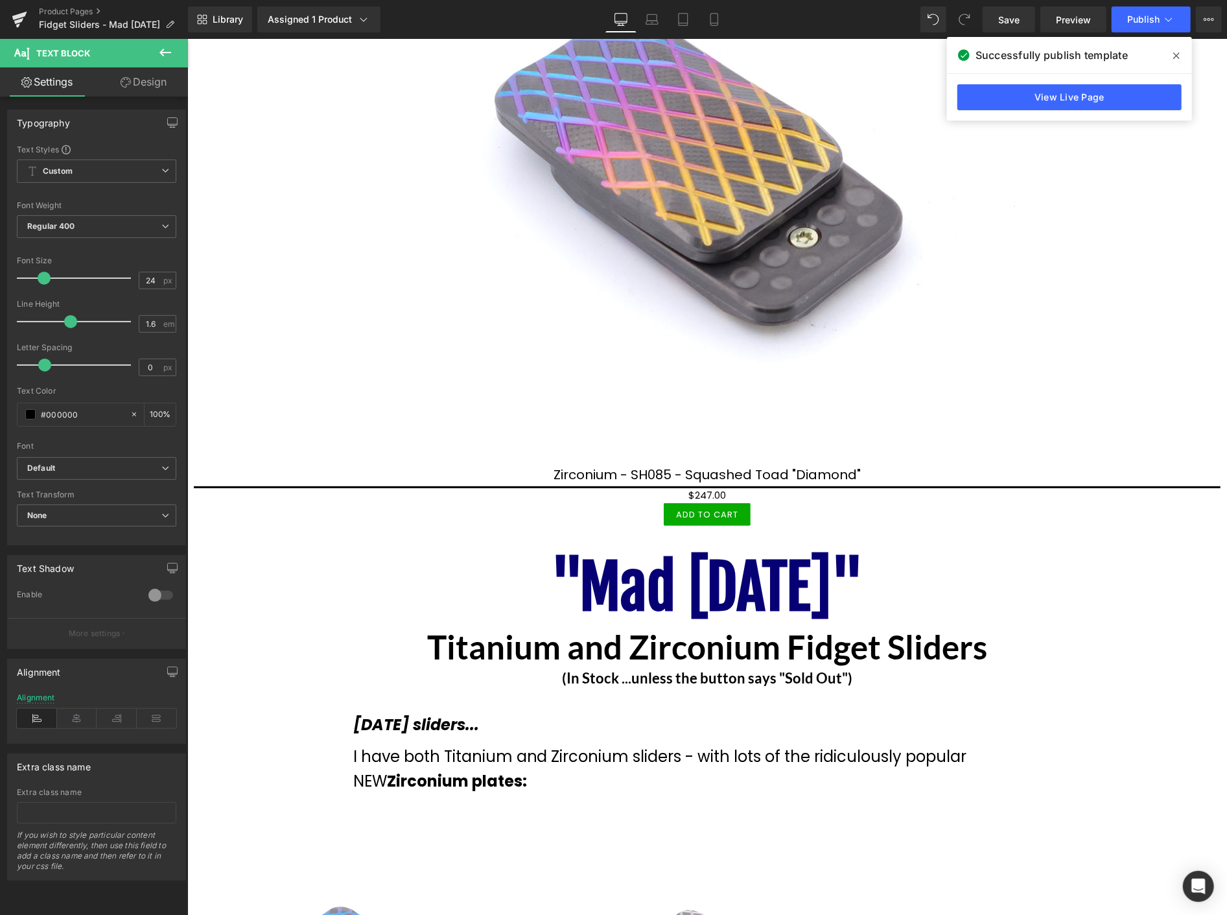
click at [1173, 57] on icon at bounding box center [1176, 56] width 6 height 10
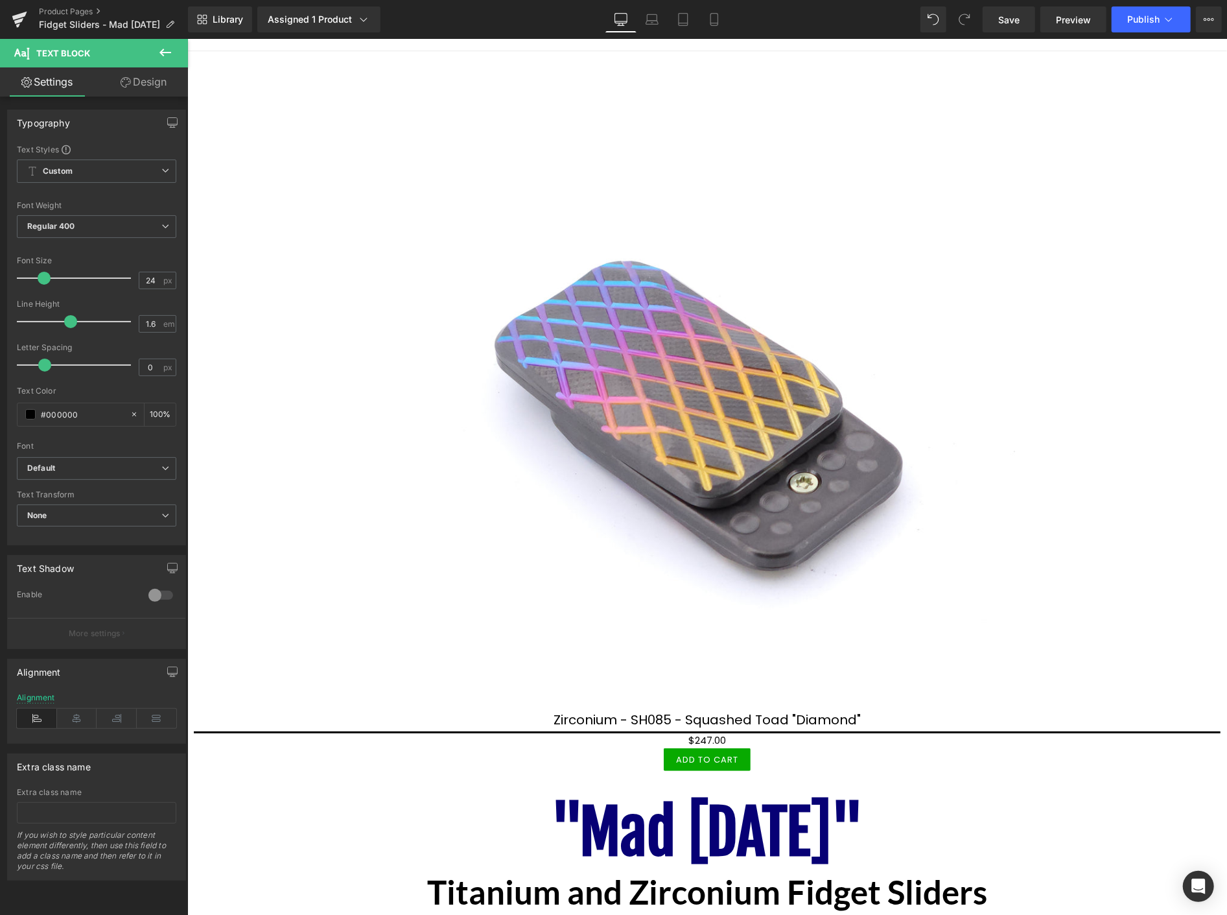
scroll to position [0, 0]
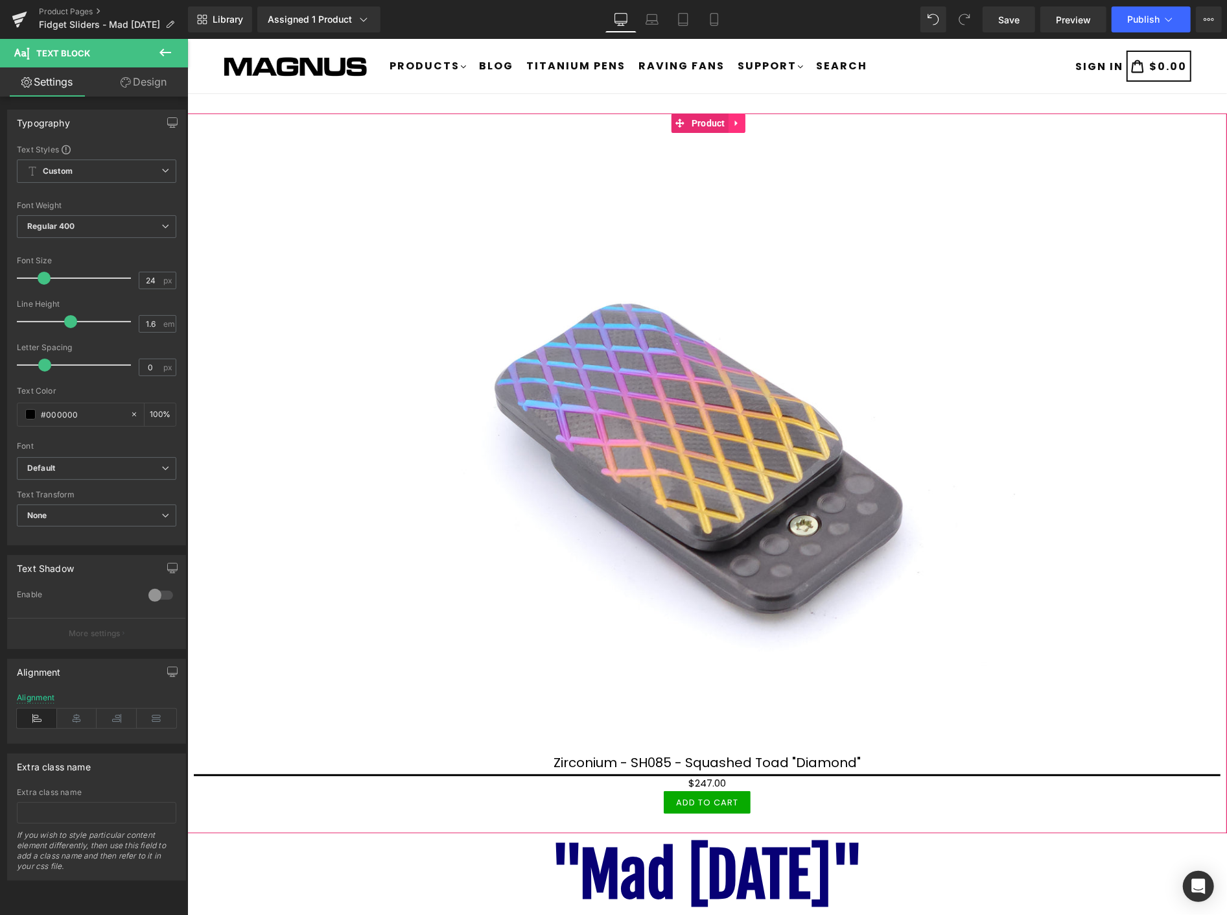
click at [732, 121] on icon at bounding box center [736, 123] width 9 height 10
click at [745, 121] on icon at bounding box center [744, 123] width 9 height 10
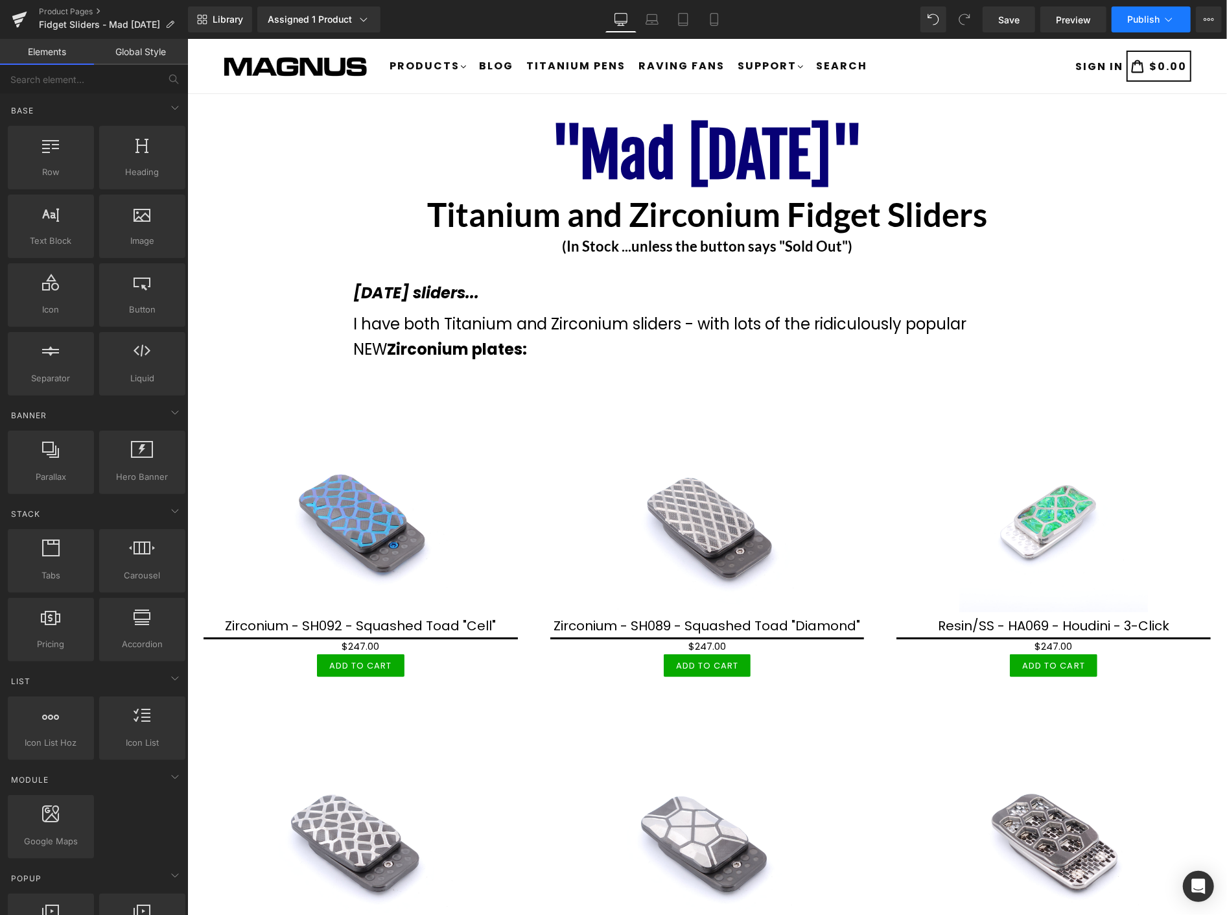
click at [1148, 22] on span "Publish" at bounding box center [1143, 19] width 32 height 10
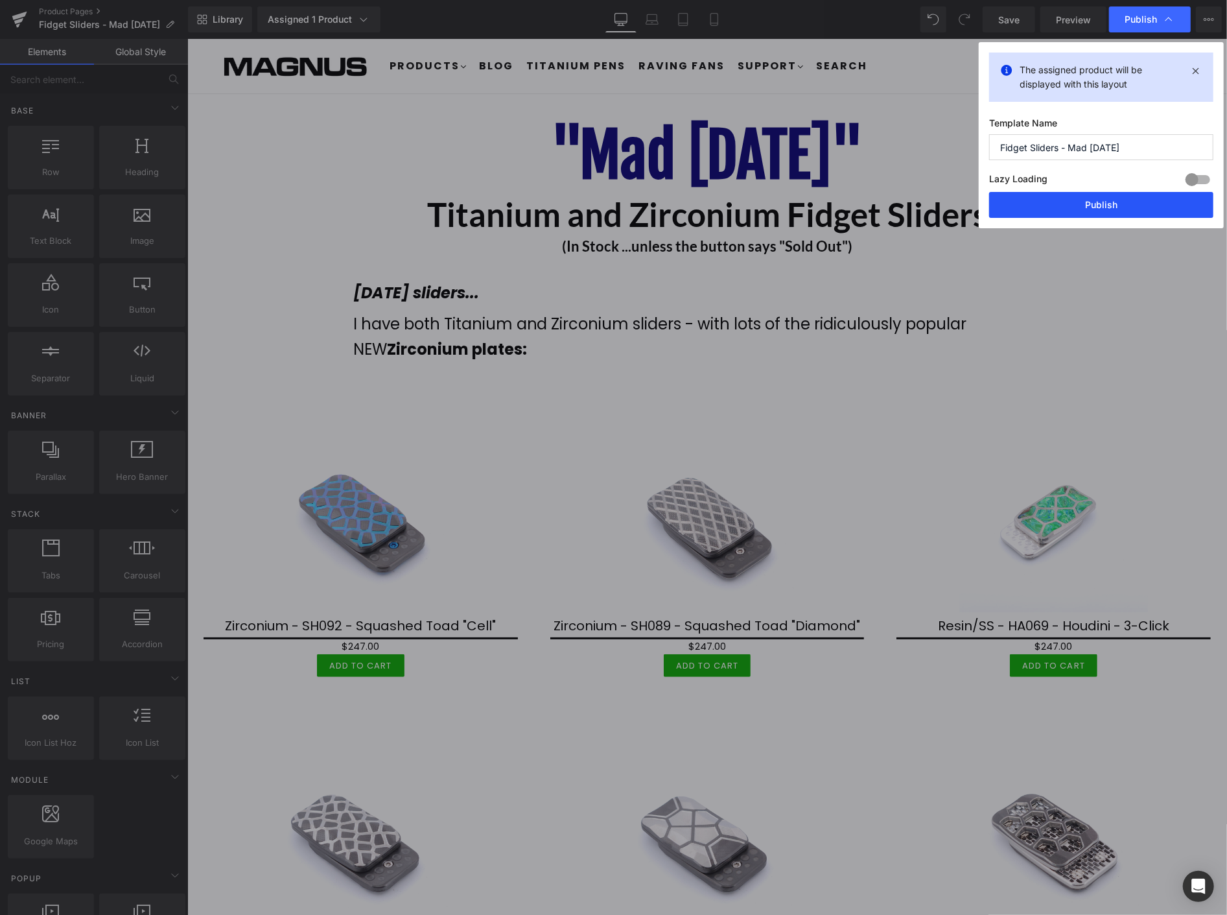
drag, startPoint x: 1132, startPoint y: 204, endPoint x: 1023, endPoint y: 108, distance: 145.2
click at [1132, 204] on button "Publish" at bounding box center [1101, 205] width 224 height 26
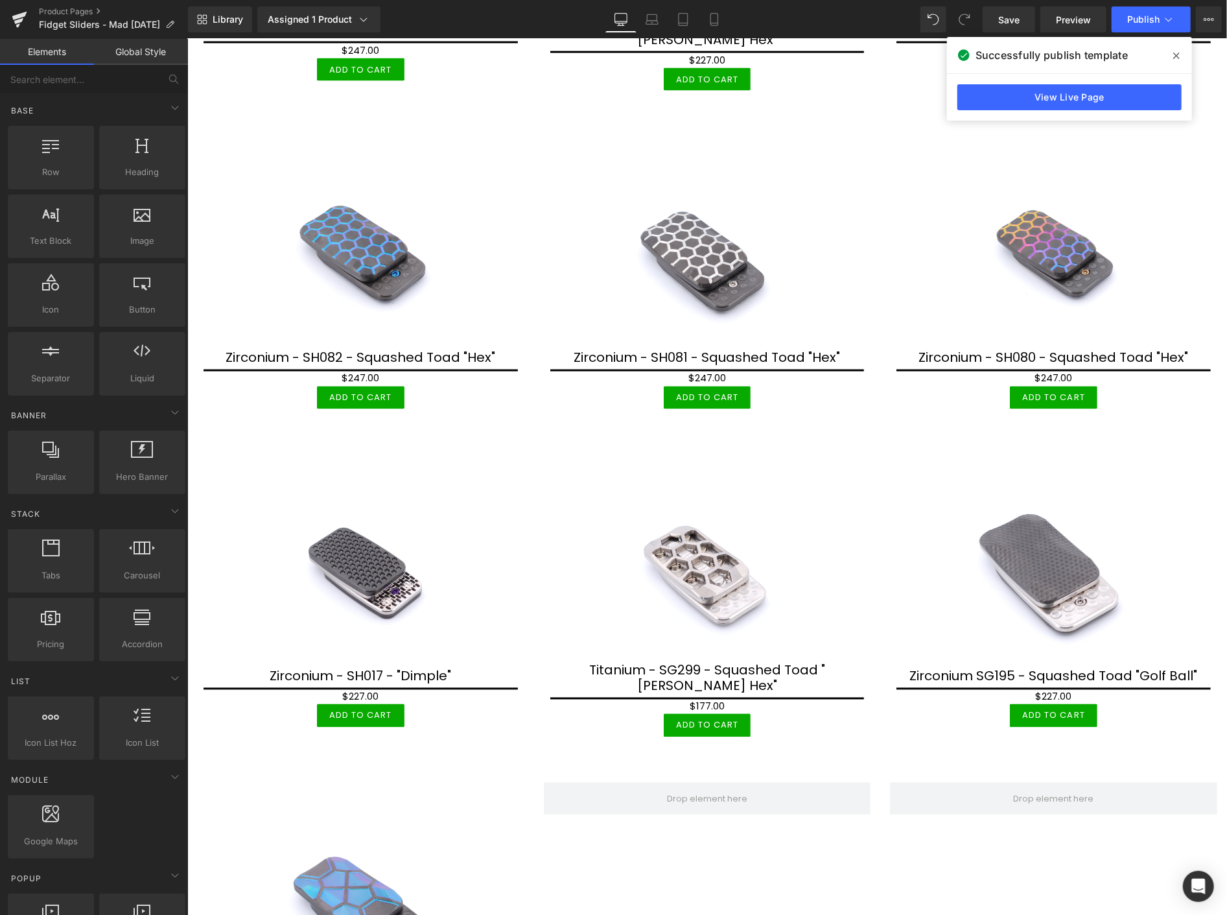
scroll to position [1584, 0]
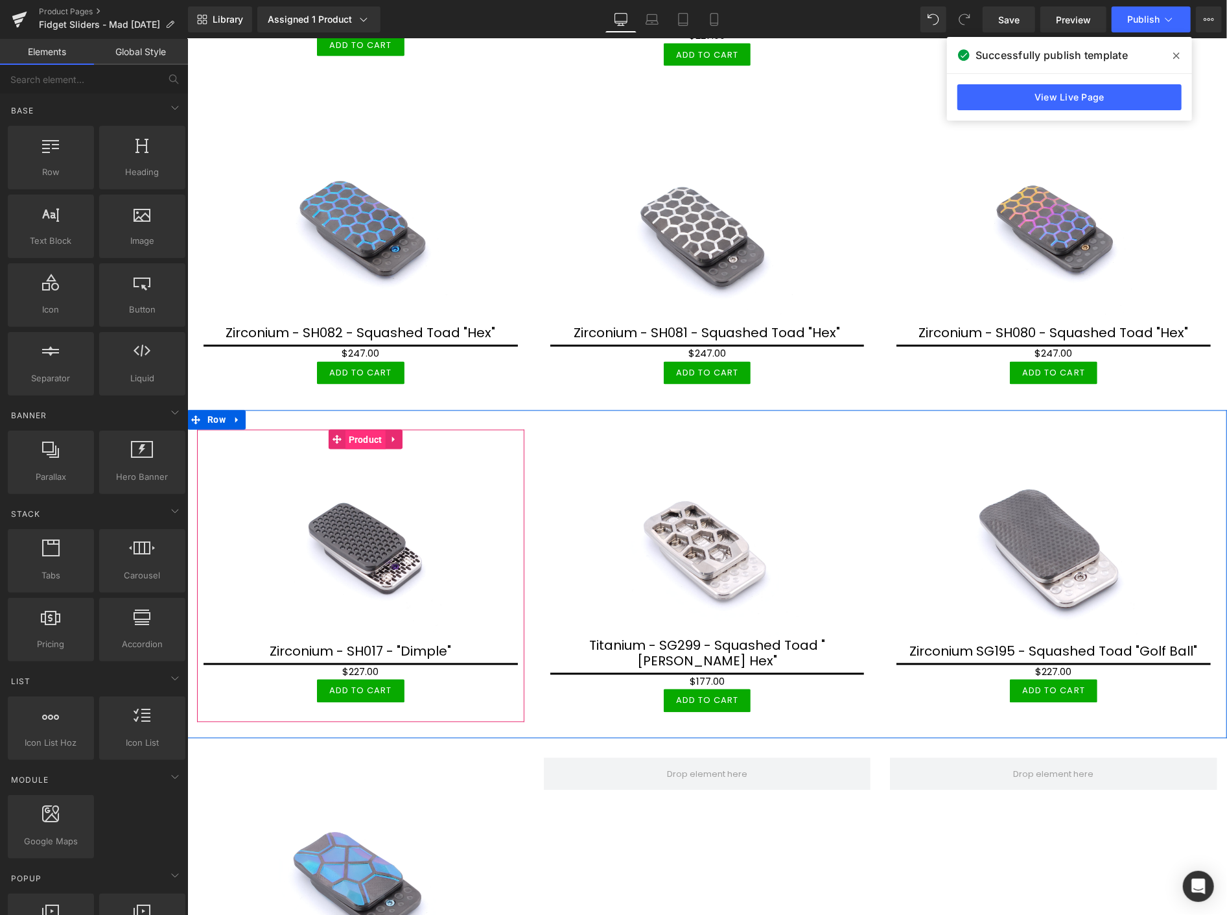
click at [369, 430] on span "Product" at bounding box center [365, 439] width 40 height 19
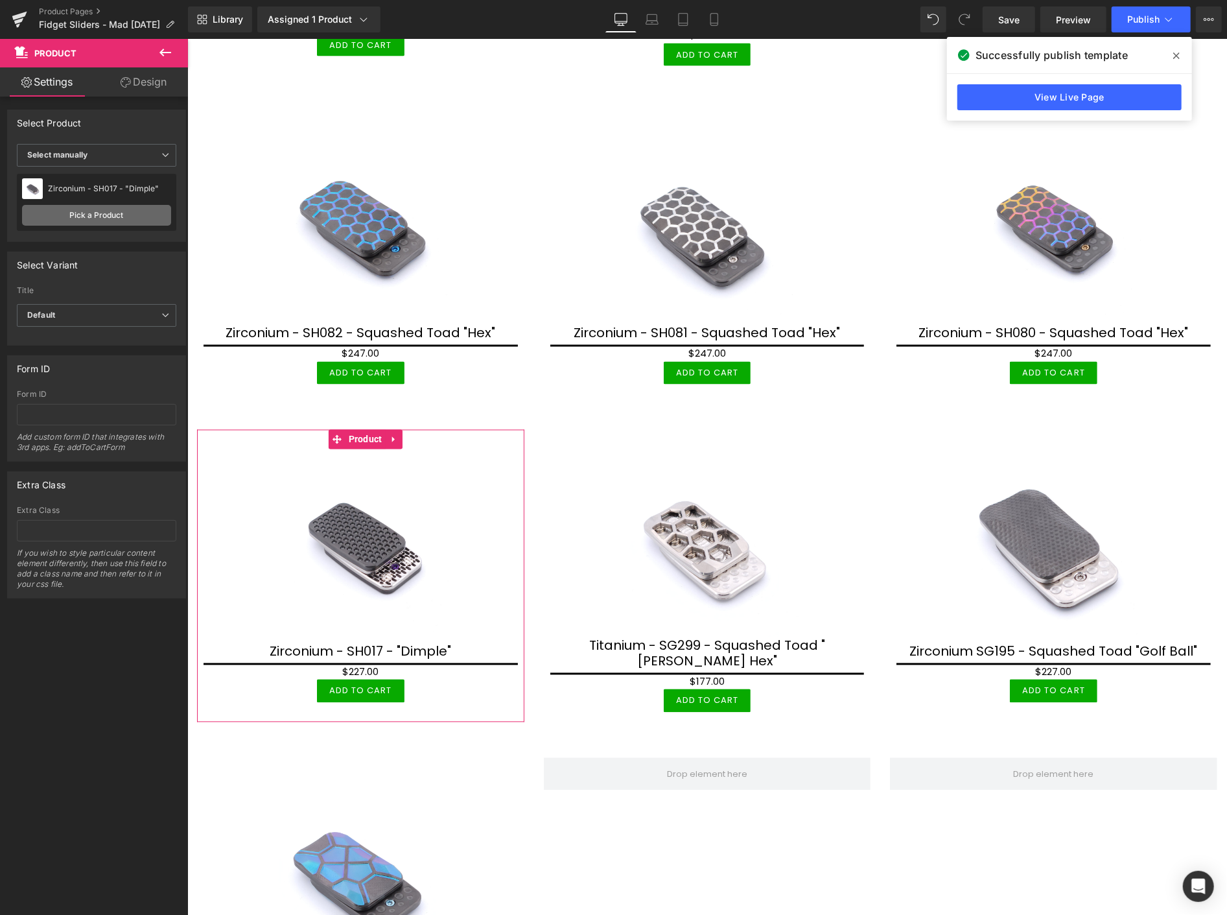
click at [131, 211] on link "Pick a Product" at bounding box center [96, 215] width 149 height 21
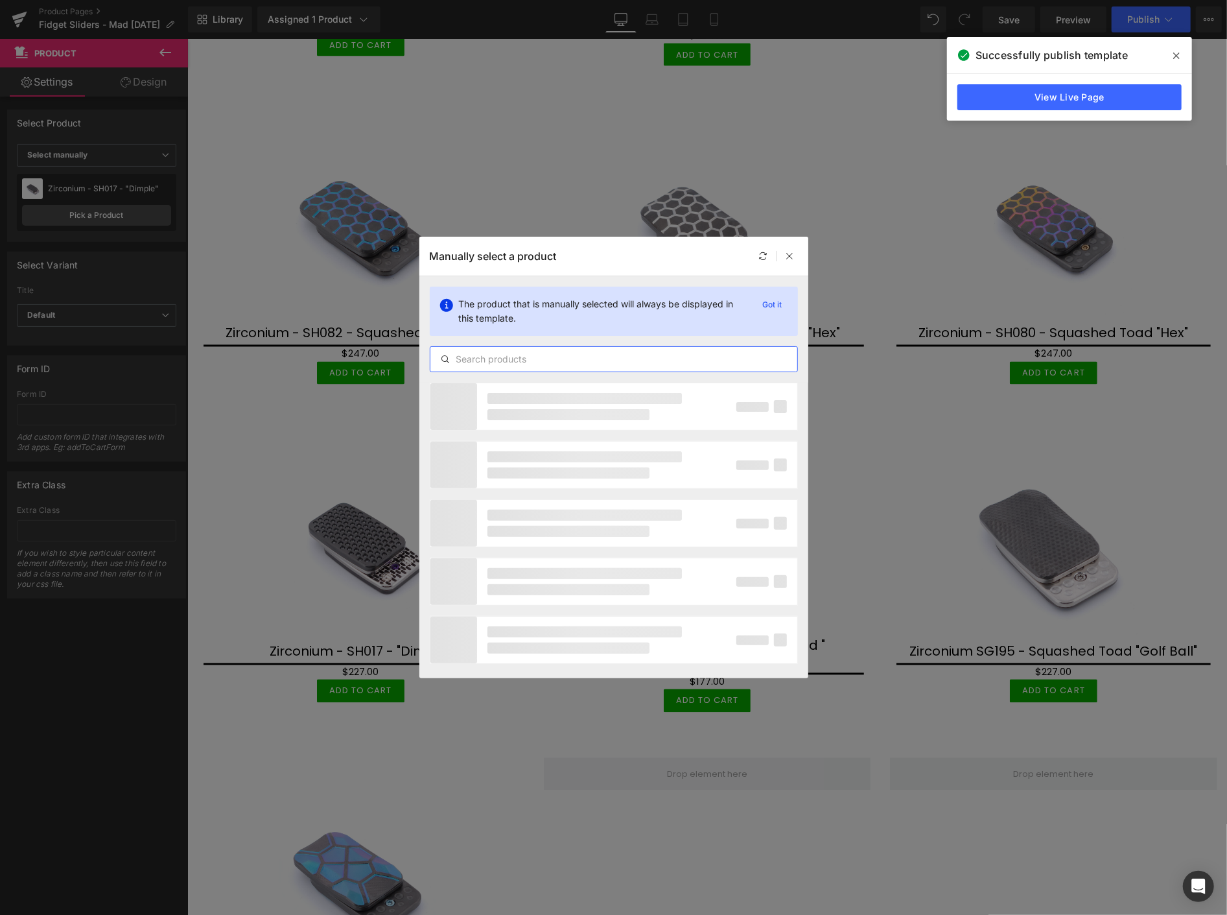
click at [488, 364] on input "text" at bounding box center [613, 359] width 367 height 16
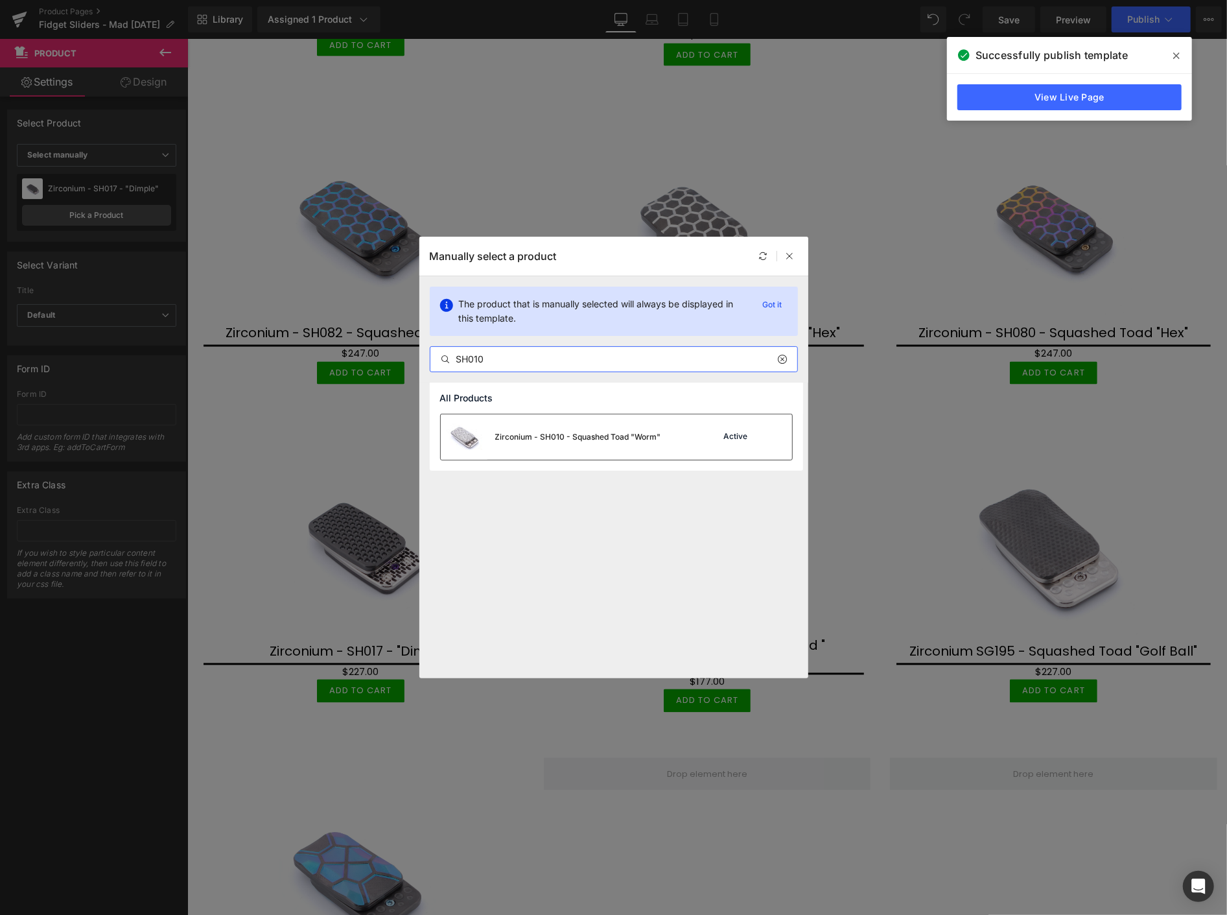
type input "SH010"
click at [581, 434] on div "Zirconium - SH010 - Squashed Toad "Worm"" at bounding box center [578, 437] width 166 height 12
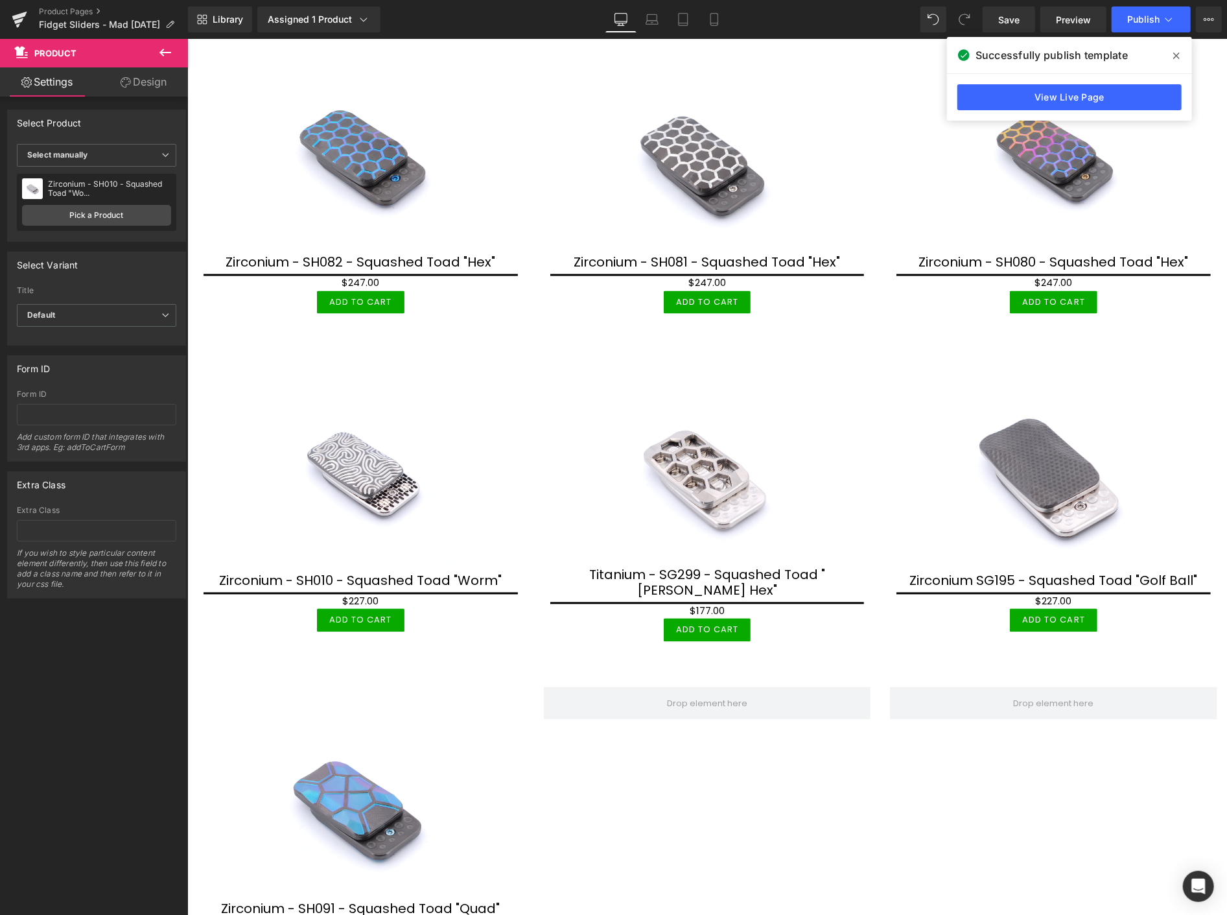
scroll to position [1800, 0]
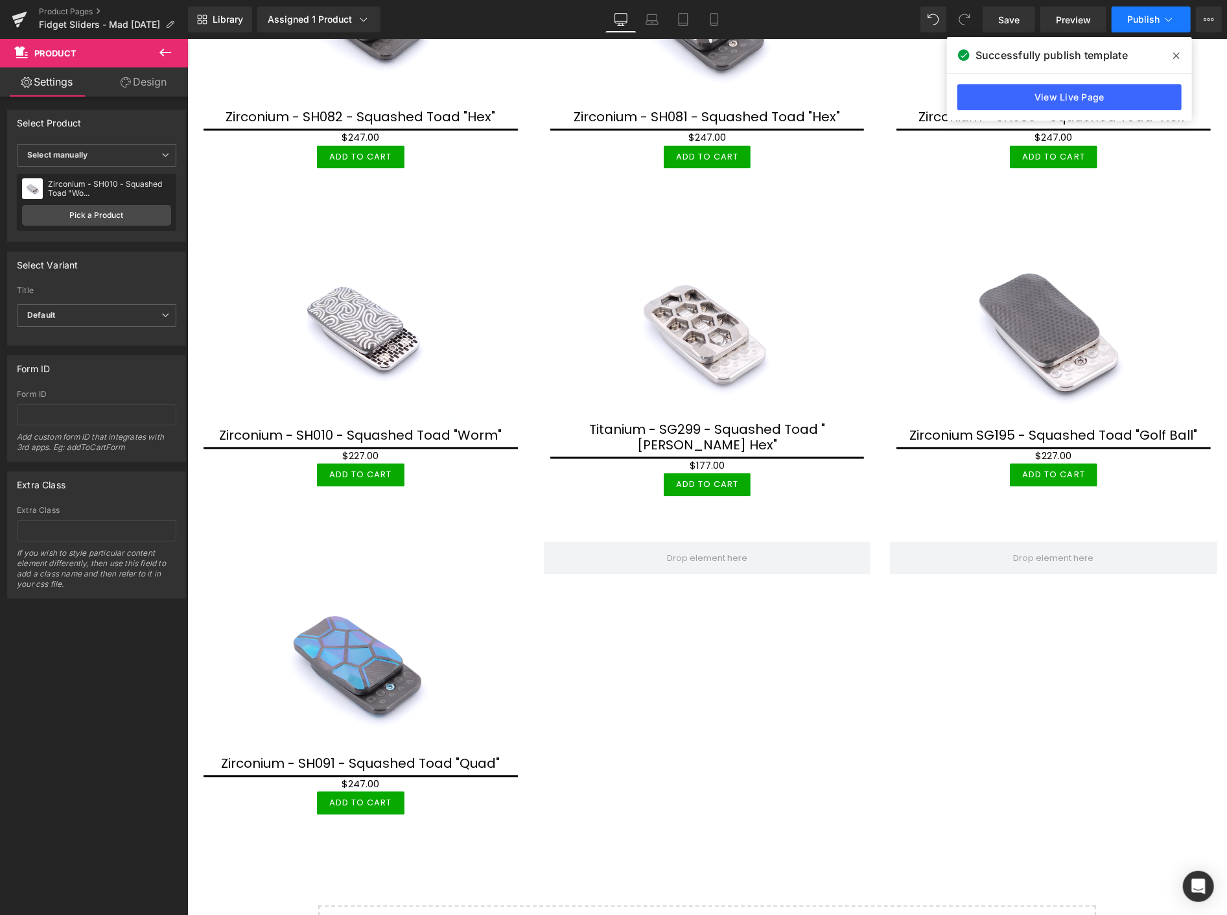
click at [1137, 17] on span "Publish" at bounding box center [1143, 19] width 32 height 10
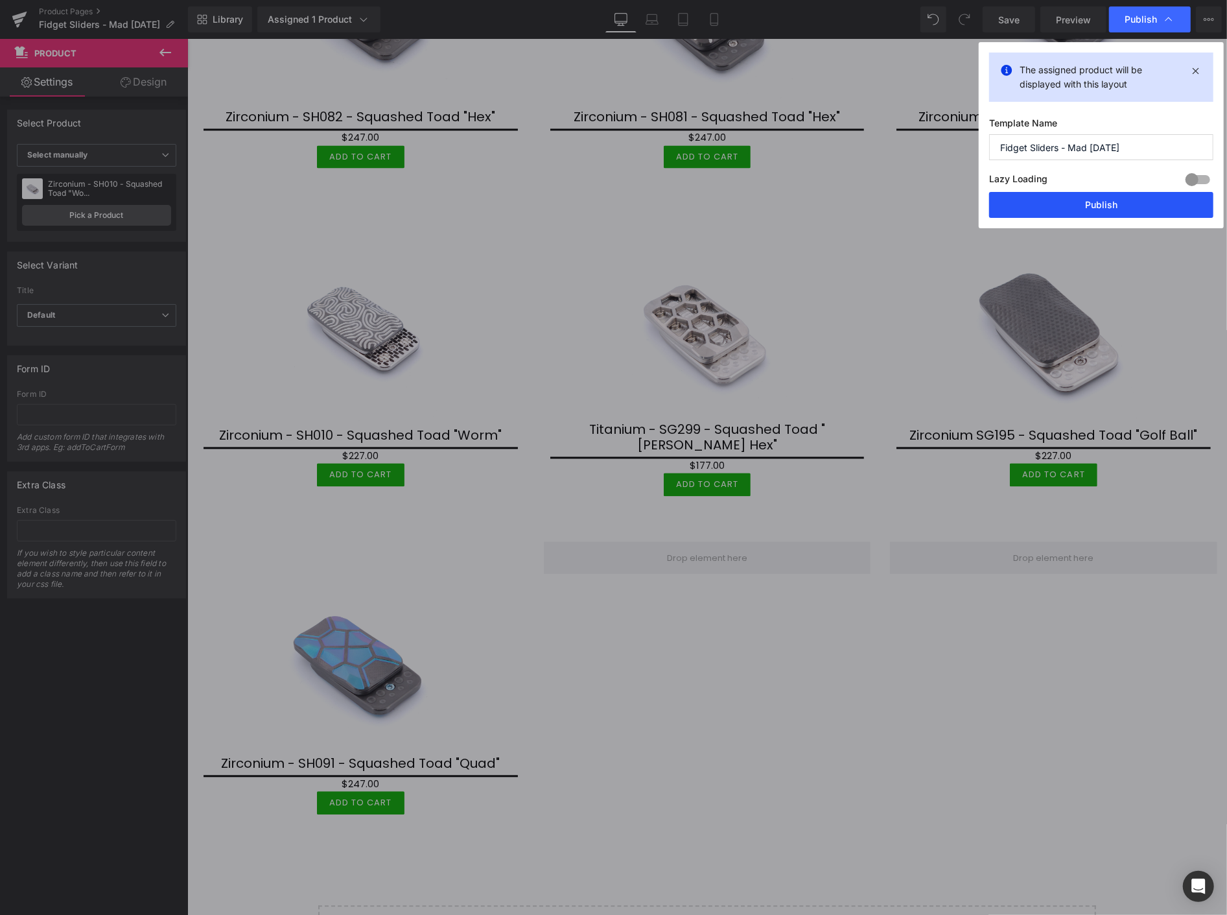
click at [1128, 202] on button "Publish" at bounding box center [1101, 205] width 224 height 26
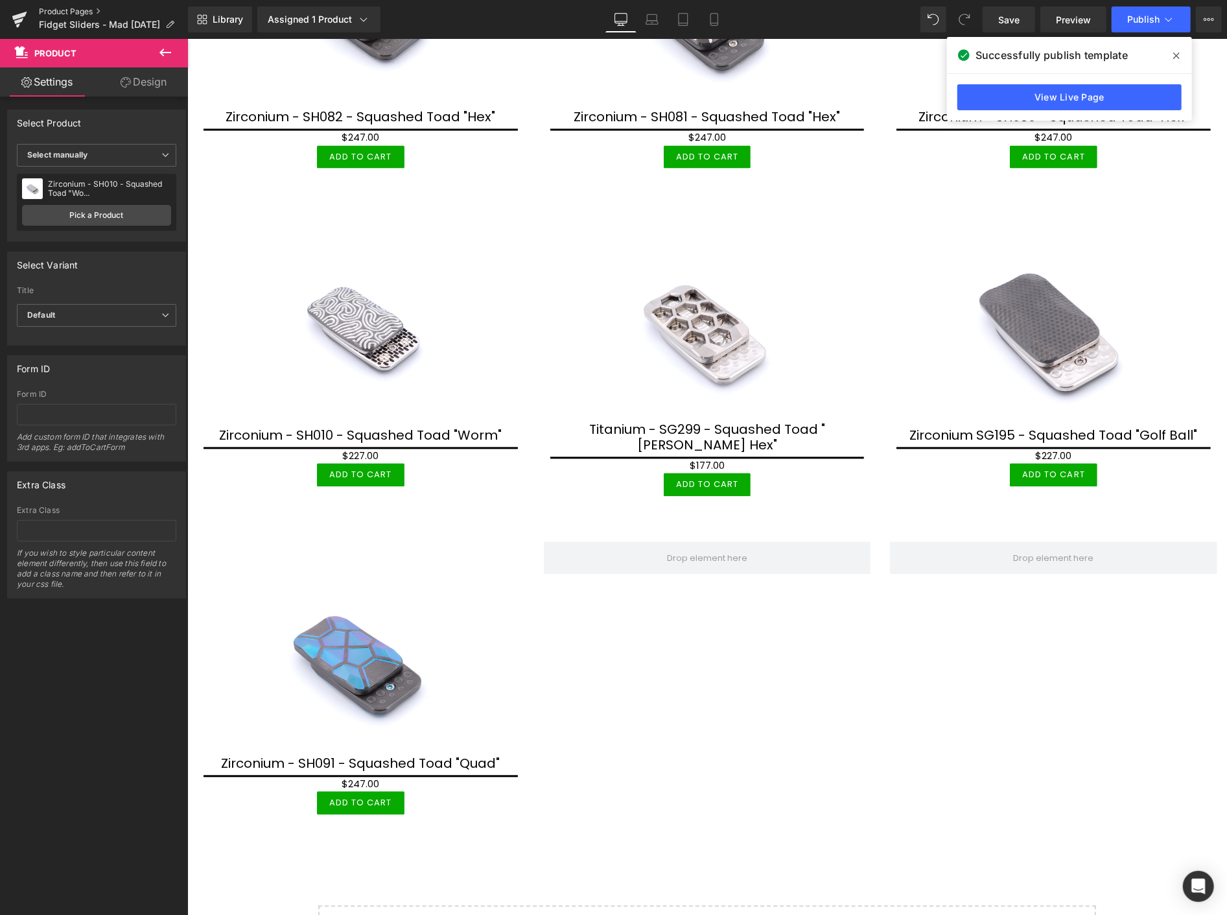
click at [53, 8] on link "Product Pages" at bounding box center [113, 11] width 149 height 10
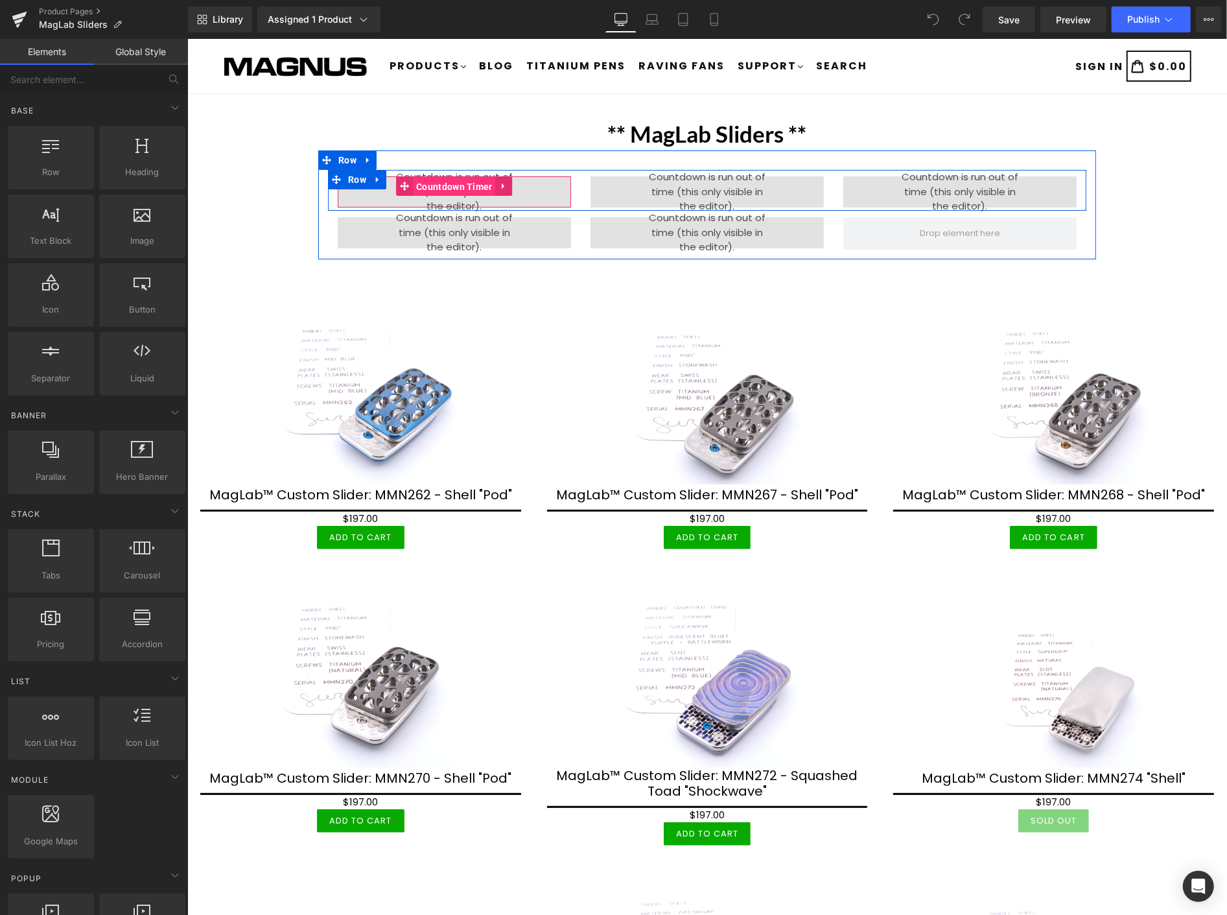
click at [437, 185] on span "Countdown Timer" at bounding box center [453, 185] width 83 height 19
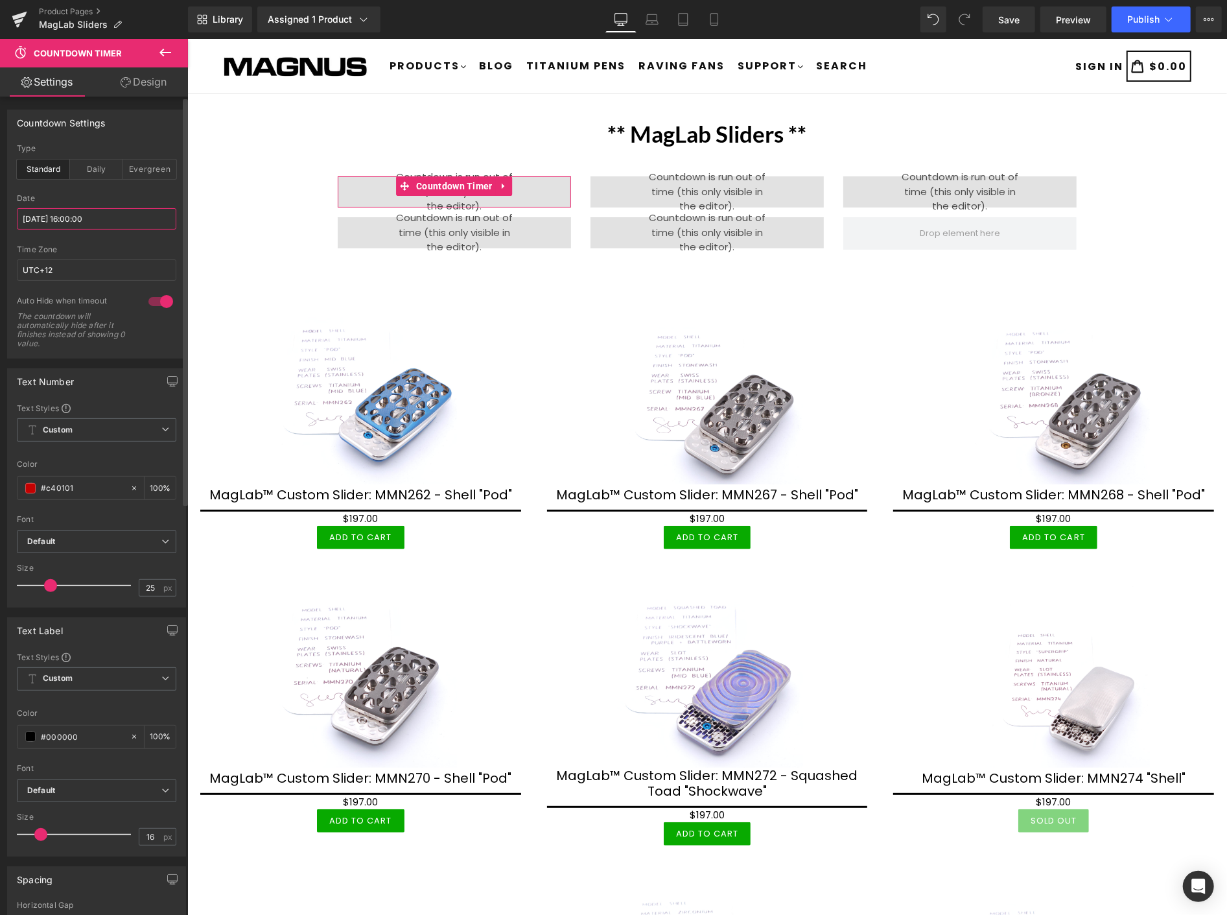
click at [117, 219] on input "2025/09/11 16:00:00" at bounding box center [96, 218] width 159 height 21
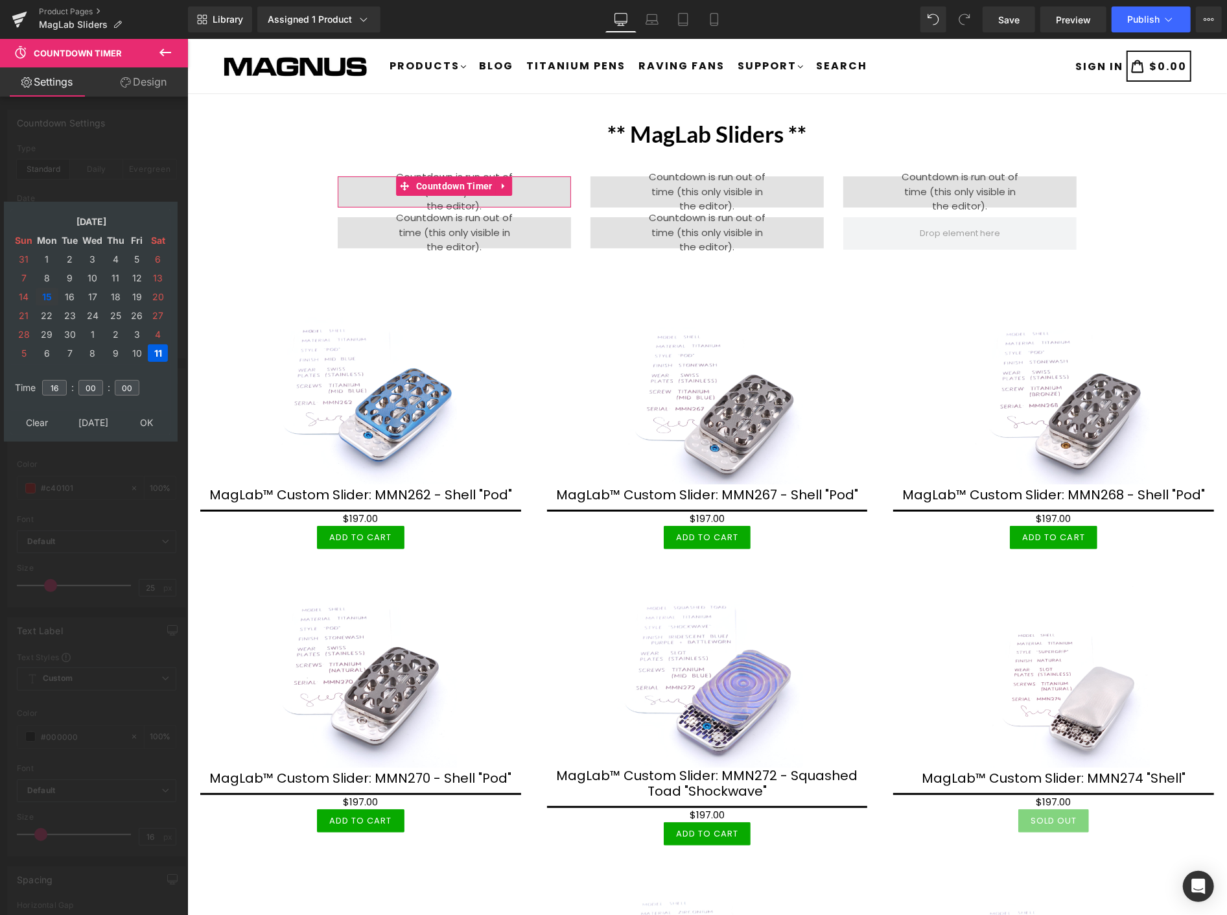
click at [47, 288] on td "15" at bounding box center [47, 296] width 23 height 17
click at [67, 380] on td "16" at bounding box center [54, 388] width 29 height 30
click at [62, 381] on input "16" at bounding box center [54, 388] width 25 height 16
type input "1"
type input "19"
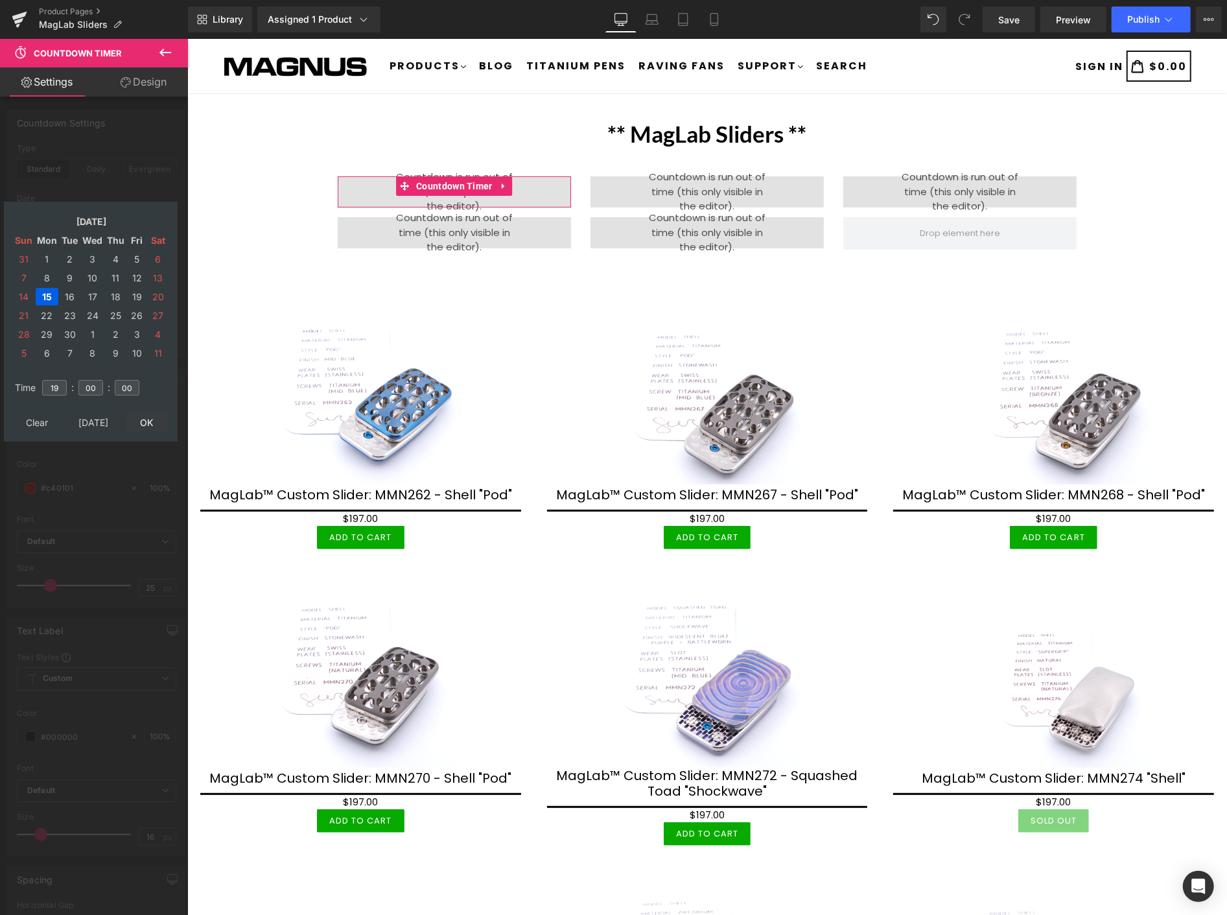
type input "2025/09/15 19:00:00"
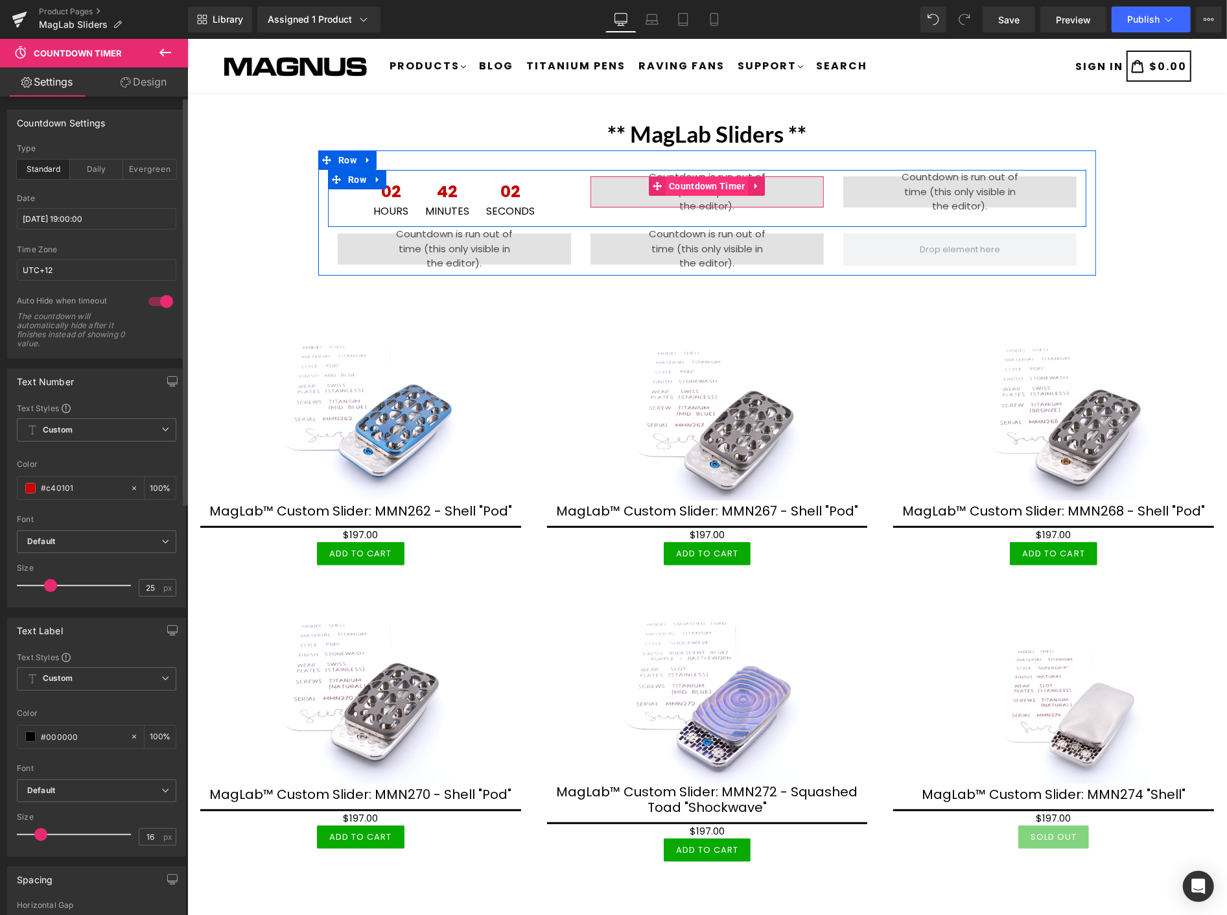
click at [704, 181] on span "Countdown Timer" at bounding box center [706, 185] width 83 height 19
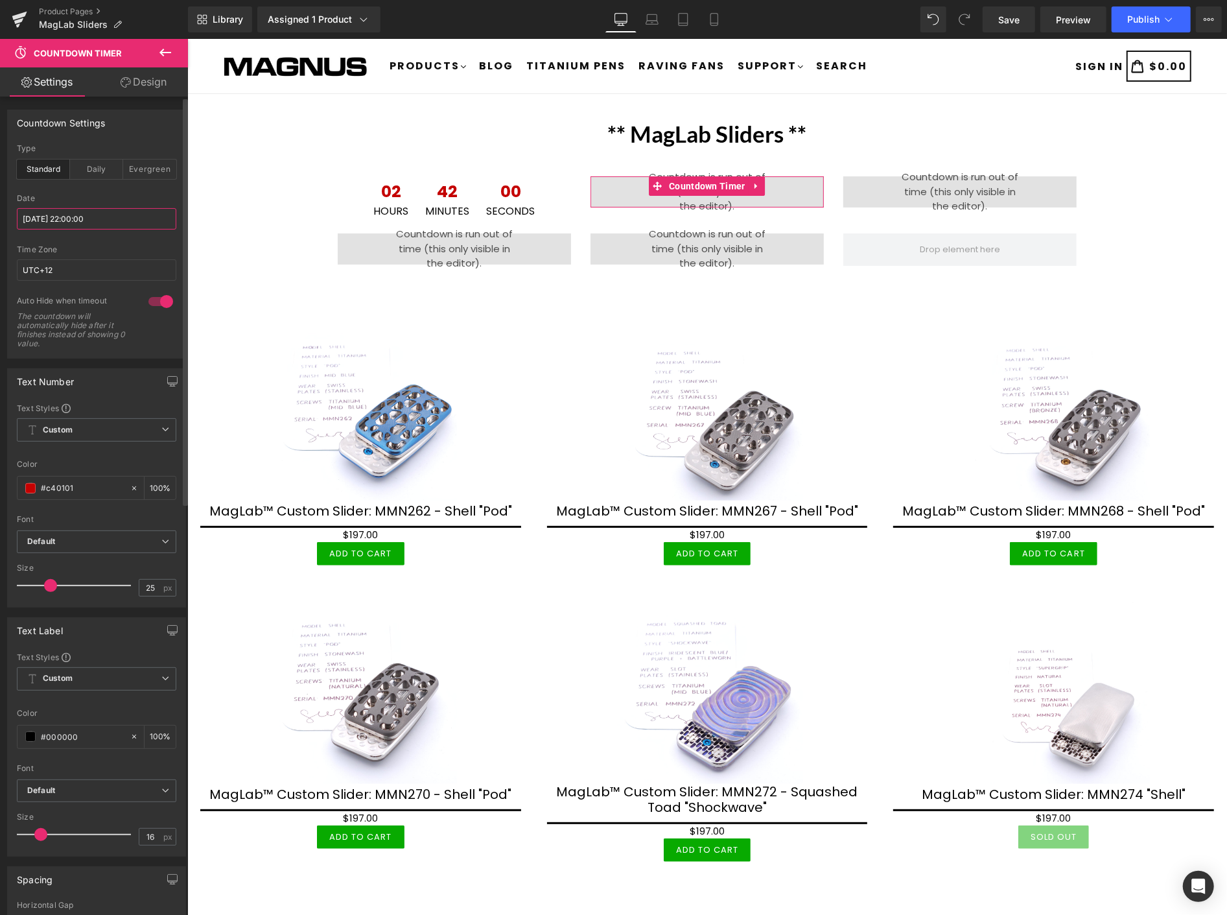
click at [115, 218] on input "2025/09/11 22:00:00" at bounding box center [96, 218] width 159 height 21
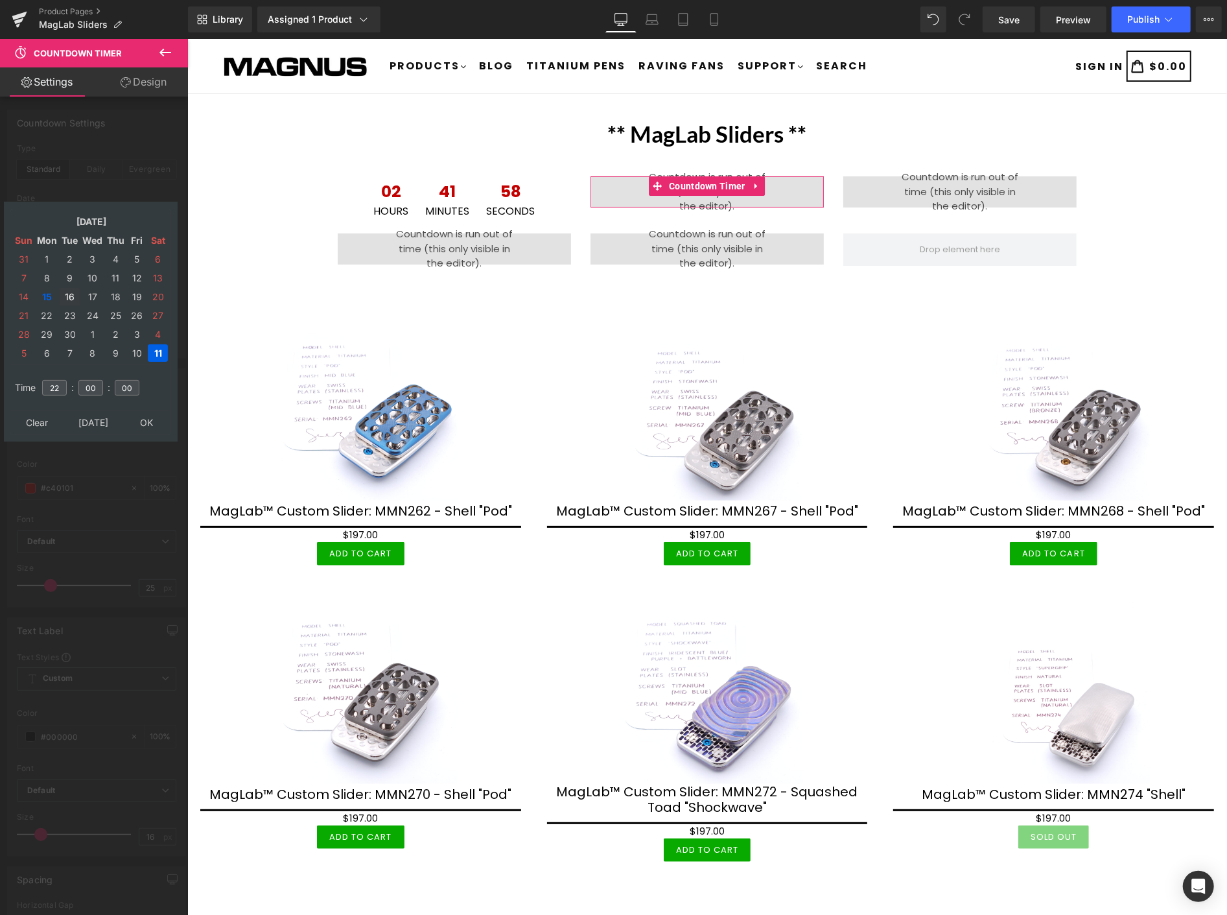
click at [70, 290] on td "16" at bounding box center [70, 296] width 20 height 17
click at [63, 380] on input "22" at bounding box center [54, 388] width 25 height 16
type input "2"
type input "01"
type input "2025/09/16 01:00:00"
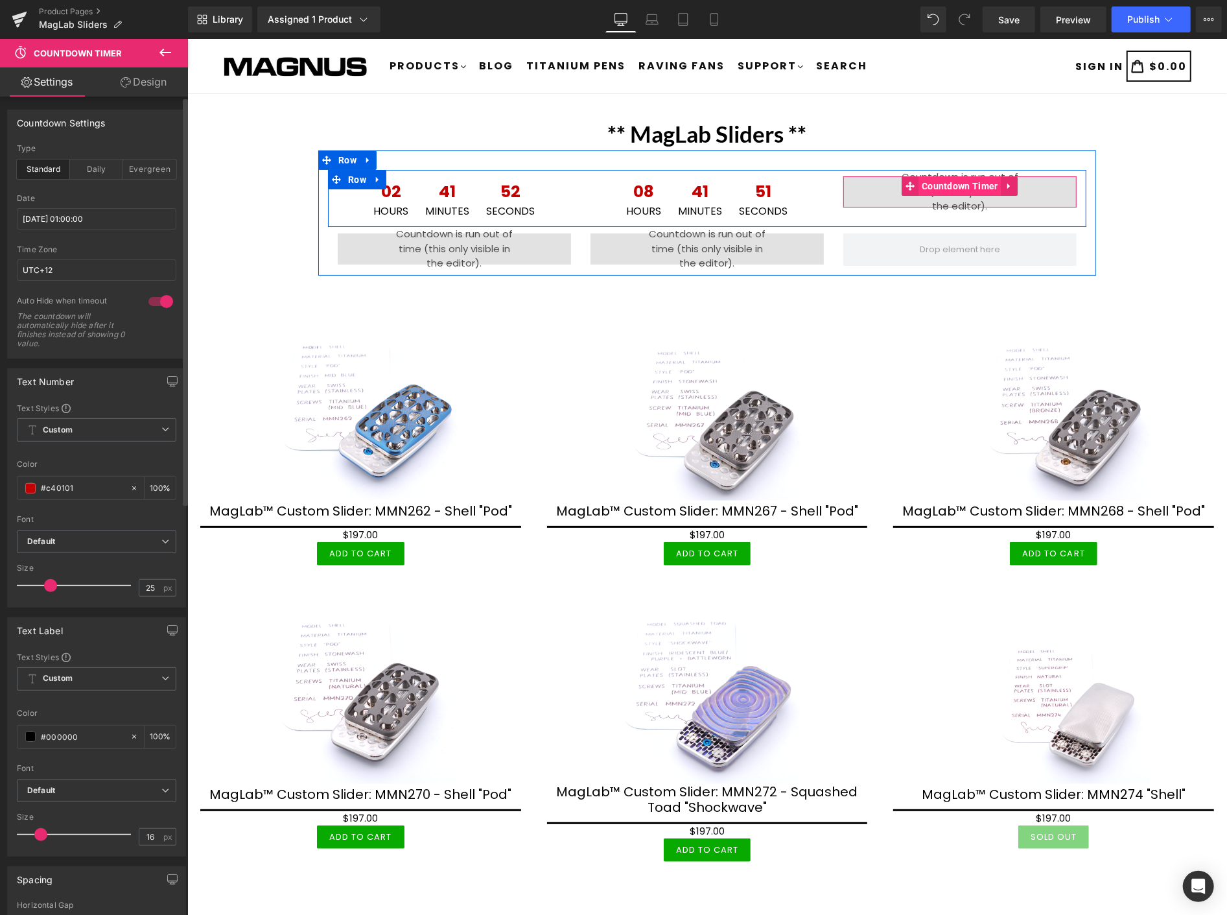
click at [952, 178] on span "Countdown Timer" at bounding box center [959, 185] width 83 height 19
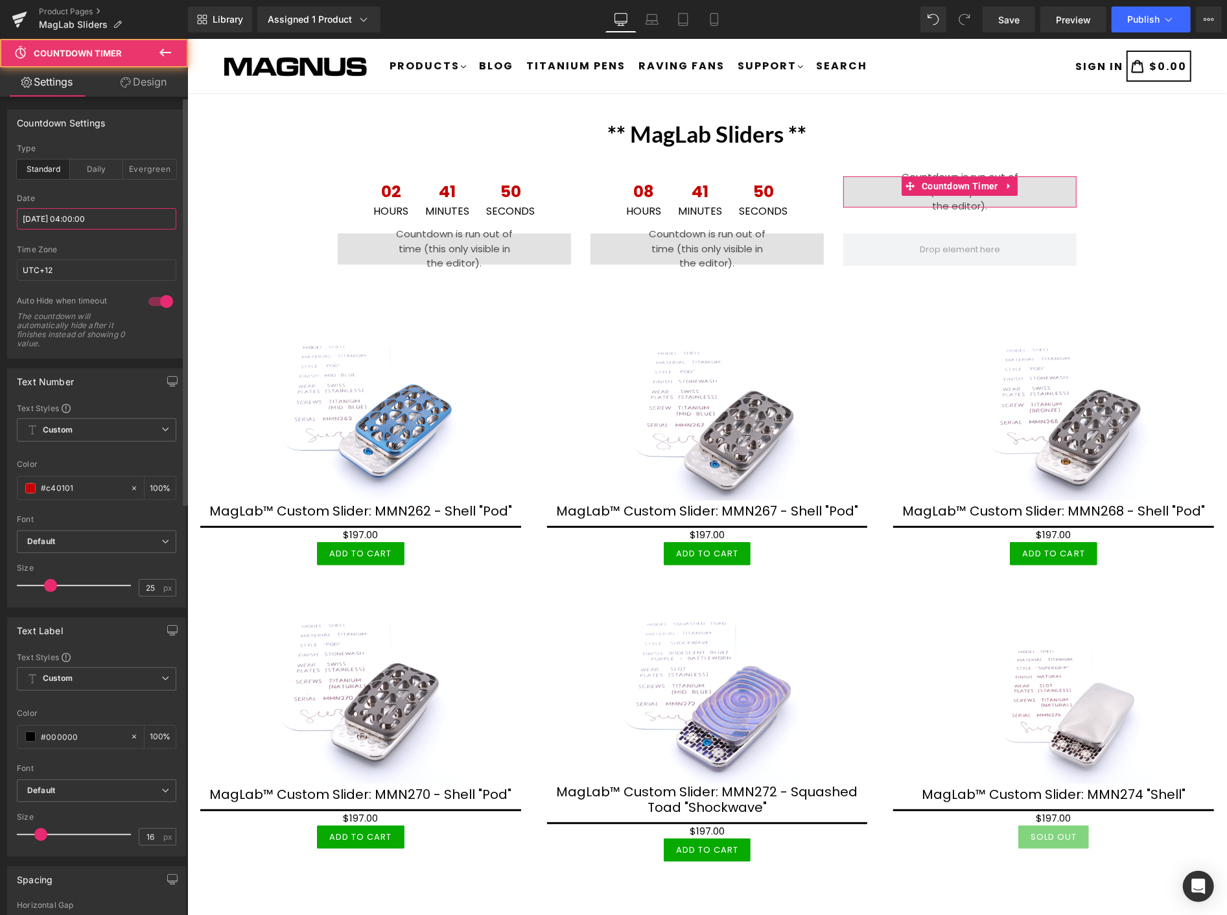
click at [127, 217] on input "2025/09/12 04:00:00" at bounding box center [96, 218] width 159 height 21
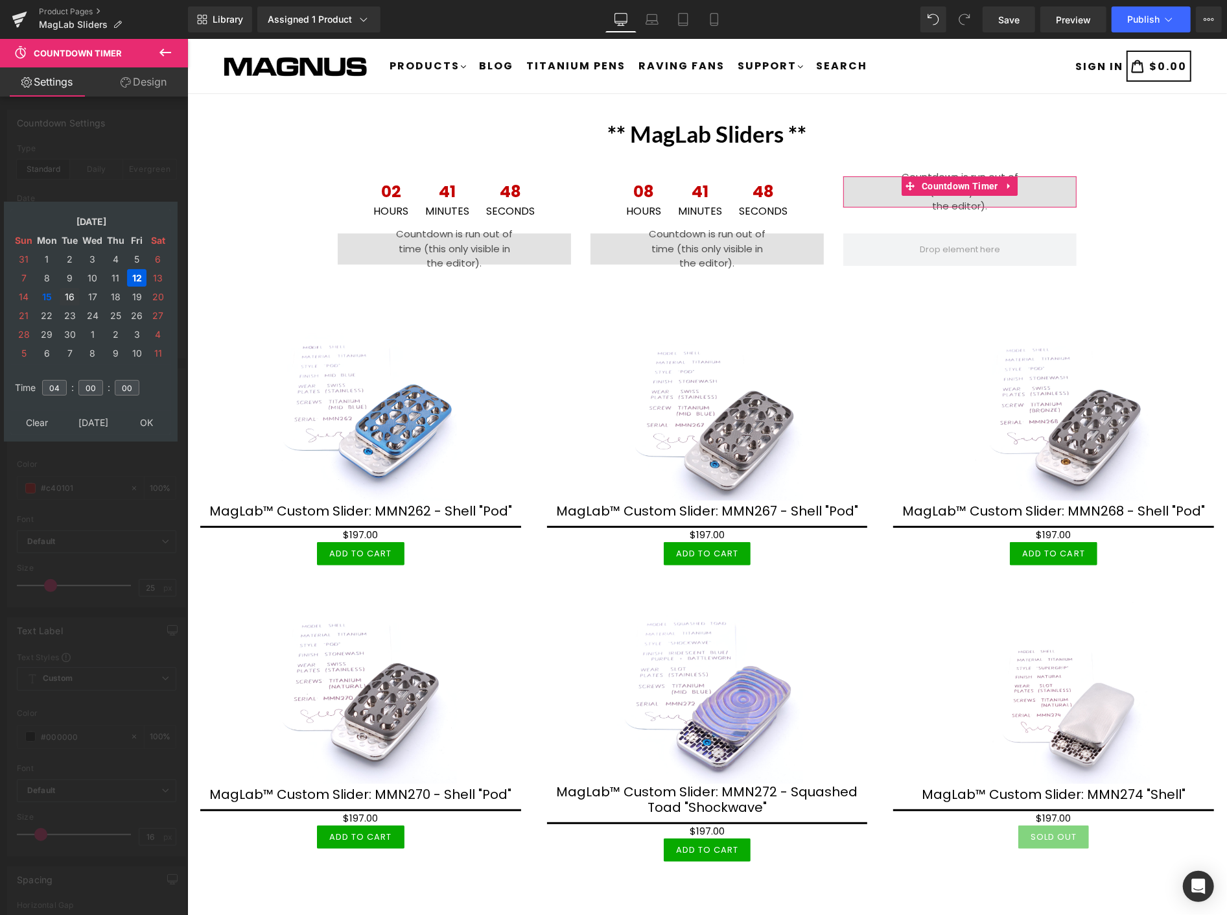
click at [69, 292] on td "16" at bounding box center [70, 296] width 20 height 17
click at [62, 380] on input "04" at bounding box center [54, 388] width 25 height 16
type input "07"
type input "2025/09/16 07:00:00"
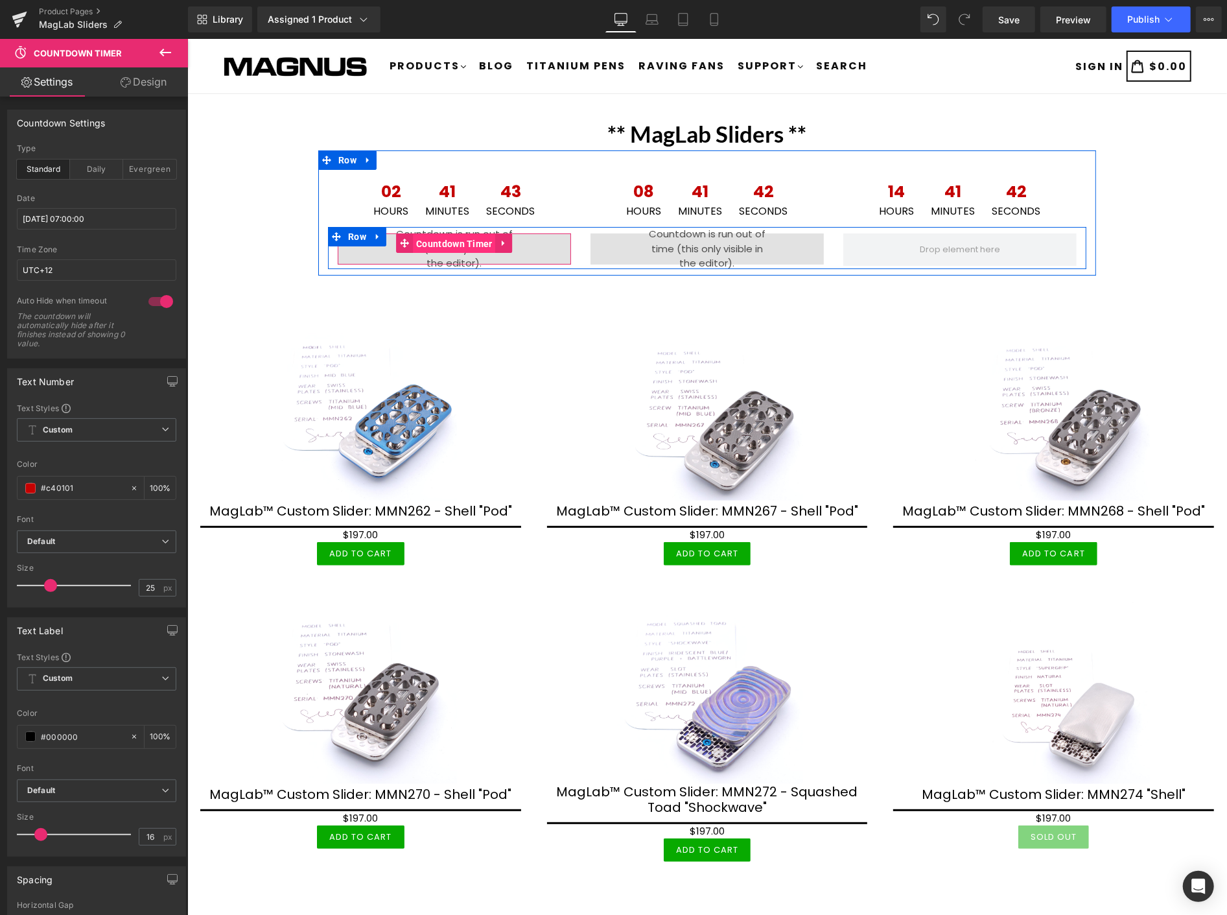
click at [421, 242] on span "Countdown Timer" at bounding box center [453, 242] width 83 height 19
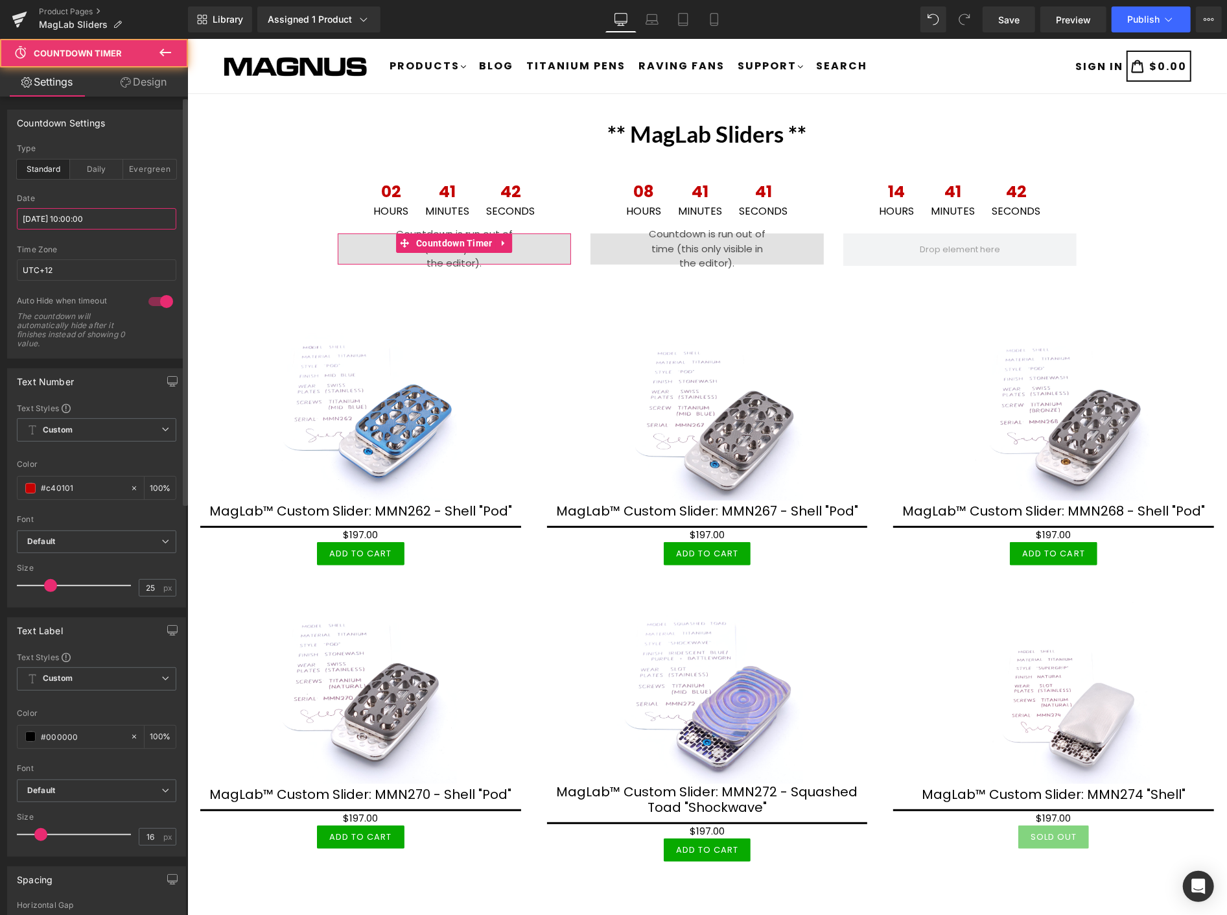
click at [130, 218] on input "2025/09/12 10:00:00" at bounding box center [96, 218] width 159 height 21
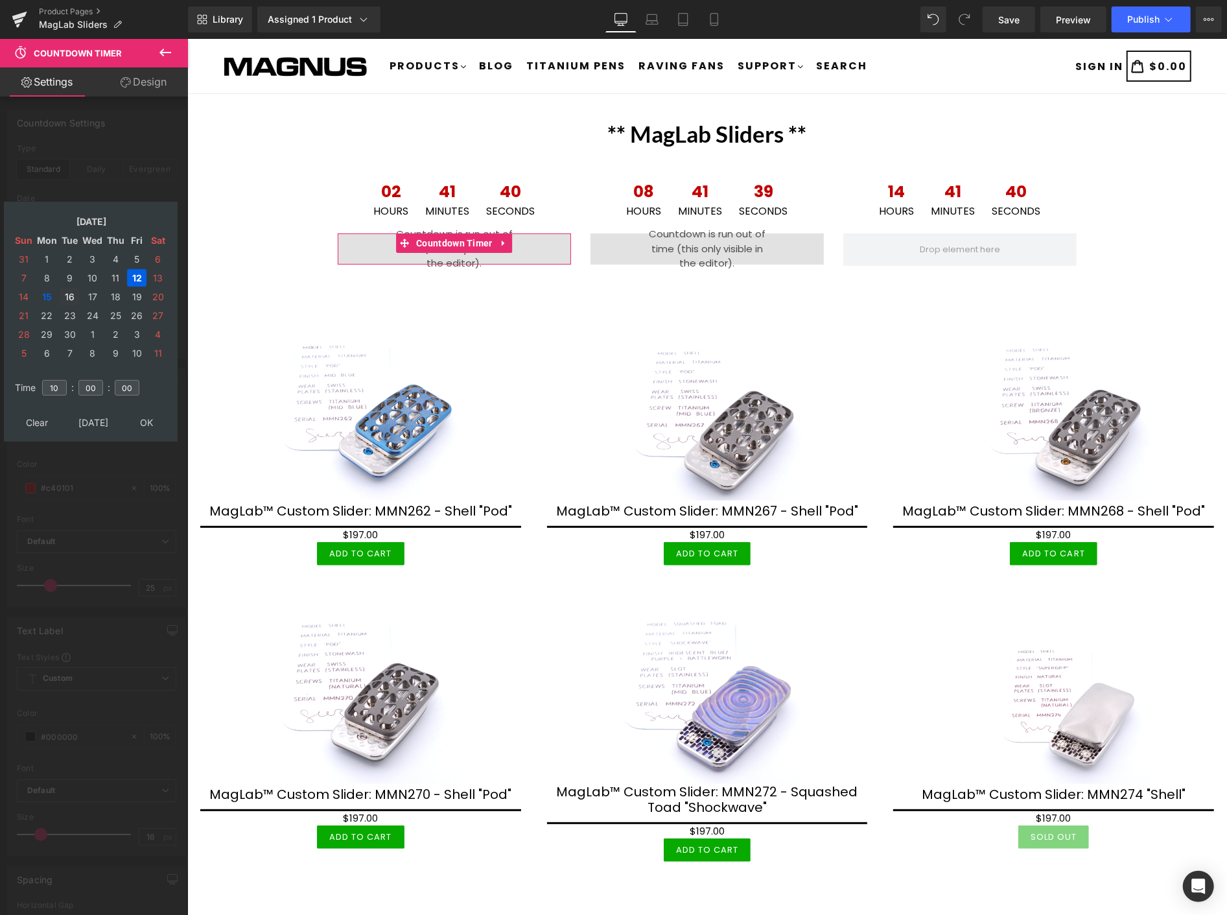
click at [67, 290] on td "16" at bounding box center [70, 296] width 20 height 17
click at [64, 380] on input "10" at bounding box center [54, 388] width 25 height 16
type input "1"
type input "13"
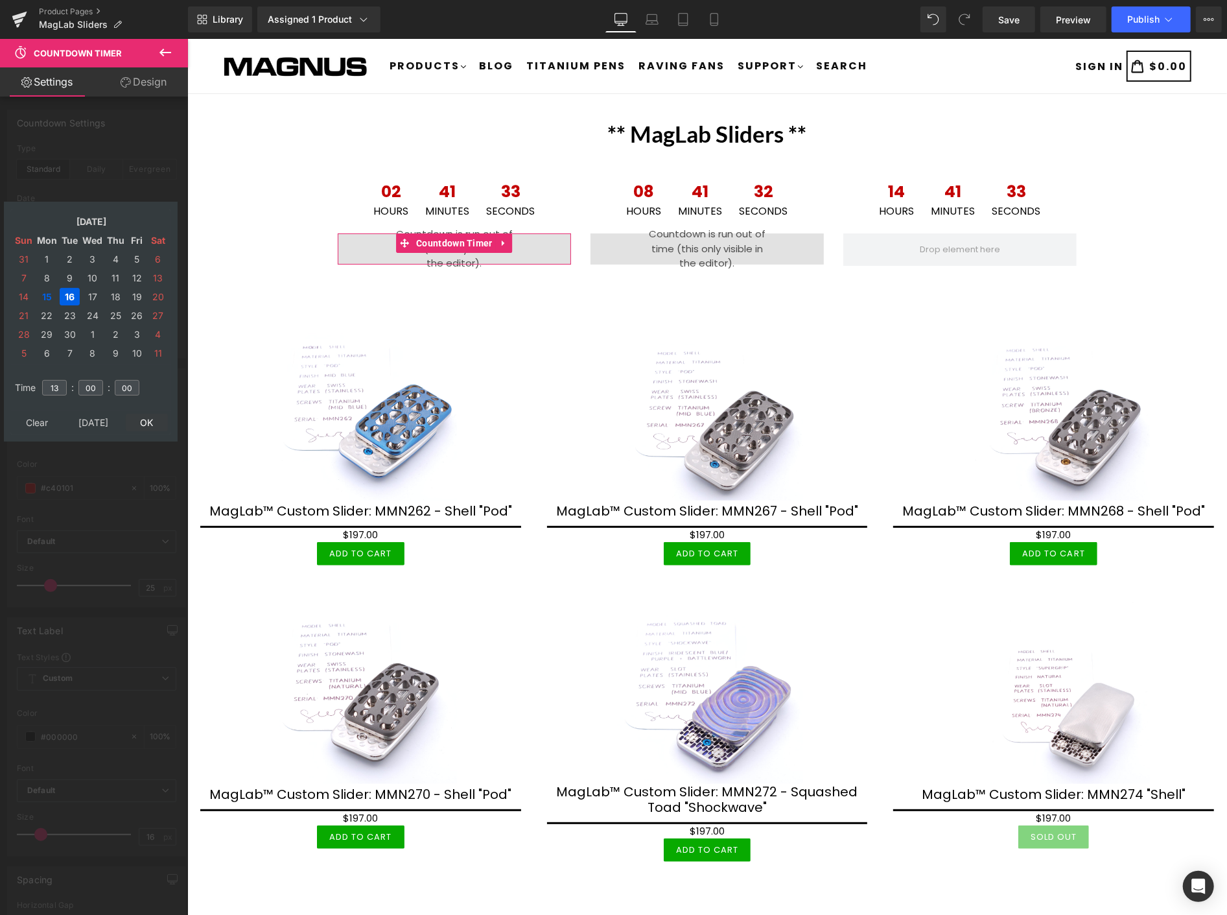
type input "2025/09/16 13:00:00"
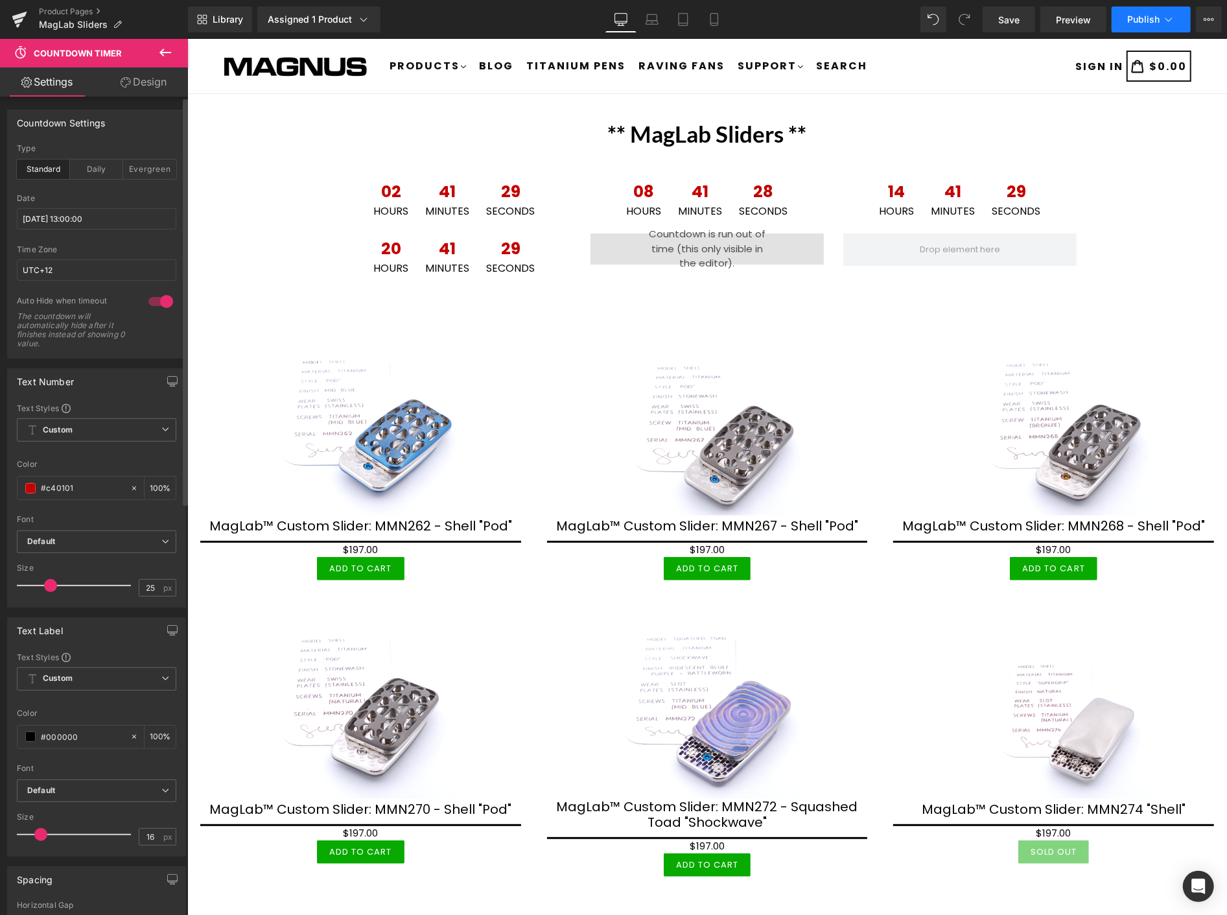
click at [1141, 14] on span "Publish" at bounding box center [1143, 19] width 32 height 10
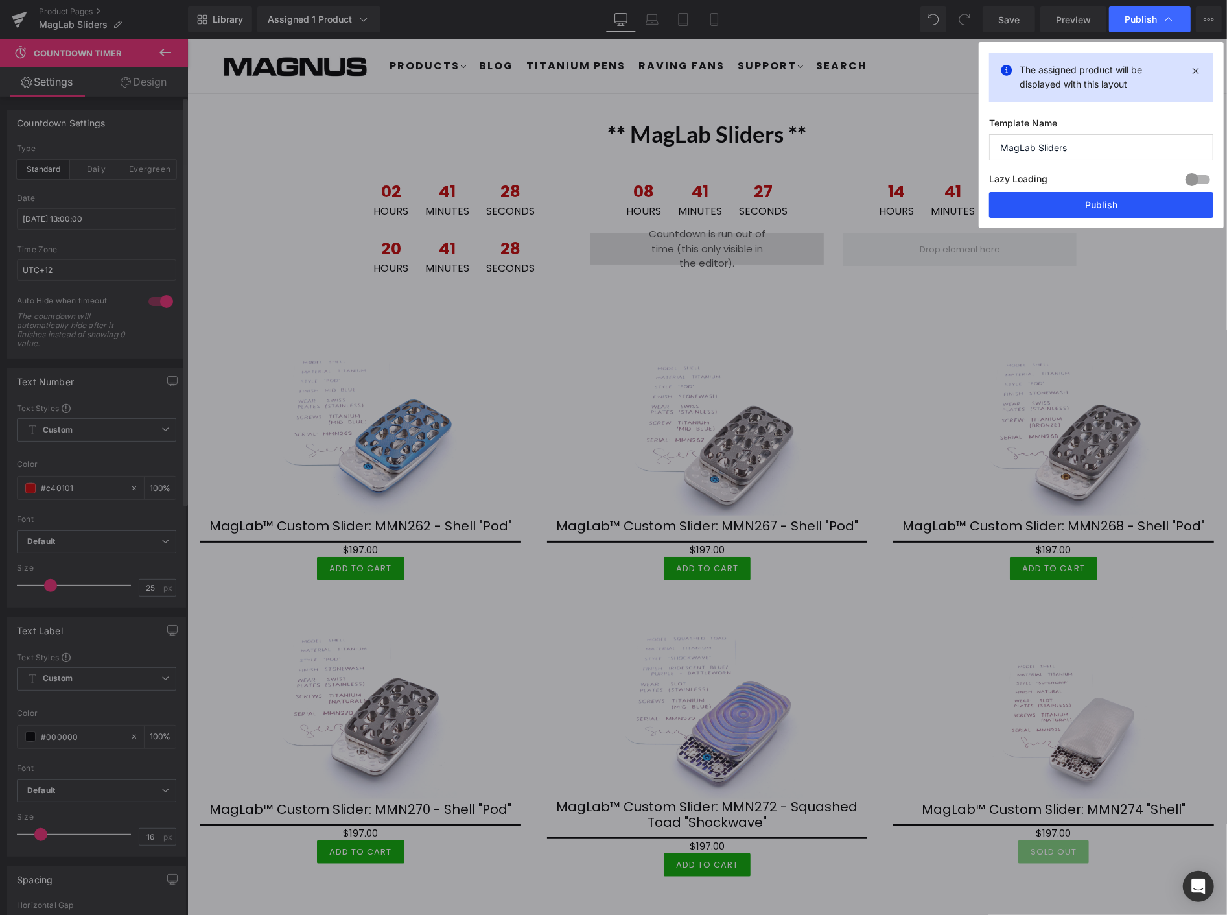
click at [1124, 196] on button "Publish" at bounding box center [1101, 205] width 224 height 26
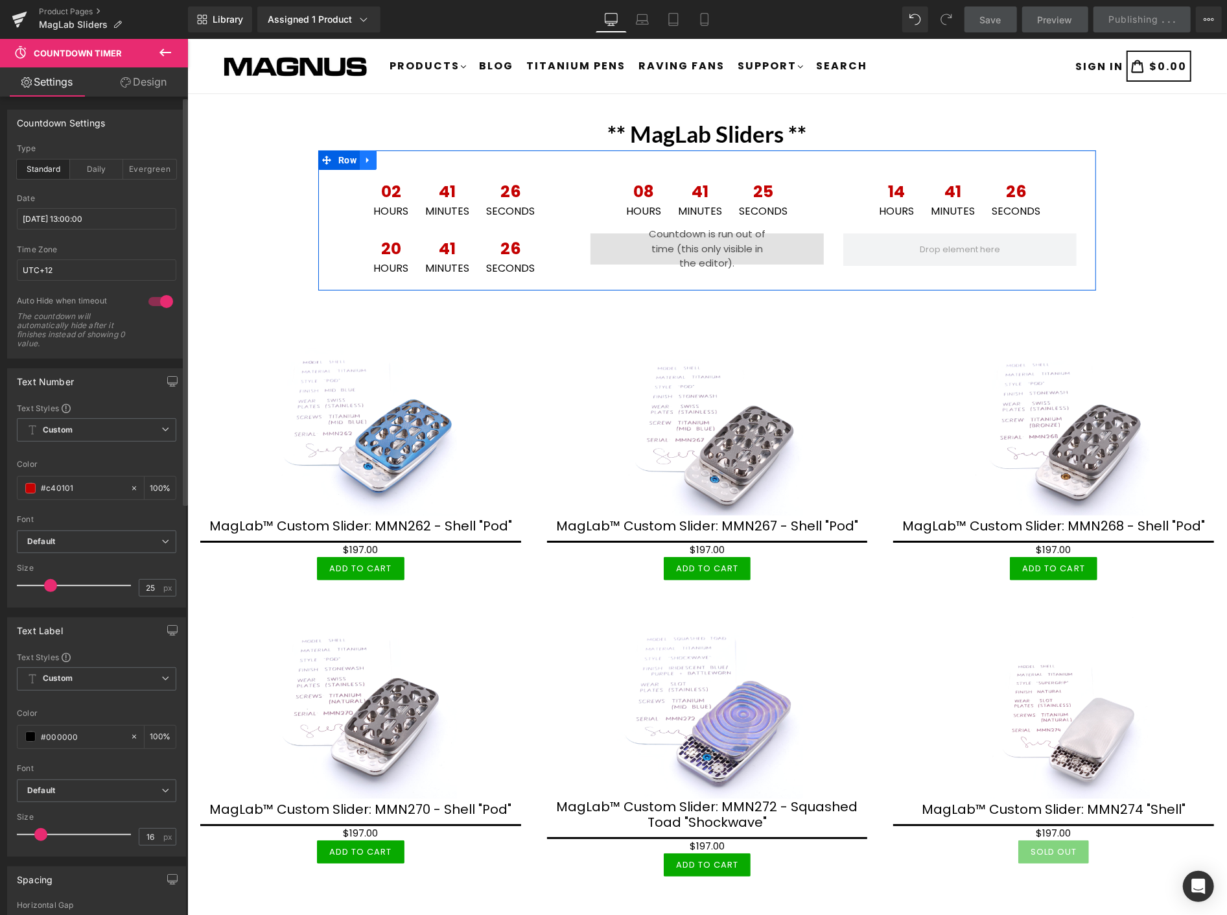
click at [363, 156] on icon at bounding box center [367, 160] width 9 height 10
click at [363, 155] on icon at bounding box center [367, 159] width 9 height 9
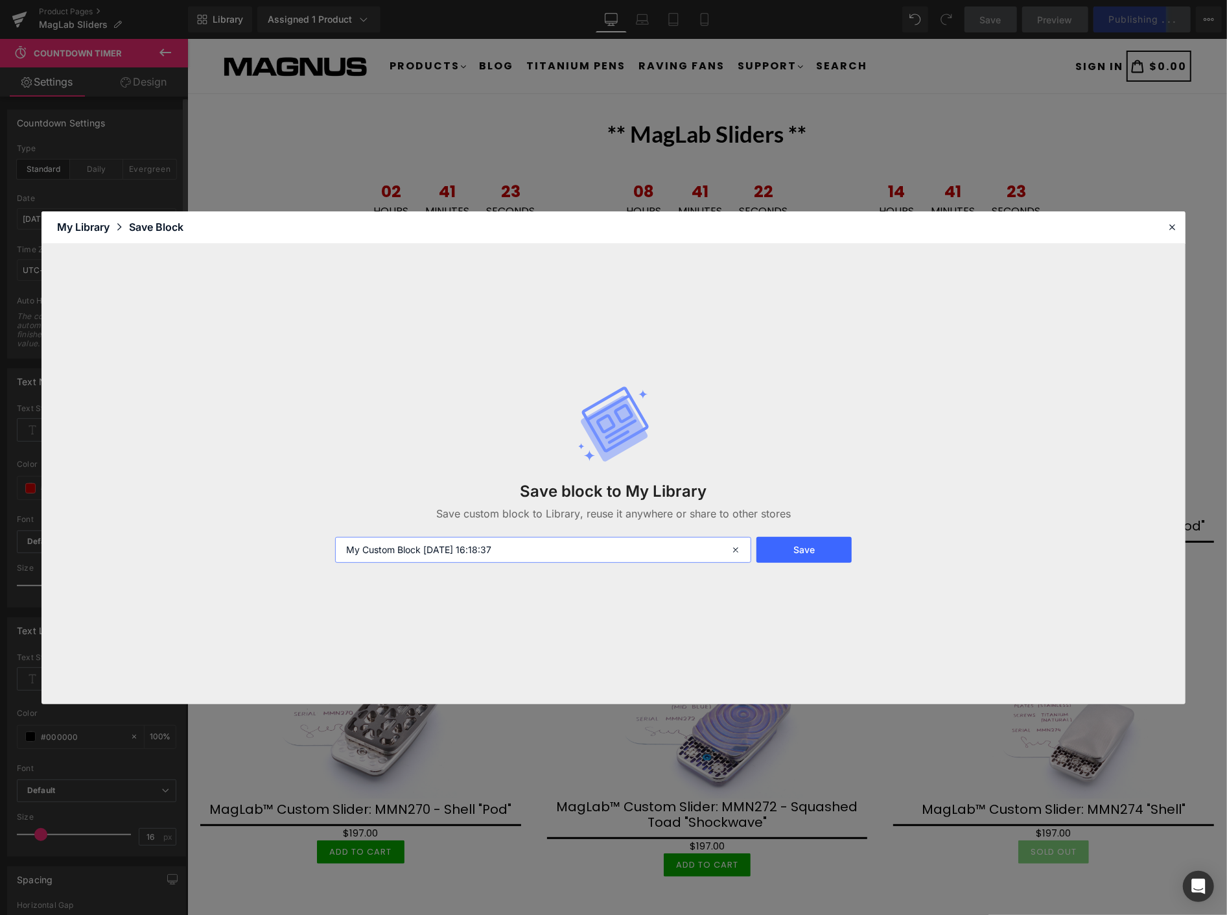
click at [467, 549] on input "My Custom Block 2025-09-15 16:18:37" at bounding box center [543, 550] width 416 height 26
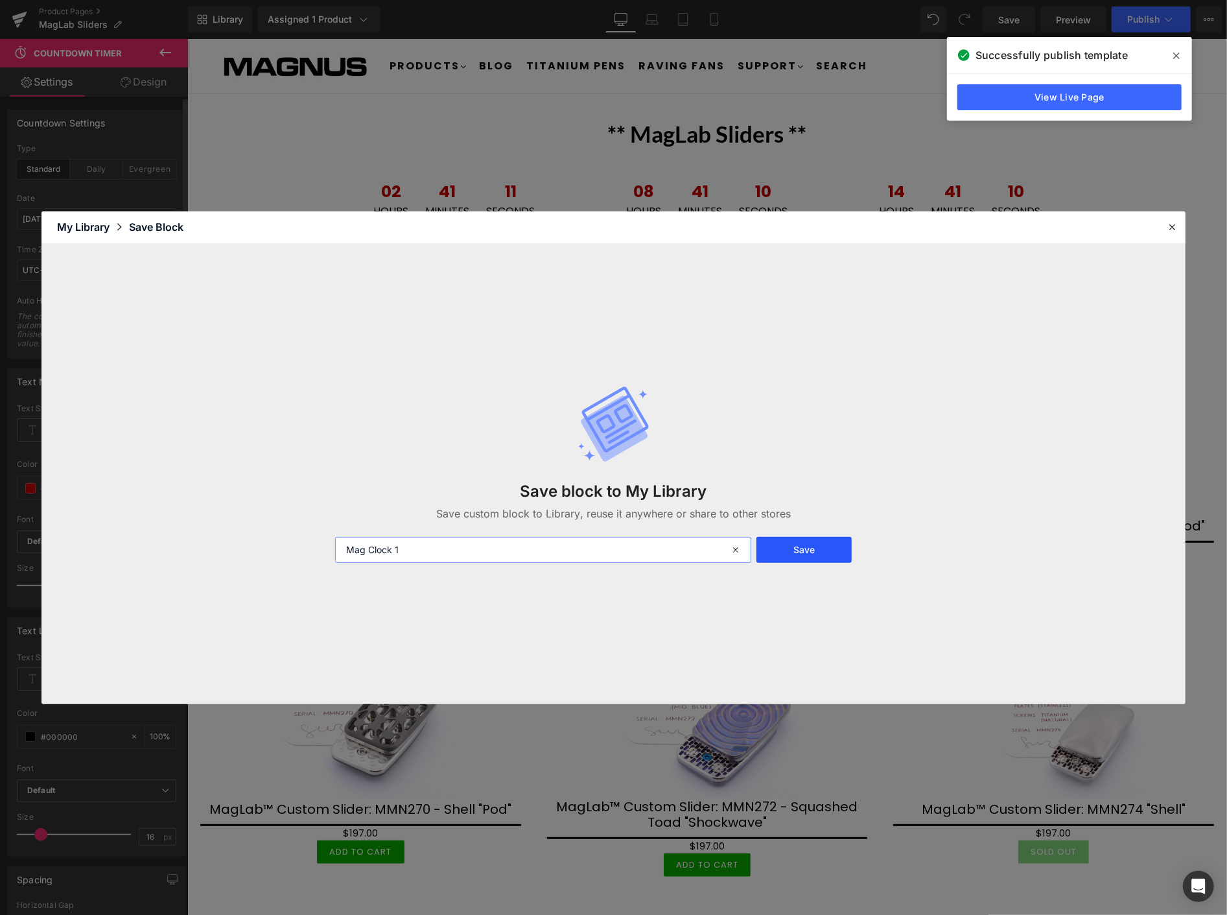
type input "Mag Clock 1"
click at [784, 549] on button "Save" at bounding box center [803, 550] width 95 height 26
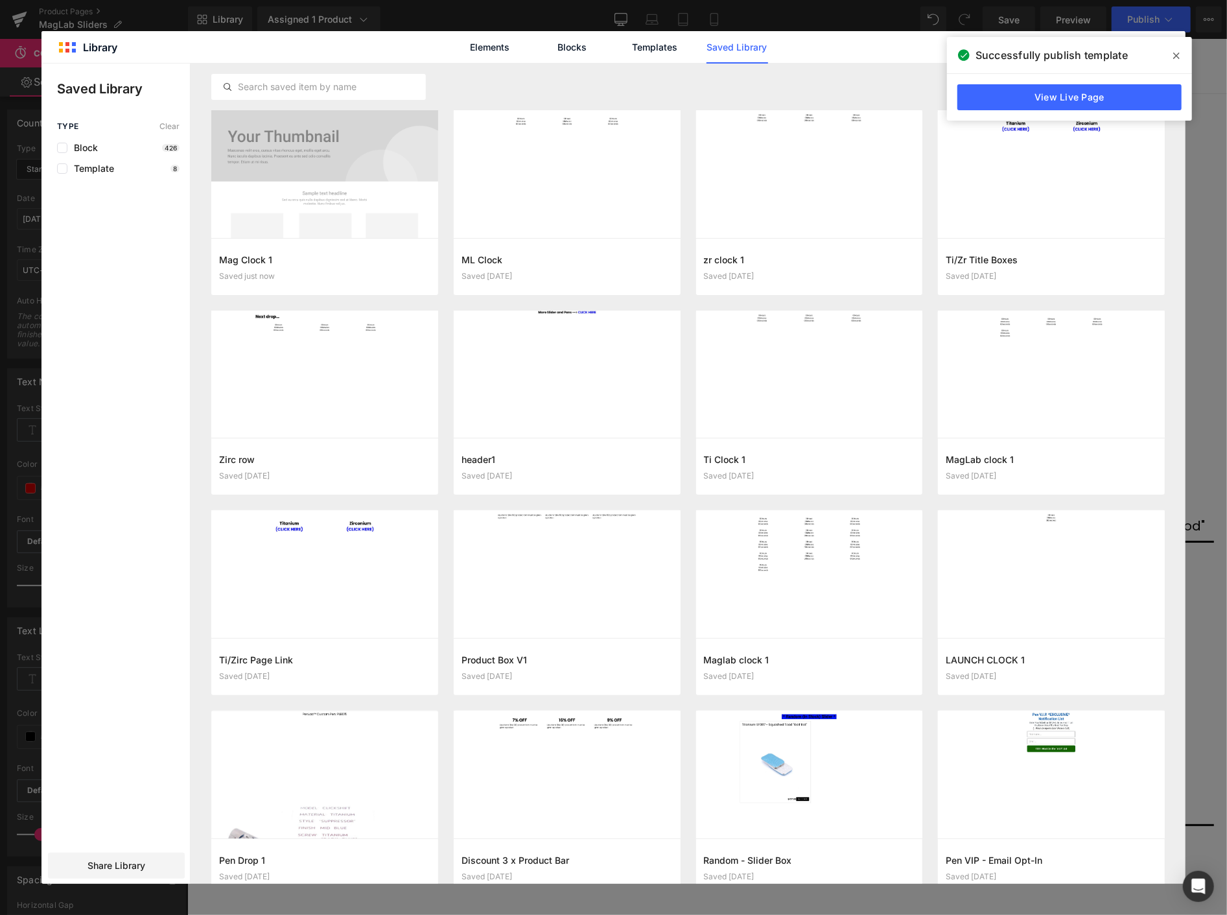
click at [1180, 47] on span at bounding box center [1176, 55] width 21 height 21
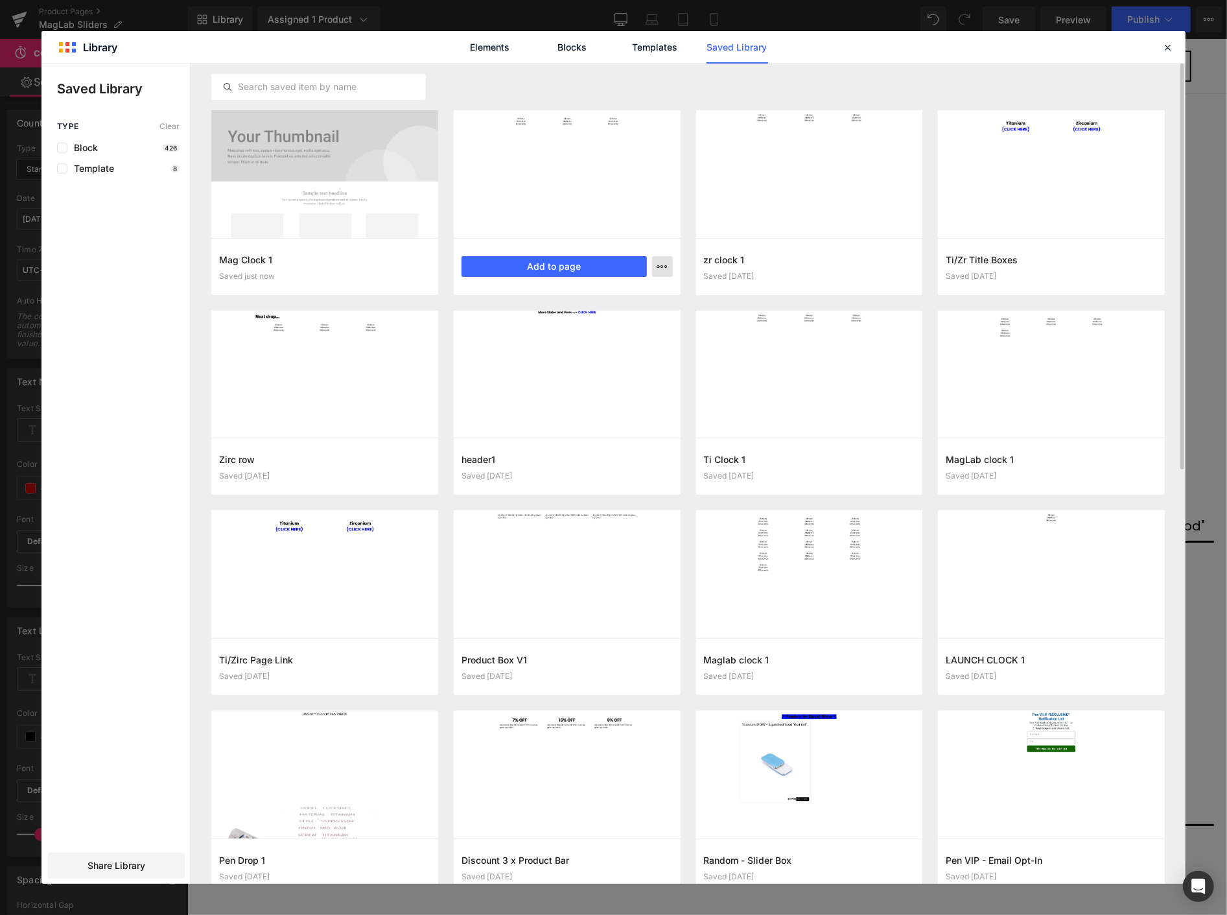
click at [657, 261] on icon "button" at bounding box center [662, 266] width 10 height 10
click at [603, 316] on div "Delete" at bounding box center [599, 322] width 148 height 27
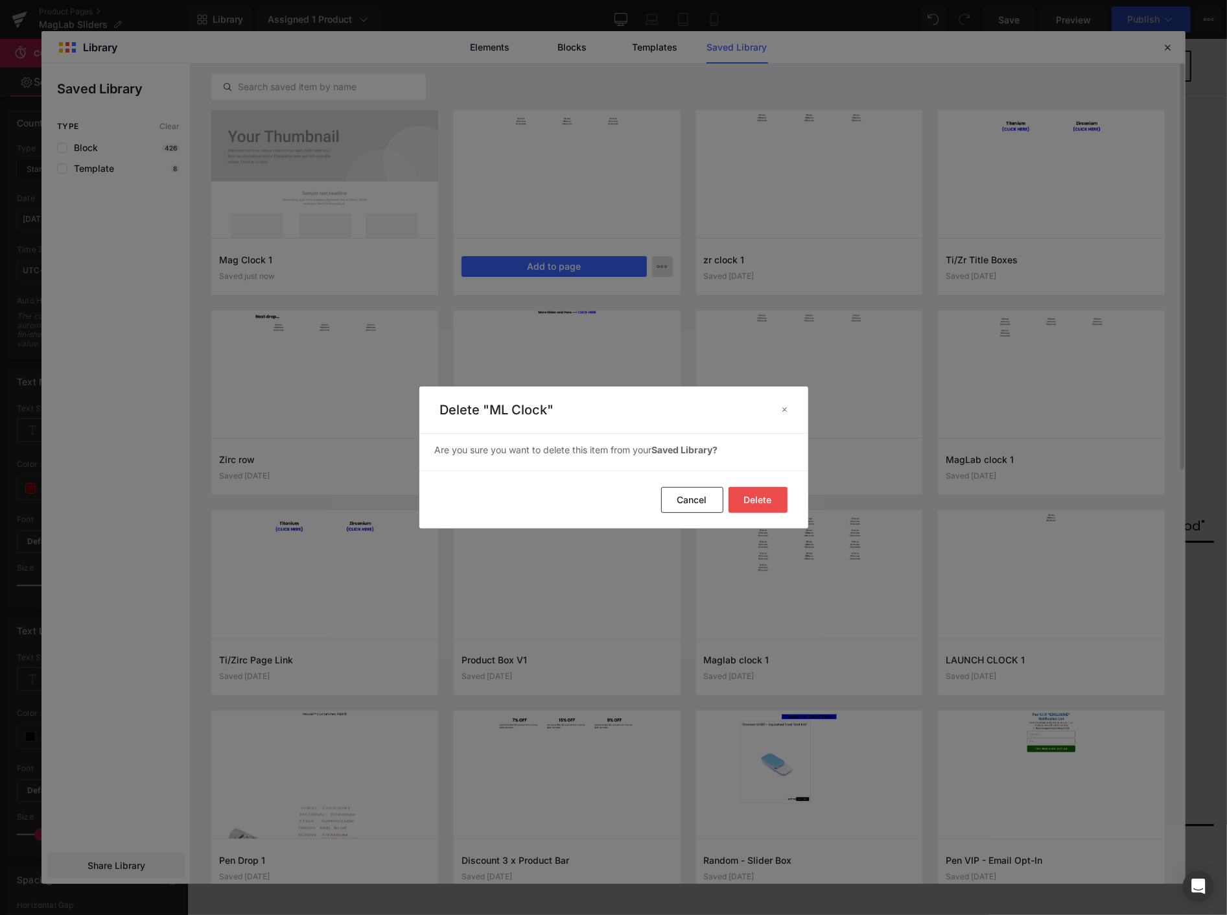
click at [765, 495] on button "Delete" at bounding box center [757, 500] width 59 height 26
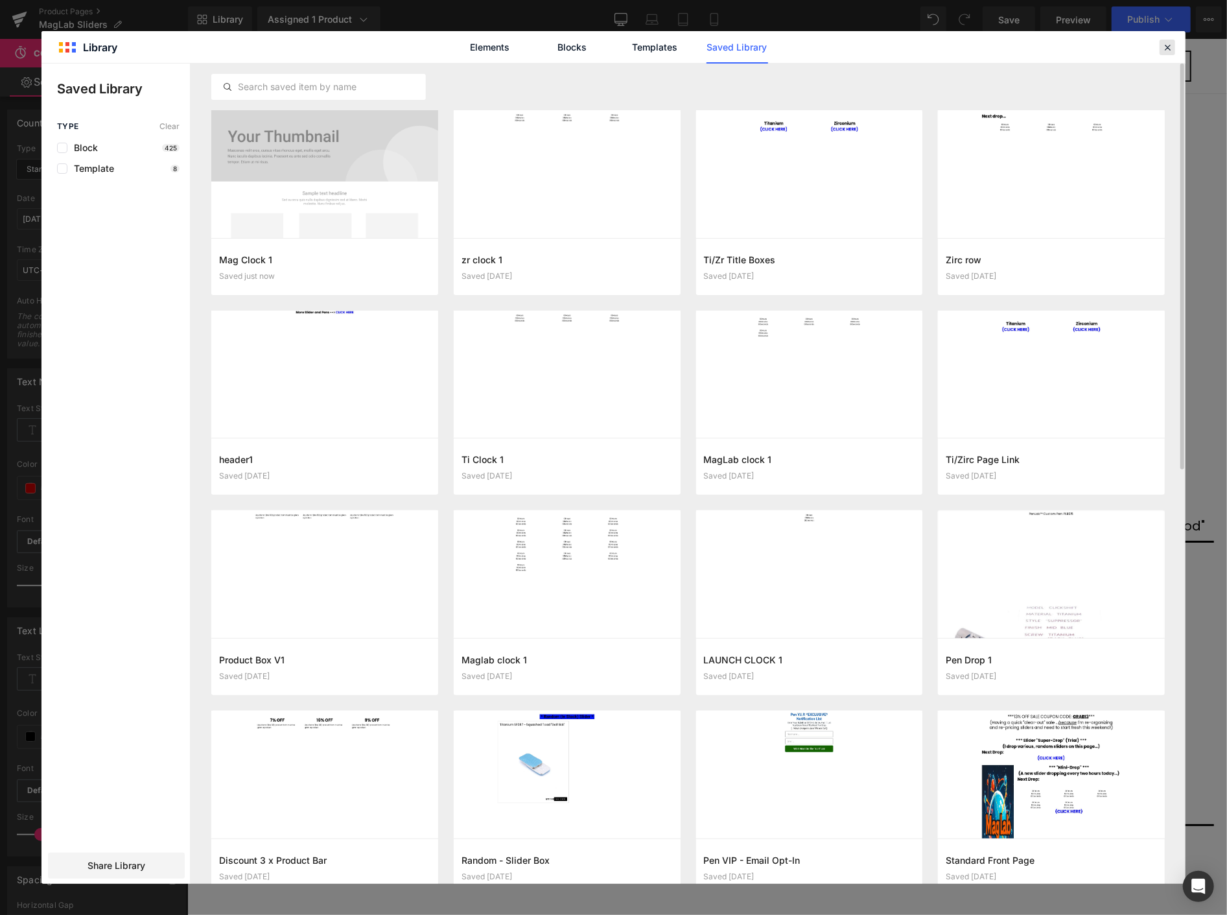
click at [1165, 45] on icon at bounding box center [1167, 47] width 12 height 12
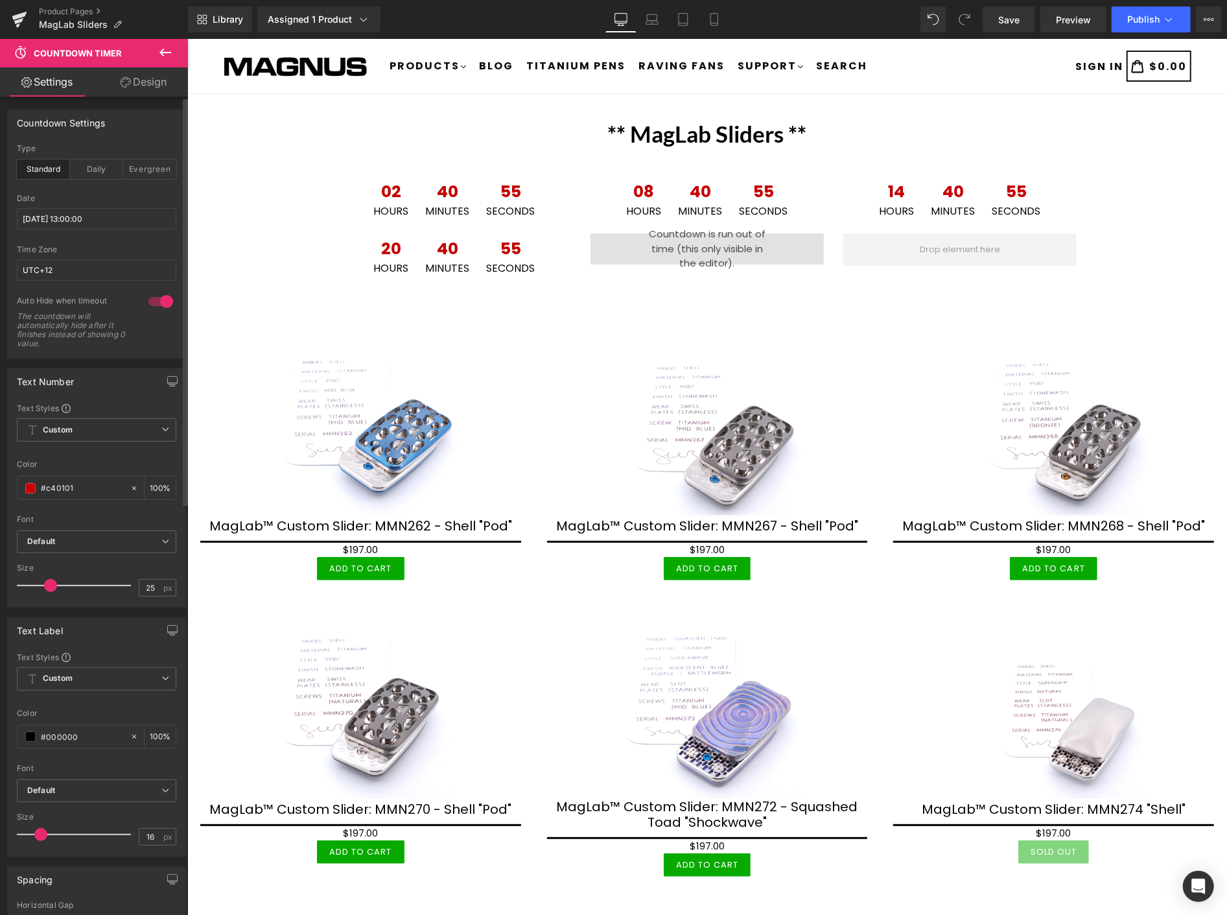
click at [72, 3] on div "Product Pages MagLab Sliders" at bounding box center [94, 19] width 188 height 39
click at [74, 8] on link "Product Pages" at bounding box center [113, 11] width 149 height 10
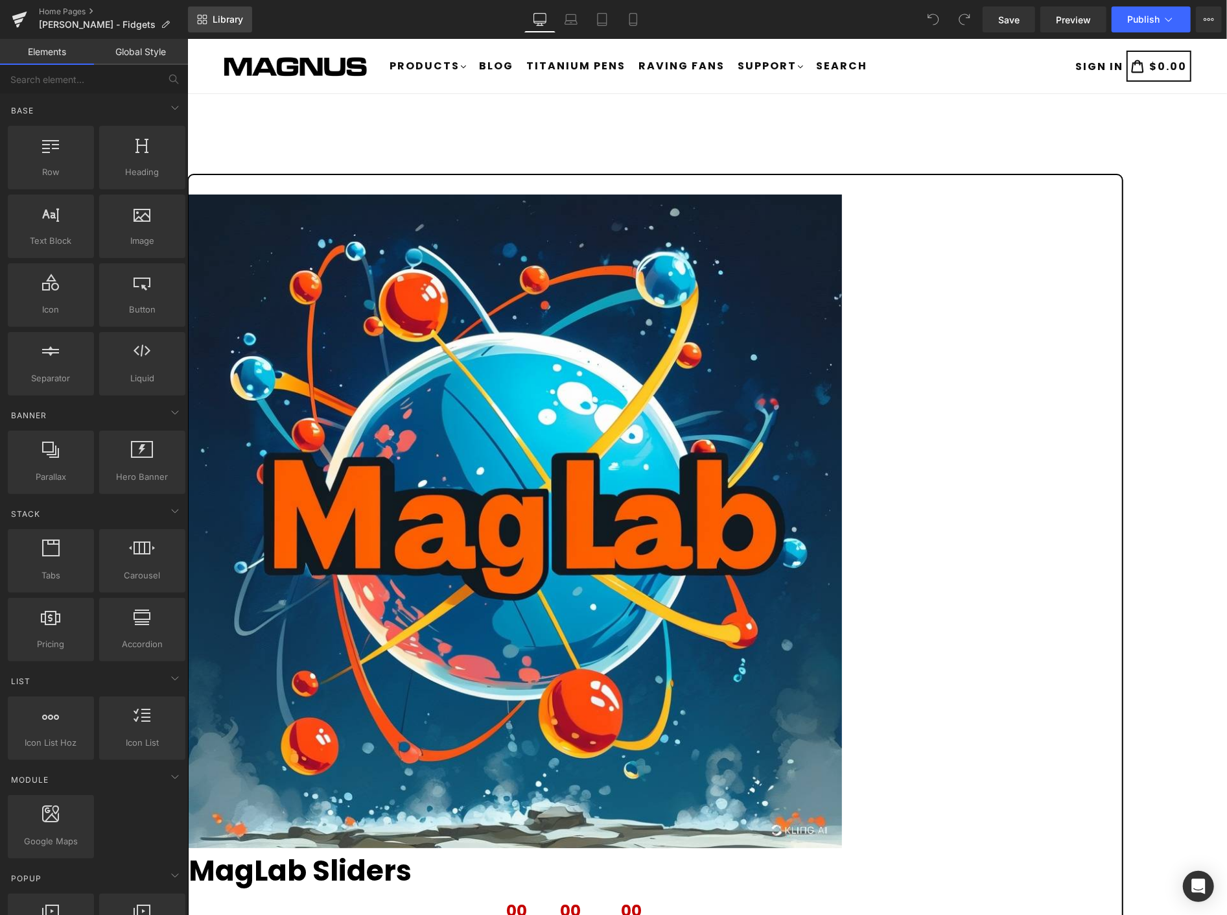
click at [229, 20] on span "Library" at bounding box center [228, 20] width 30 height 12
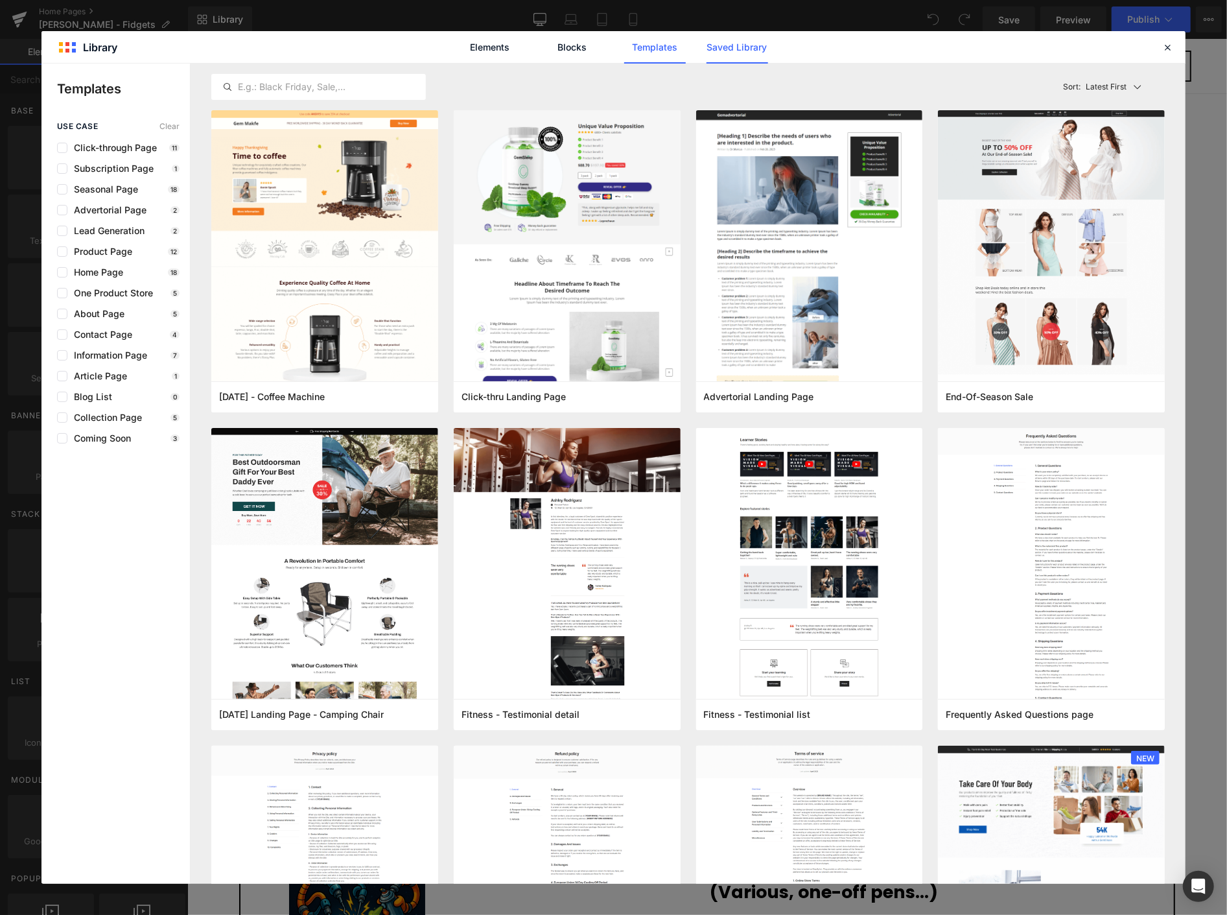
click at [737, 45] on link "Saved Library" at bounding box center [737, 47] width 62 height 32
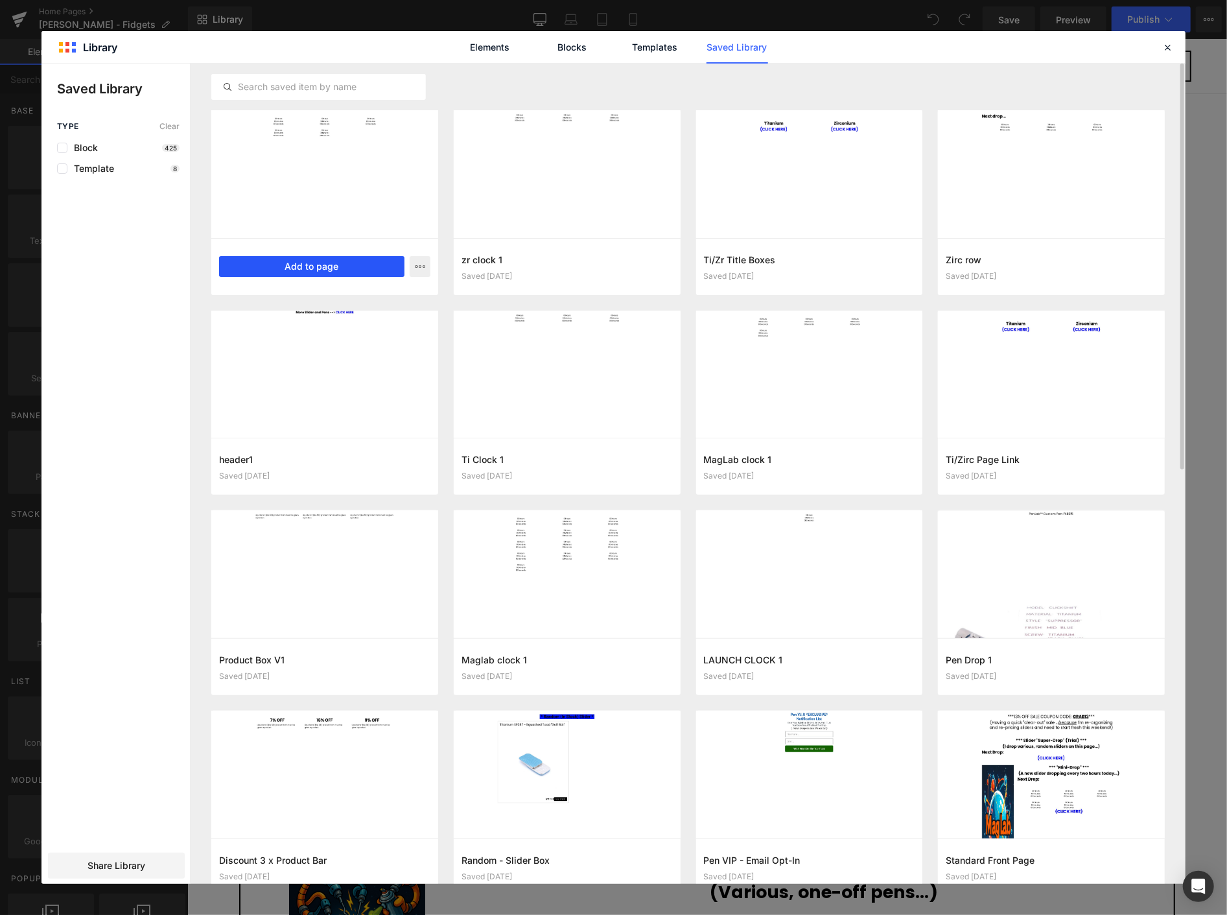
click at [307, 266] on button "Add to page" at bounding box center [311, 266] width 185 height 21
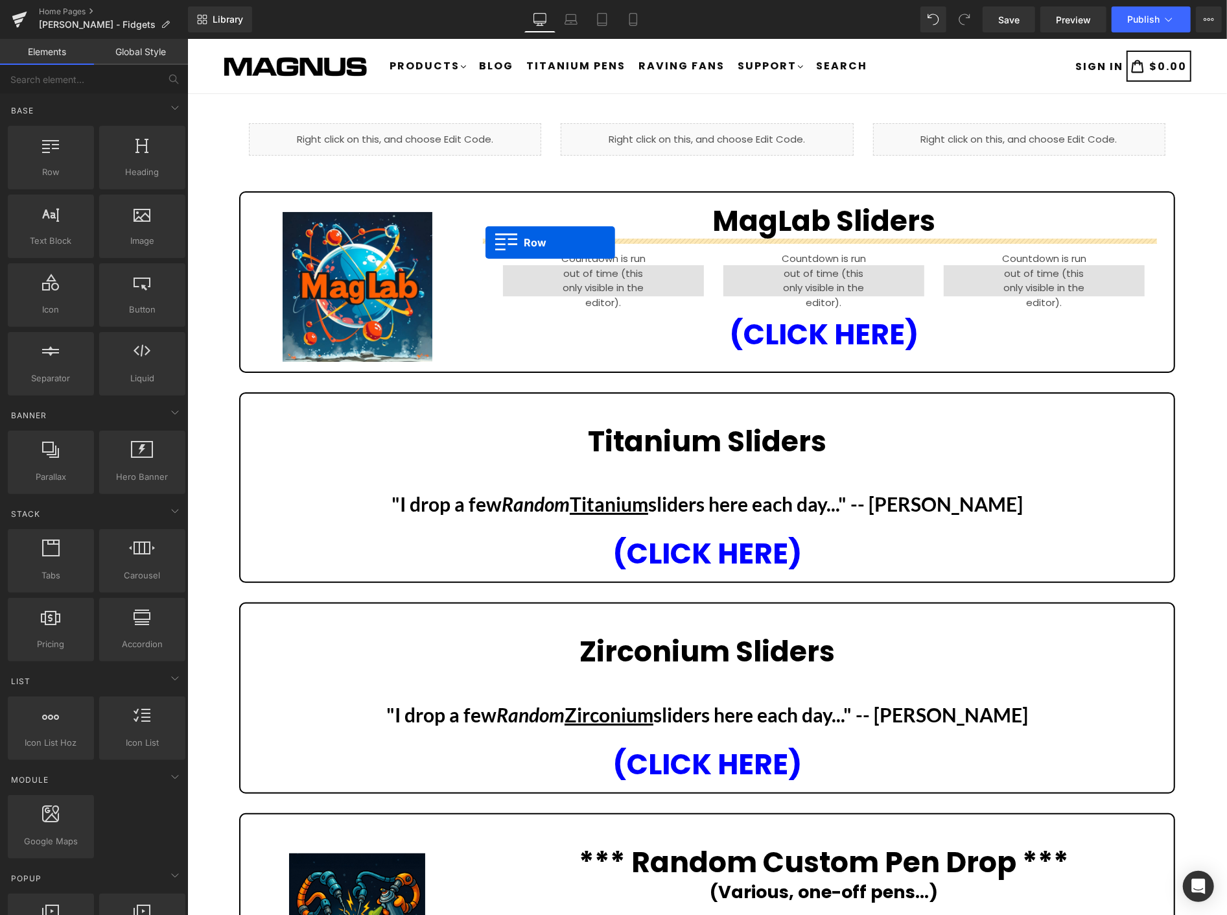
drag, startPoint x: 317, startPoint y: 490, endPoint x: 484, endPoint y: 243, distance: 298.2
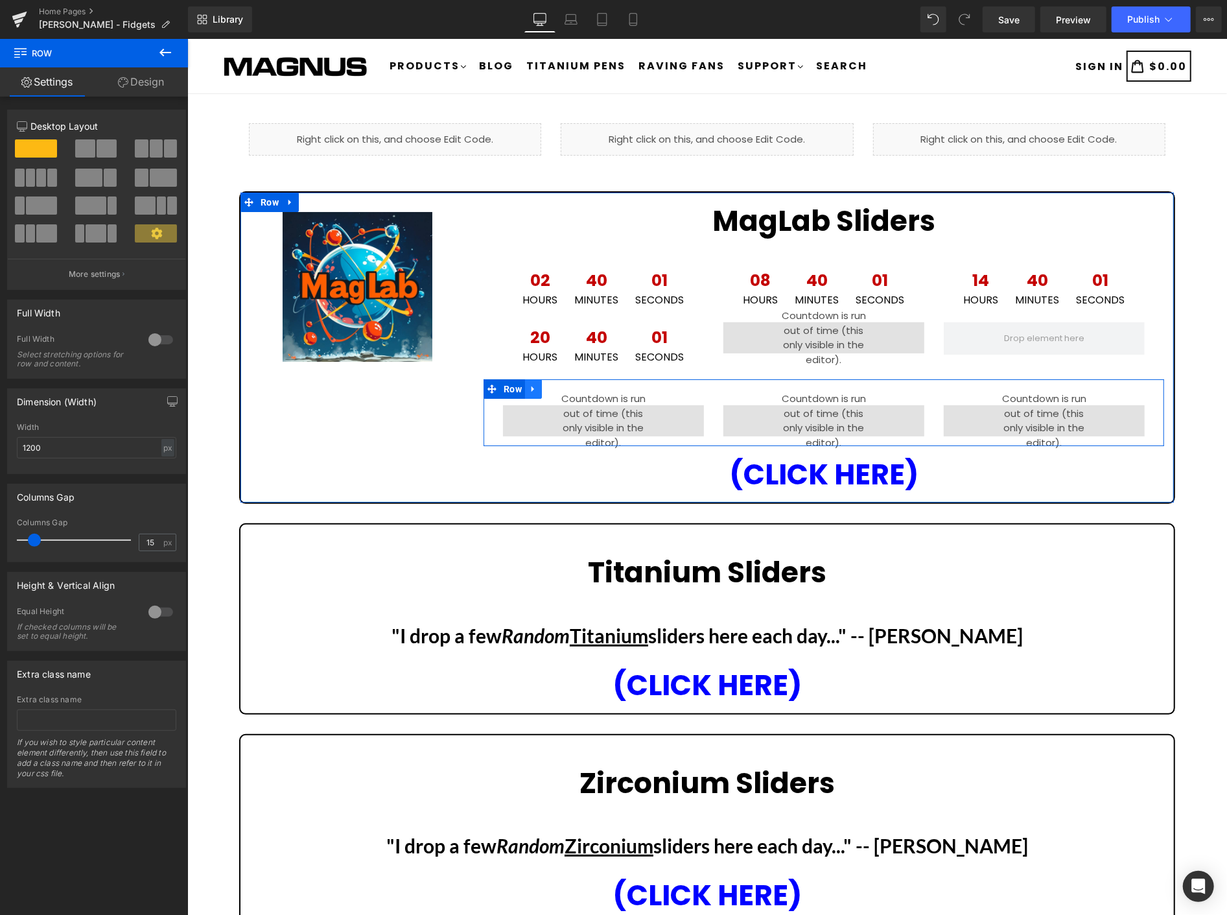
click at [533, 384] on icon at bounding box center [532, 389] width 9 height 10
click at [562, 388] on icon at bounding box center [566, 388] width 9 height 9
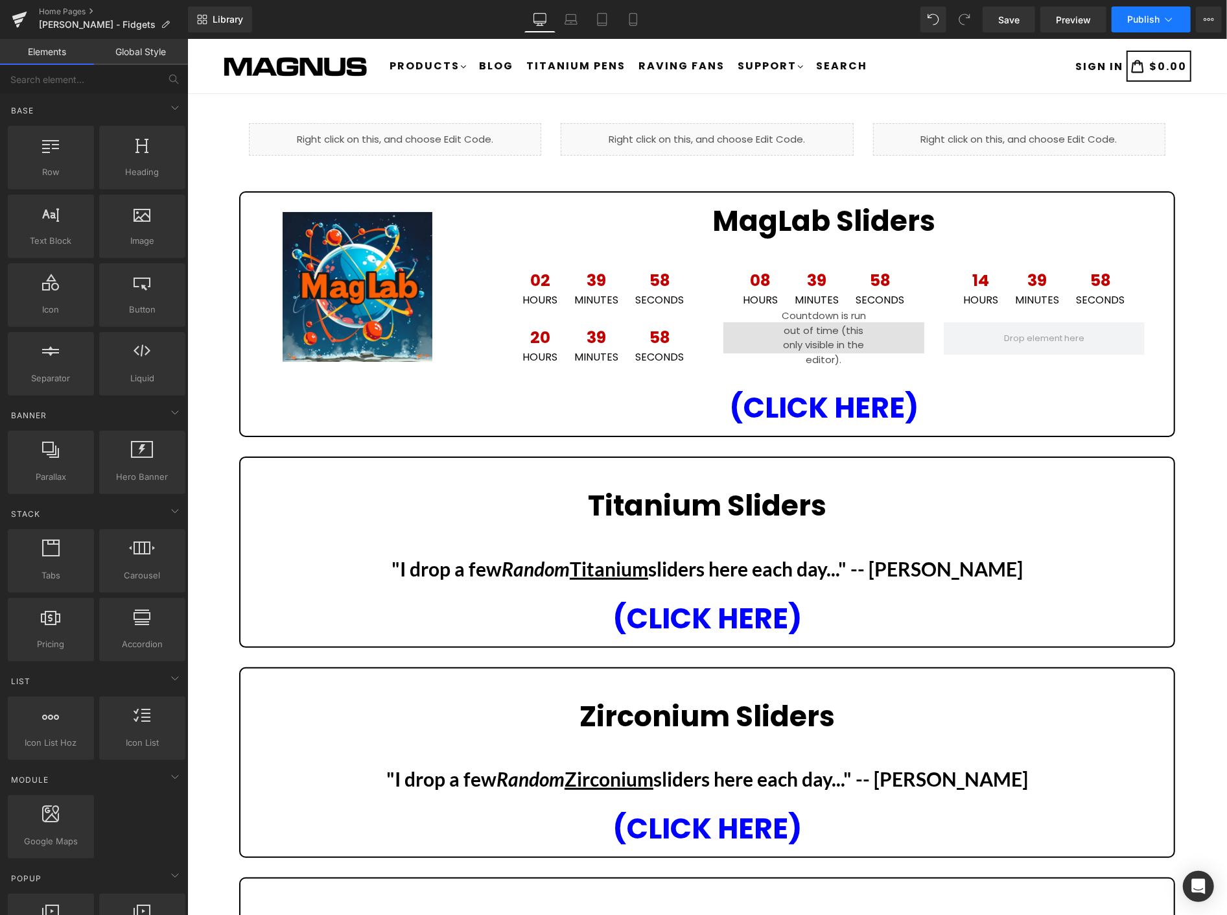
click at [1137, 15] on span "Publish" at bounding box center [1143, 19] width 32 height 10
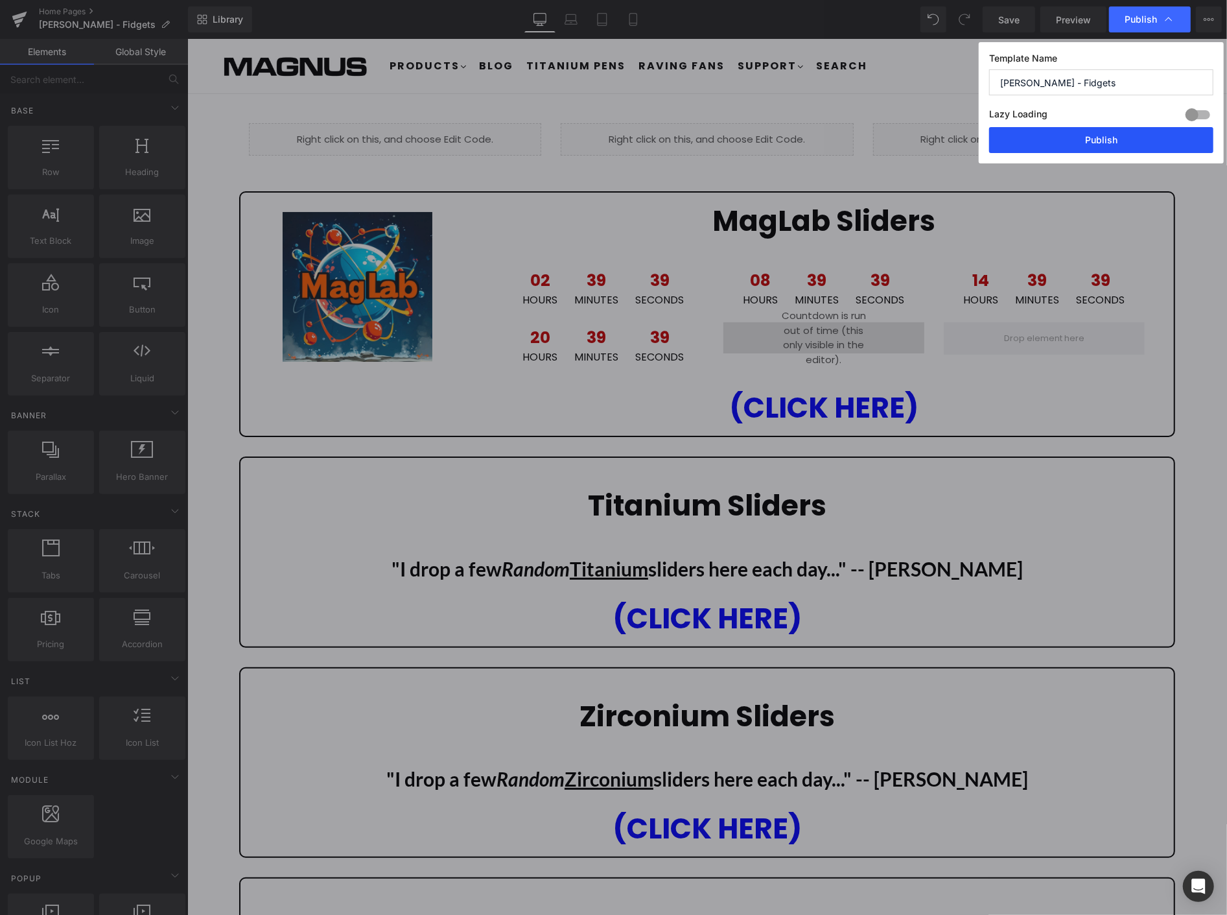
click at [1116, 140] on button "Publish" at bounding box center [1101, 140] width 224 height 26
